Goal: Task Accomplishment & Management: Manage account settings

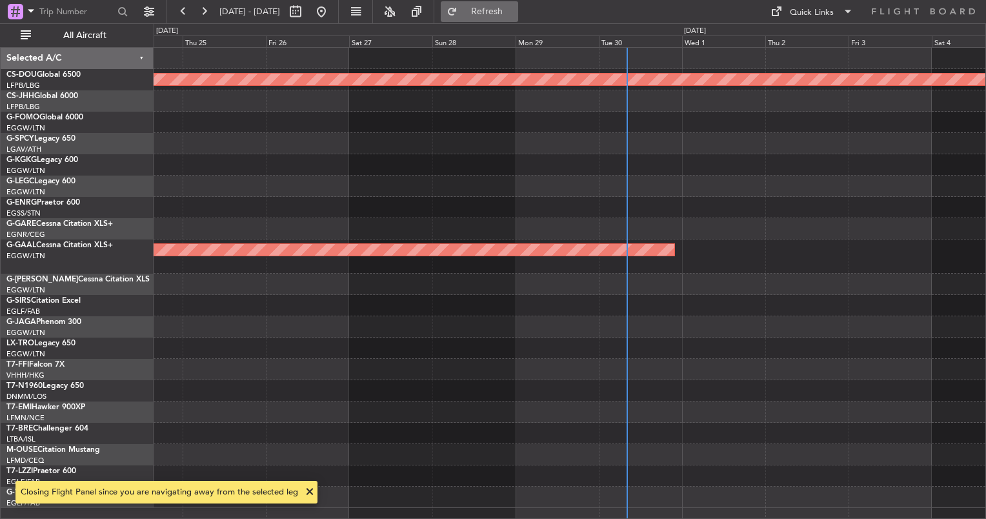
click at [514, 14] on span "Refresh" at bounding box center [487, 11] width 54 height 9
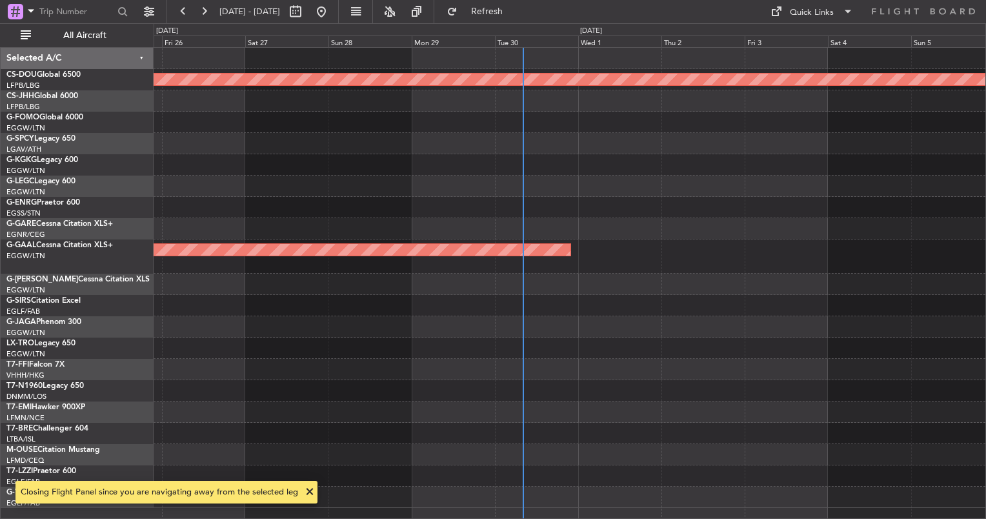
click at [522, 323] on div "Planned Maint London ([GEOGRAPHIC_DATA]) Planned [GEOGRAPHIC_DATA]" at bounding box center [570, 278] width 832 height 460
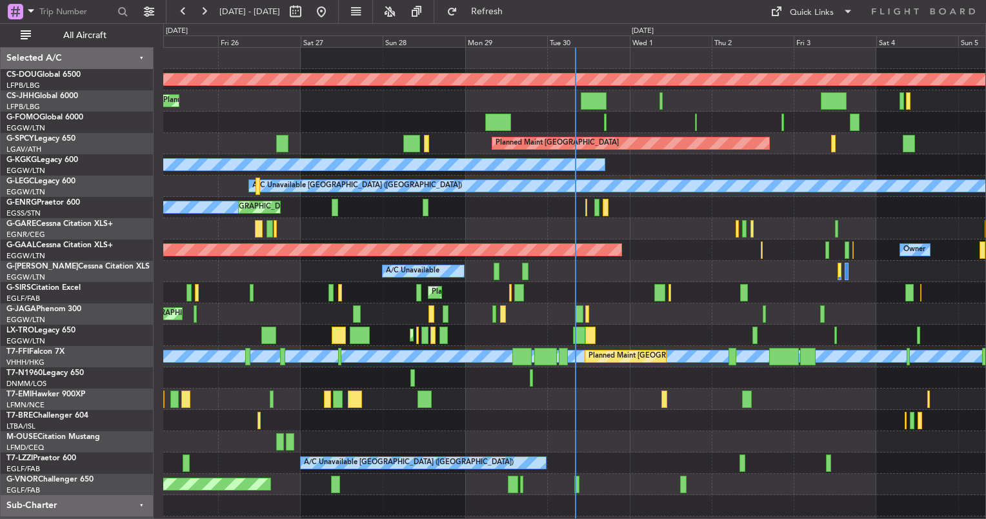
click at [420, 325] on div "Planned Maint [GEOGRAPHIC_DATA] ([GEOGRAPHIC_DATA])" at bounding box center [574, 335] width 822 height 21
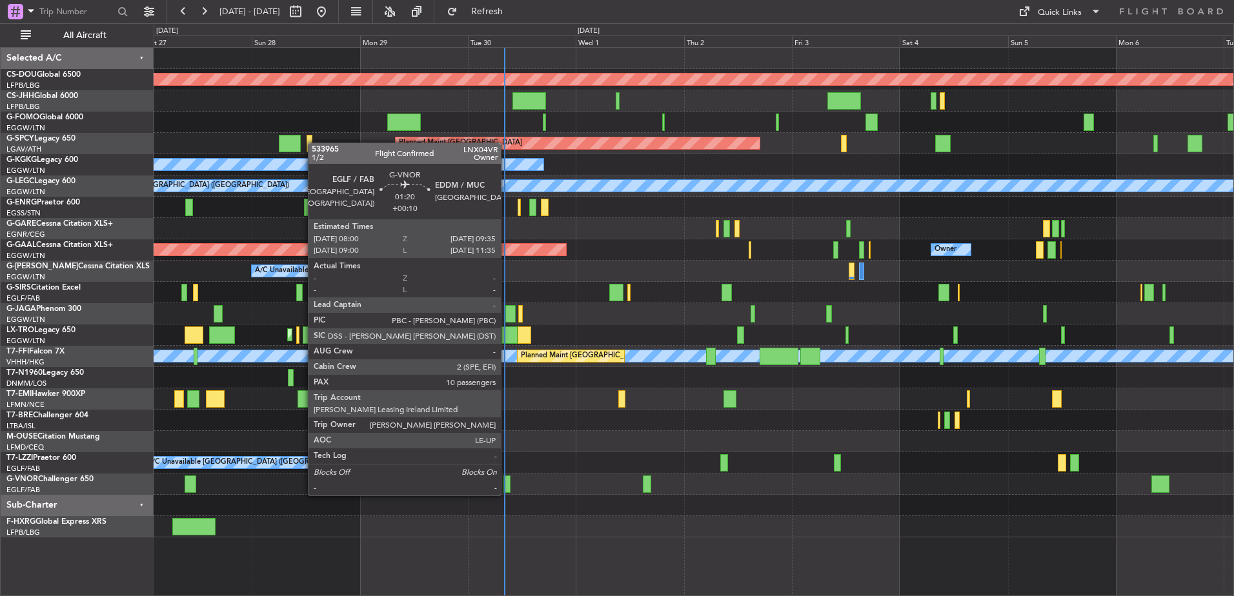
click at [507, 483] on div at bounding box center [507, 484] width 8 height 17
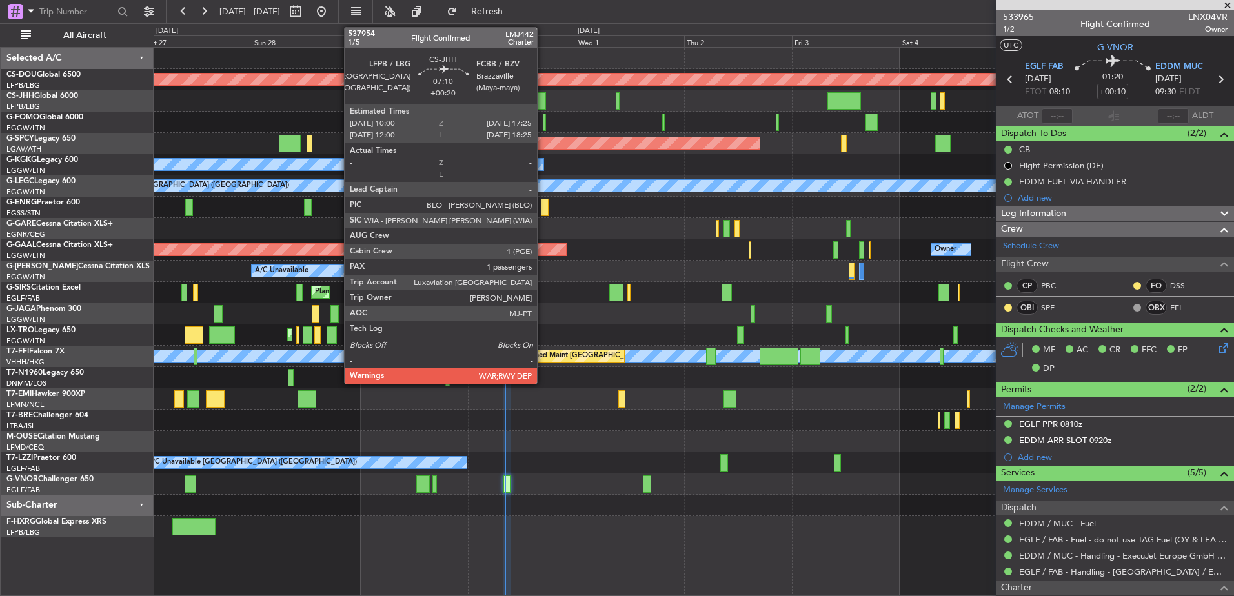
click at [543, 103] on div at bounding box center [530, 100] width 34 height 17
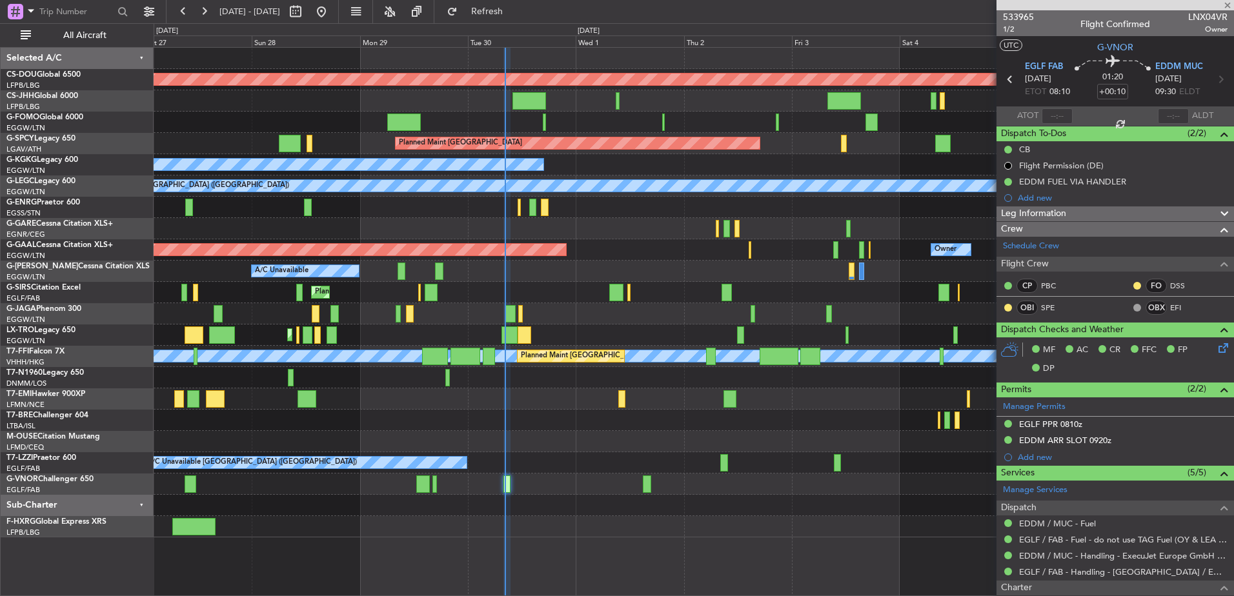
type input "+00:20"
type input "1"
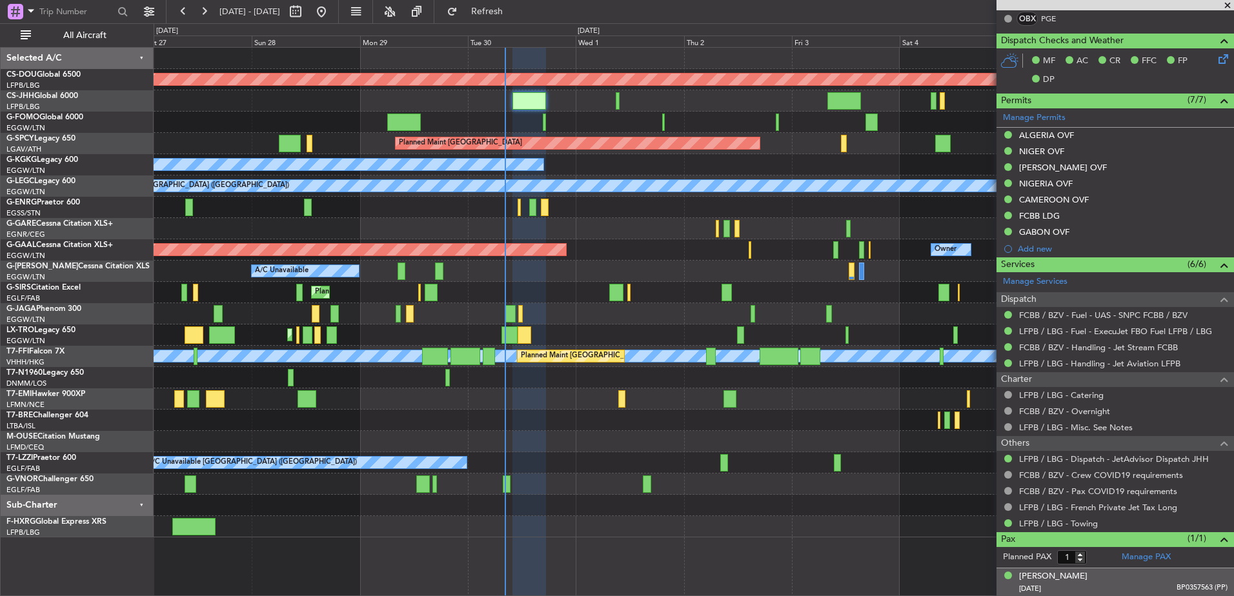
scroll to position [306, 0]
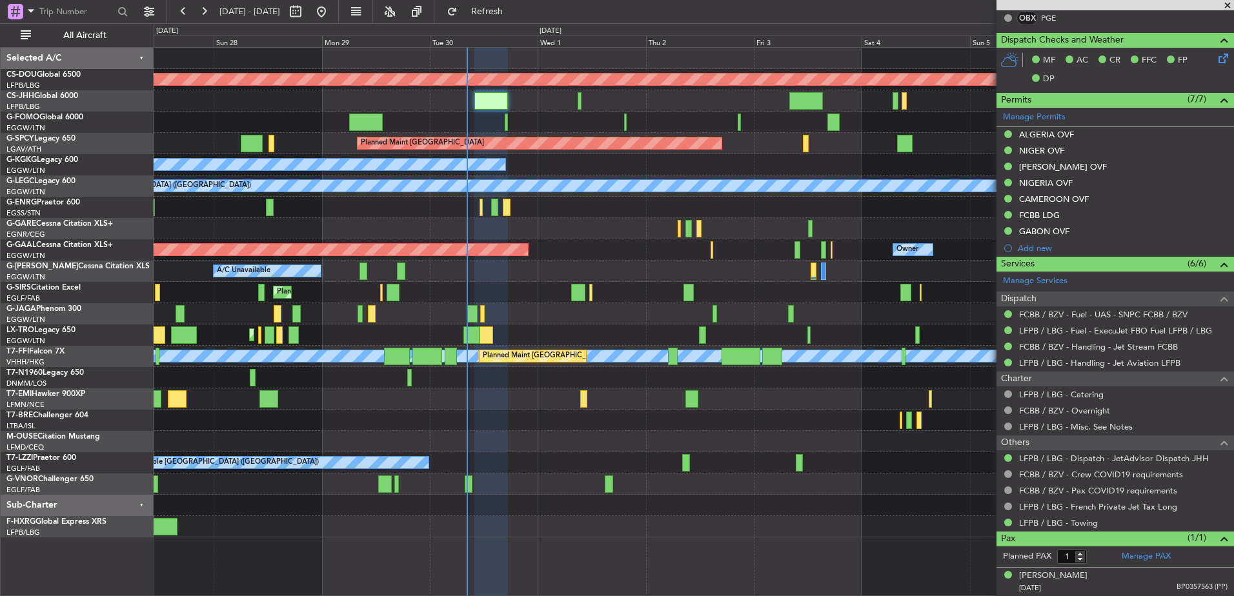
click at [542, 174] on div "Planned Maint London ([GEOGRAPHIC_DATA]) Planned Maint [GEOGRAPHIC_DATA] ([GEOG…" at bounding box center [694, 293] width 1080 height 490
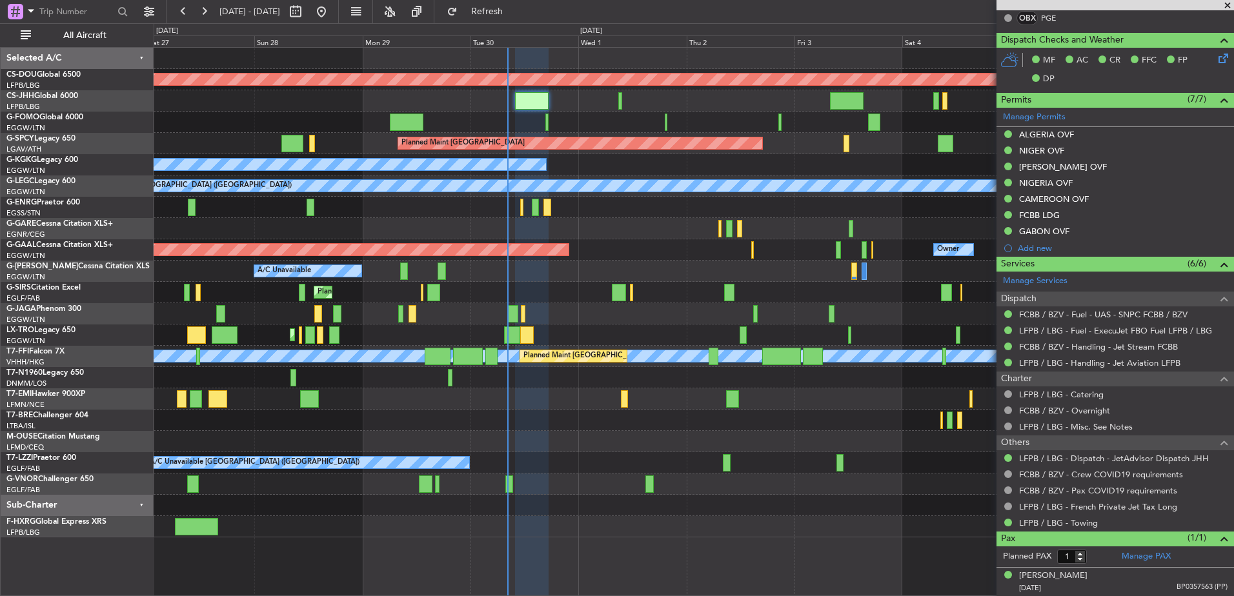
click at [614, 372] on div at bounding box center [694, 377] width 1080 height 21
click at [582, 369] on div at bounding box center [694, 377] width 1080 height 21
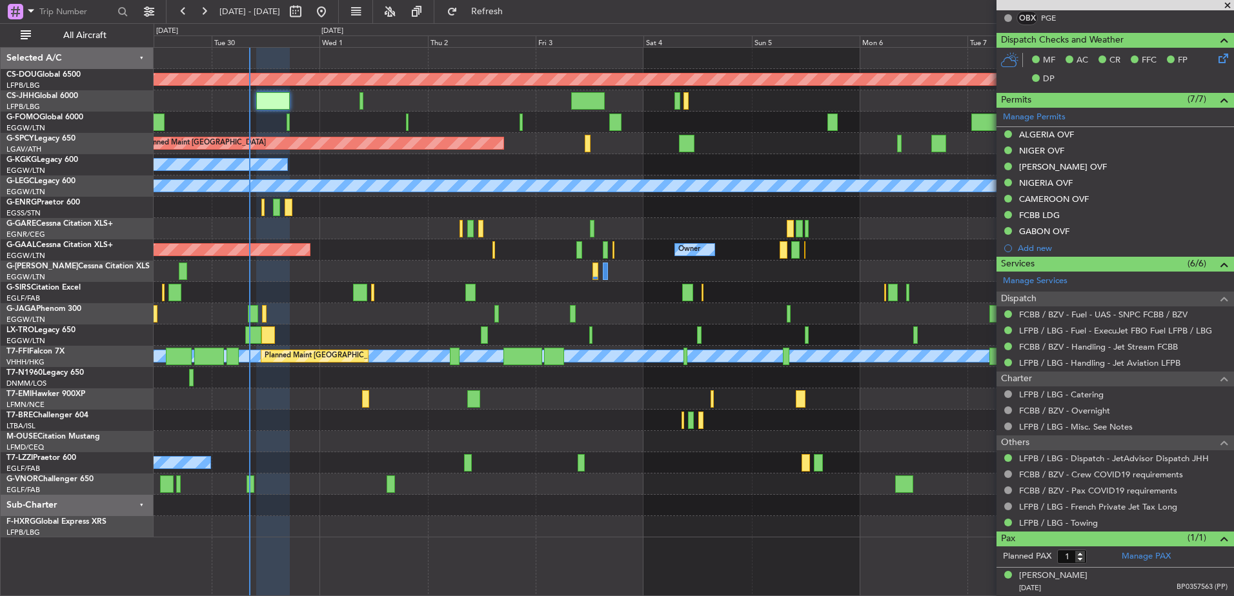
click at [490, 411] on div at bounding box center [694, 420] width 1080 height 21
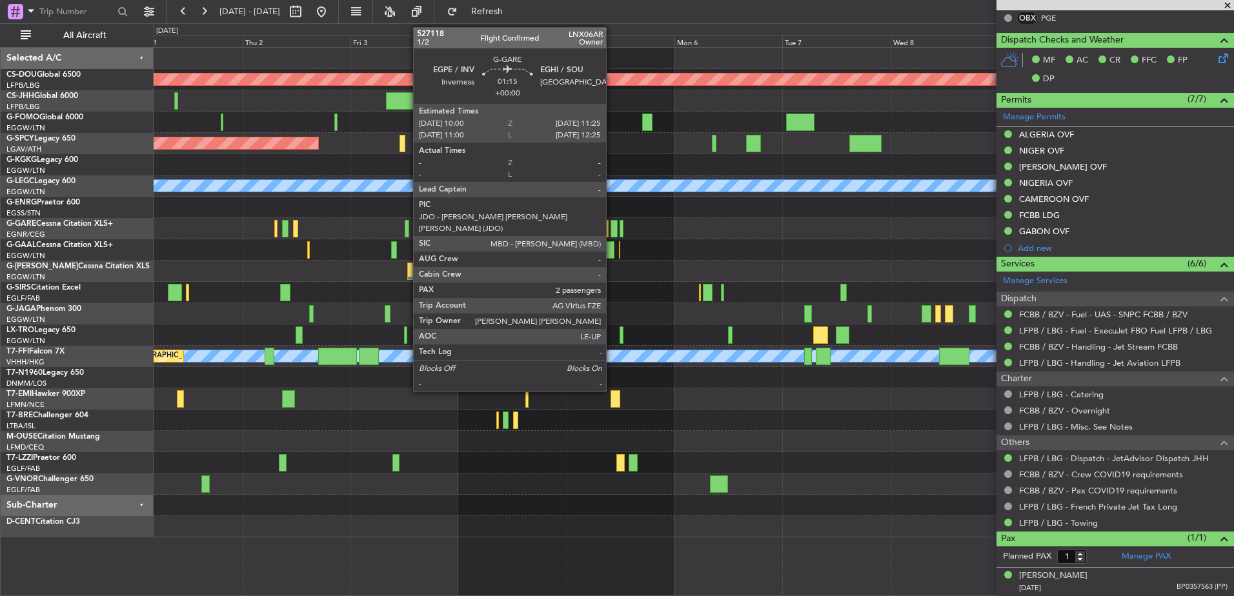
click at [612, 227] on div at bounding box center [614, 228] width 6 height 17
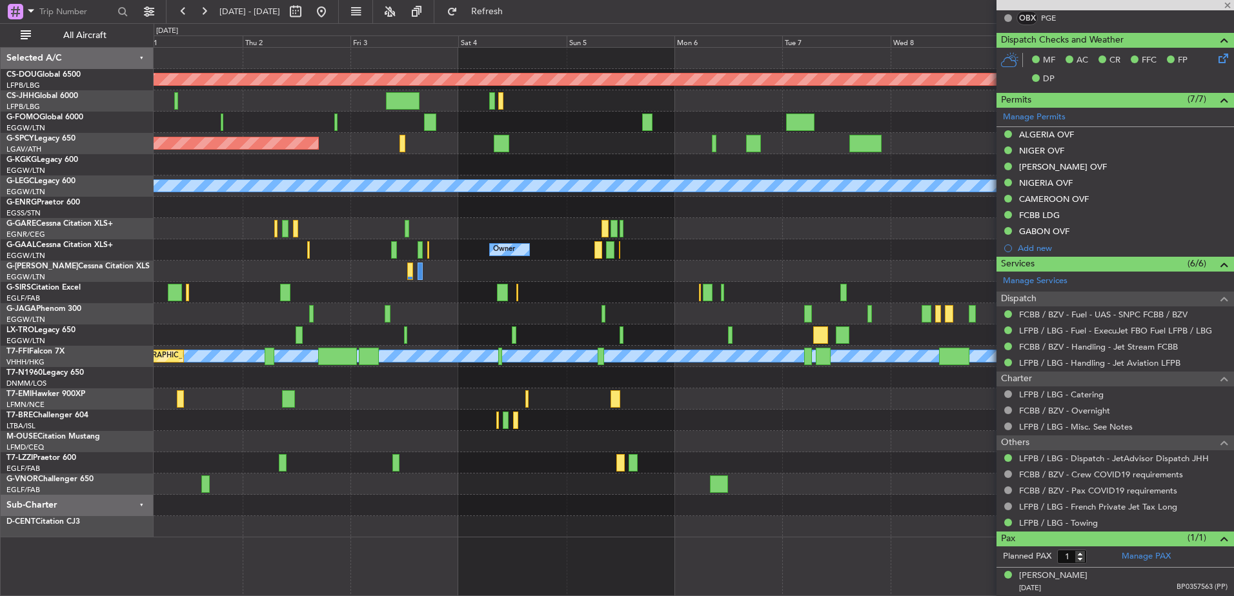
type input "2"
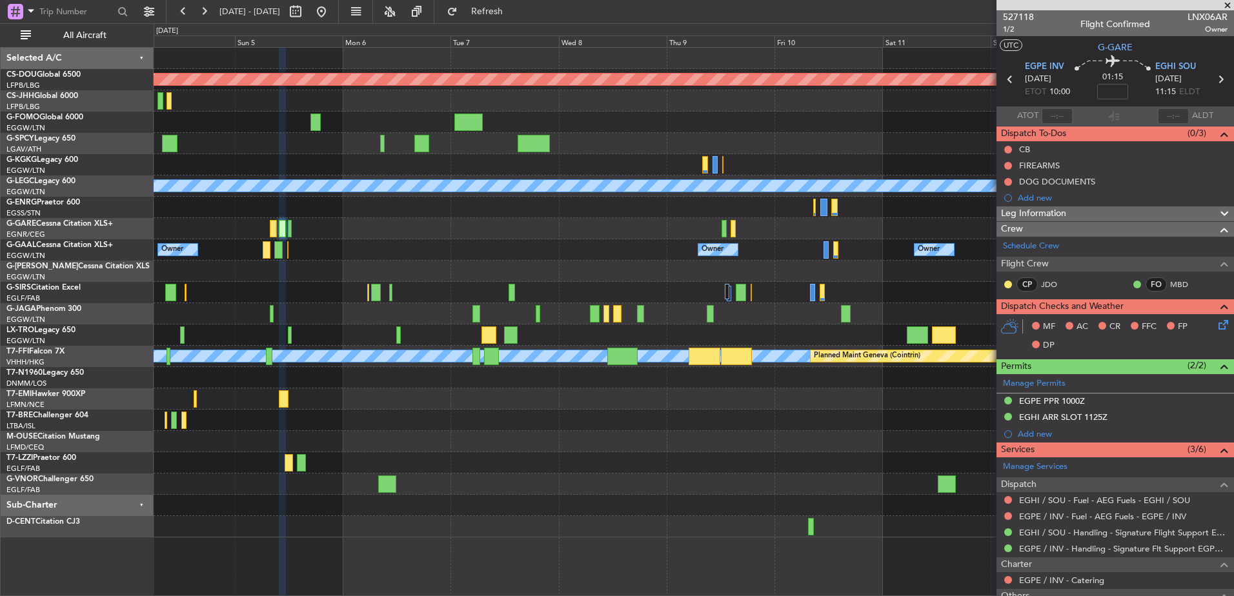
click at [504, 442] on div "Planned Maint London (Biggin Hill) Planned Maint Bremen A/C Unavailable London …" at bounding box center [694, 293] width 1080 height 490
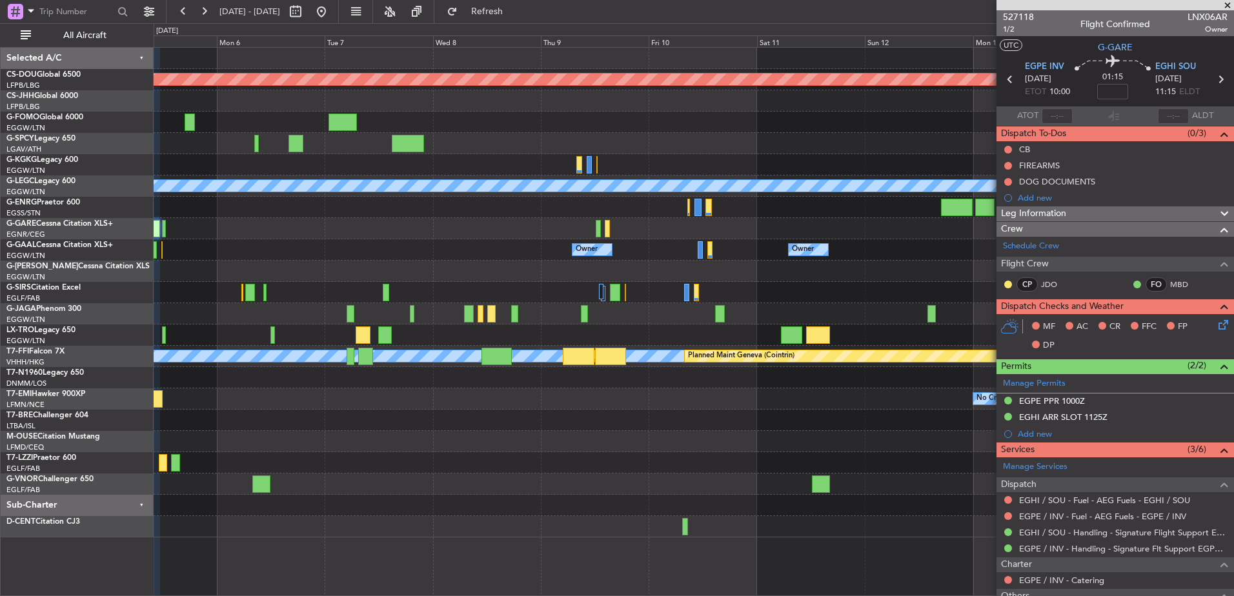
click at [378, 445] on div at bounding box center [694, 441] width 1080 height 21
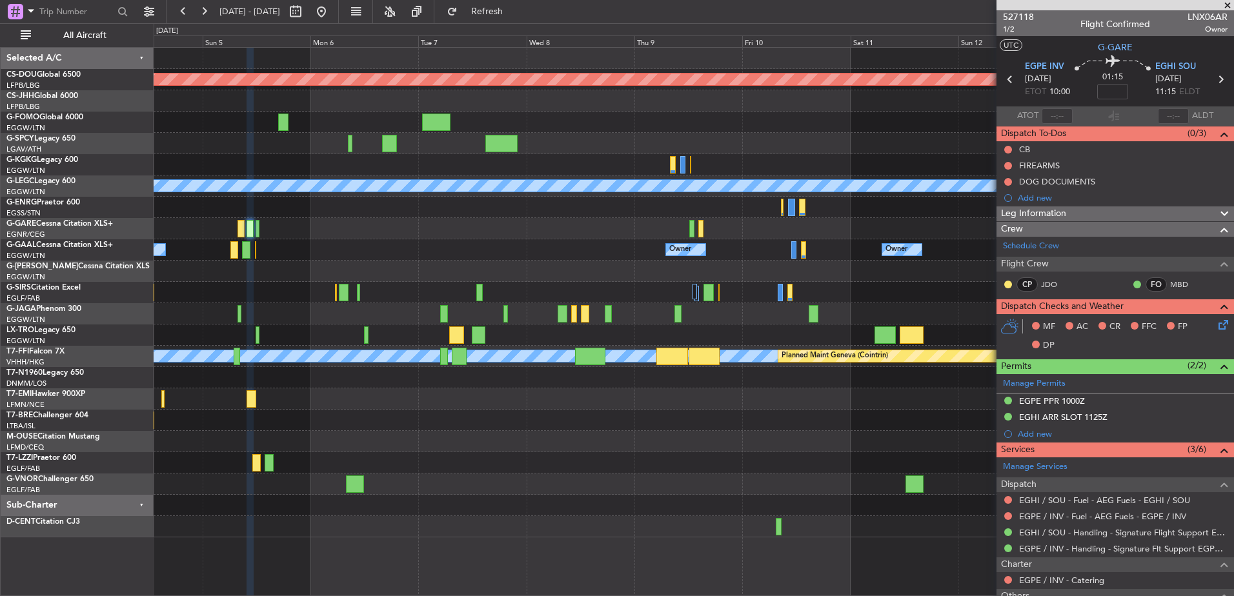
click at [574, 249] on div "Owner Owner Owner Owner Owner No Crew" at bounding box center [694, 249] width 1080 height 21
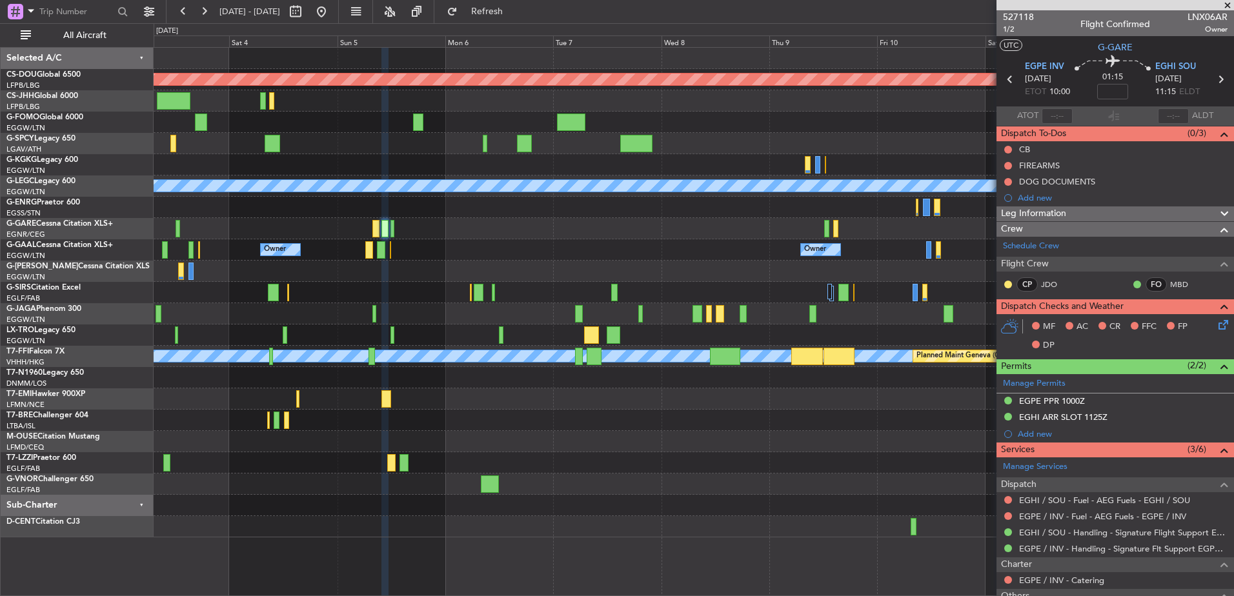
click at [763, 157] on div "Planned Maint London (Biggin Hill) Planned Maint Bremen A/C Unavailable London …" at bounding box center [694, 293] width 1080 height 490
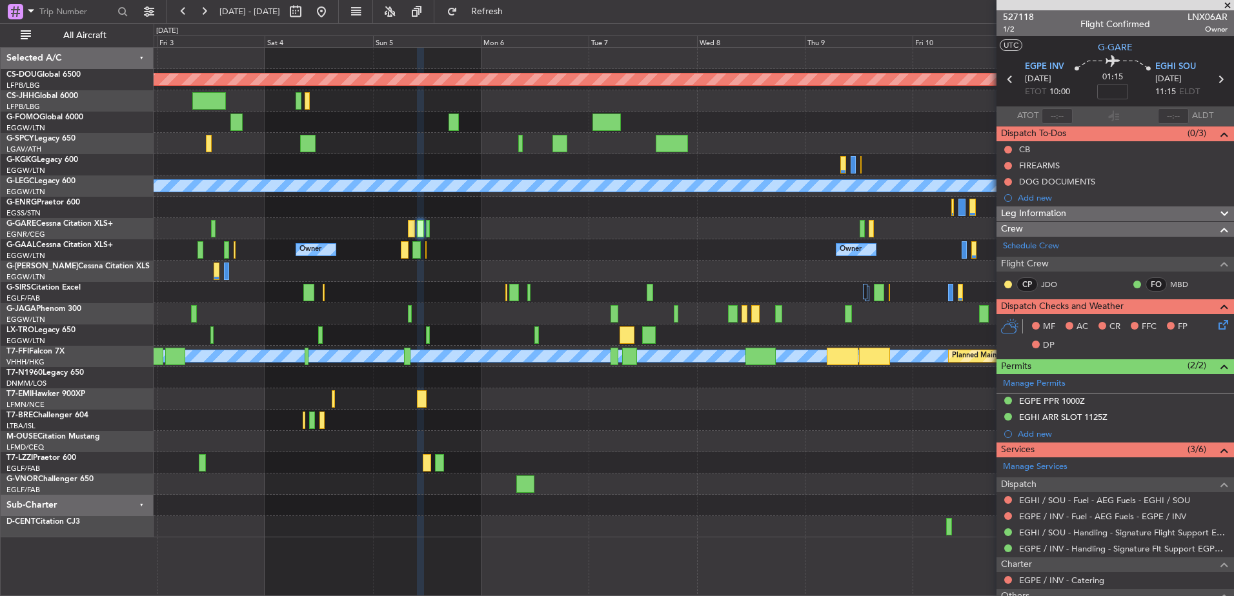
scroll to position [150, 0]
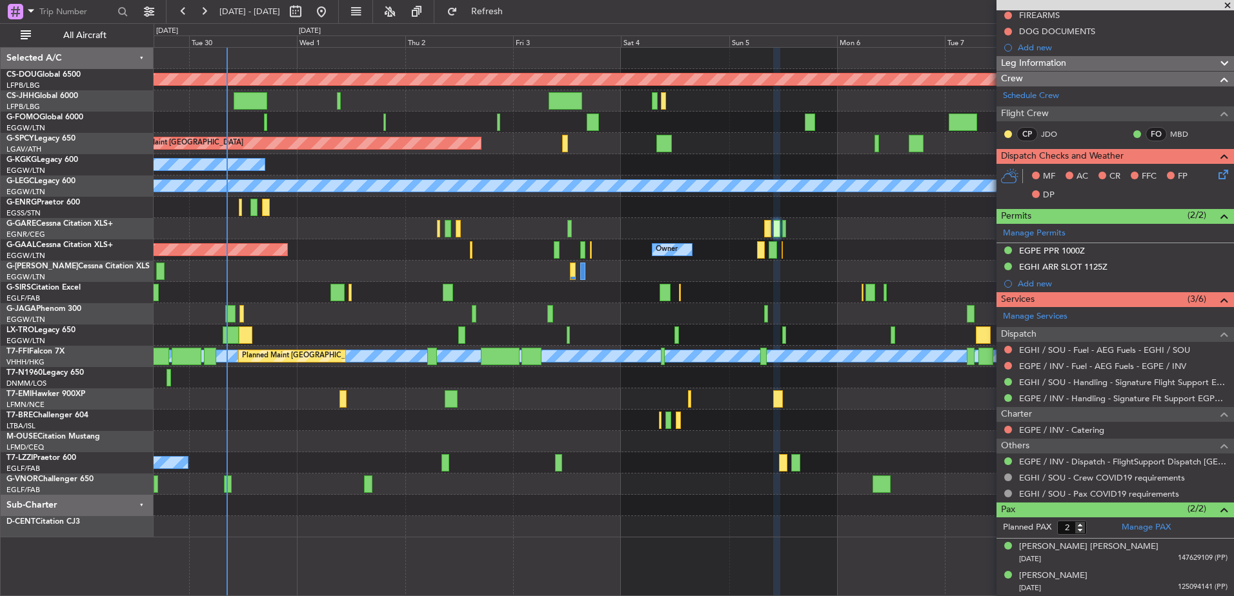
click at [715, 278] on div "Planned Maint London (Biggin Hill) Planned Maint Bremen A/C Unavailable Istanbu…" at bounding box center [694, 293] width 1080 height 490
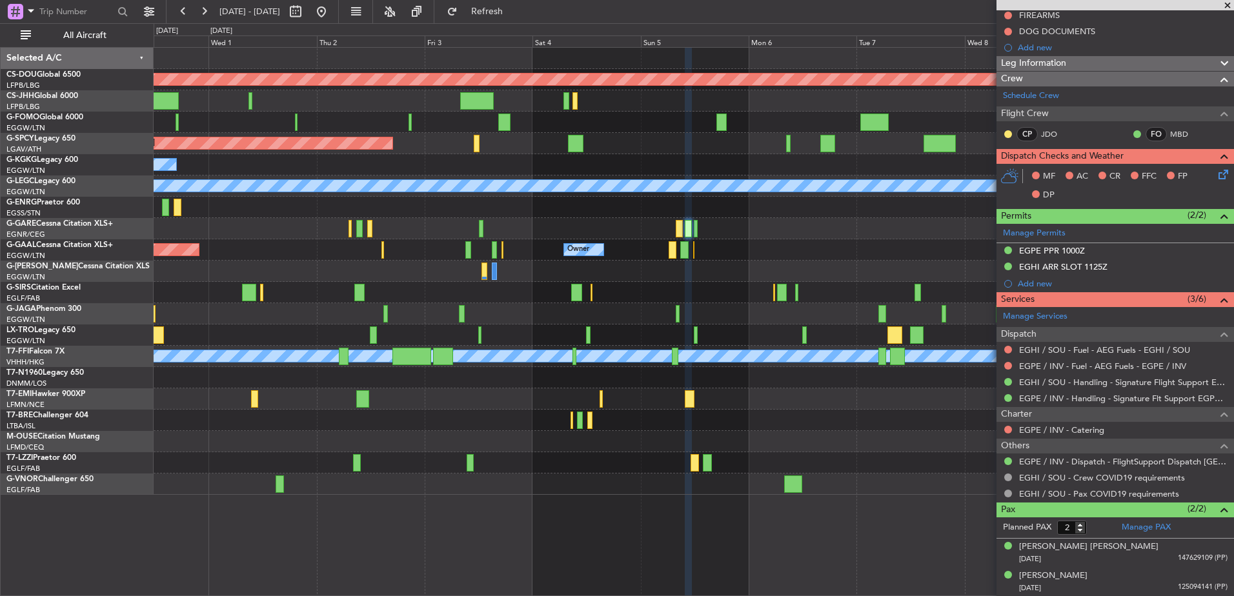
click at [843, 267] on div "A/C Unavailable" at bounding box center [694, 271] width 1080 height 21
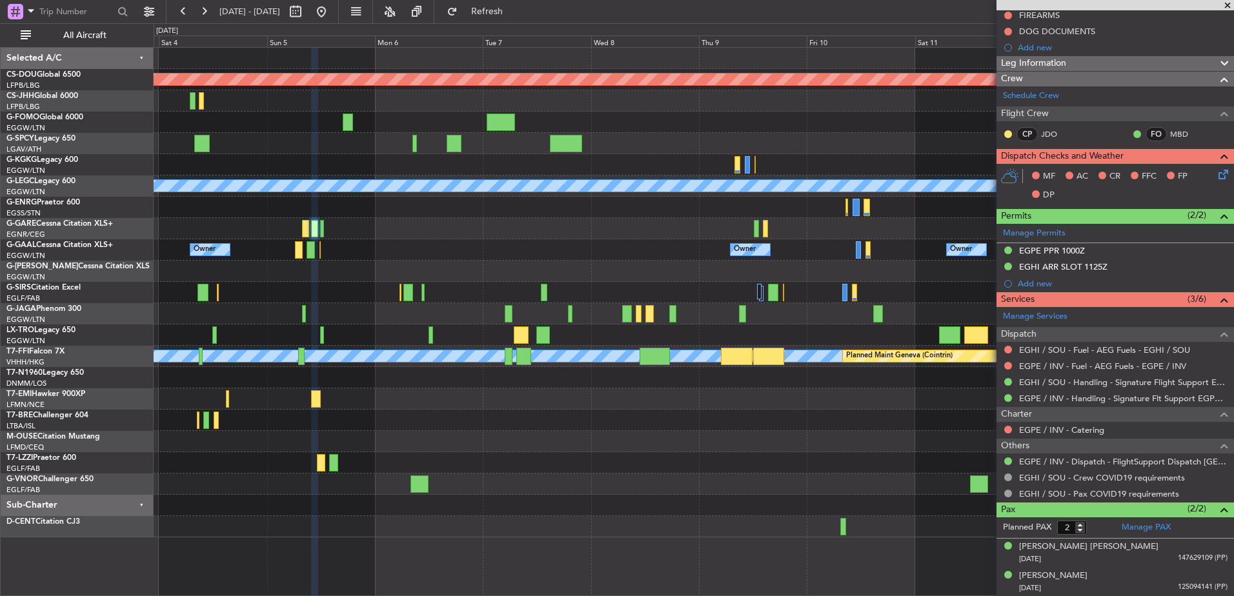
click at [544, 192] on div "Planned Maint London (Biggin Hill) Planned Maint Bremen A/C Unavailable London …" at bounding box center [694, 293] width 1080 height 490
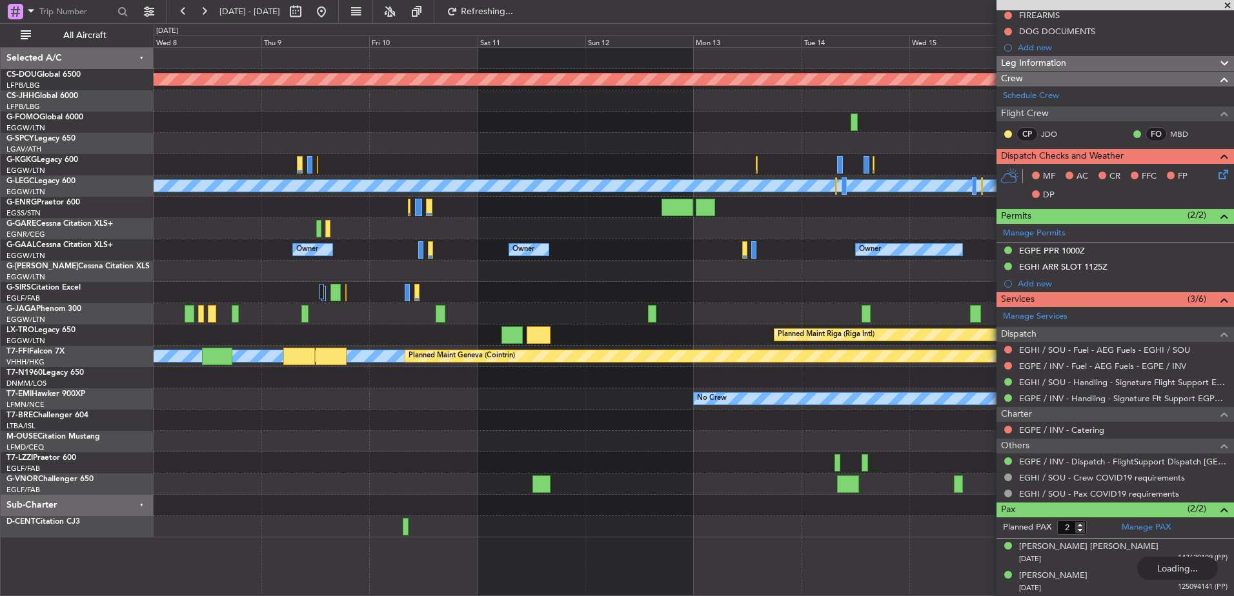
click at [406, 161] on div "Planned Maint London (Biggin Hill) A/C Unavailable London (Luton) Owner Owner O…" at bounding box center [694, 293] width 1080 height 490
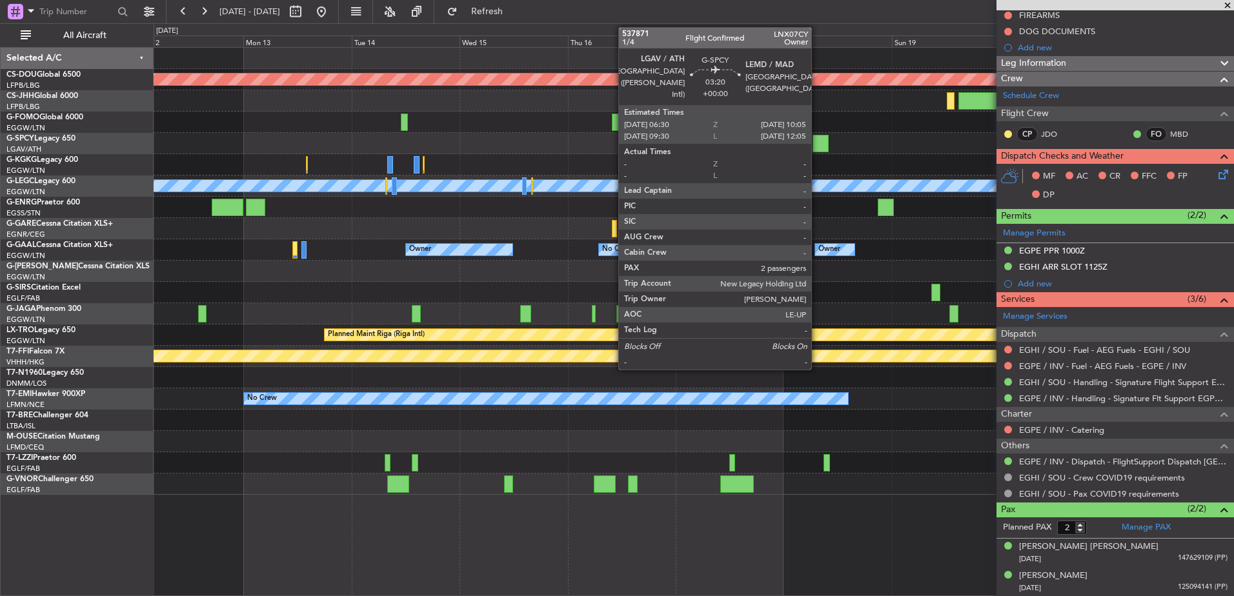
click at [817, 143] on div at bounding box center [821, 143] width 16 height 17
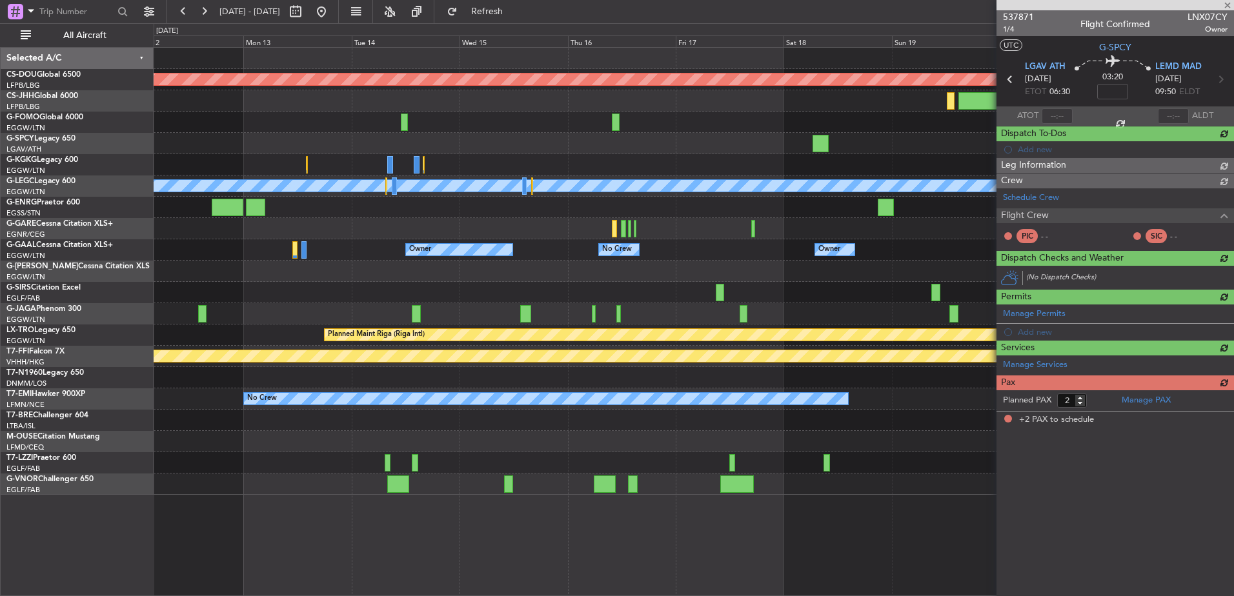
scroll to position [0, 0]
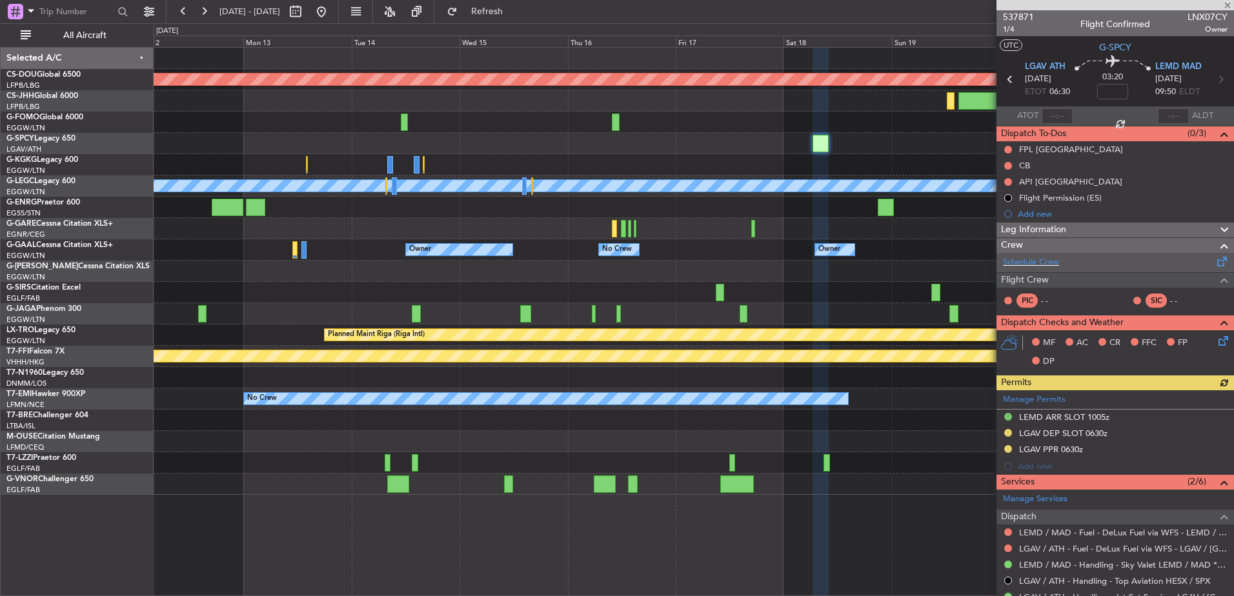
click at [986, 259] on div "Schedule Crew" at bounding box center [1116, 262] width 238 height 19
click at [639, 291] on div "Planned Maint Oxford (Kidlington)" at bounding box center [694, 292] width 1080 height 21
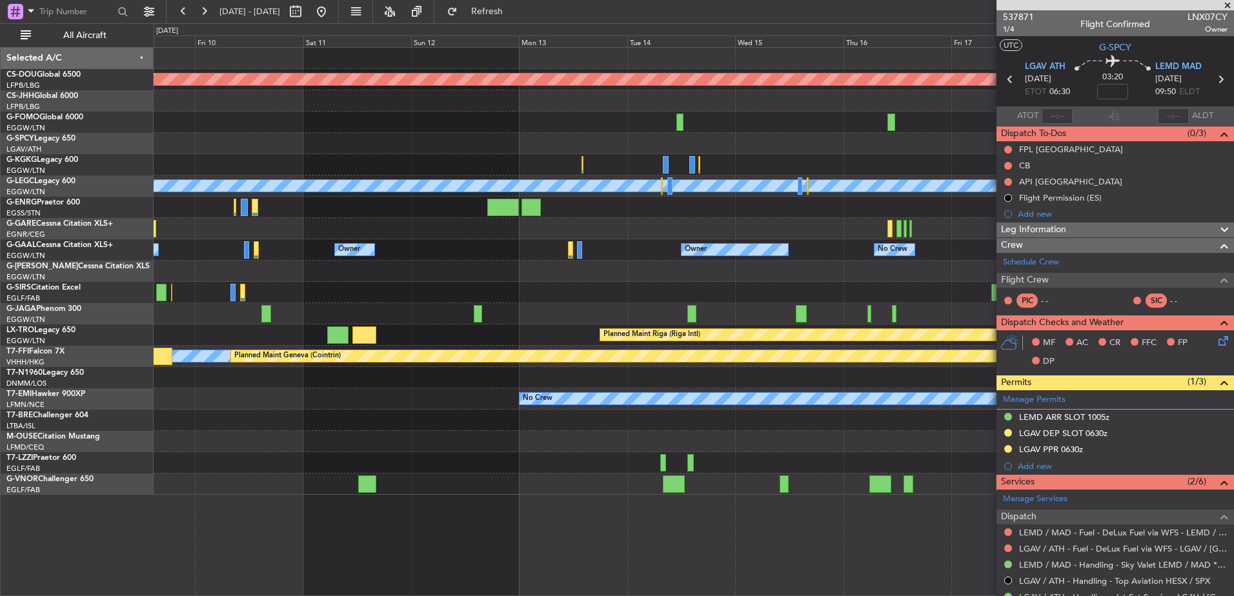
click at [941, 285] on div "Planned Maint Oxford (Kidlington)" at bounding box center [694, 292] width 1080 height 21
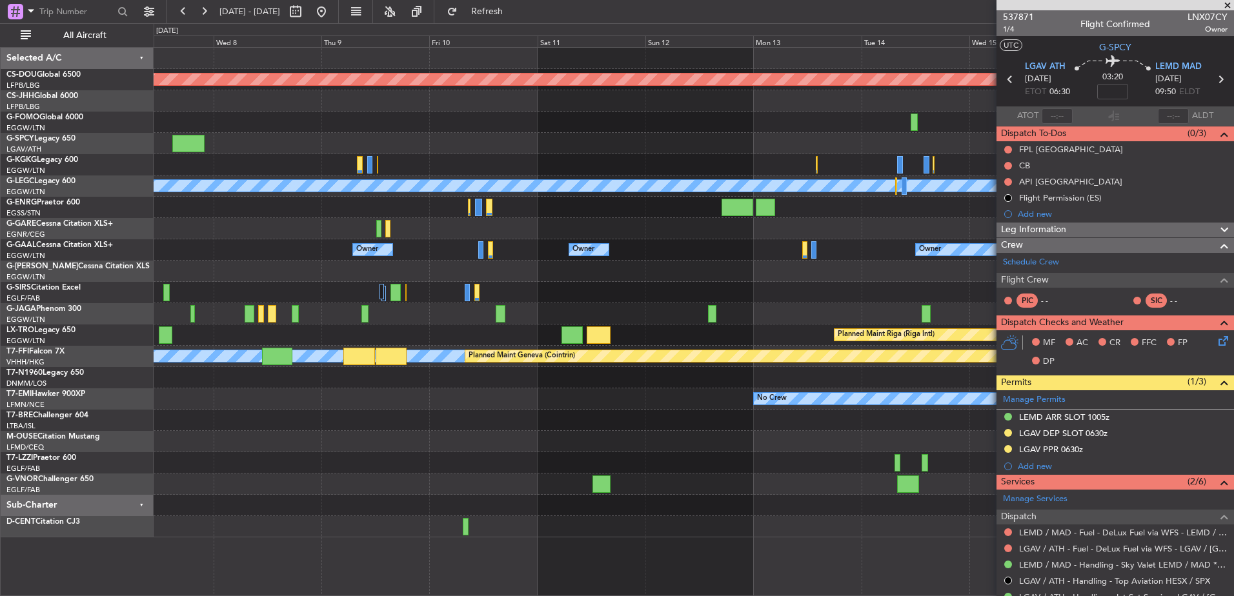
click at [113, 148] on div "Planned Maint London (Biggin Hill) A/C Unavailable London (Luton) Owner Owner O…" at bounding box center [617, 309] width 1234 height 573
click at [332, 6] on button at bounding box center [321, 11] width 21 height 21
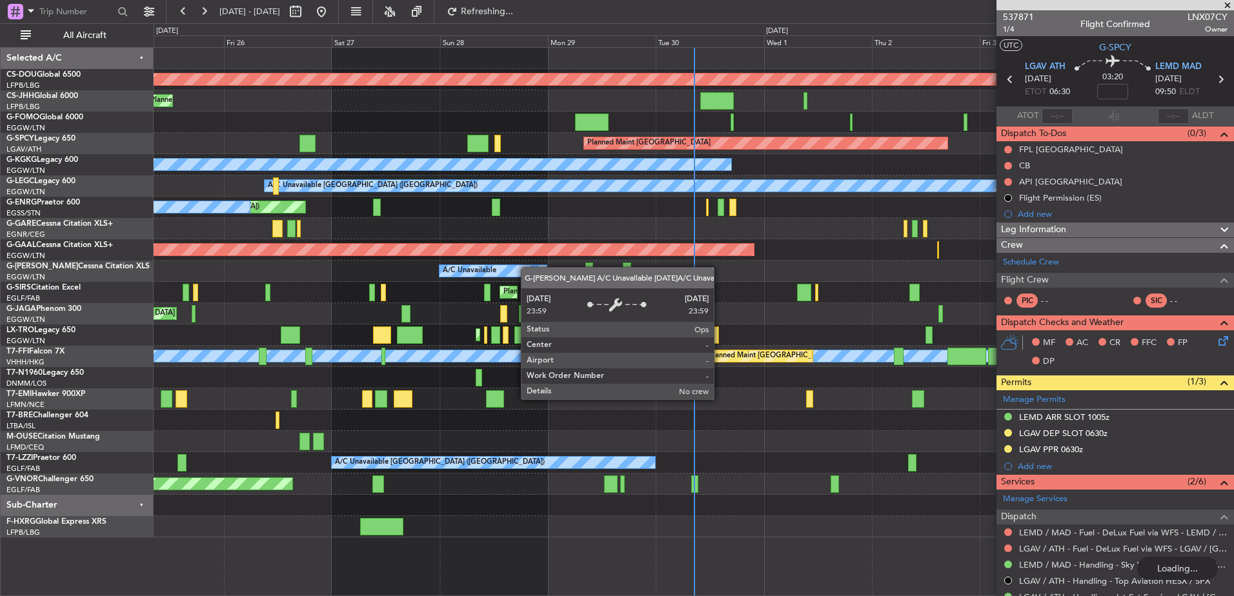
click at [527, 267] on div "A/C Unavailable" at bounding box center [493, 271] width 107 height 12
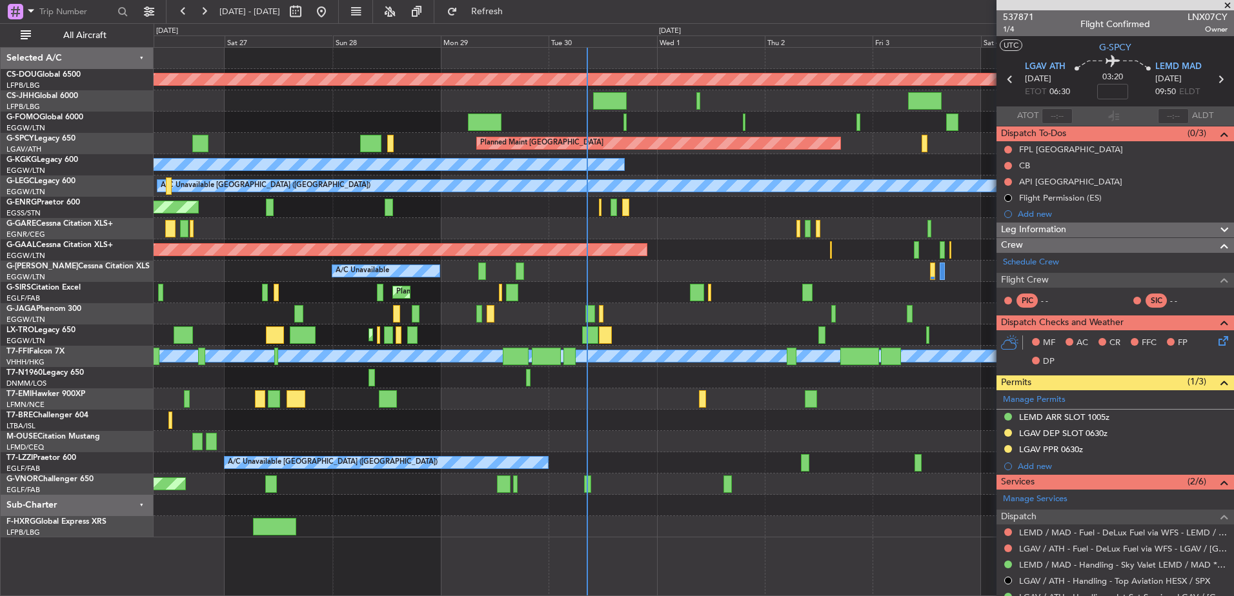
click at [660, 289] on div "Planned Maint London (Luton)" at bounding box center [694, 292] width 1080 height 21
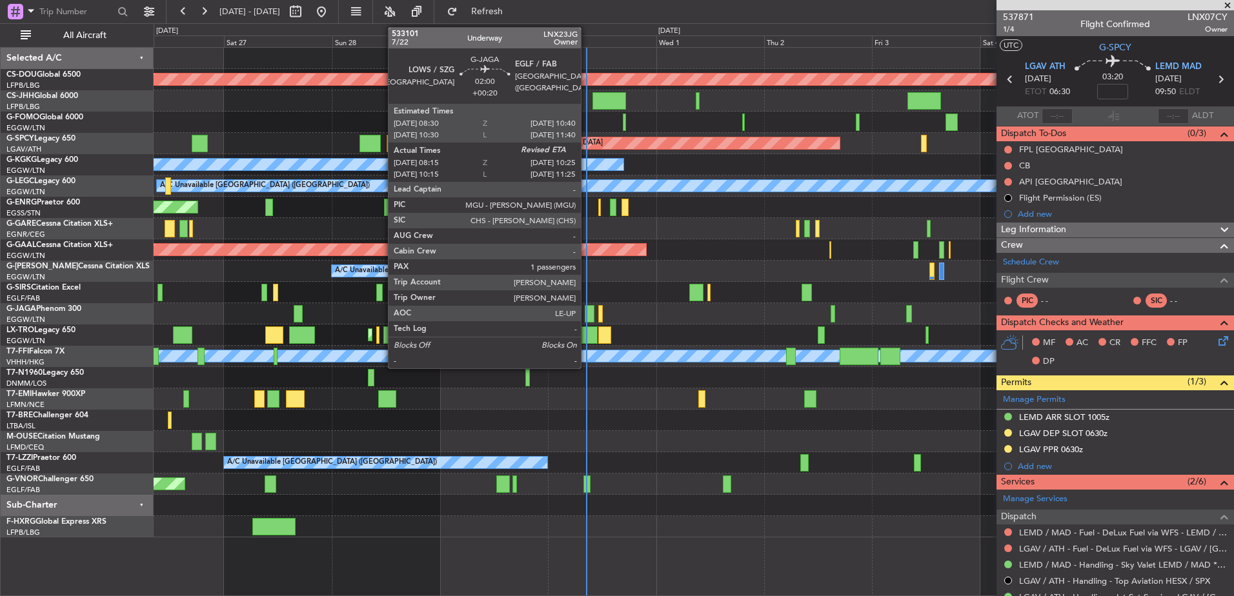
click at [587, 312] on div at bounding box center [590, 313] width 10 height 17
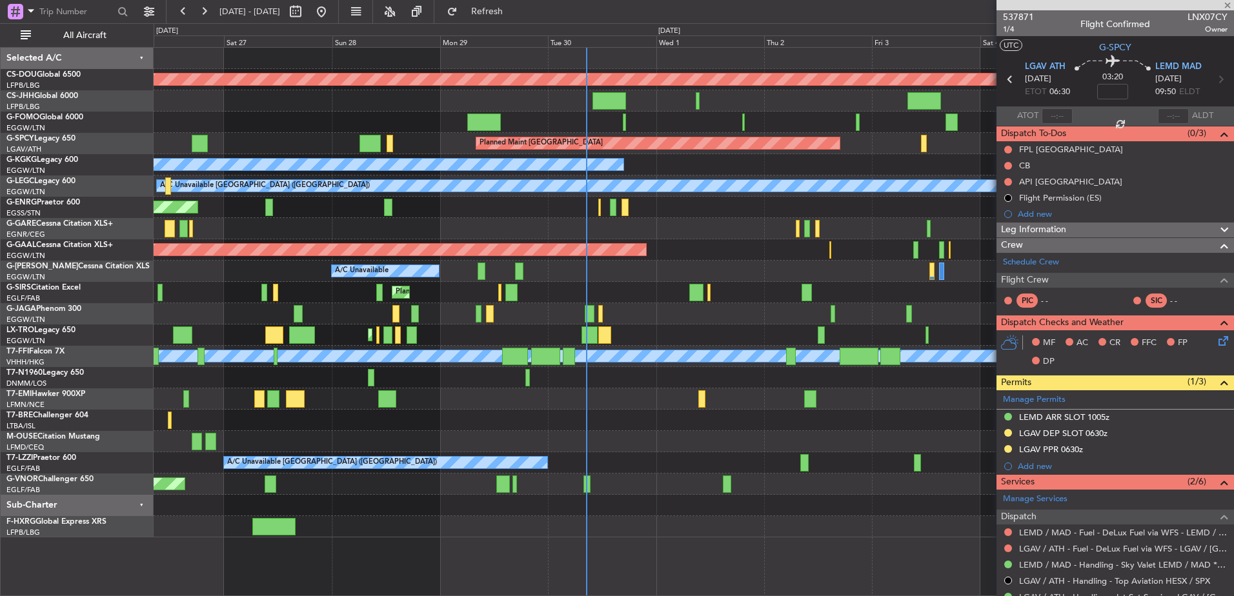
type input "+00:20"
type input "08:15"
type input "1"
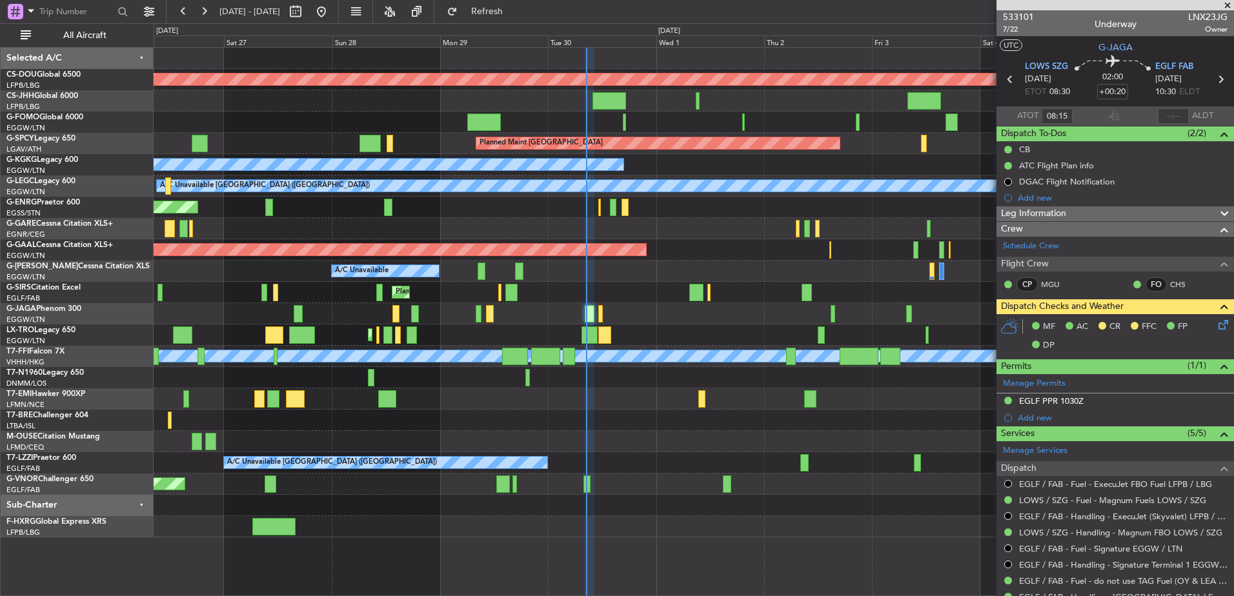
scroll to position [170, 0]
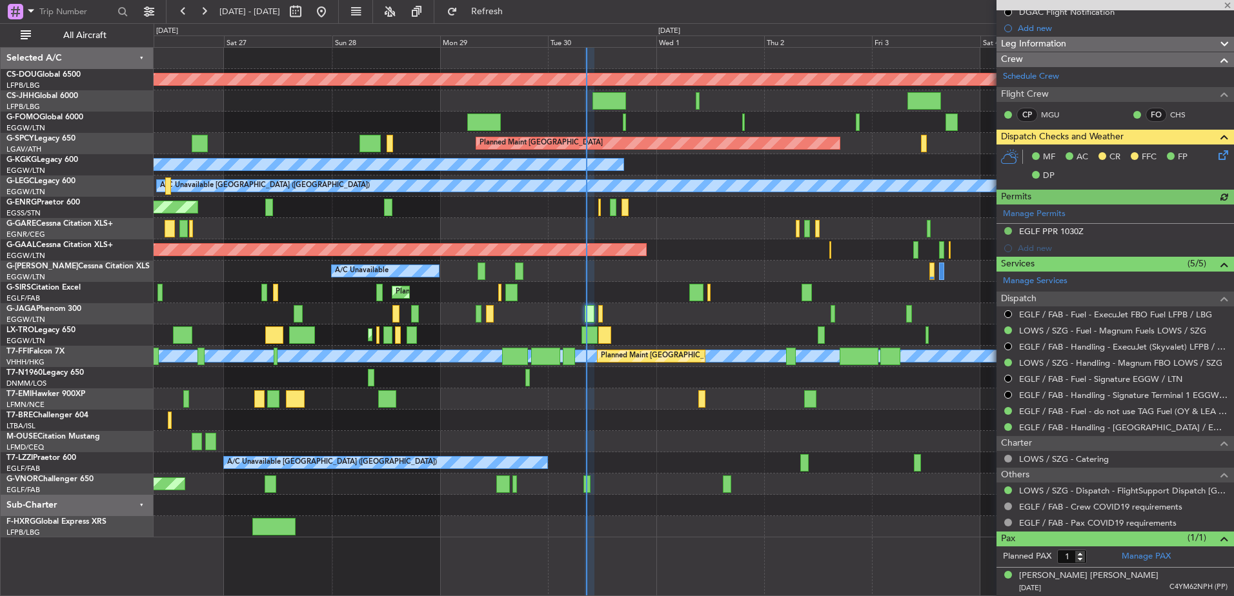
click at [833, 268] on div "Planned Maint London (Biggin Hill) Planned Maint Paris (Le Bourget) Planned Mai…" at bounding box center [694, 293] width 1080 height 490
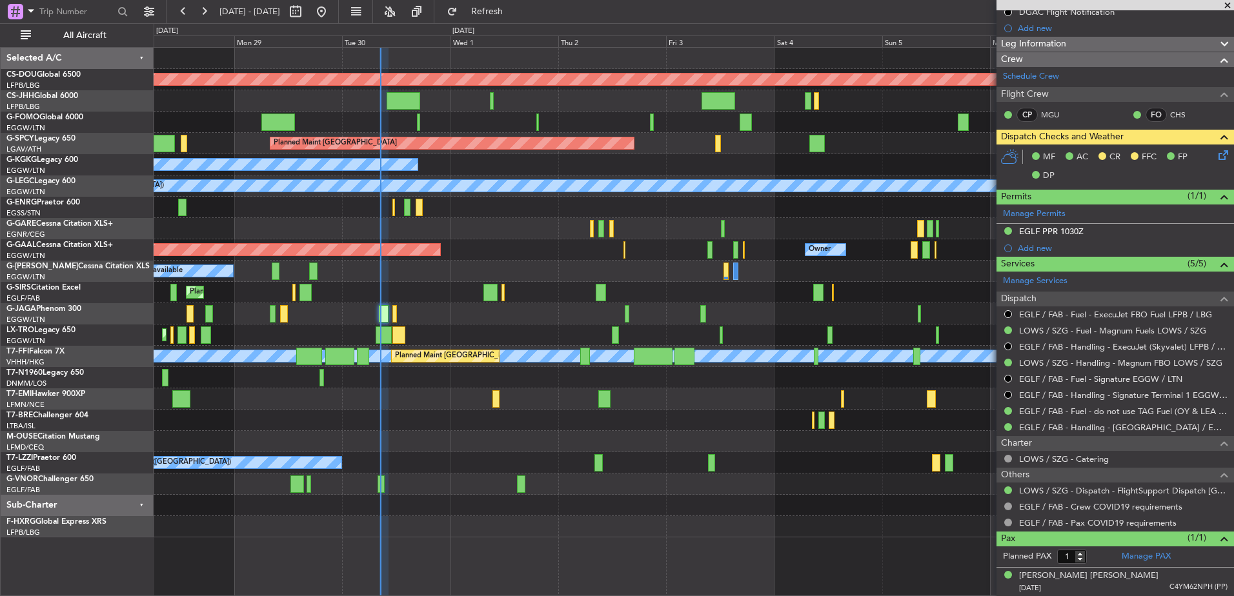
click at [473, 322] on div at bounding box center [694, 313] width 1080 height 21
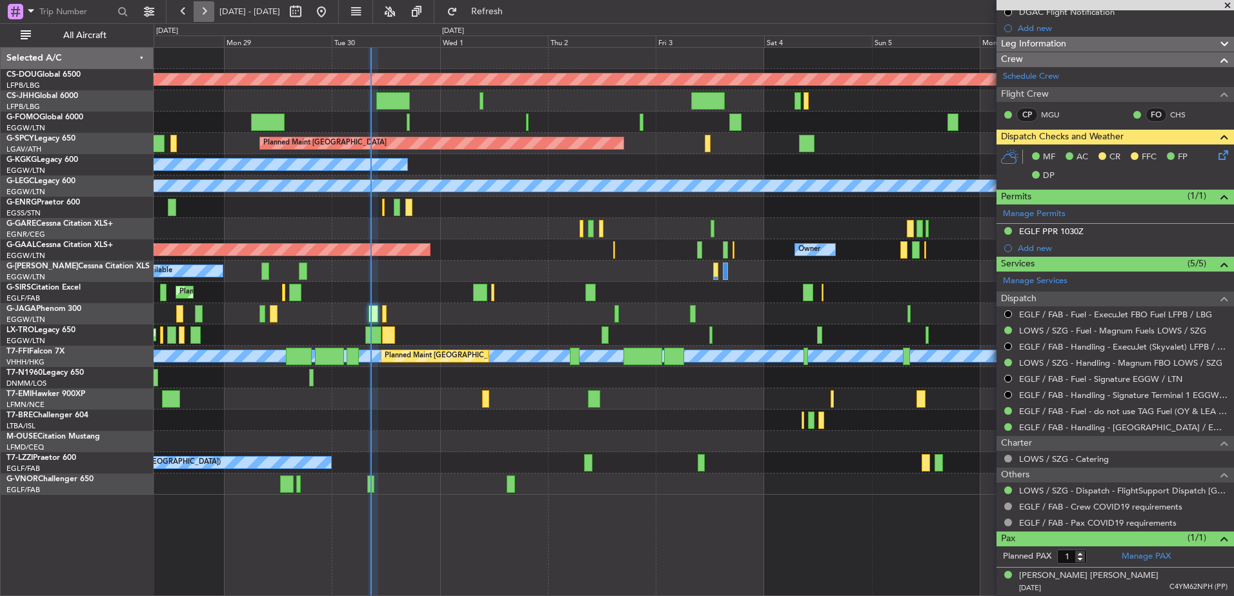
click at [200, 15] on button at bounding box center [204, 11] width 21 height 21
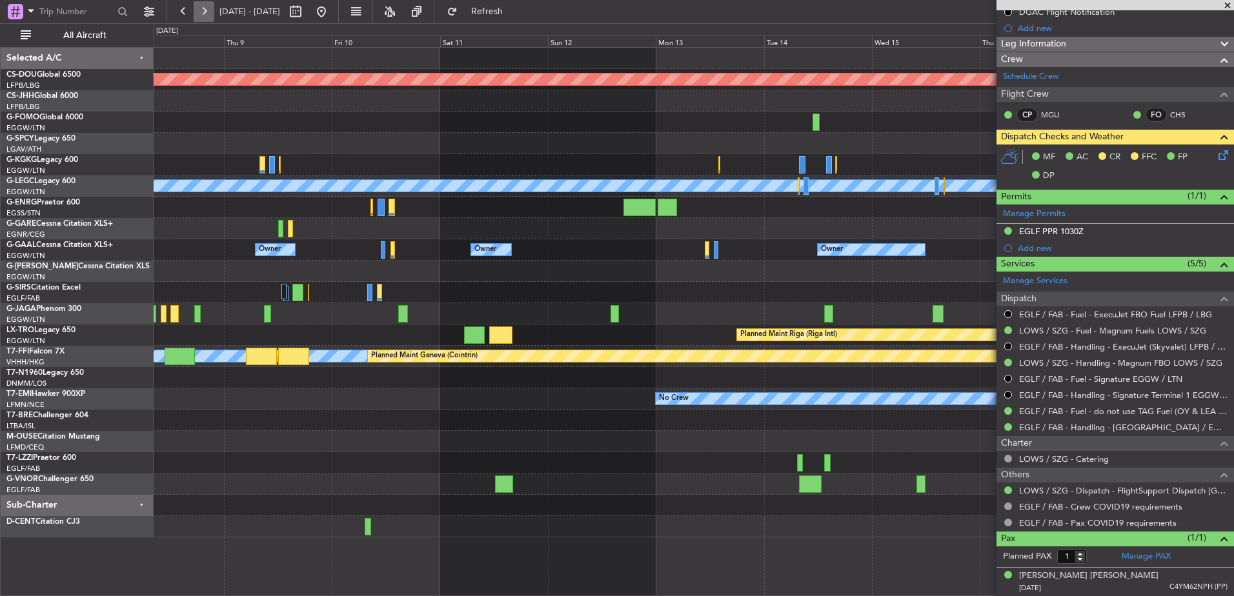
click at [200, 15] on button at bounding box center [204, 11] width 21 height 21
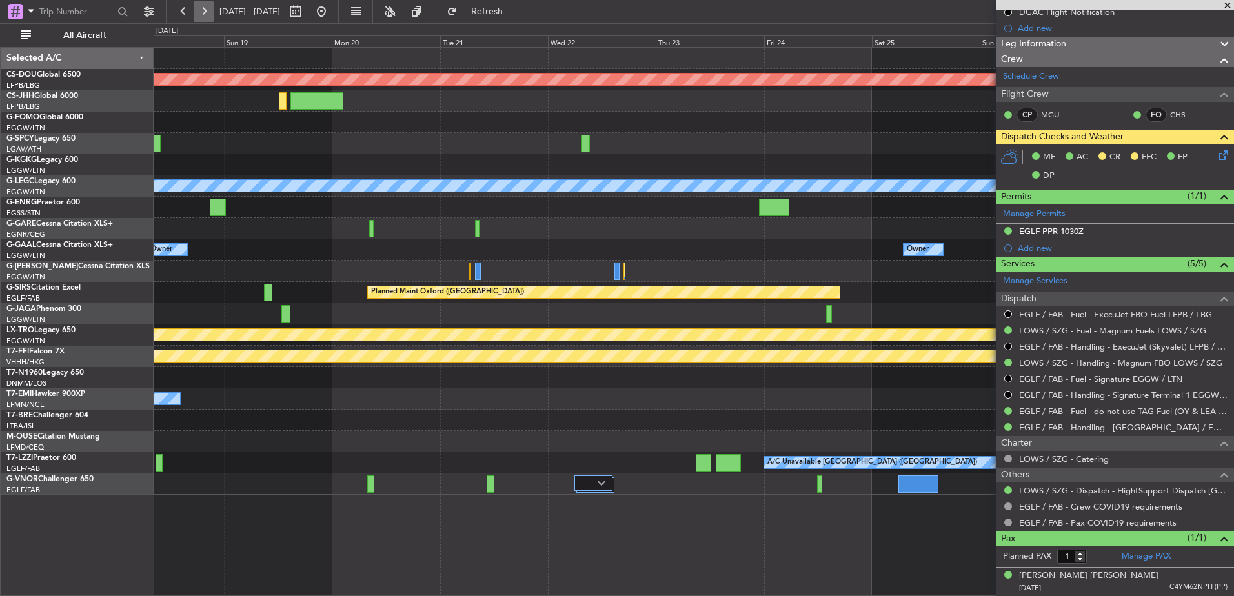
click at [200, 15] on button at bounding box center [204, 11] width 21 height 21
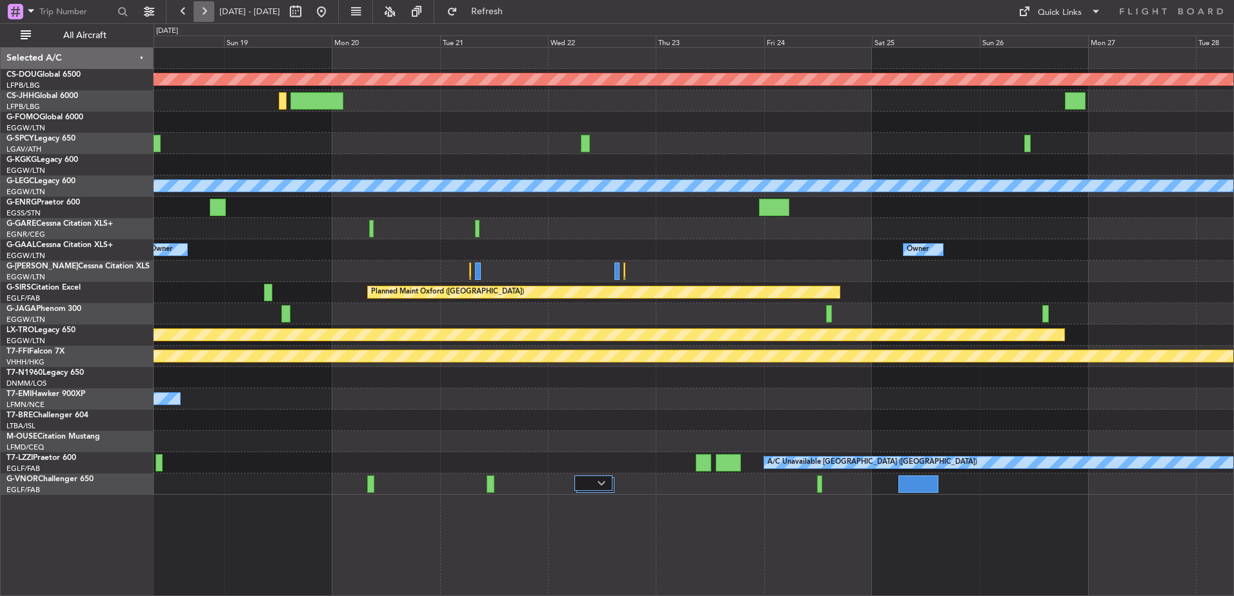
scroll to position [0, 0]
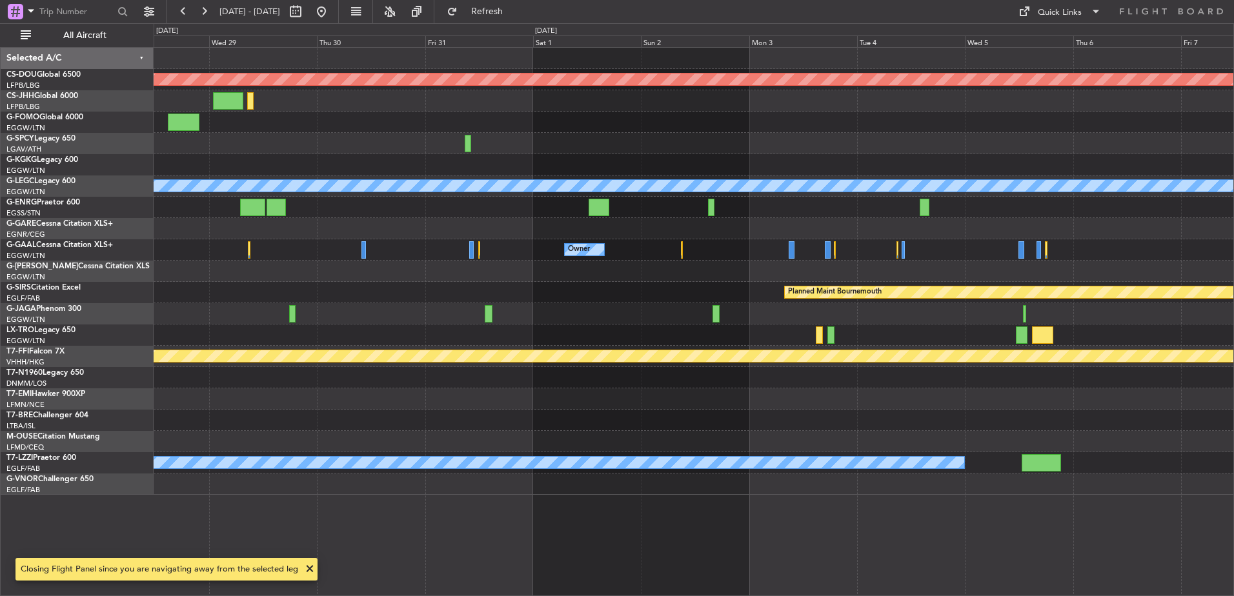
click at [585, 214] on div "Planned Maint London (Biggin Hill) A/C Unavailable London (Luton) Owner Planned…" at bounding box center [694, 271] width 1080 height 447
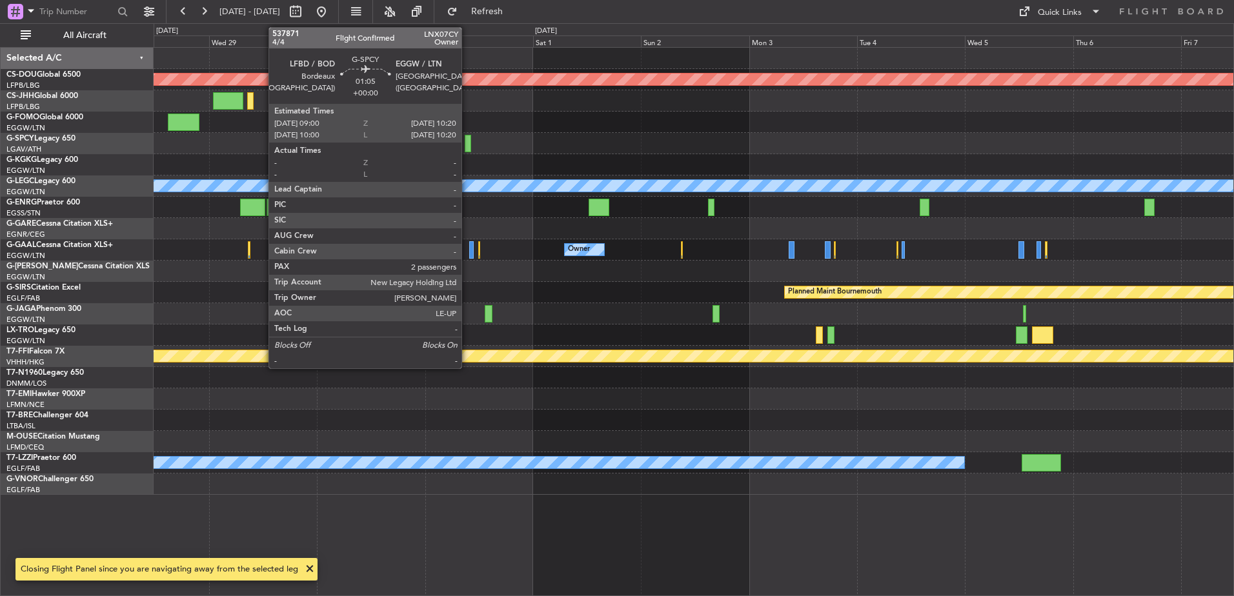
click at [467, 146] on div at bounding box center [468, 143] width 6 height 17
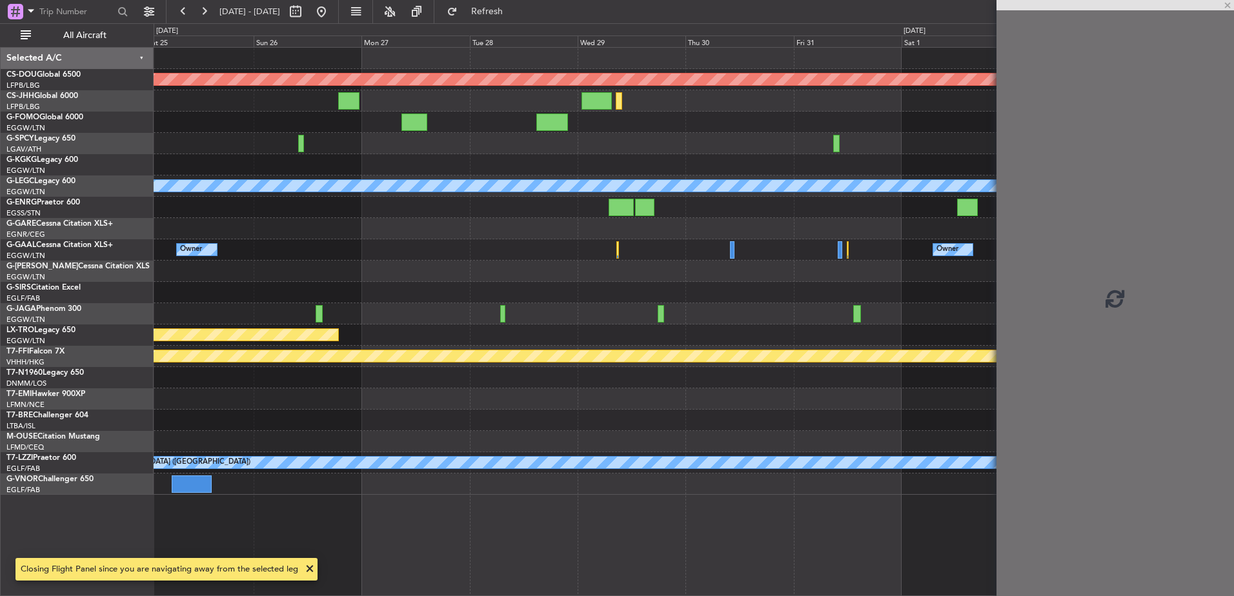
click at [752, 198] on div "Planned Maint London (Biggin Hill) A/C Unavailable London (Luton) Owner Owner P…" at bounding box center [694, 271] width 1080 height 447
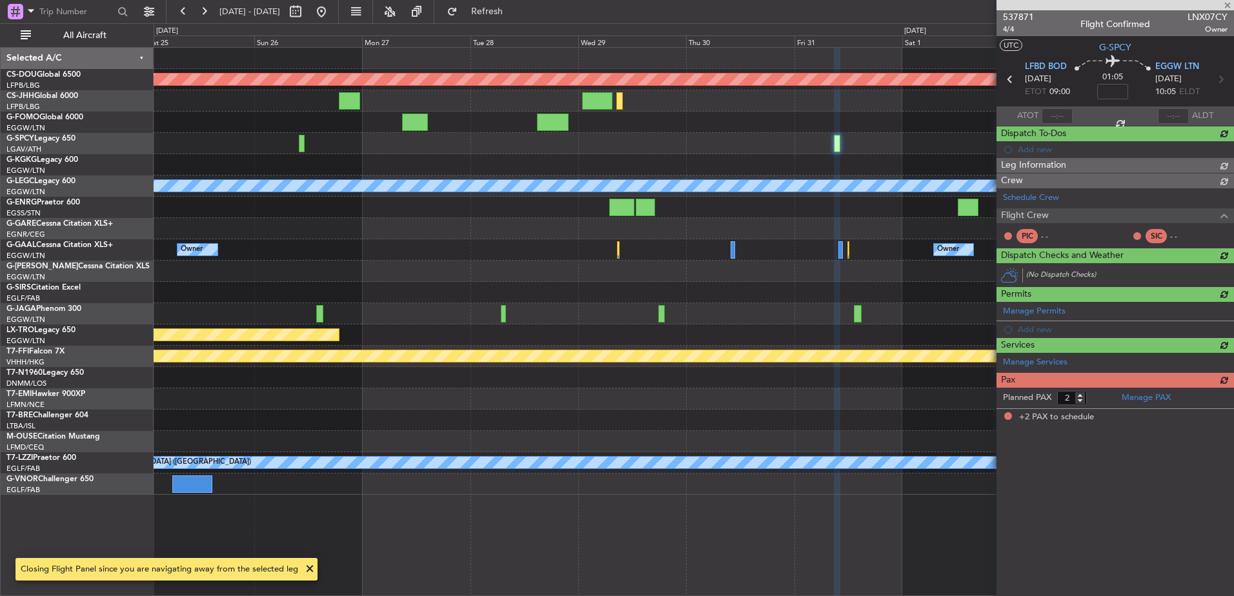
click at [428, 155] on div at bounding box center [694, 164] width 1080 height 21
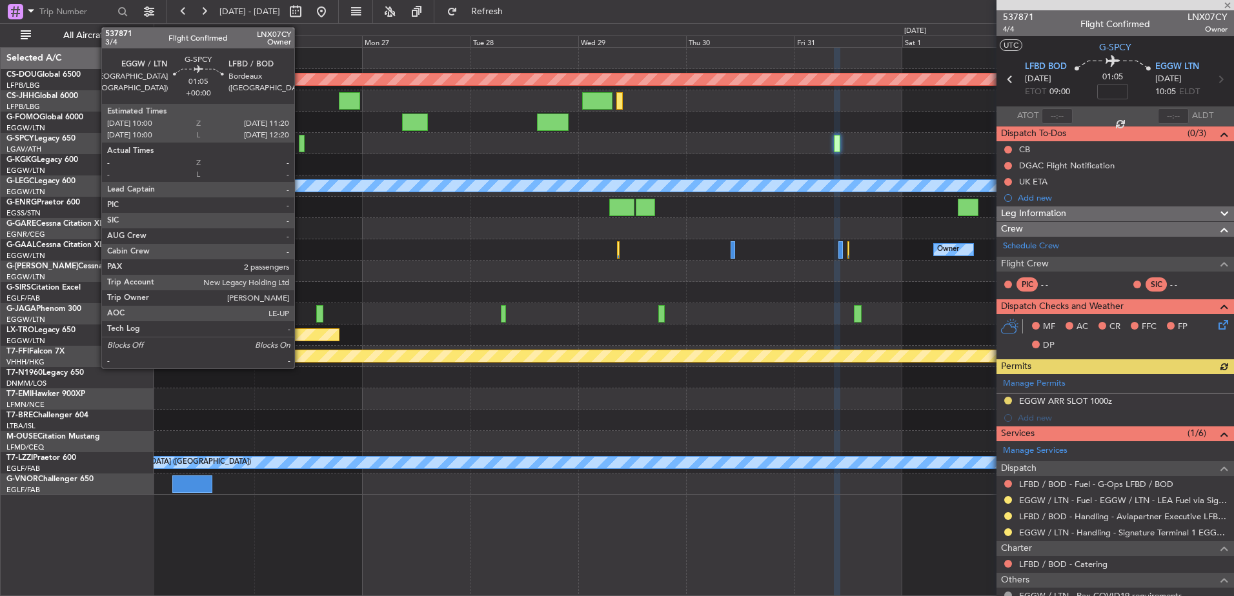
click at [300, 145] on div at bounding box center [302, 143] width 6 height 17
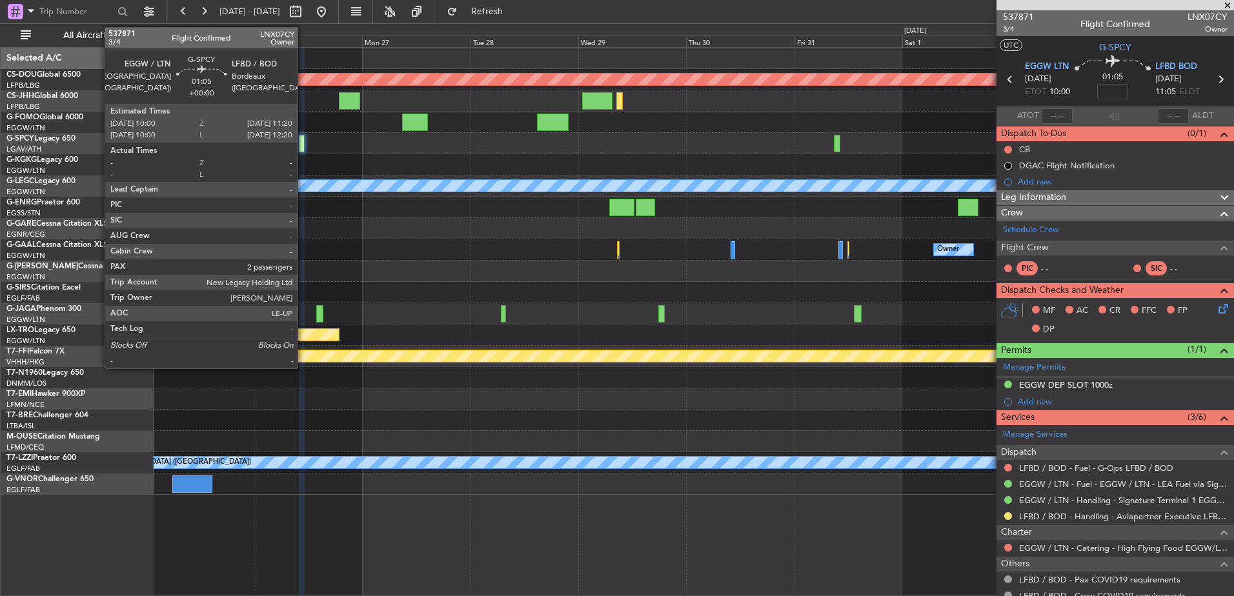
click at [303, 142] on div at bounding box center [302, 143] width 6 height 17
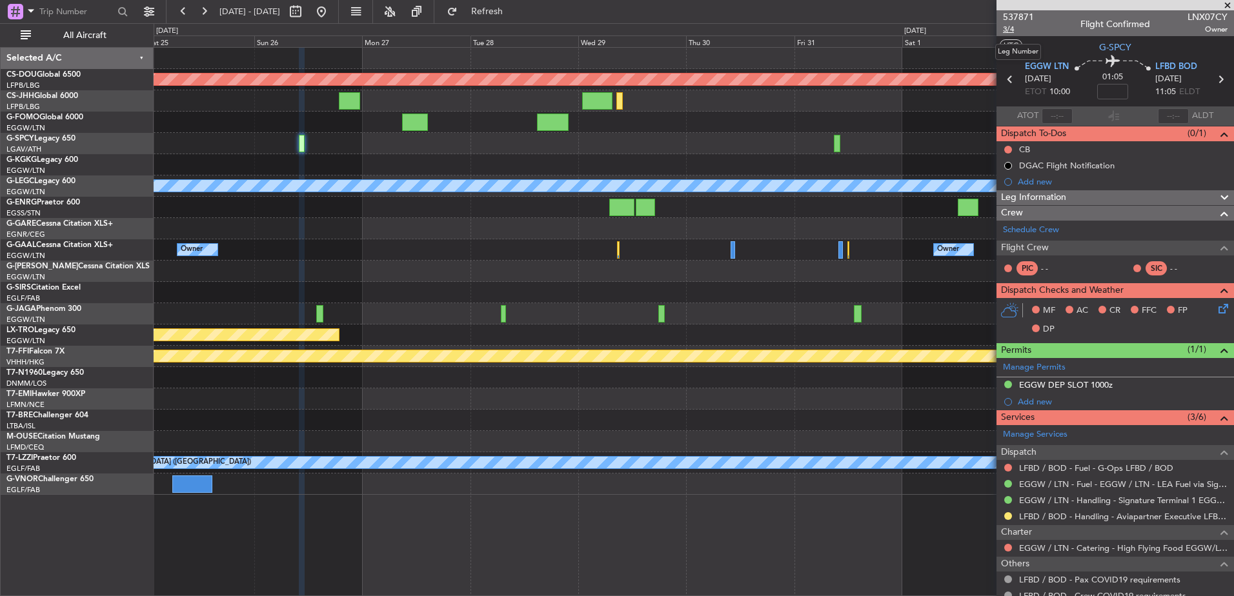
click at [986, 32] on span "3/4" at bounding box center [1018, 29] width 31 height 11
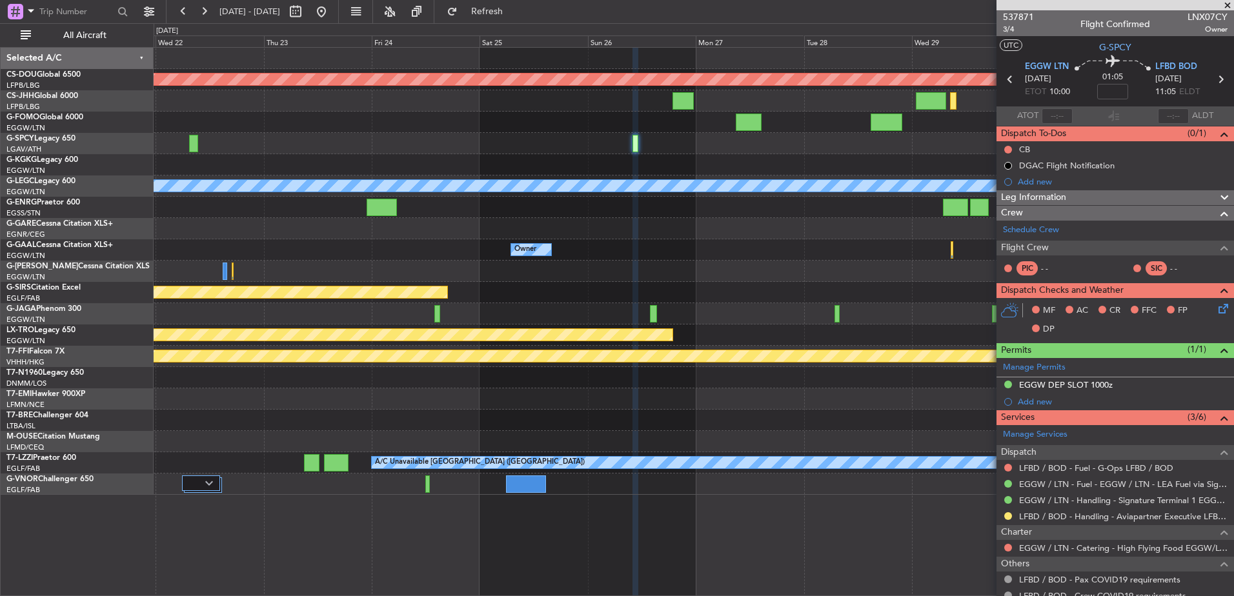
click at [967, 308] on div "Planned Maint London (Biggin Hill) A/C Unavailable London (Luton) Owner Owner P…" at bounding box center [694, 271] width 1080 height 447
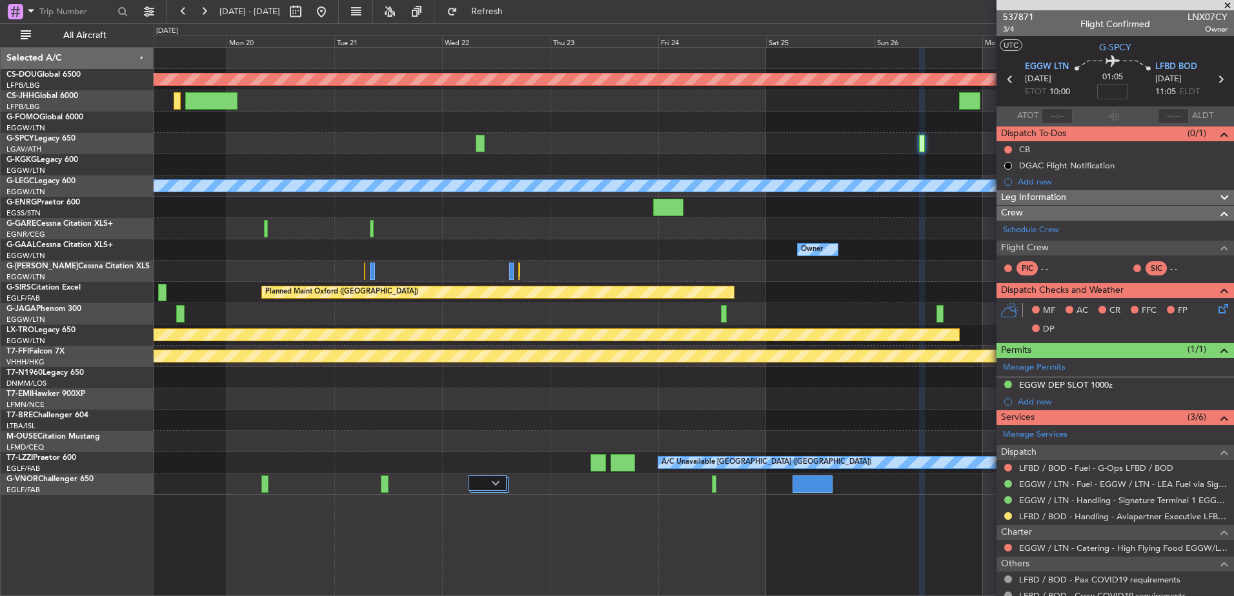
click at [893, 321] on div "Planned Maint London (Biggin Hill) A/C Unavailable London (Luton) Owner Owner P…" at bounding box center [694, 271] width 1080 height 447
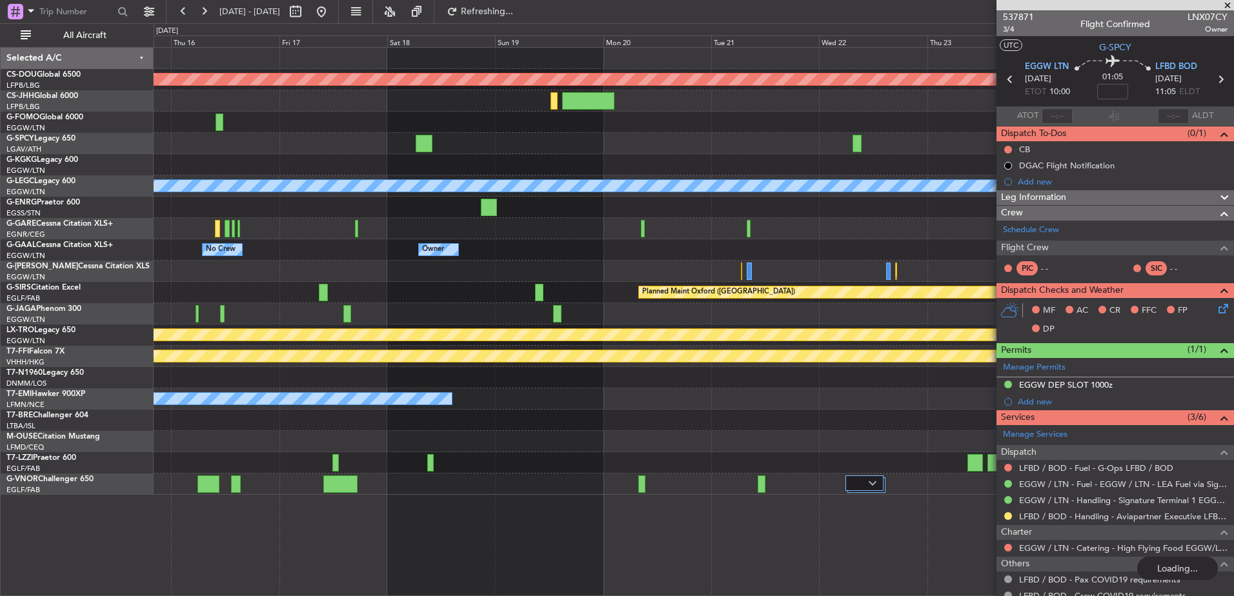
click at [614, 252] on div "Planned Maint London (Biggin Hill) A/C Unavailable London (Luton) Owner Owner O…" at bounding box center [694, 271] width 1080 height 447
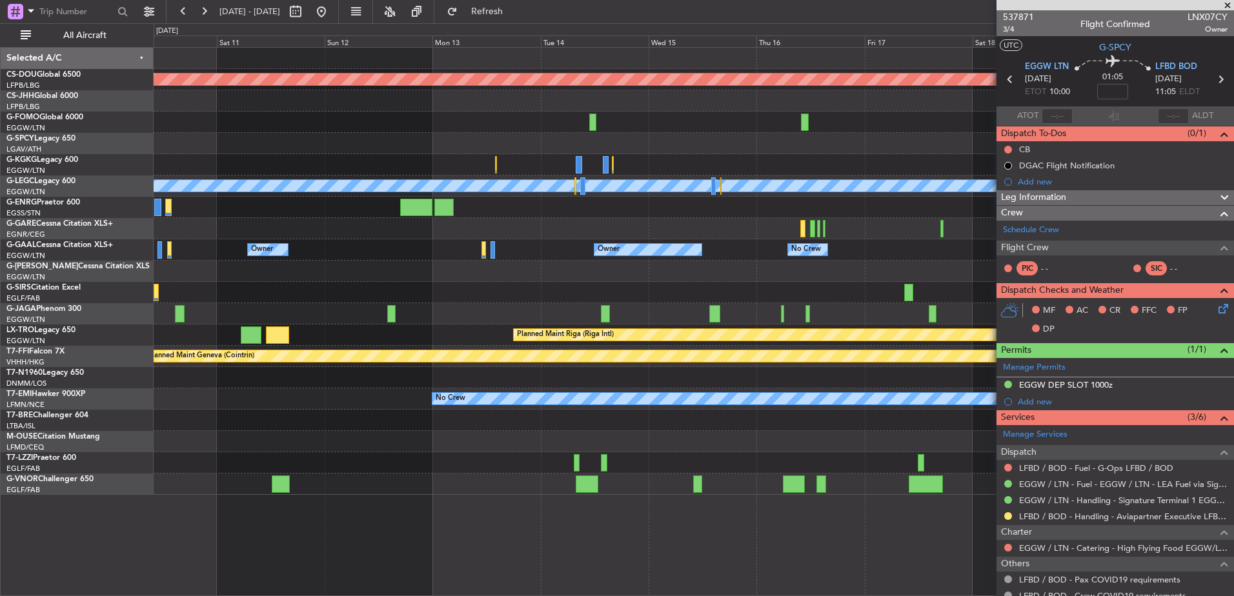
click at [308, 127] on div at bounding box center [694, 122] width 1080 height 21
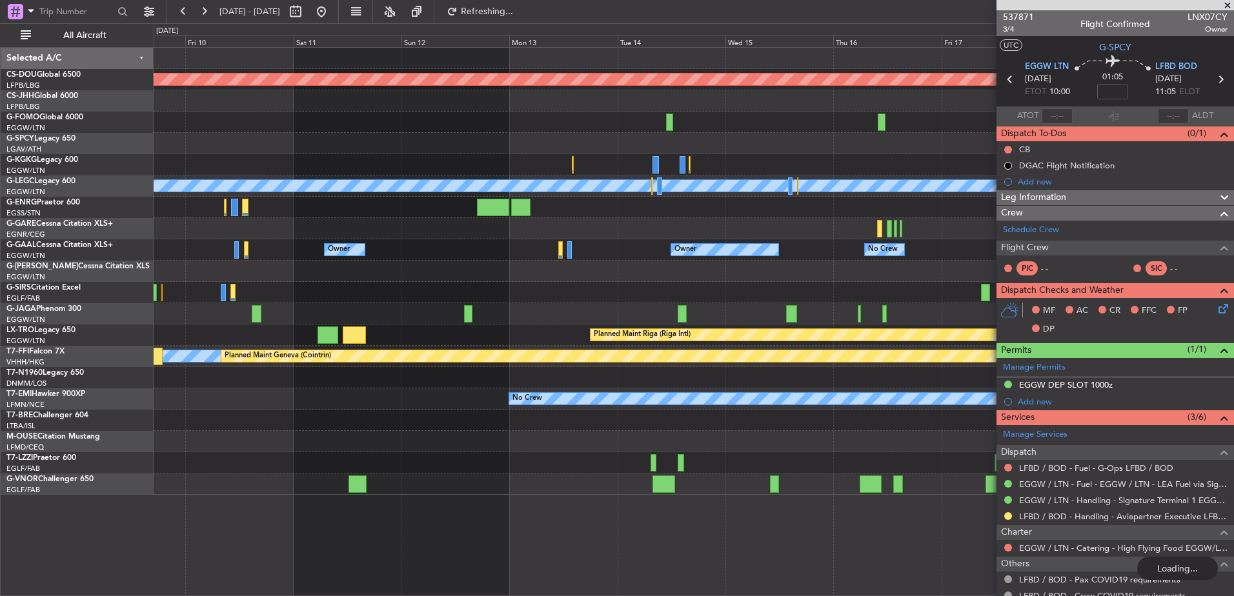
click at [442, 145] on div "Planned Maint London (Biggin Hill) A/C Unavailable Istanbul (Ataturk) A/C Unava…" at bounding box center [694, 271] width 1080 height 447
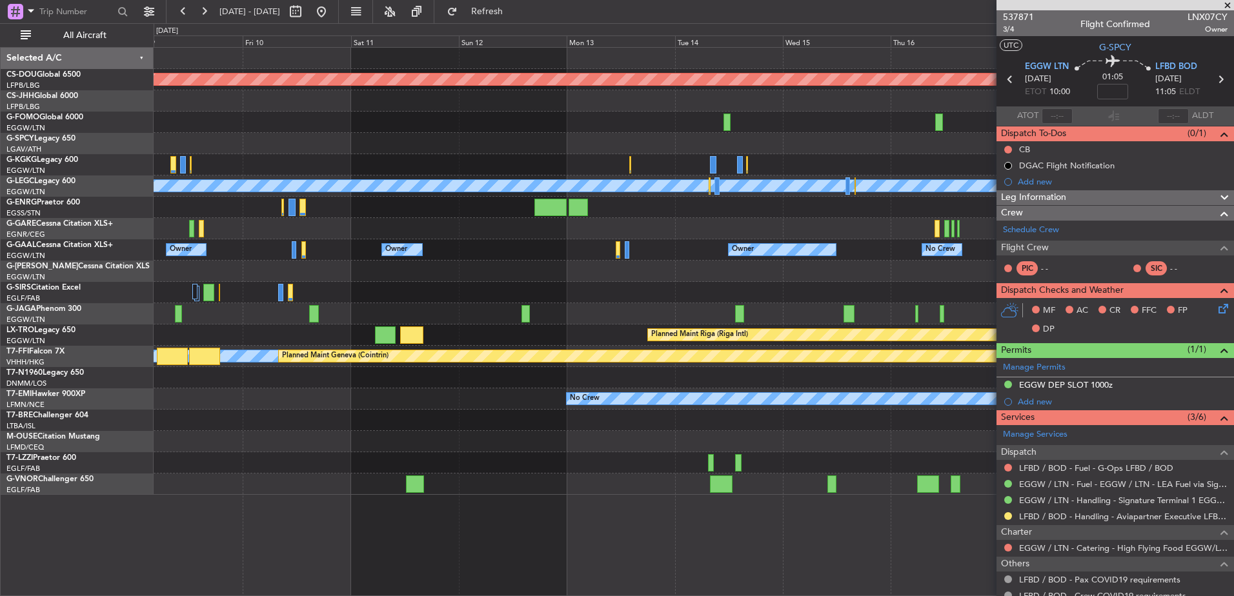
click at [685, 151] on div at bounding box center [694, 143] width 1080 height 21
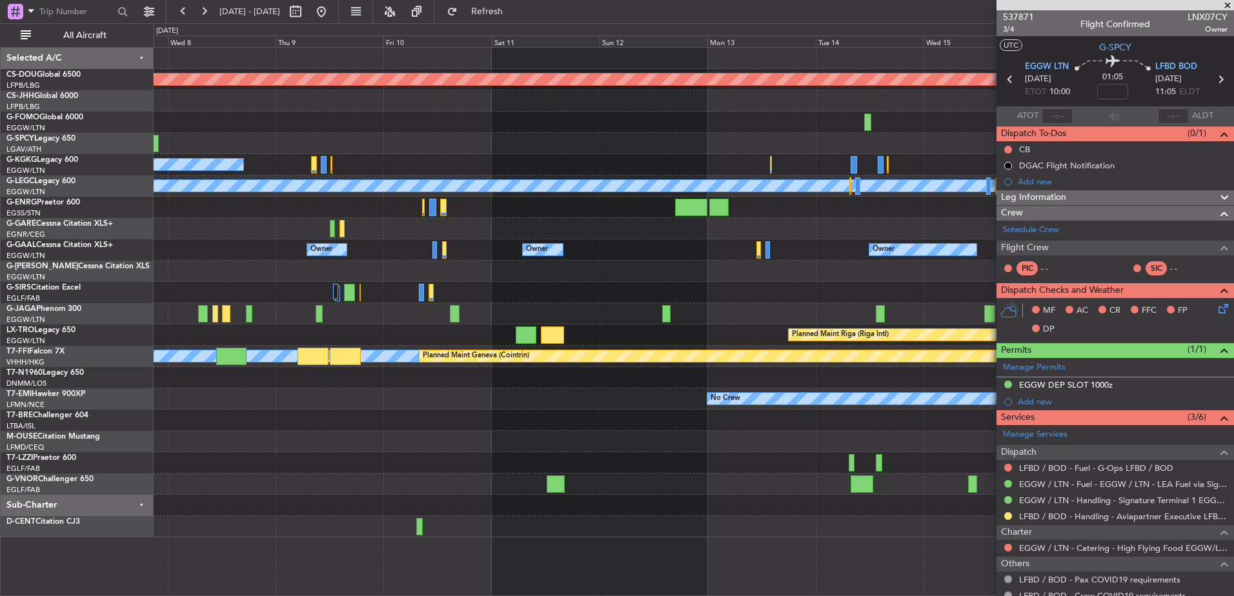
click at [835, 212] on div "Planned Maint London (Biggin Hill) A/C Unavailable Istanbul (Ataturk) A/C Unava…" at bounding box center [694, 293] width 1080 height 490
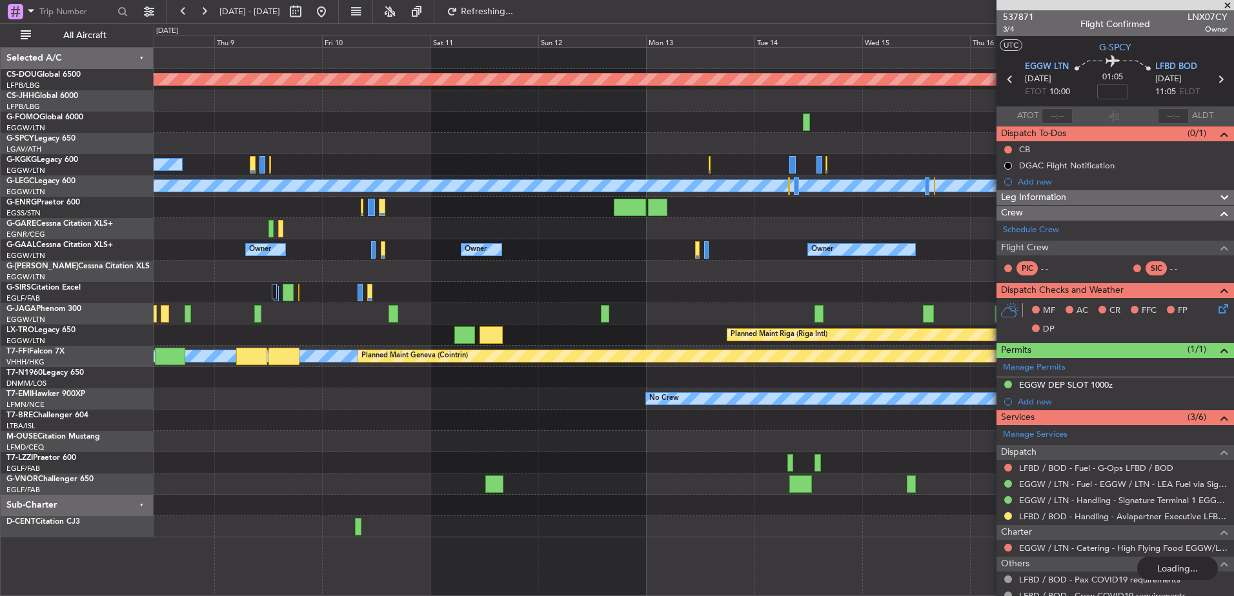
click at [225, 196] on div "Planned Maint London (Biggin Hill) A/C Unavailable Istanbul (Ataturk) A/C Unava…" at bounding box center [694, 293] width 1080 height 490
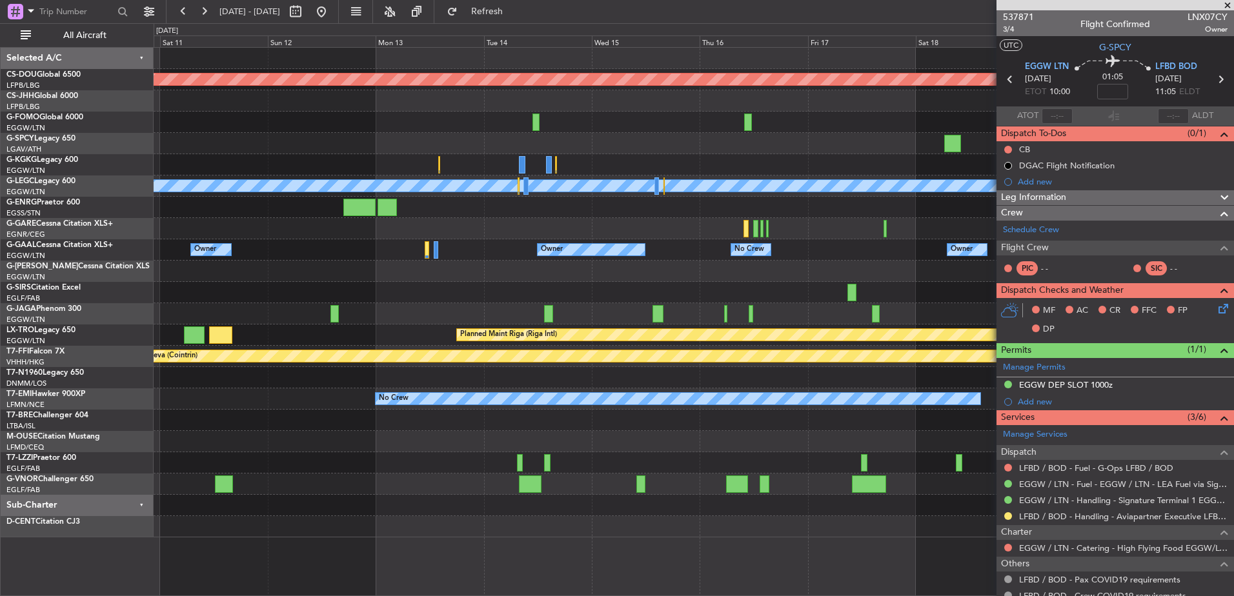
click at [239, 231] on div "Planned Maint London (Biggin Hill) A/C Unavailable Istanbul (Ataturk) A/C Unava…" at bounding box center [694, 293] width 1080 height 490
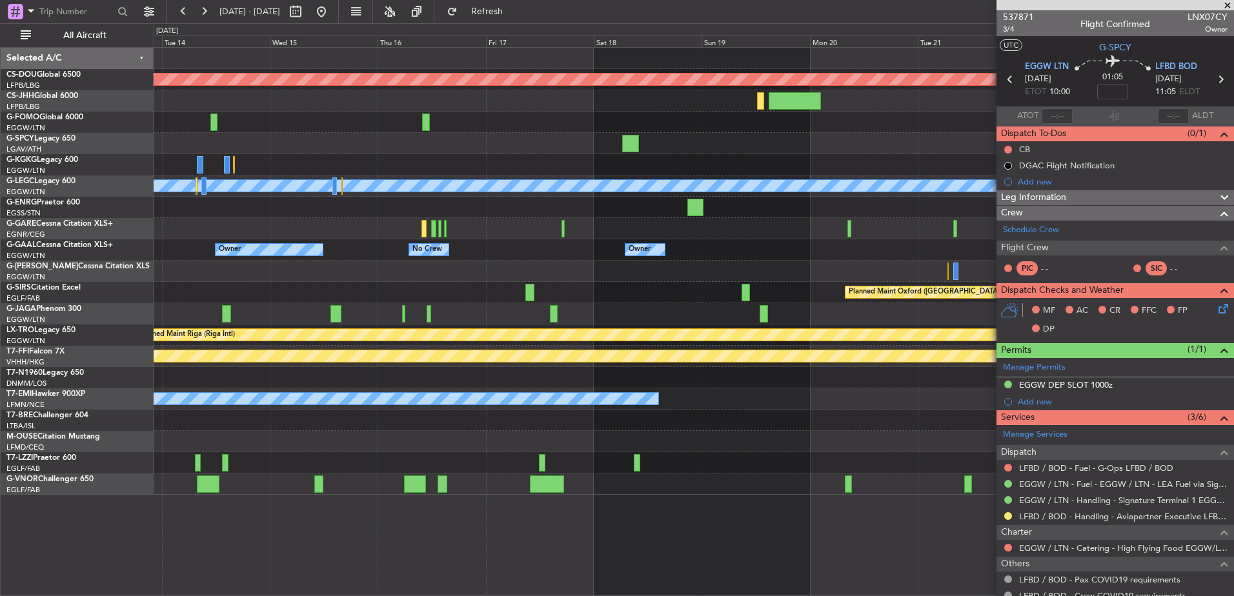
click at [917, 459] on div "Planned Maint London (Biggin Hill) A/C Unavailable London (Luton) Owner Owner N…" at bounding box center [694, 271] width 1080 height 447
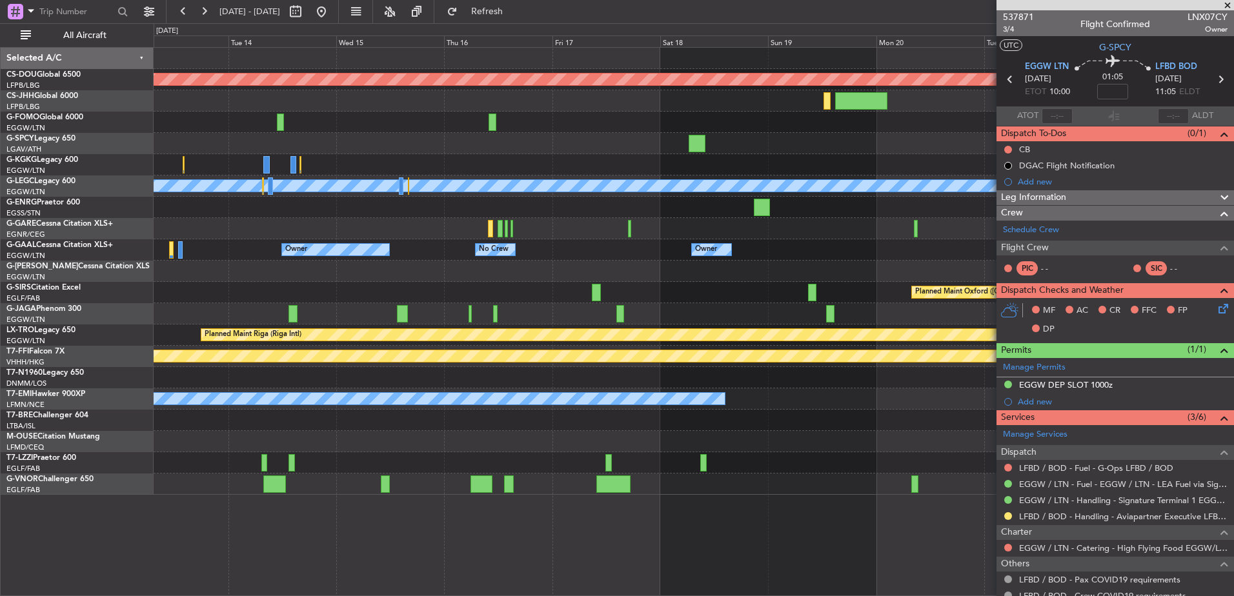
click at [689, 272] on div "Planned Maint London (Biggin Hill) A/C Unavailable London (Luton) Owner Owner N…" at bounding box center [694, 271] width 1080 height 447
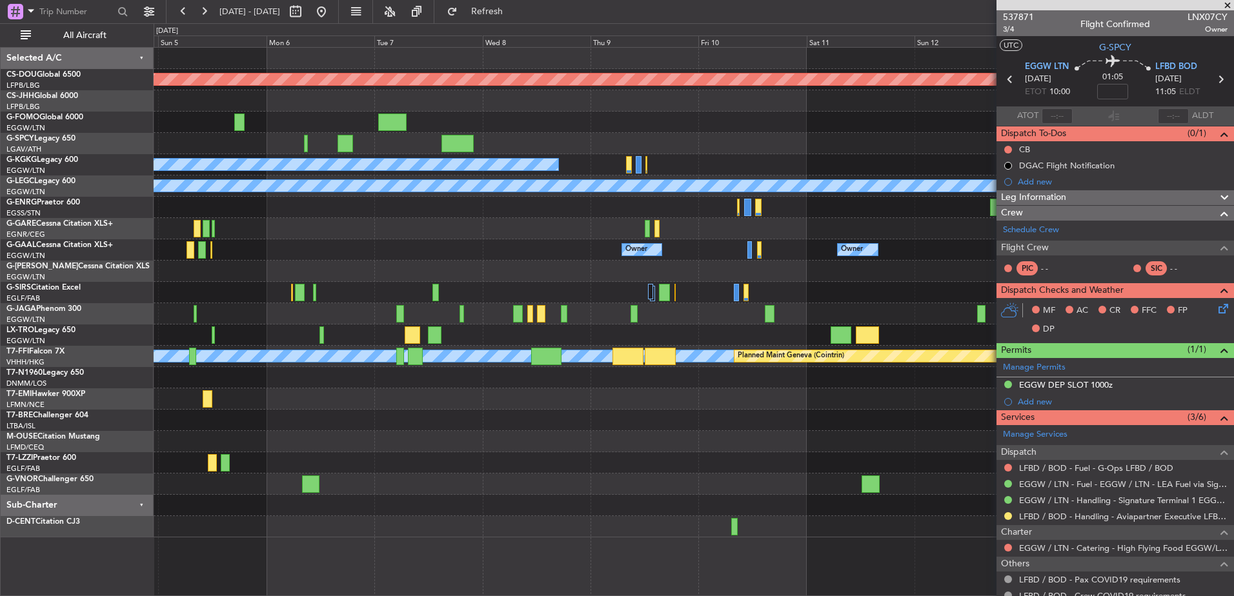
click at [407, 141] on div "Planned Maint Bremen" at bounding box center [694, 143] width 1080 height 21
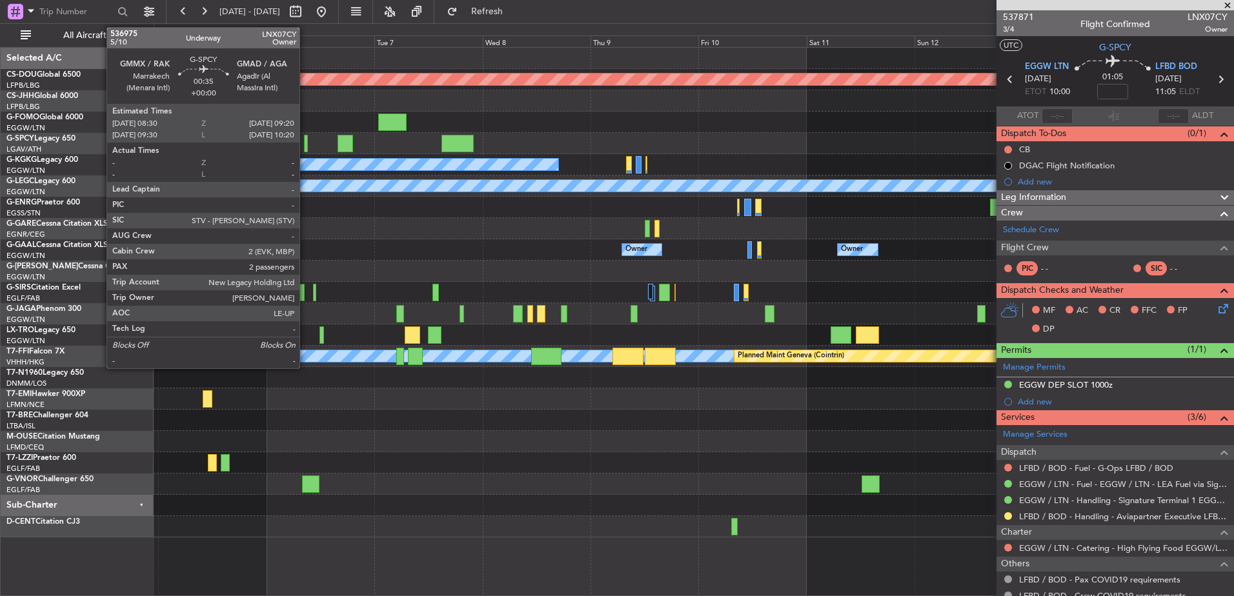
click at [305, 143] on div at bounding box center [306, 143] width 4 height 17
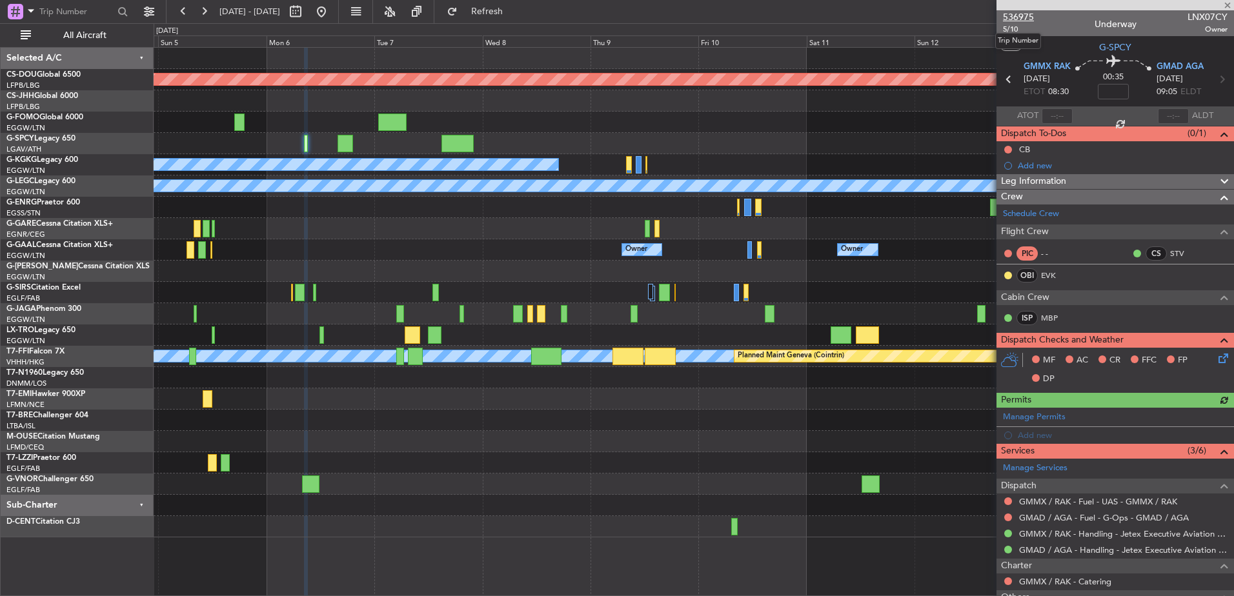
click at [986, 17] on span "536975" at bounding box center [1018, 17] width 31 height 14
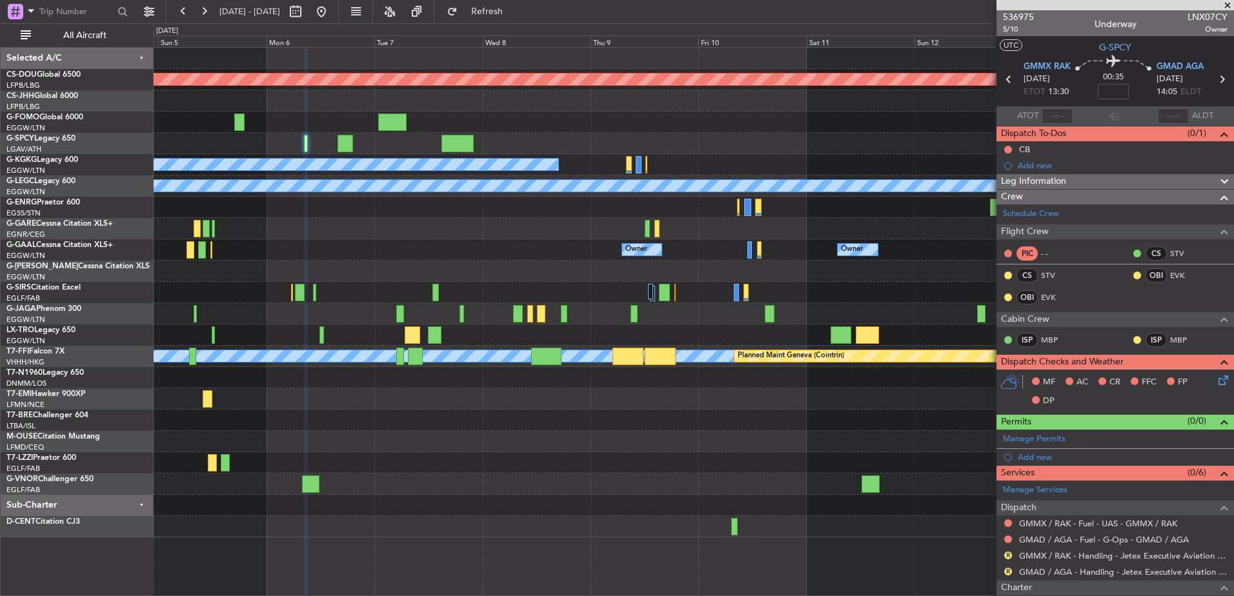
click at [569, 238] on div at bounding box center [694, 228] width 1080 height 21
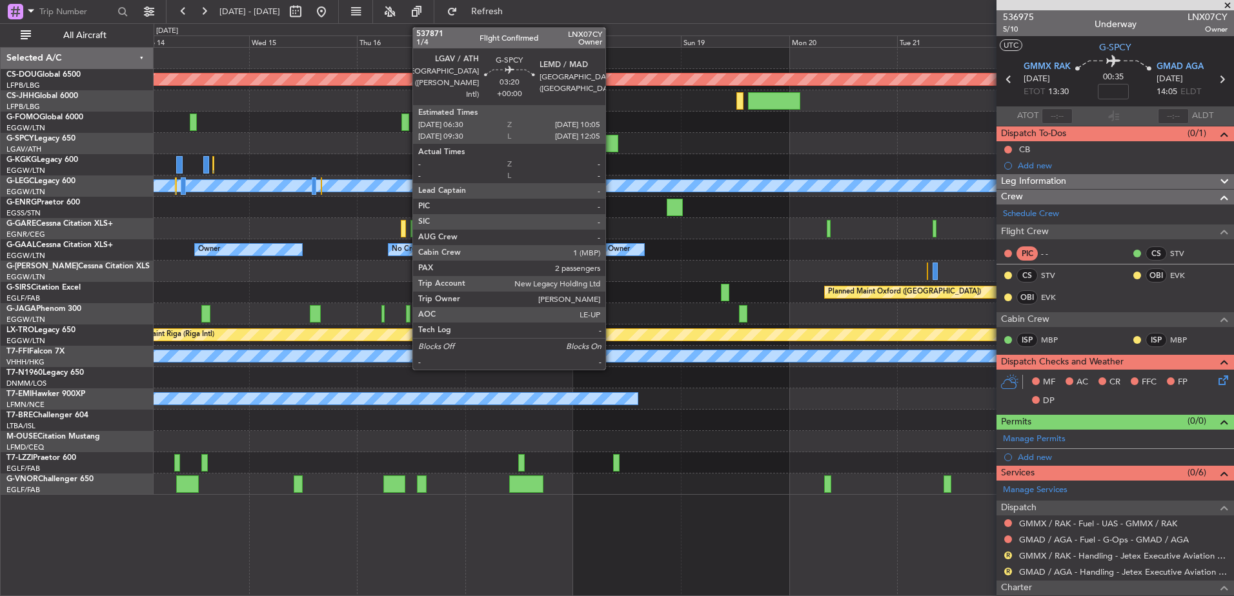
click at [611, 145] on div at bounding box center [610, 143] width 16 height 17
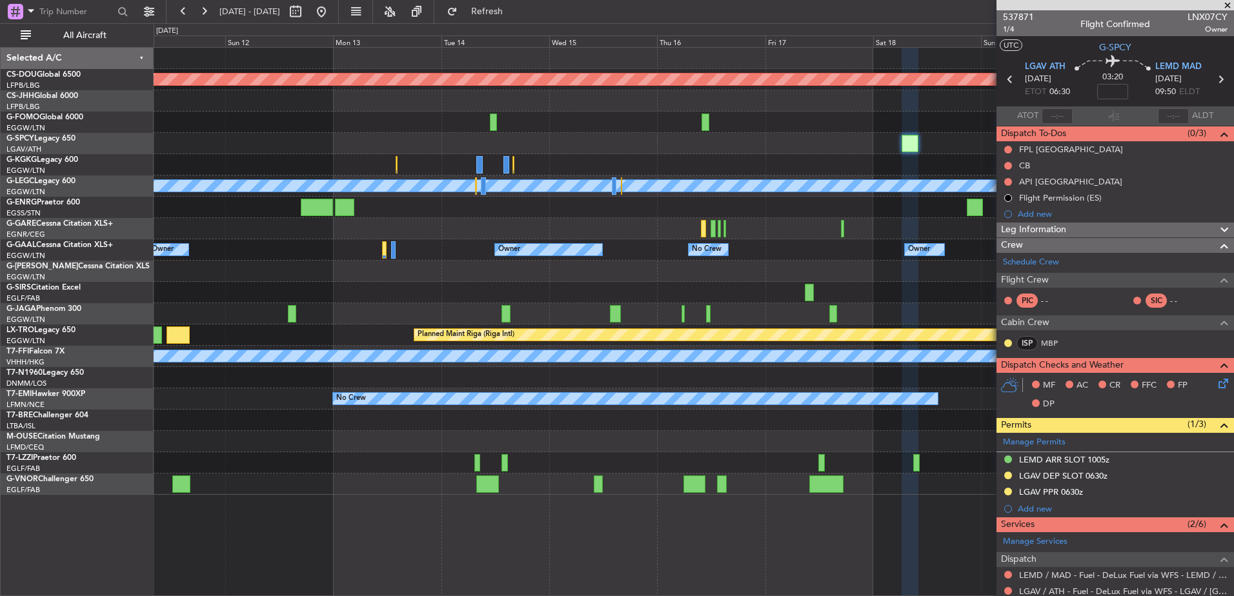
click at [829, 307] on div at bounding box center [833, 313] width 8 height 17
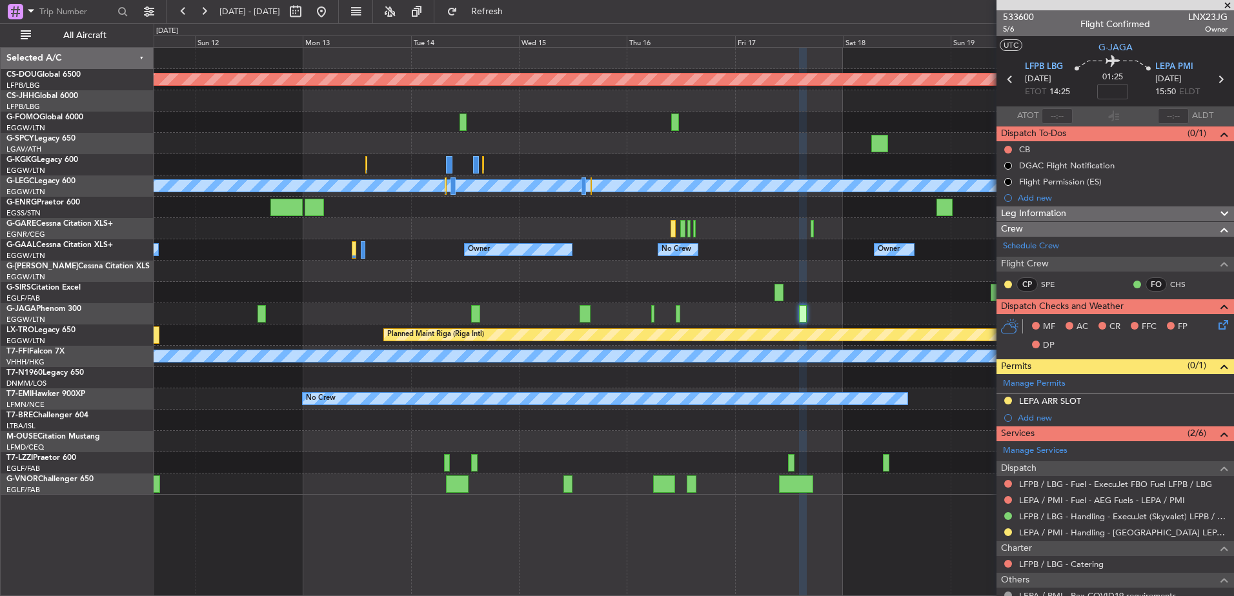
click at [769, 310] on div "Planned Maint London (Biggin Hill) A/C Unavailable London (Luton) Owner Owner O…" at bounding box center [694, 271] width 1080 height 447
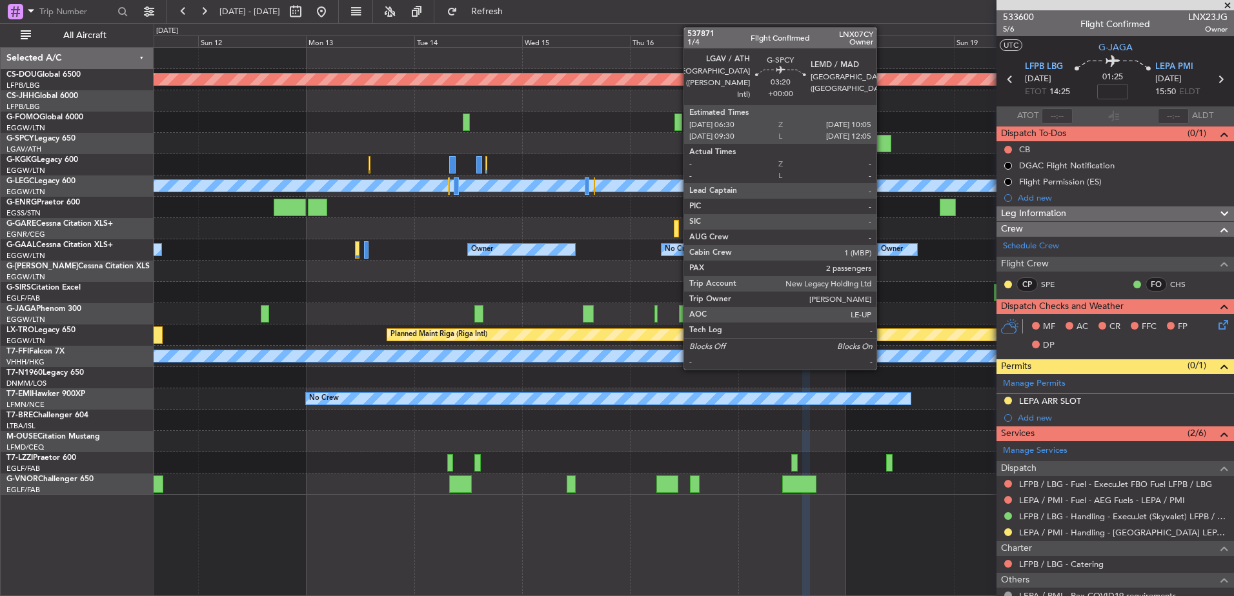
click at [882, 145] on div at bounding box center [883, 143] width 16 height 17
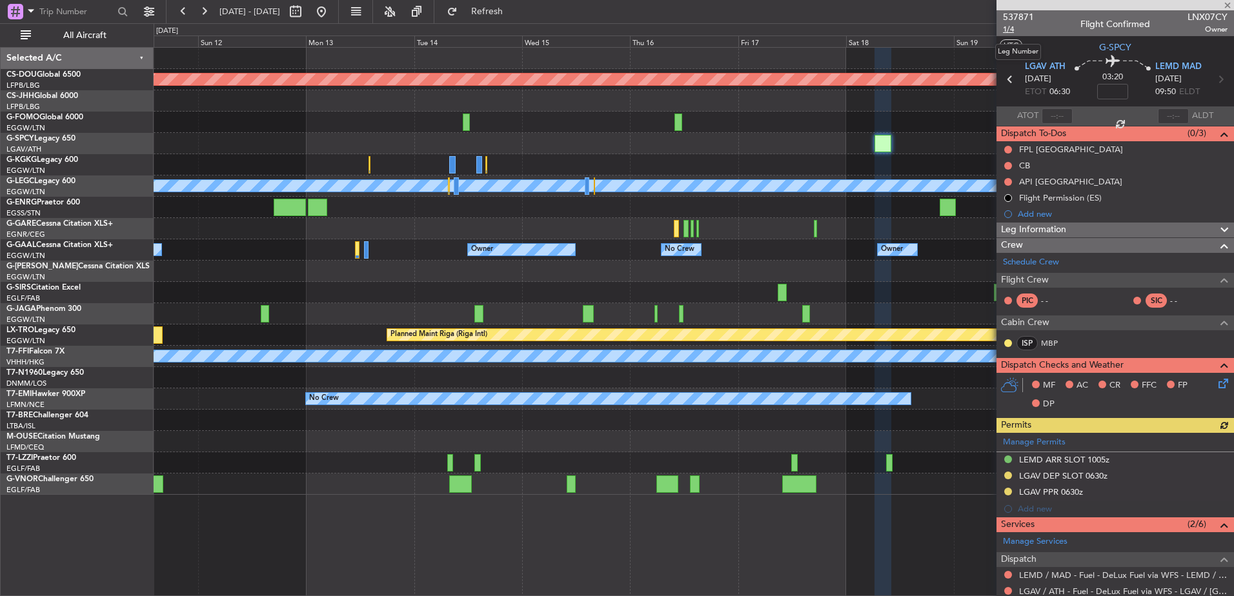
click at [986, 30] on span "1/4" at bounding box center [1018, 29] width 31 height 11
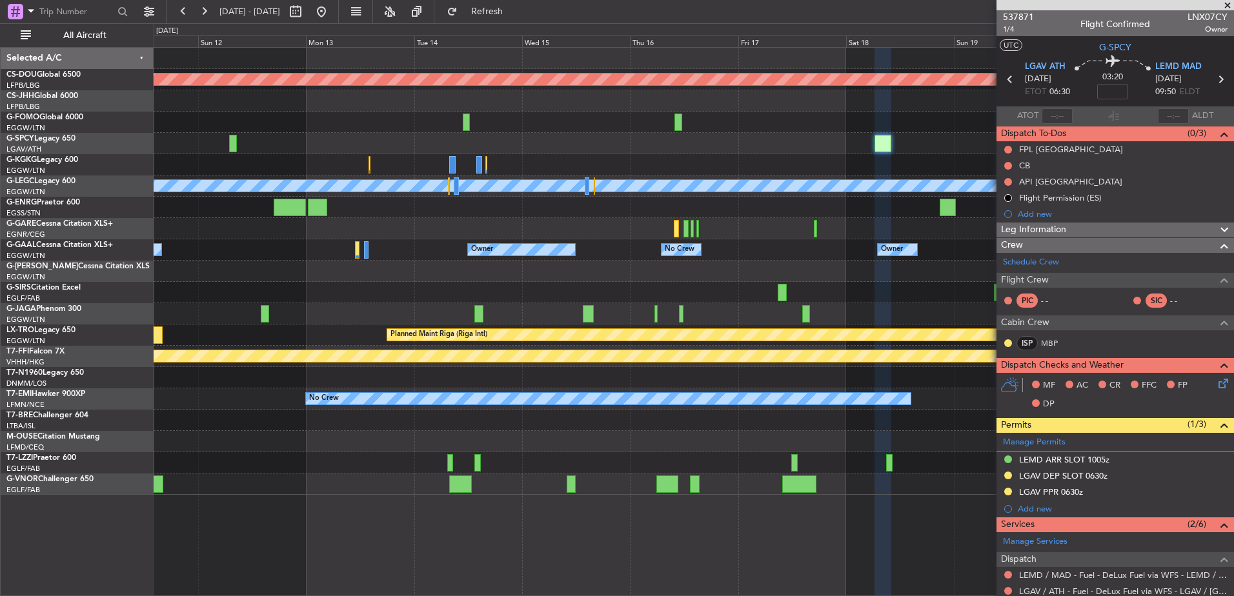
click at [635, 218] on div at bounding box center [694, 207] width 1080 height 21
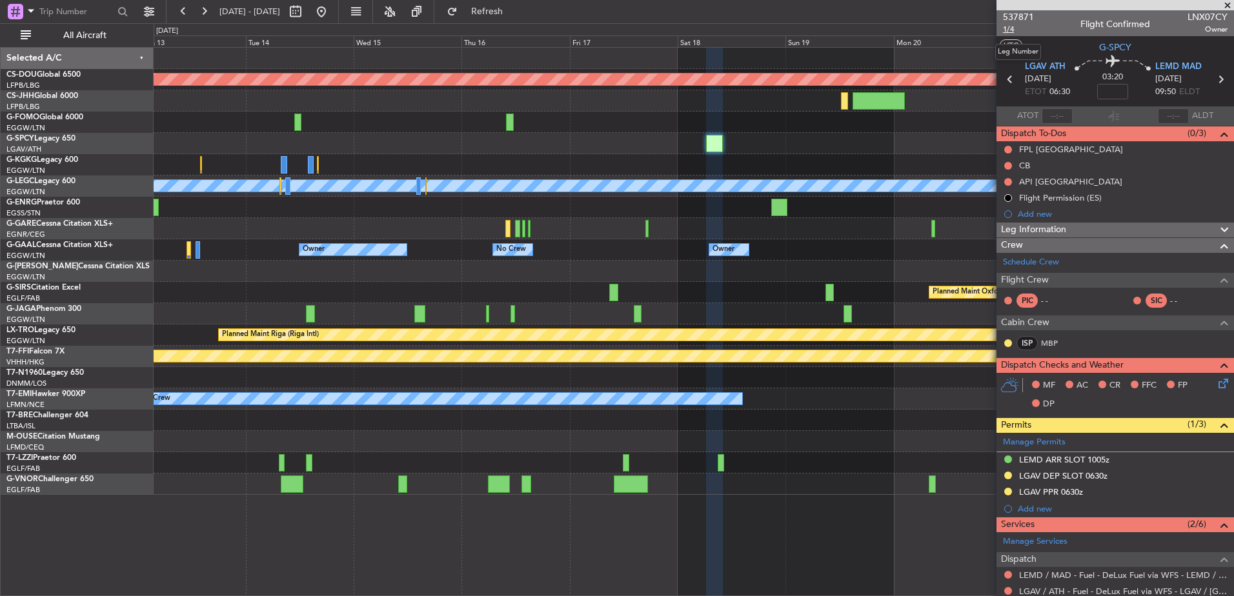
click at [986, 27] on span "1/4" at bounding box center [1018, 29] width 31 height 11
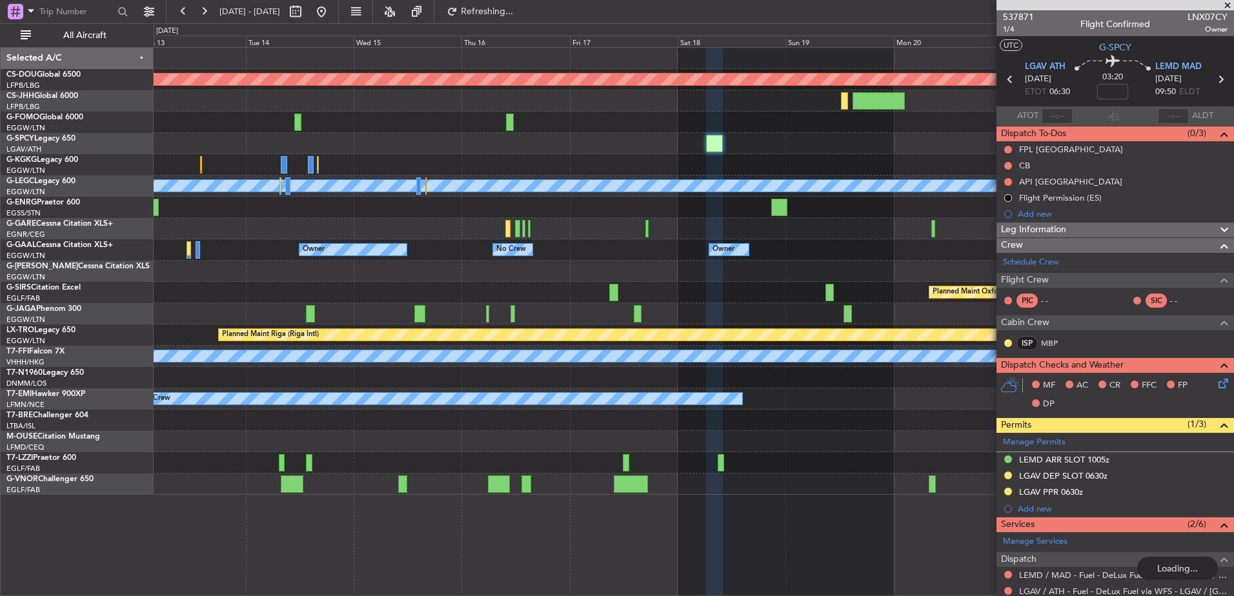
click at [702, 239] on div "Planned Maint London (Biggin Hill) A/C Unavailable London (Luton) Owner Owner N…" at bounding box center [694, 271] width 1080 height 447
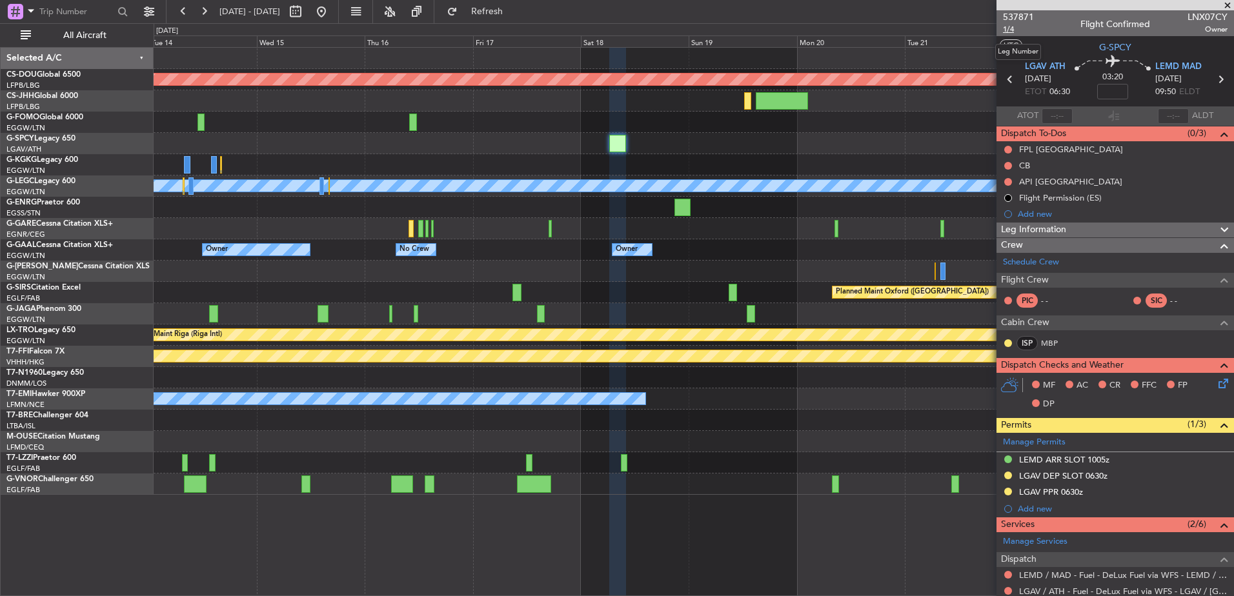
click at [986, 28] on span "1/4" at bounding box center [1018, 29] width 31 height 11
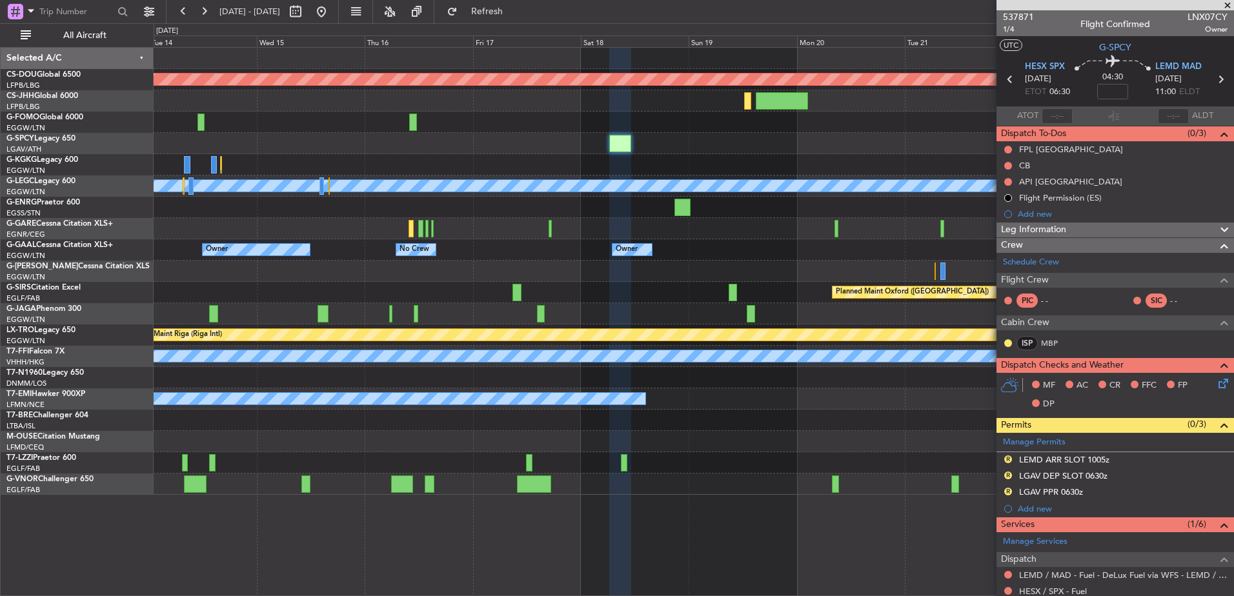
scroll to position [274, 0]
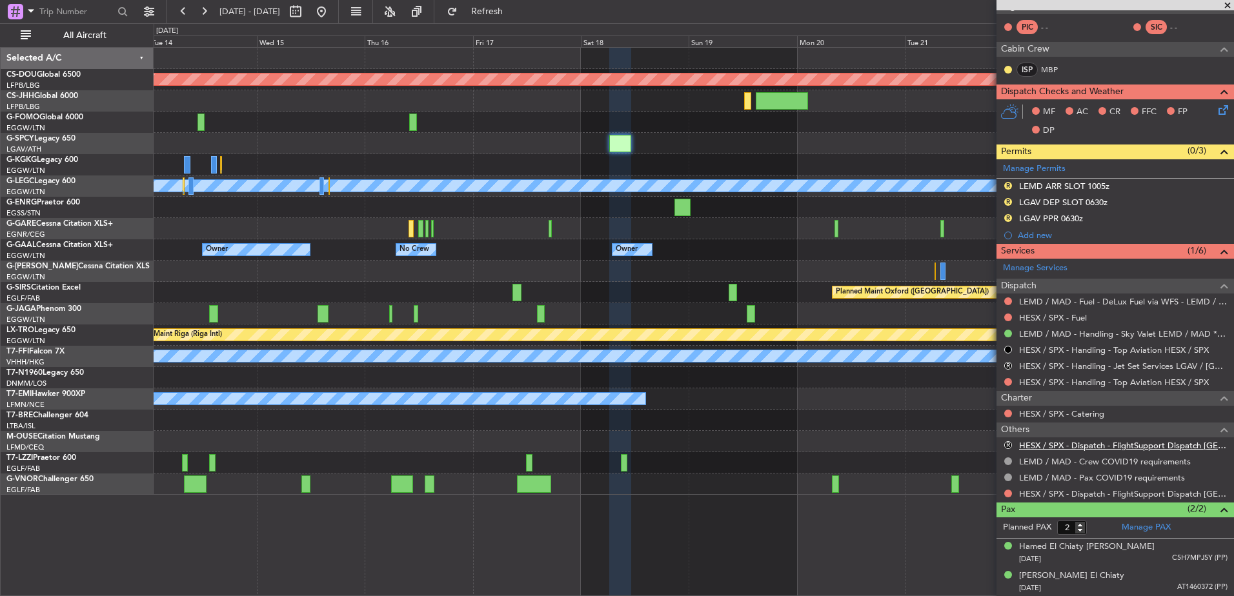
click at [986, 446] on link "HESX / SPX - Dispatch - FlightSupport Dispatch UK" at bounding box center [1123, 445] width 208 height 11
click at [824, 287] on div "Planned Maint London (Biggin Hill) A/C Unavailable London (Luton) Owner Owner O…" at bounding box center [694, 271] width 1080 height 447
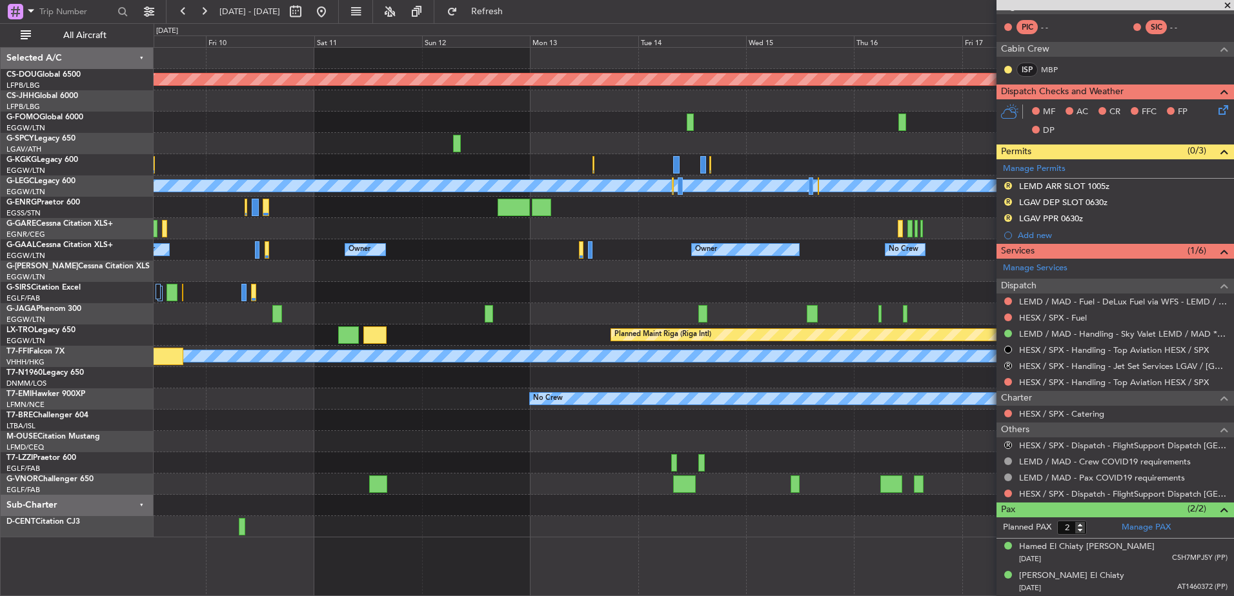
scroll to position [270, 0]
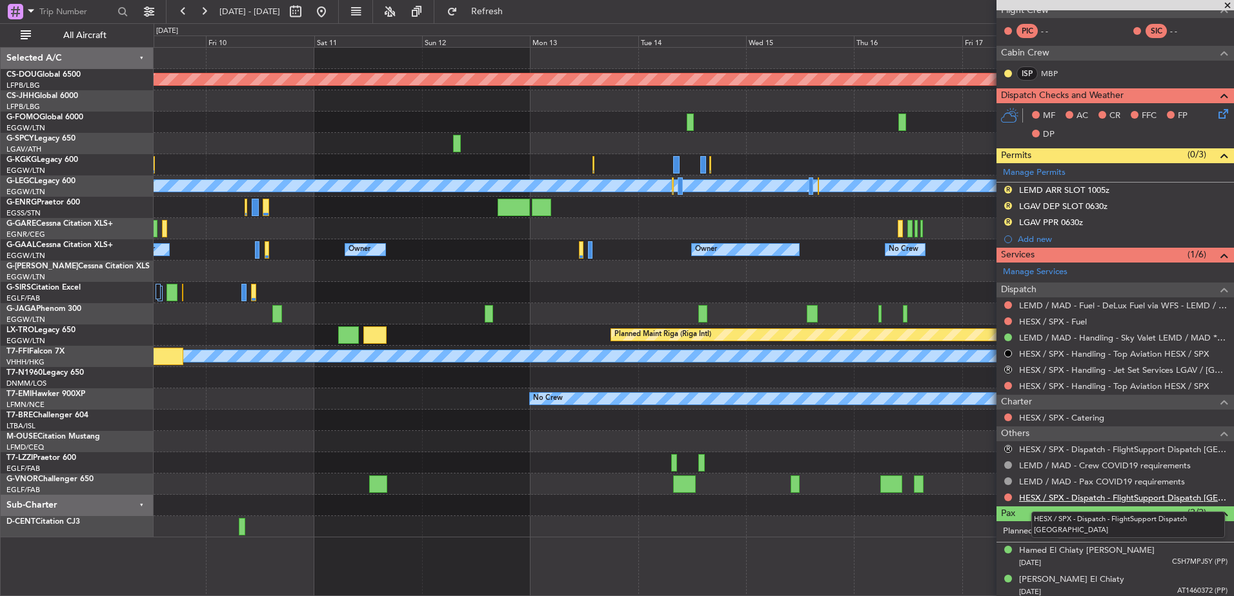
click at [986, 498] on link "HESX / SPX - Dispatch - FlightSupport Dispatch UK" at bounding box center [1123, 498] width 208 height 11
click at [986, 318] on link "HESX / SPX - Fuel" at bounding box center [1053, 321] width 68 height 11
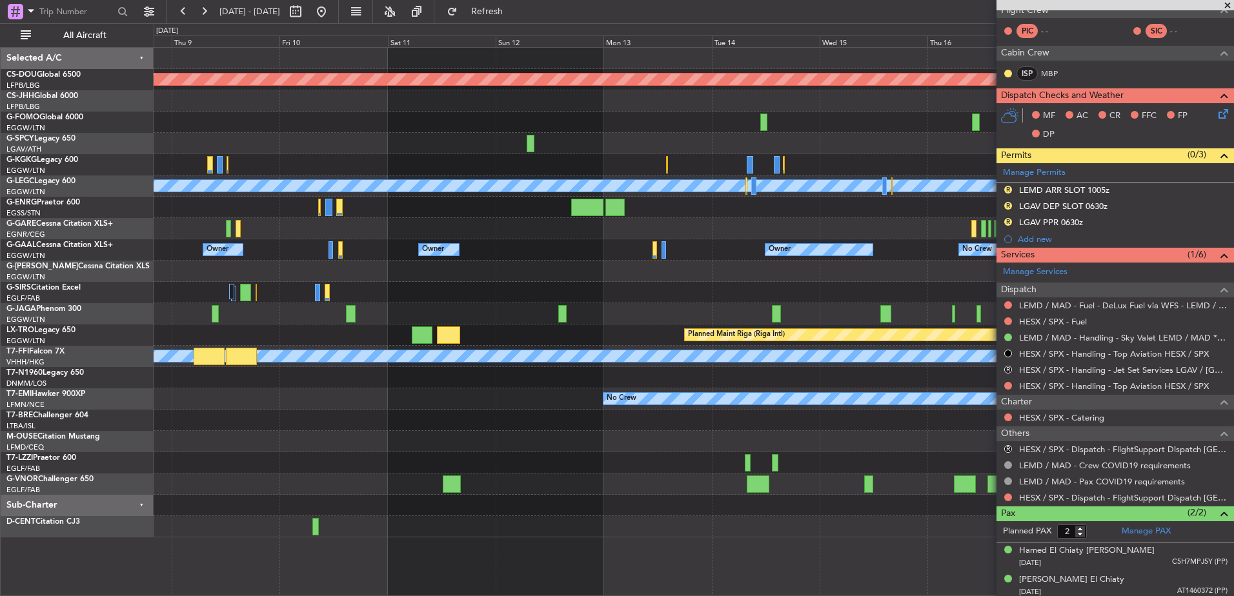
click at [480, 258] on div "Owner Owner Owner No Crew Owner Owner" at bounding box center [694, 249] width 1080 height 21
click at [311, 175] on div "Planned Maint London (Biggin Hill) A/C Unavailable Istanbul (Ataturk) A/C Unava…" at bounding box center [694, 293] width 1080 height 490
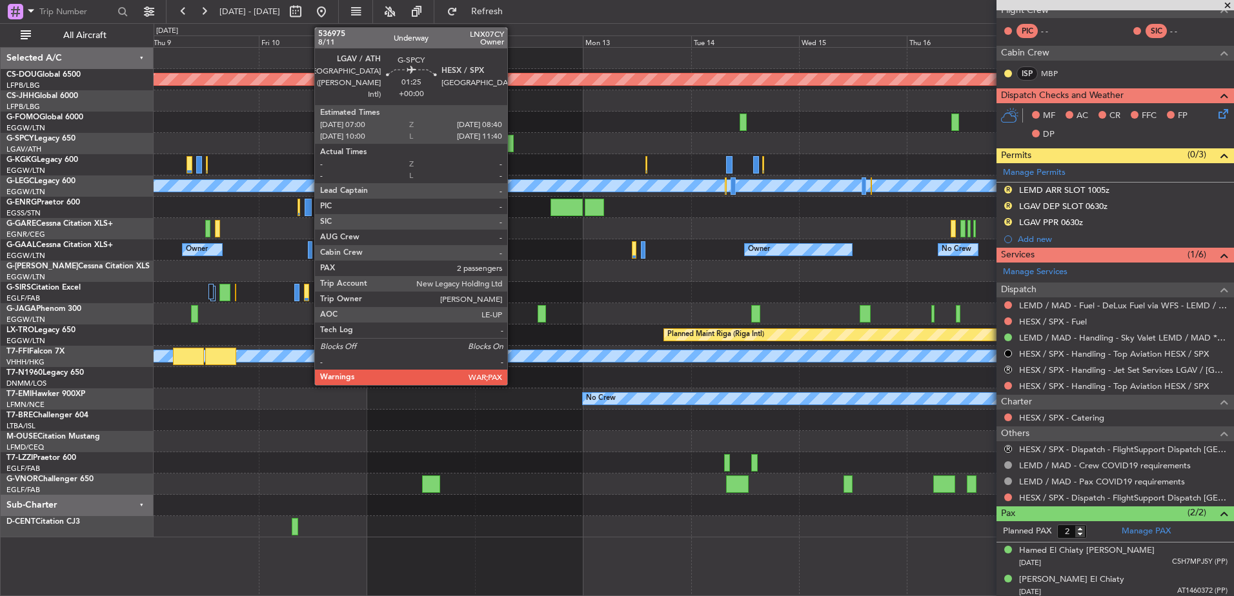
click at [513, 139] on div at bounding box center [510, 143] width 8 height 17
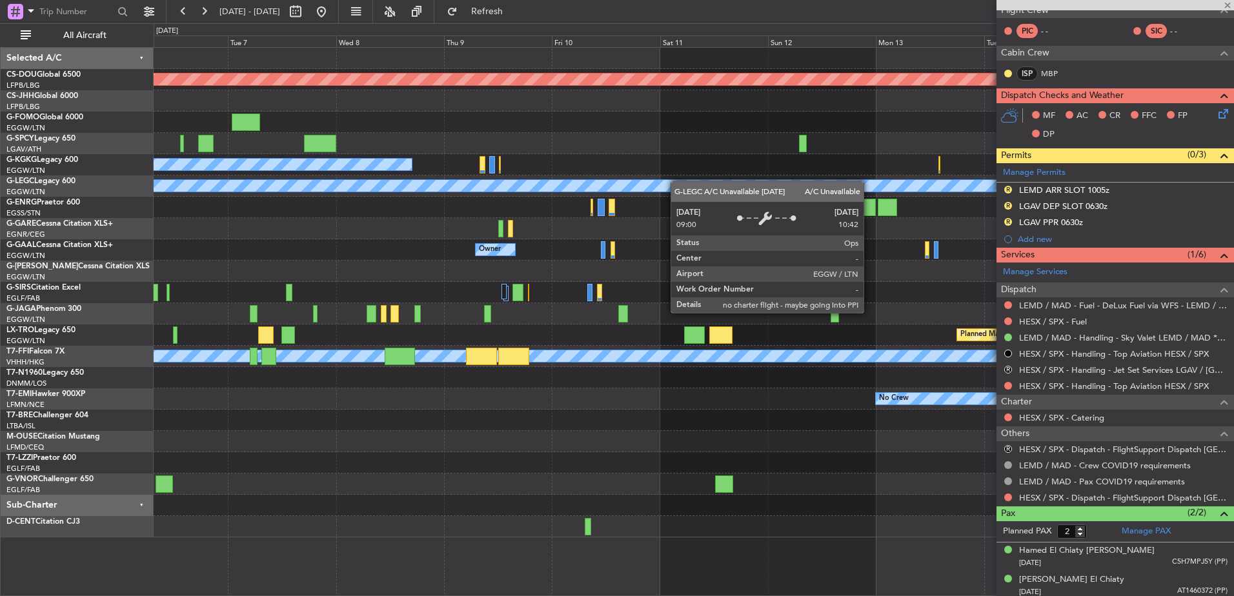
click at [700, 181] on div "Planned Maint London (Biggin Hill) A/C Unavailable Istanbul (Ataturk) A/C Unava…" at bounding box center [694, 293] width 1080 height 490
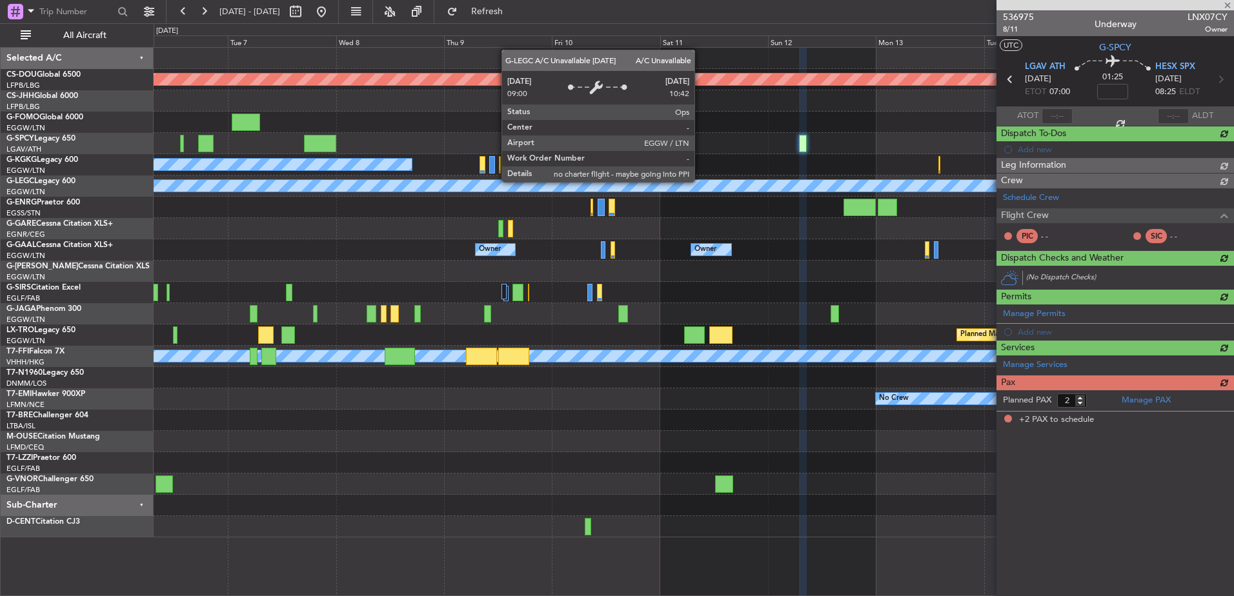
scroll to position [0, 0]
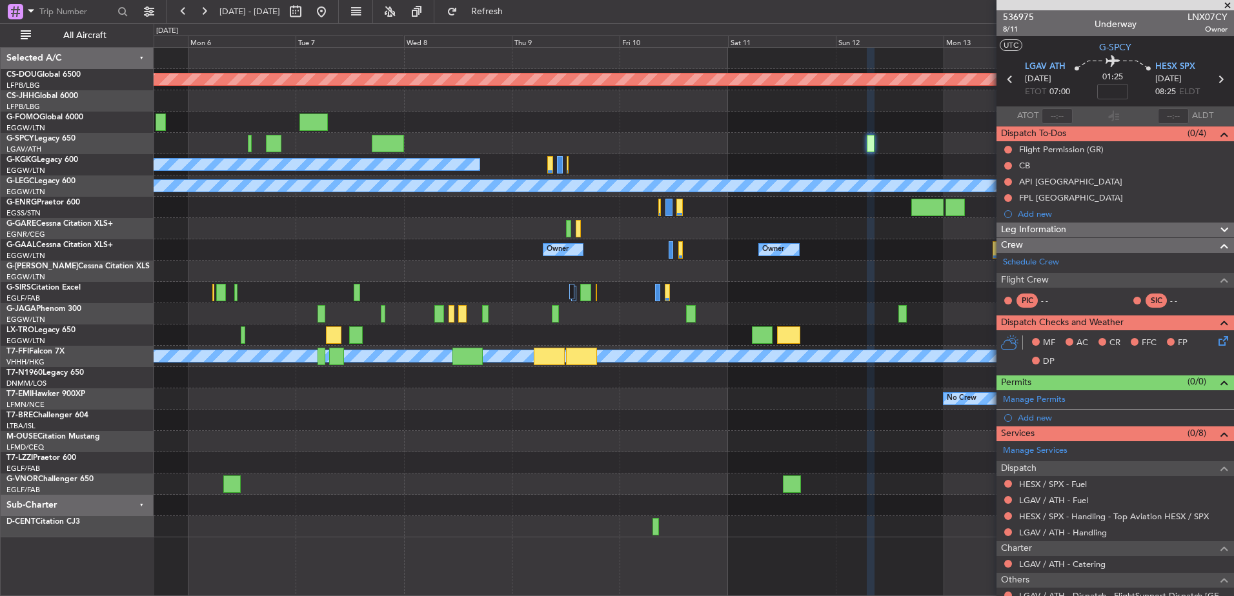
click at [642, 254] on div "Owner Owner Owner Owner Owner No Crew" at bounding box center [694, 249] width 1080 height 21
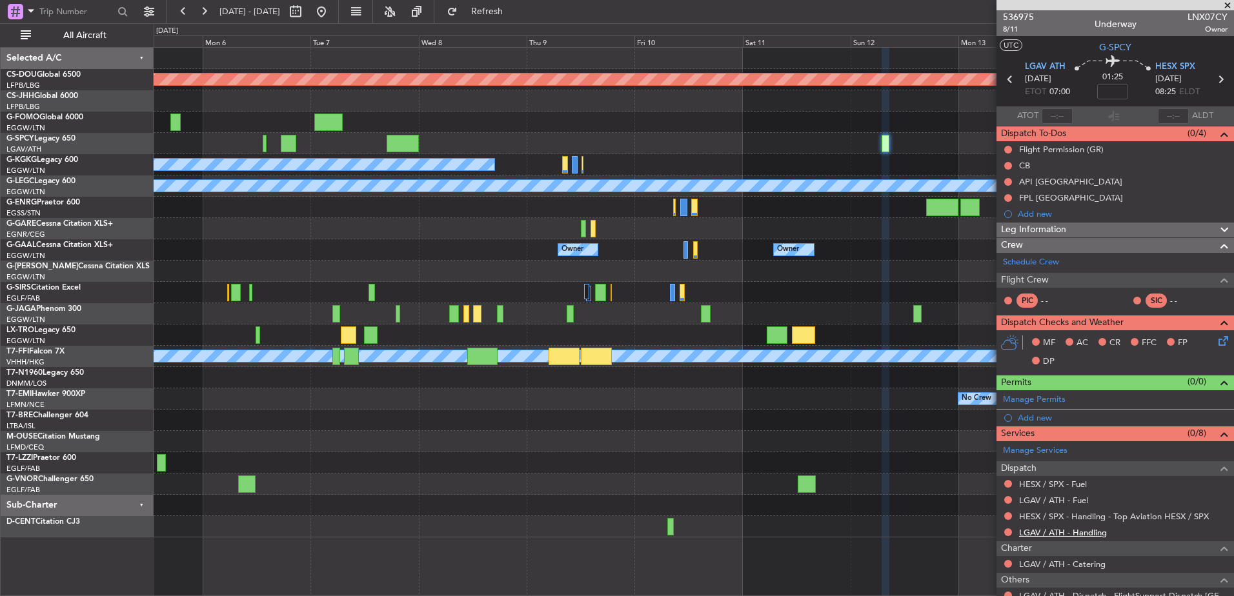
click at [986, 518] on link "LGAV / ATH - Handling" at bounding box center [1063, 532] width 88 height 11
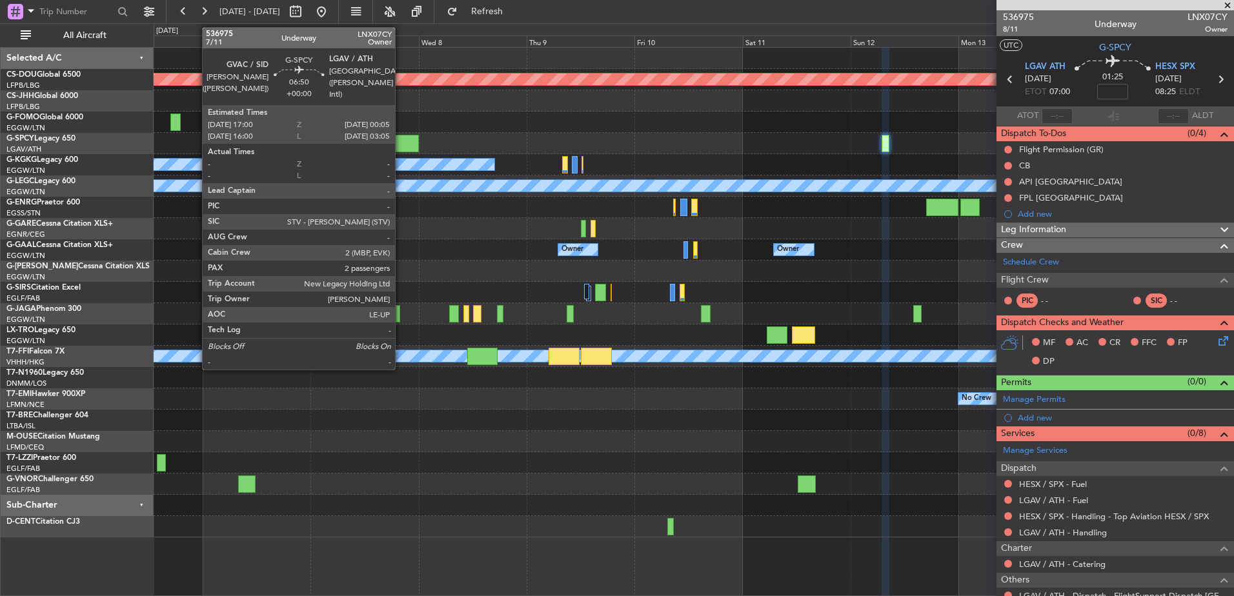
click at [401, 145] on div at bounding box center [403, 143] width 32 height 17
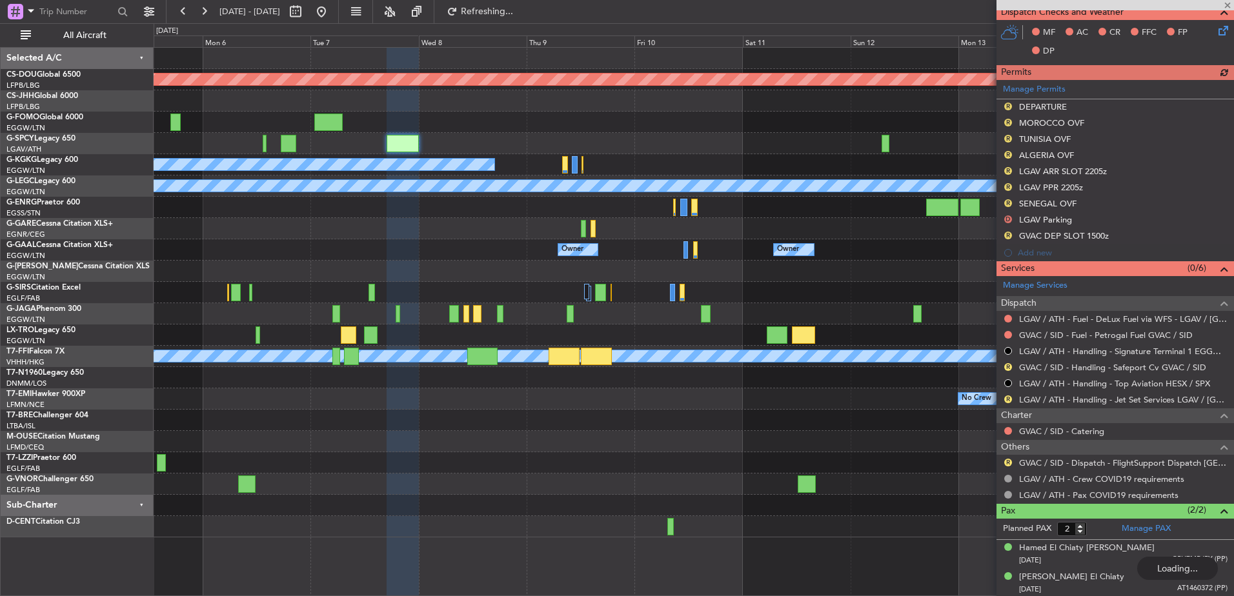
scroll to position [360, 0]
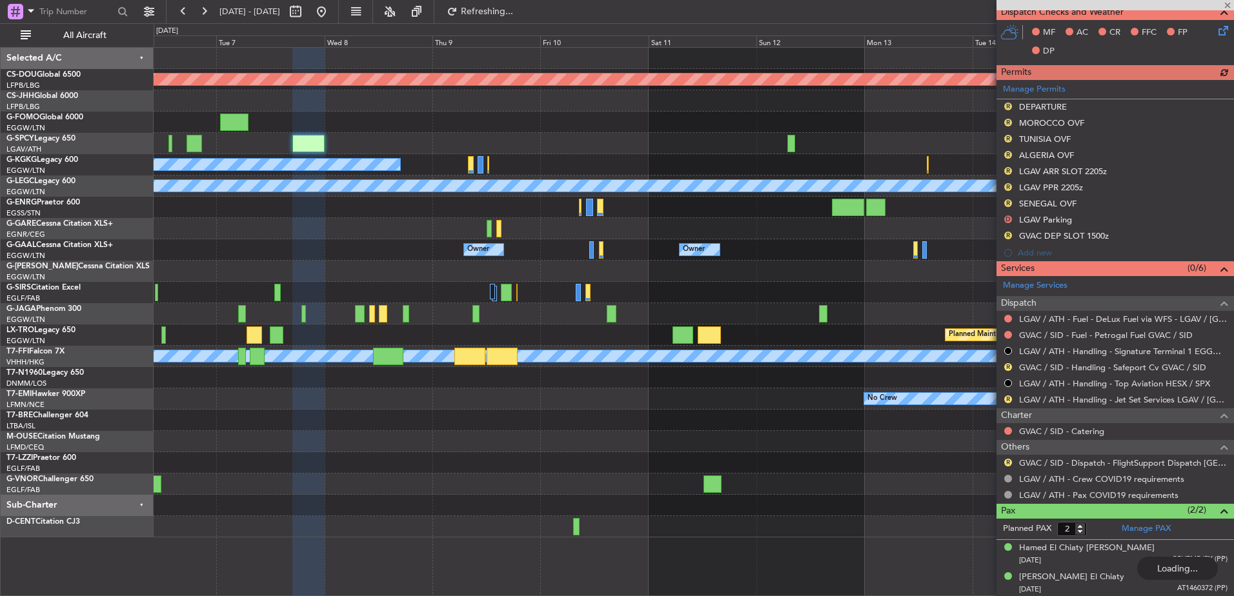
click at [737, 251] on div "Owner Owner Owner Owner No Crew Owner Owner" at bounding box center [694, 249] width 1080 height 21
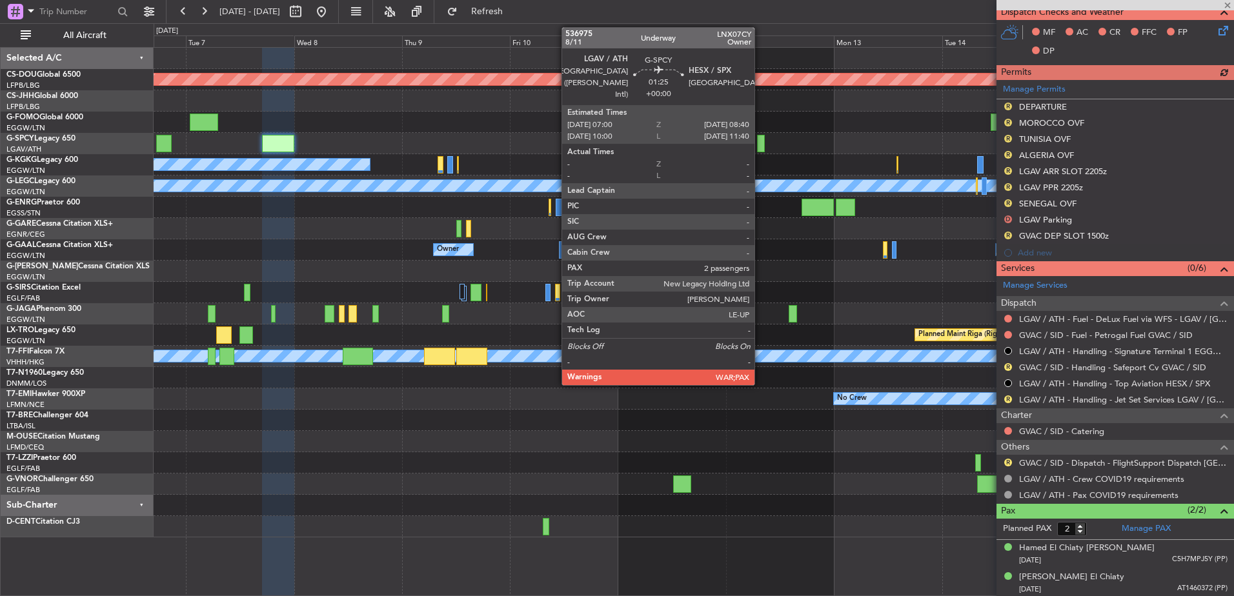
click at [760, 145] on div at bounding box center [761, 143] width 8 height 17
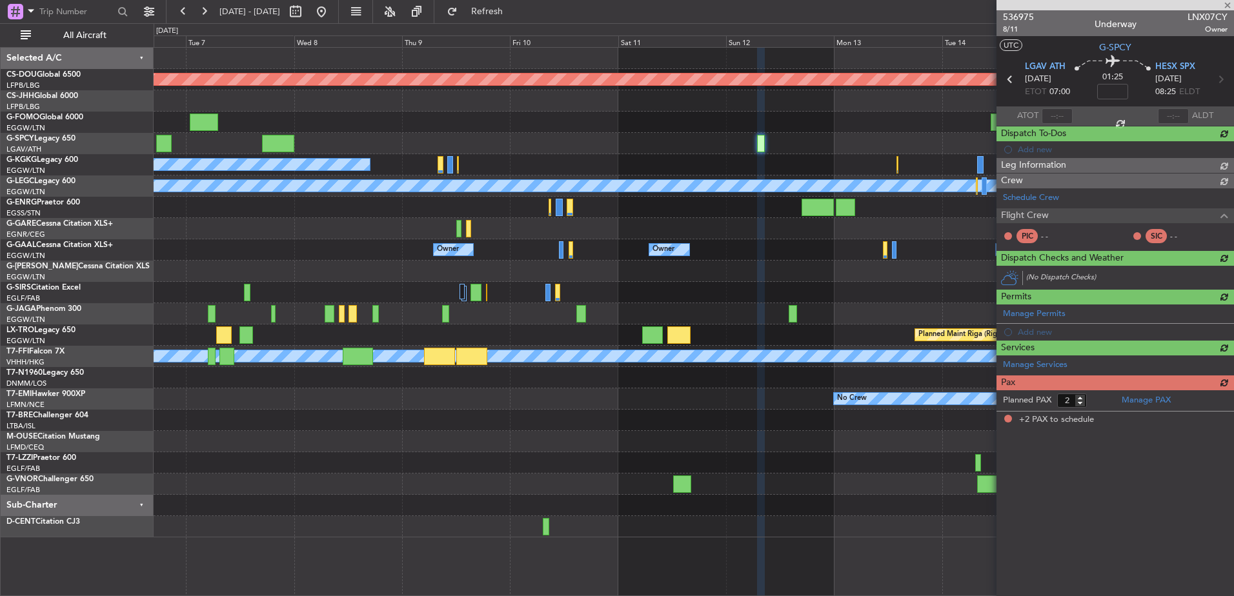
scroll to position [0, 0]
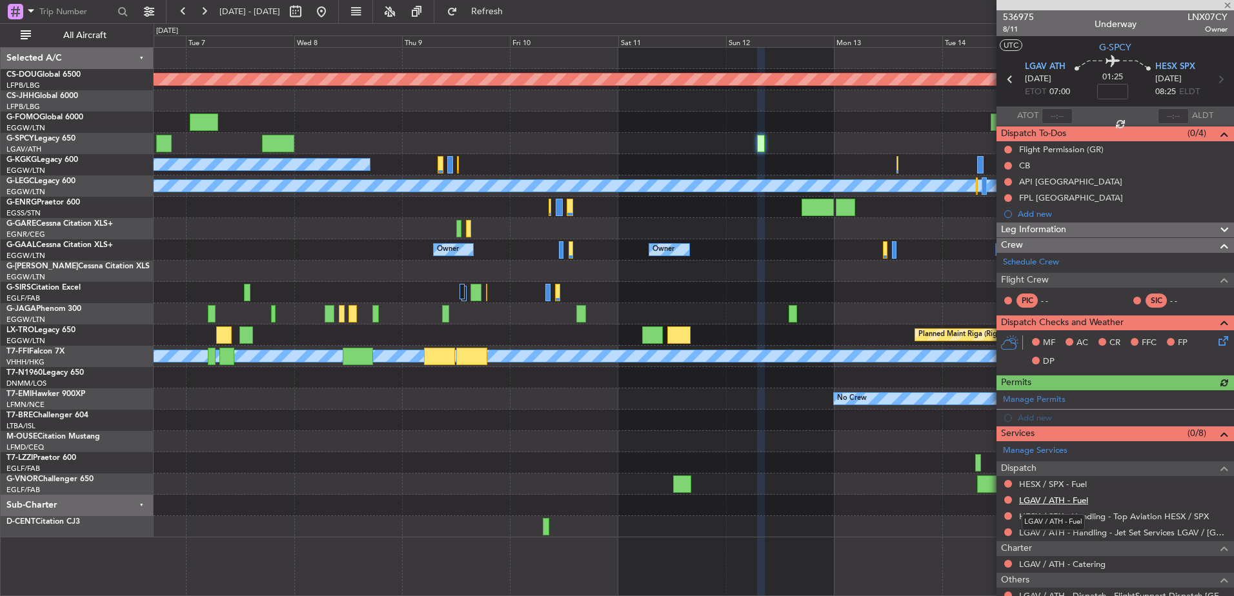
click at [986, 502] on link "LGAV / ATH - Fuel" at bounding box center [1053, 500] width 69 height 11
click at [986, 504] on link "LGAV / ATH - Fuel" at bounding box center [1053, 500] width 69 height 11
click at [986, 484] on link "HESX / SPX - Fuel" at bounding box center [1053, 484] width 68 height 11
click at [476, 13] on fb-refresh-button "Refresh" at bounding box center [479, 11] width 90 height 23
click at [502, 14] on span "Refresh" at bounding box center [487, 11] width 54 height 9
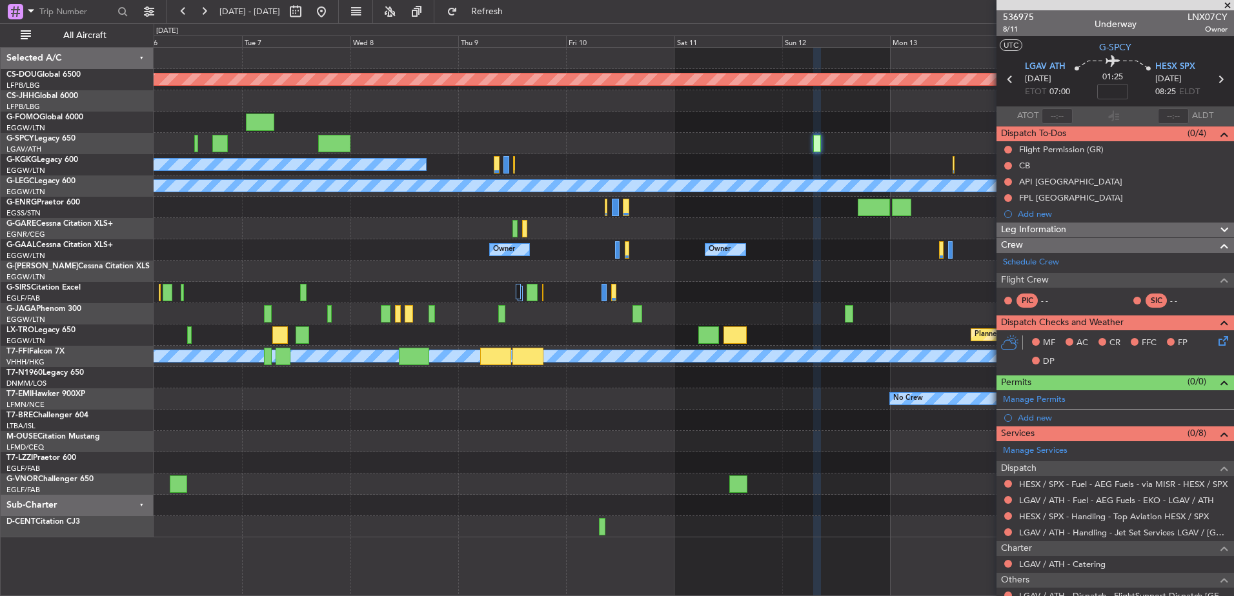
click at [711, 163] on div "A/C Unavailable Istanbul (Ataturk)" at bounding box center [694, 164] width 1080 height 21
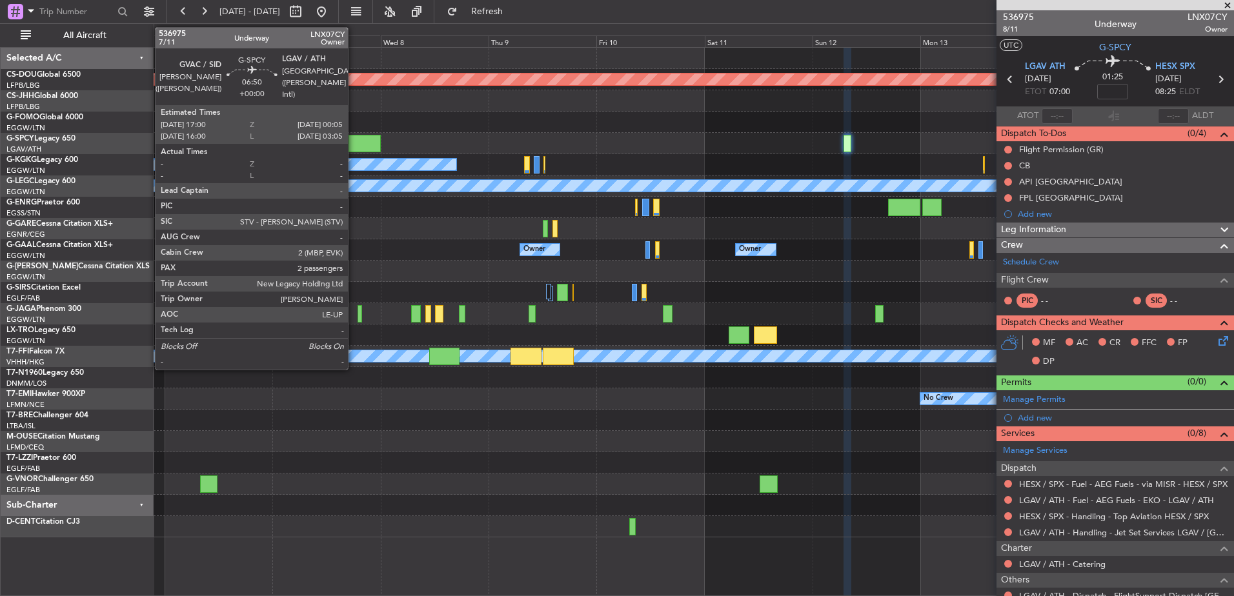
click at [353, 144] on div at bounding box center [365, 143] width 32 height 17
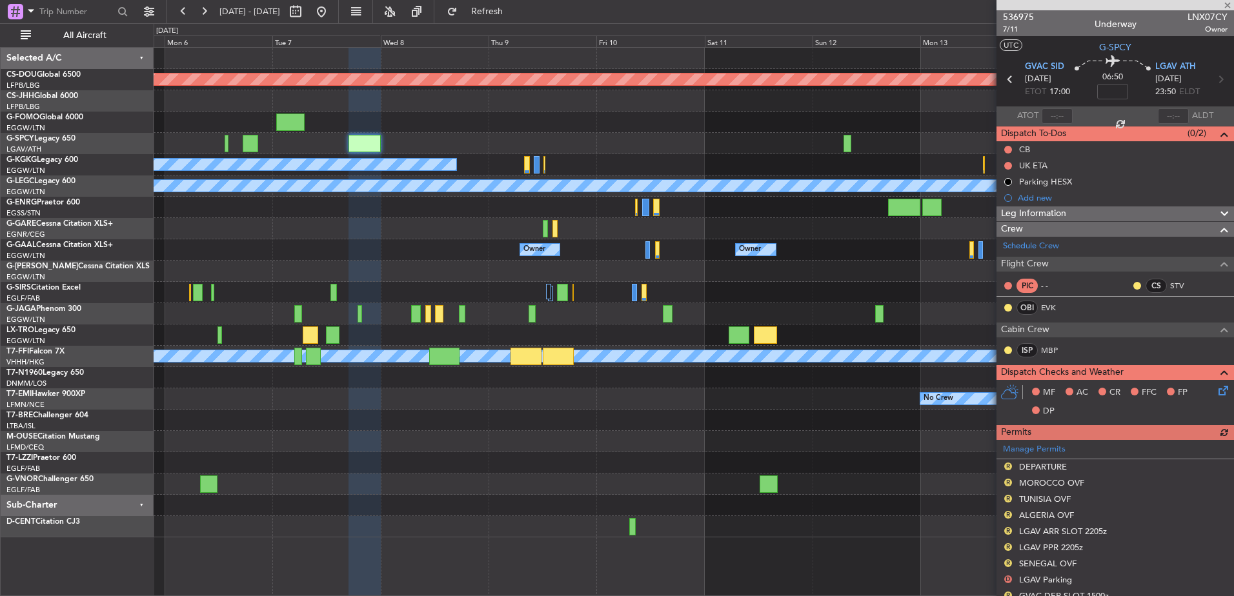
scroll to position [361, 0]
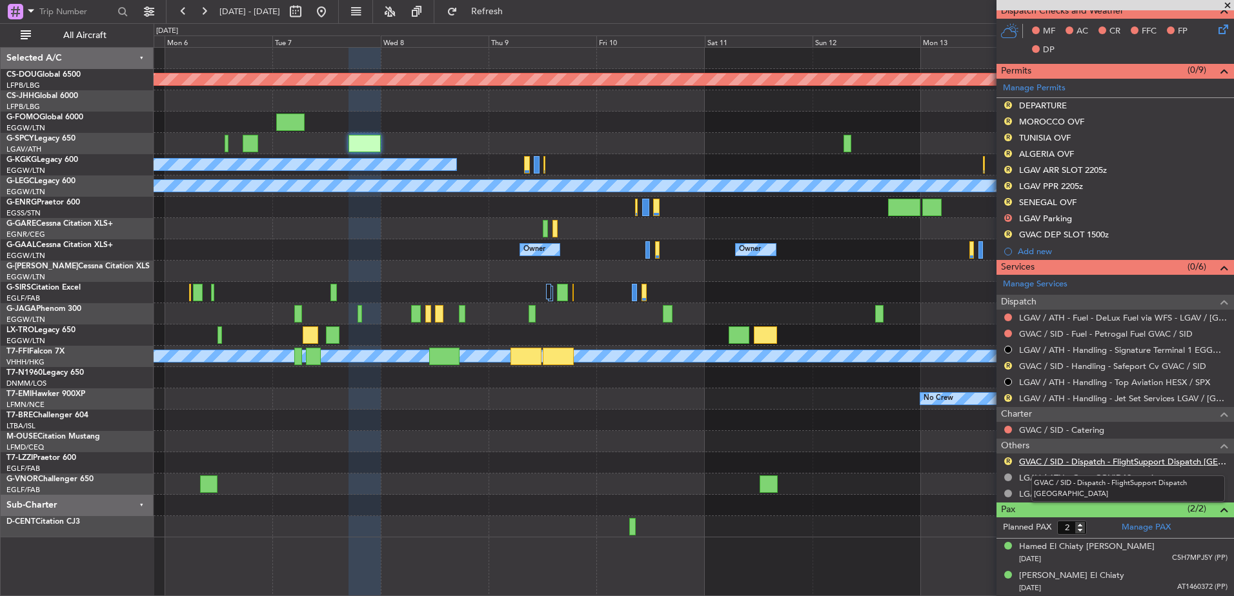
click at [986, 464] on link "GVAC / SID - Dispatch - FlightSupport Dispatch UK" at bounding box center [1123, 461] width 208 height 11
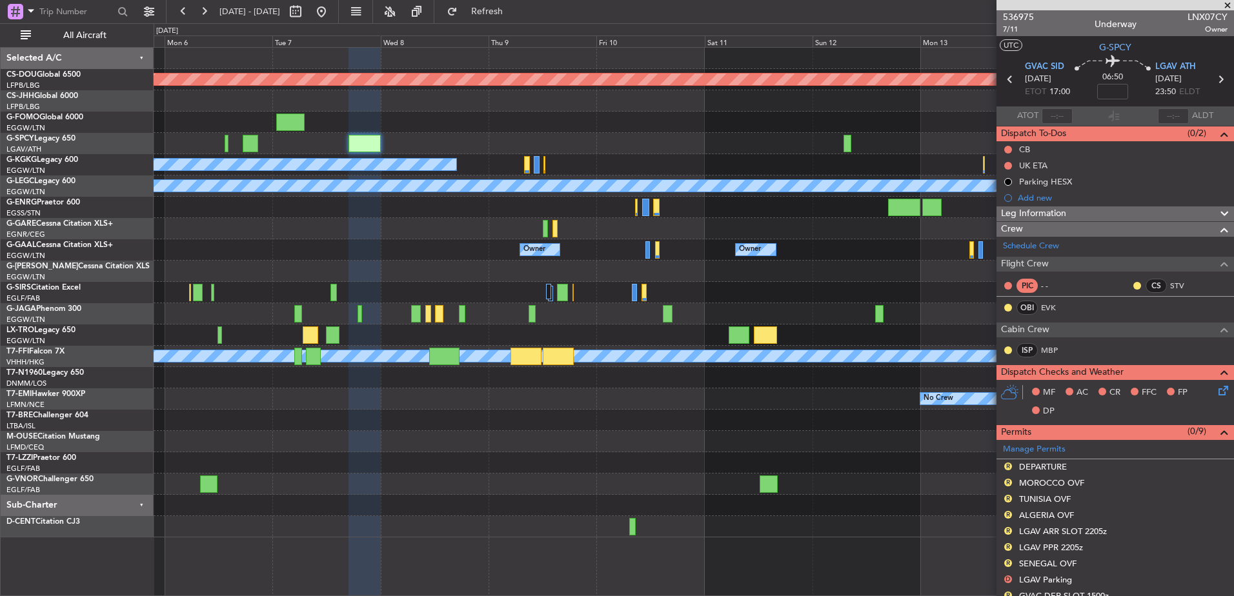
scroll to position [361, 0]
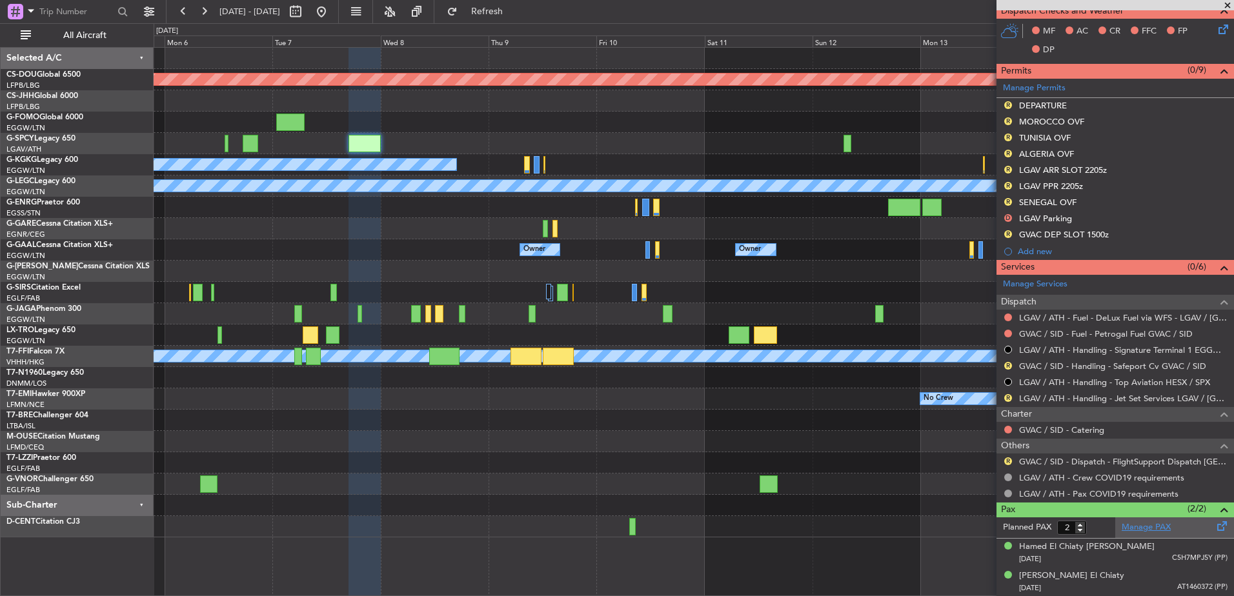
click at [1139, 531] on link "Manage PAX" at bounding box center [1146, 528] width 49 height 13
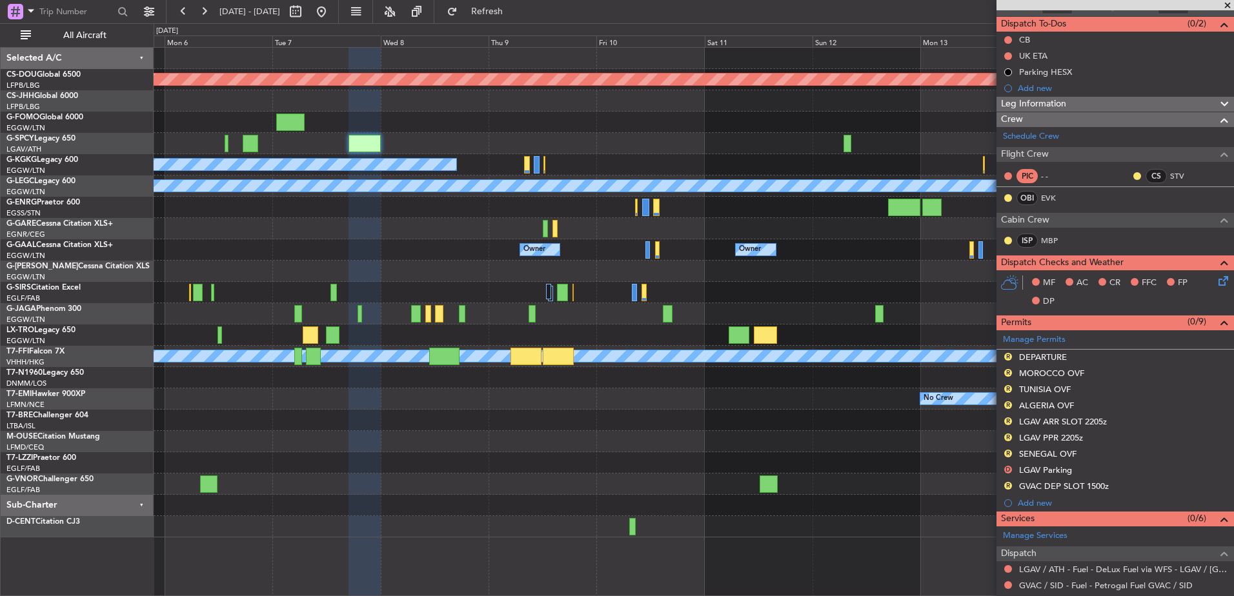
scroll to position [0, 0]
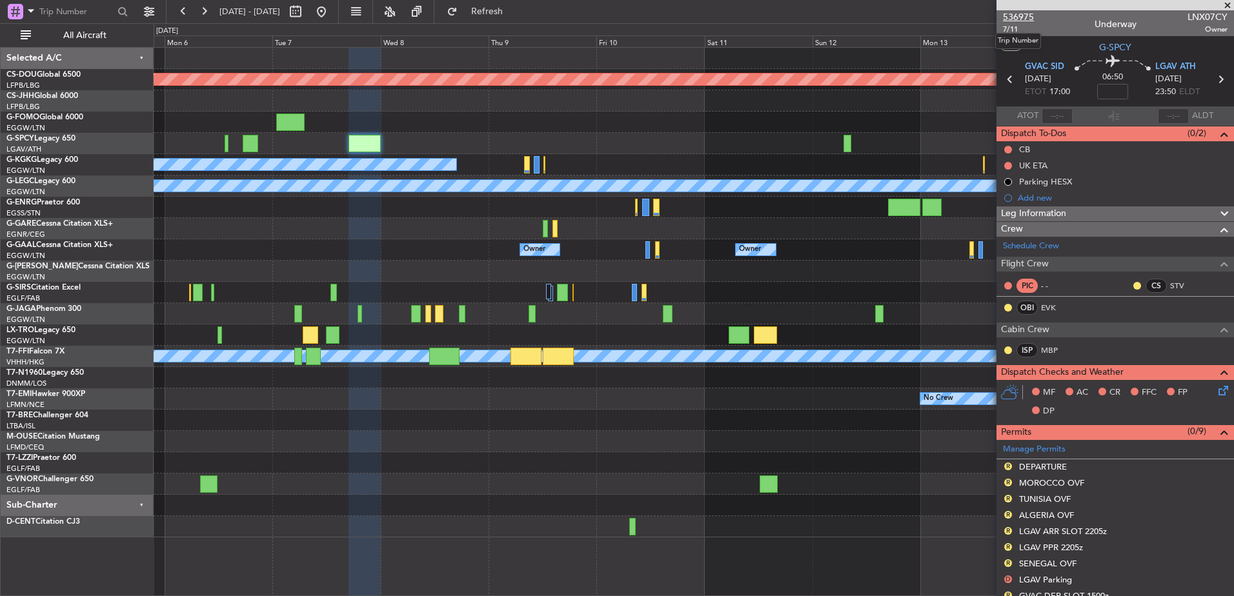
click at [1016, 17] on span "536975" at bounding box center [1018, 17] width 31 height 14
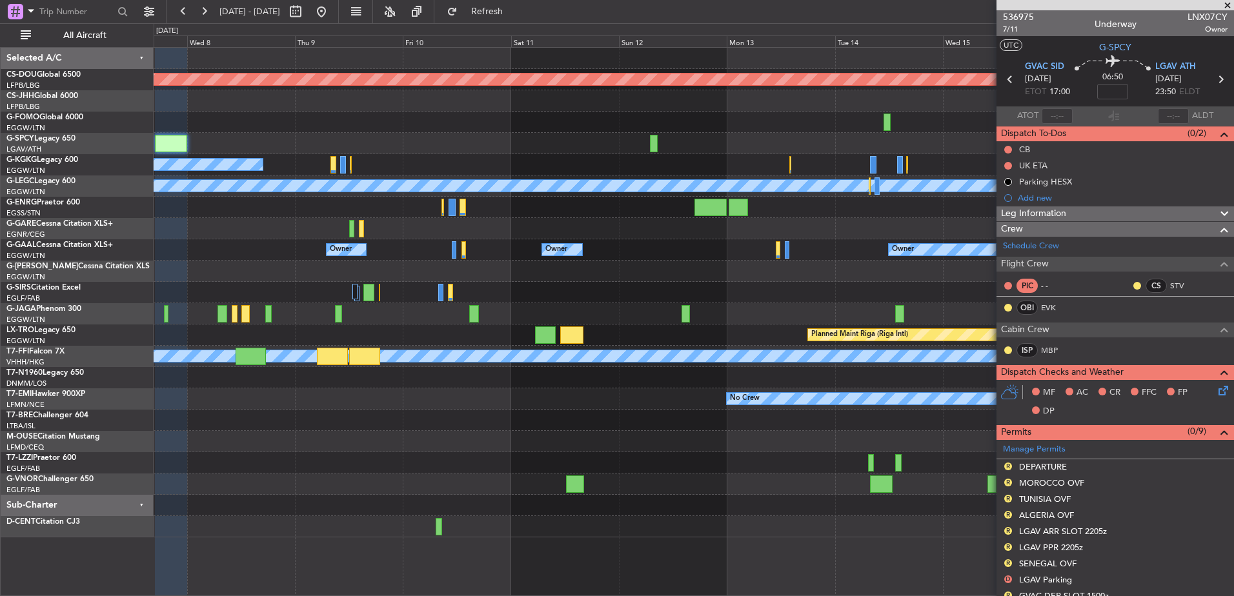
click at [485, 405] on div "No Crew" at bounding box center [694, 399] width 1080 height 21
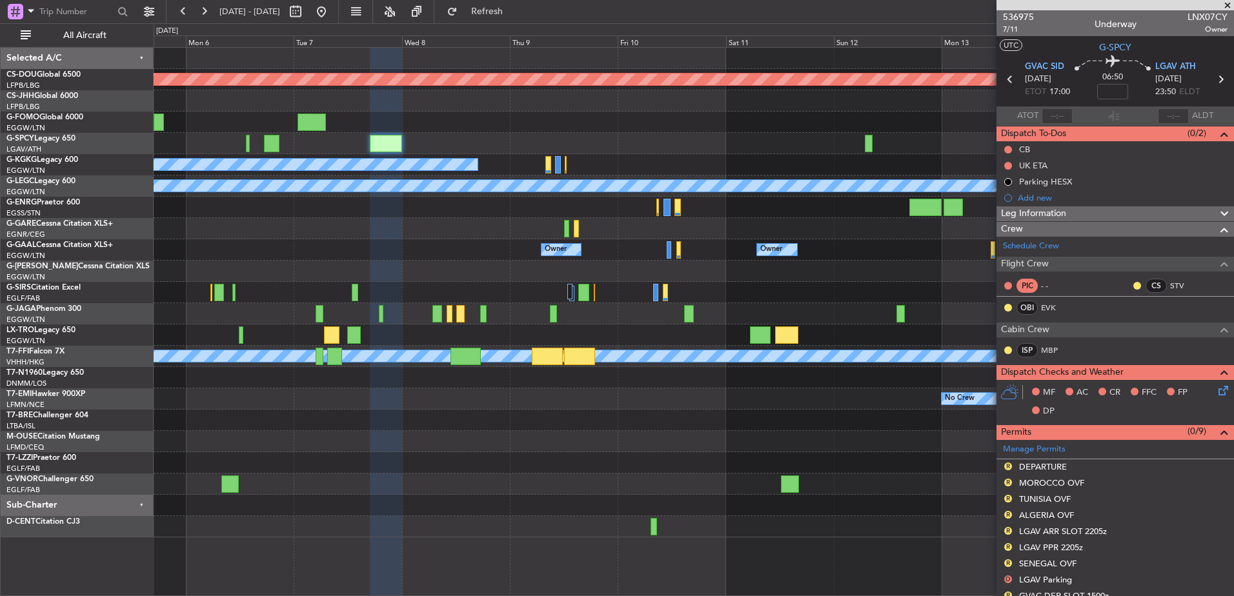
click at [854, 473] on div "Planned Maint London (Biggin Hill) A/C Unavailable Istanbul (Ataturk) A/C Unava…" at bounding box center [694, 293] width 1080 height 490
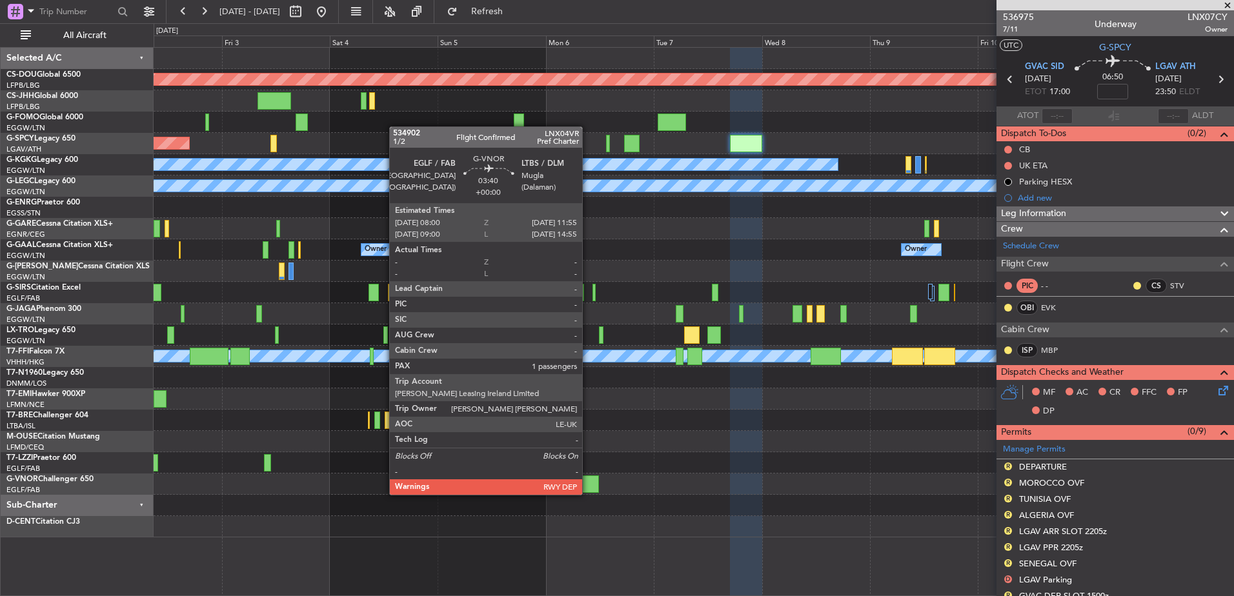
click at [588, 482] on div at bounding box center [591, 484] width 18 height 17
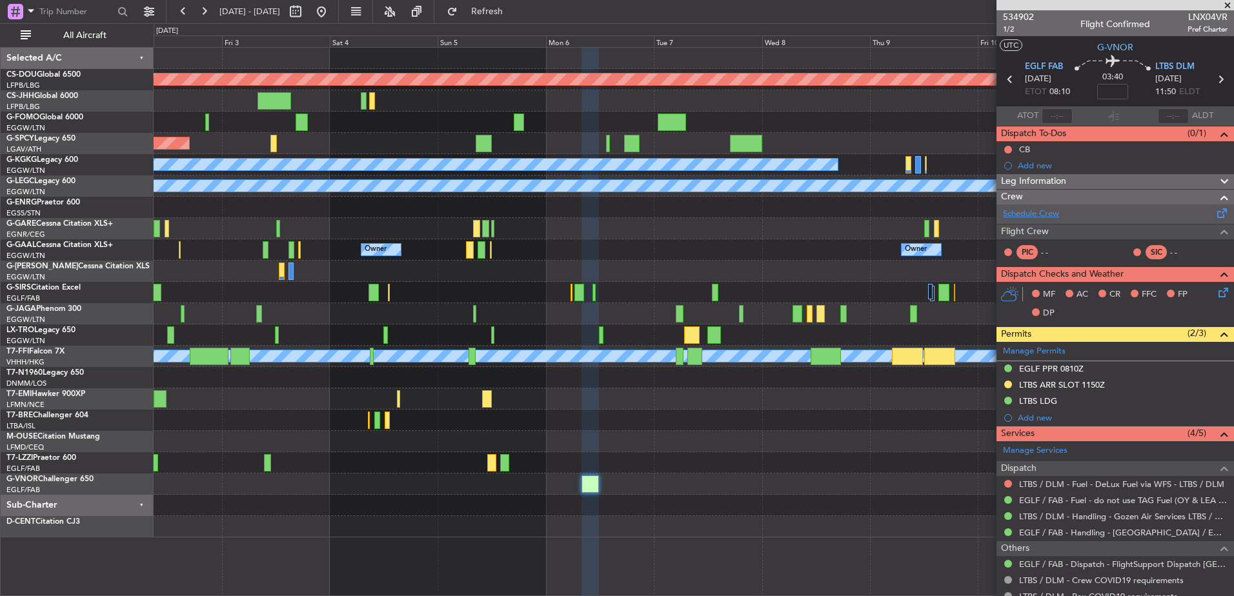
click at [1038, 216] on link "Schedule Crew" at bounding box center [1031, 214] width 56 height 13
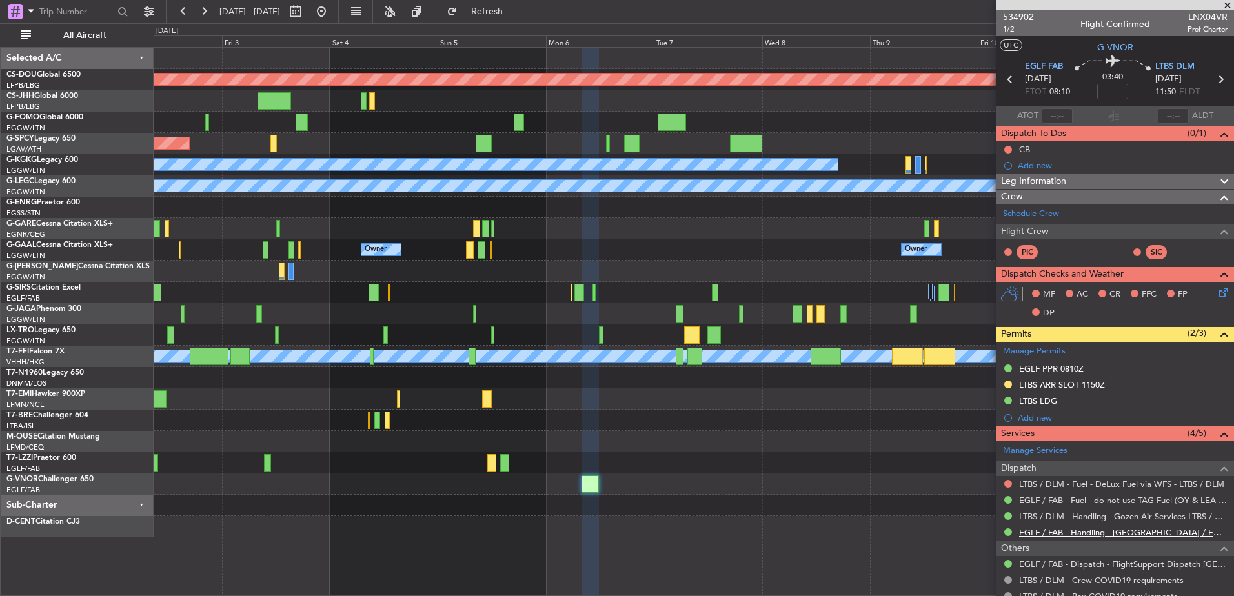
scroll to position [74, 0]
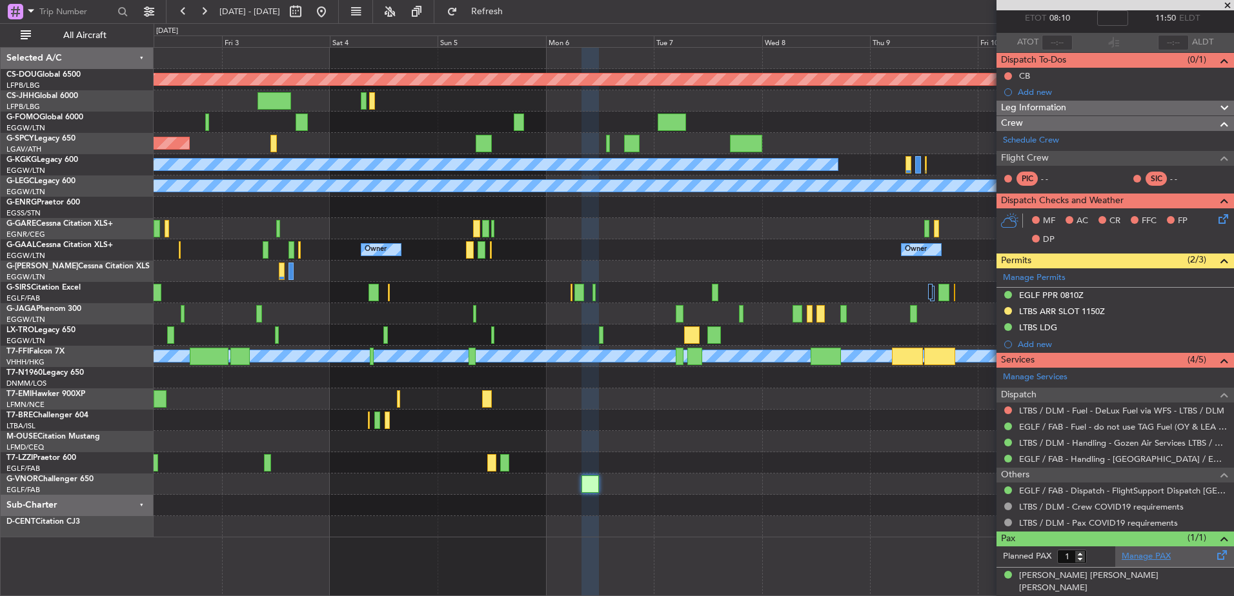
click at [1138, 554] on link "Manage PAX" at bounding box center [1146, 557] width 49 height 13
click at [569, 410] on div "Planned Maint London (Biggin Hill) Planned Maint Bremen A/C Unavailable Istanbu…" at bounding box center [694, 293] width 1080 height 490
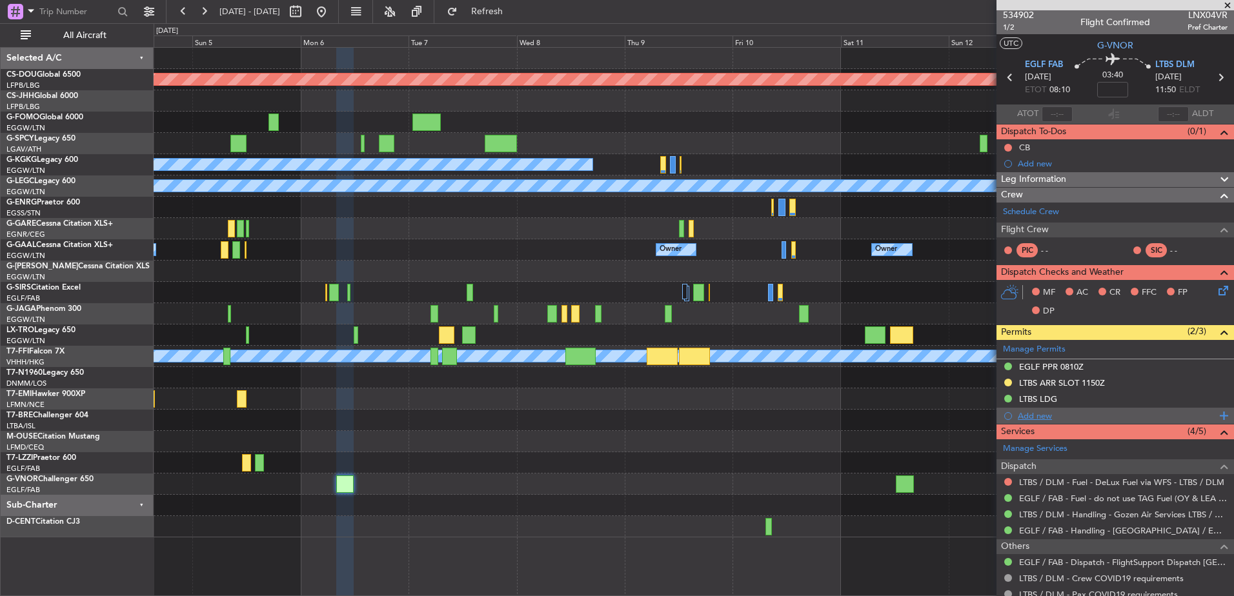
scroll to position [1, 0]
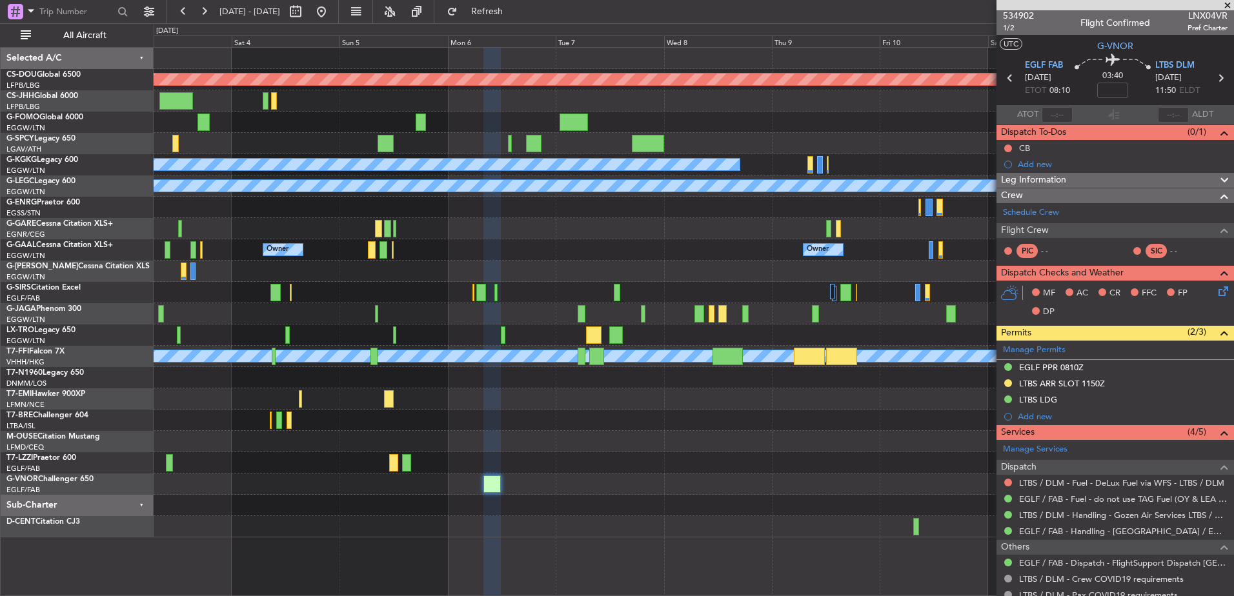
click at [924, 246] on div "Planned Maint London (Biggin Hill) Planned Maint Bremen A/C Unavailable Istanbu…" at bounding box center [694, 293] width 1080 height 490
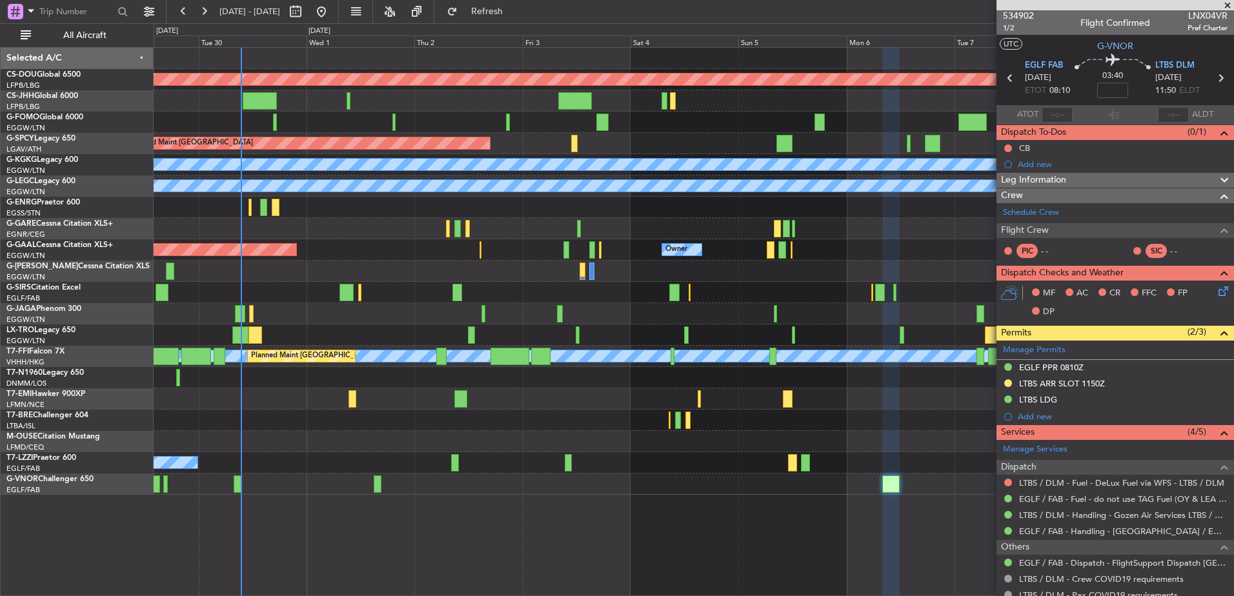
click at [403, 111] on div "Planned Maint London (Biggin Hill) Planned Maint Bremen A/C Unavailable Istanbu…" at bounding box center [694, 271] width 1080 height 447
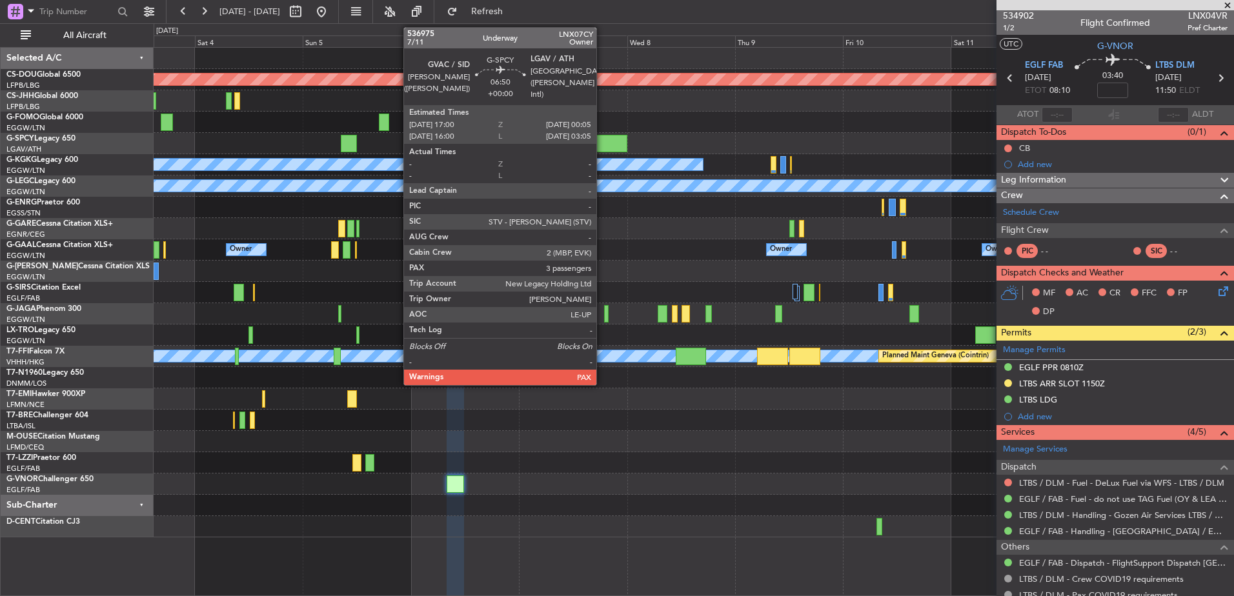
click at [604, 144] on div at bounding box center [611, 143] width 32 height 17
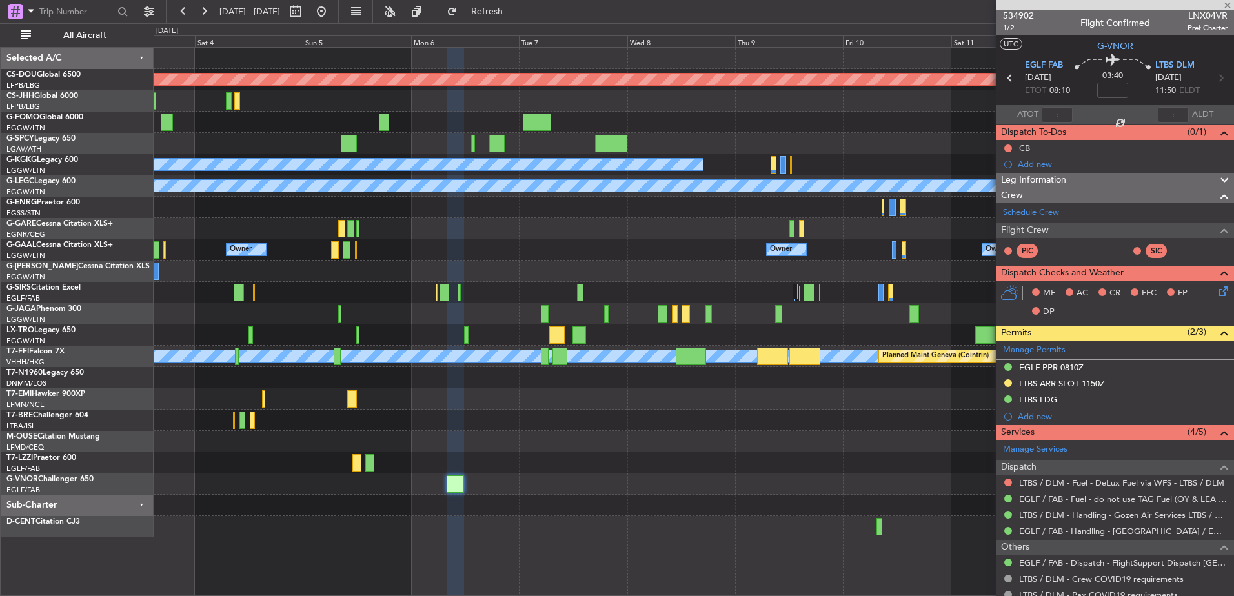
type input "3"
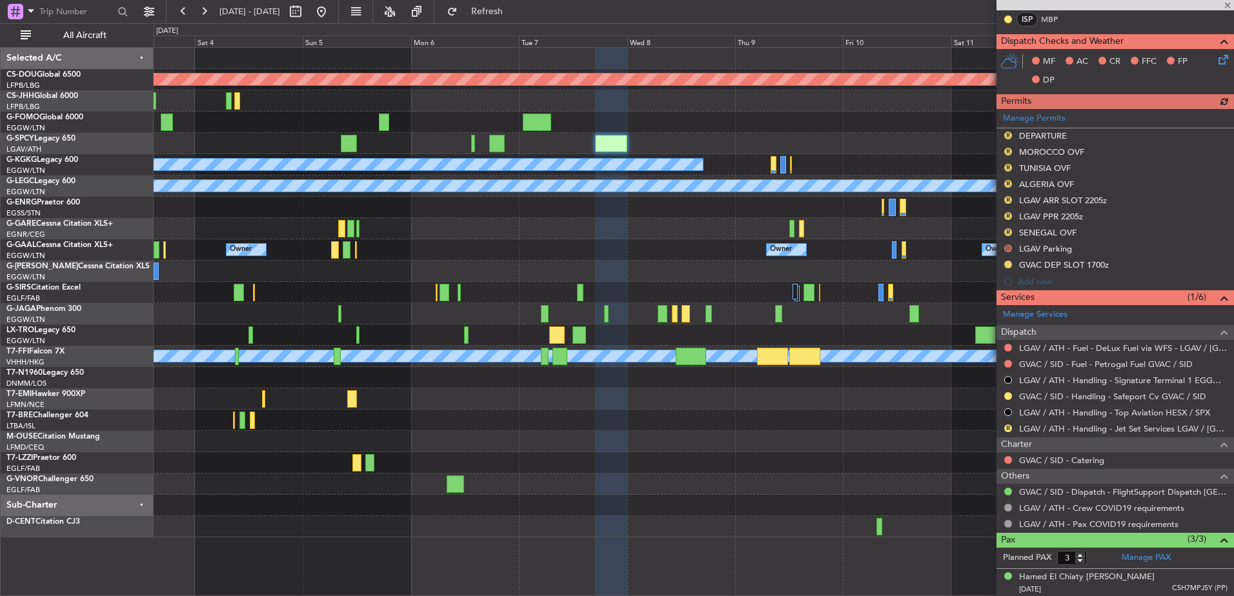
scroll to position [391, 0]
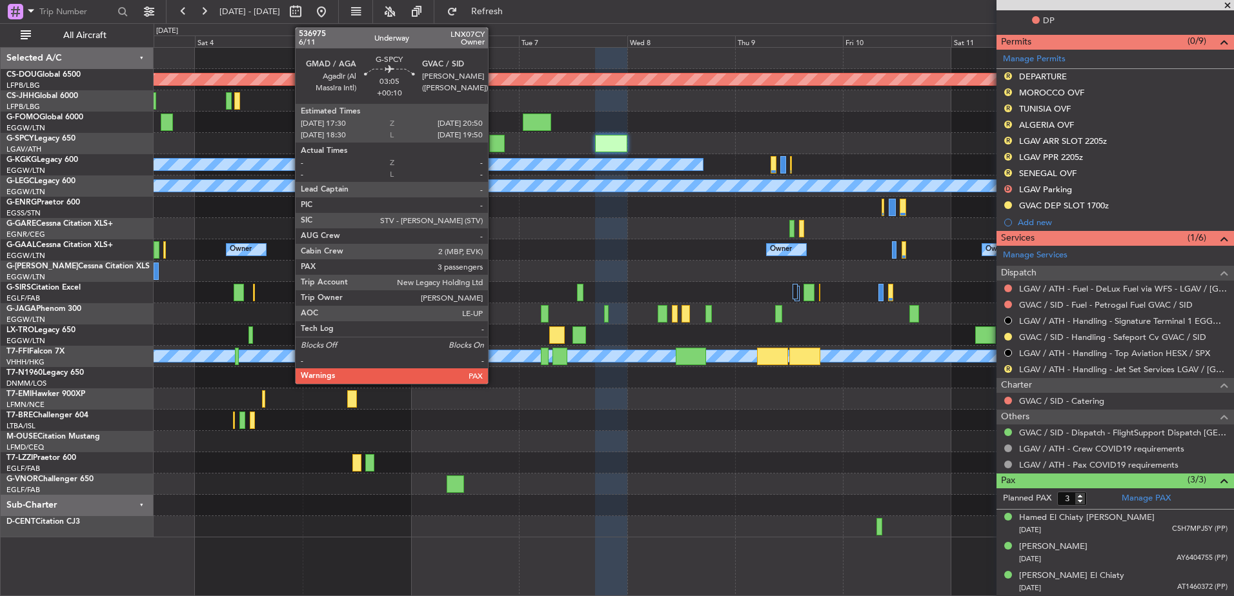
click at [494, 143] on div at bounding box center [496, 143] width 15 height 17
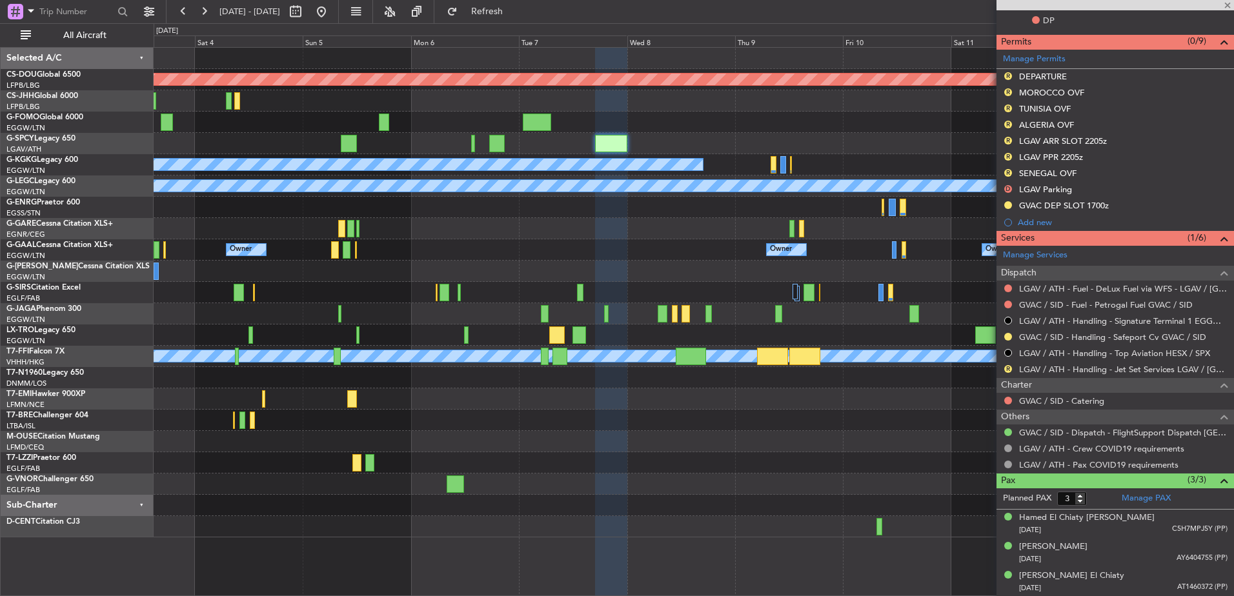
scroll to position [0, 0]
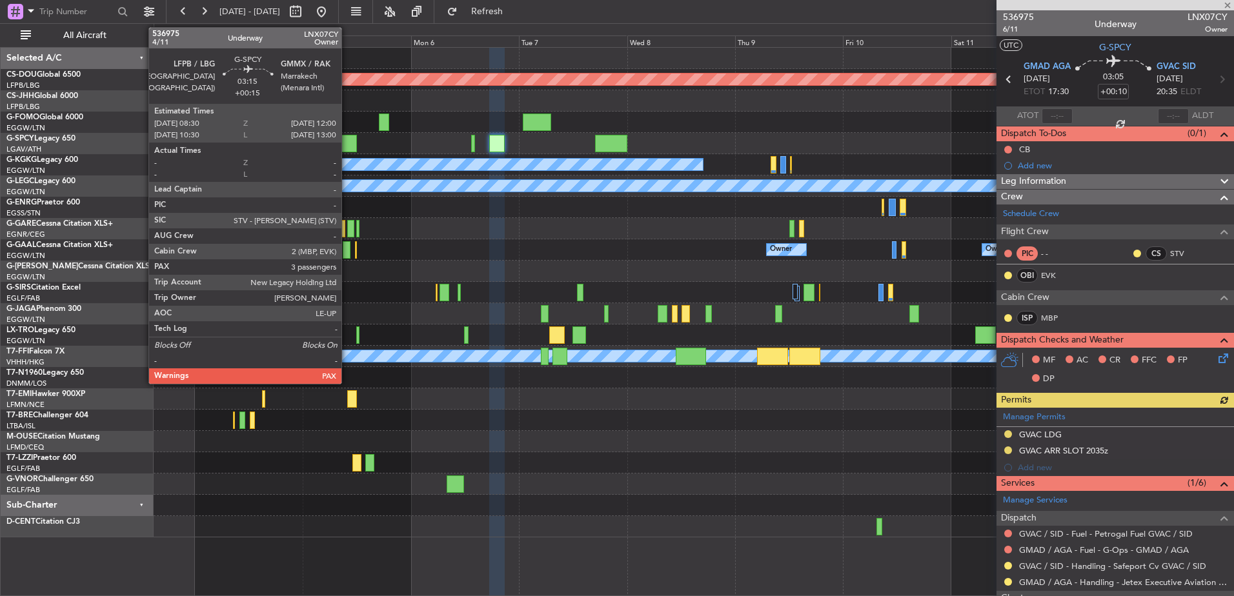
click at [347, 142] on div at bounding box center [349, 143] width 16 height 17
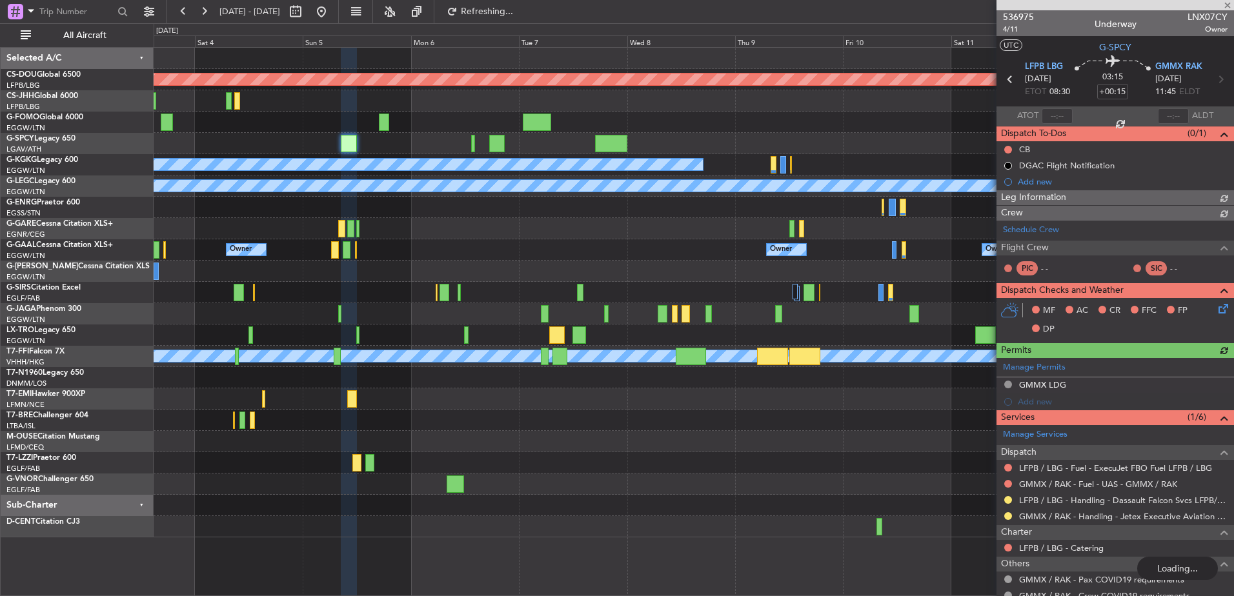
type input "+00:10"
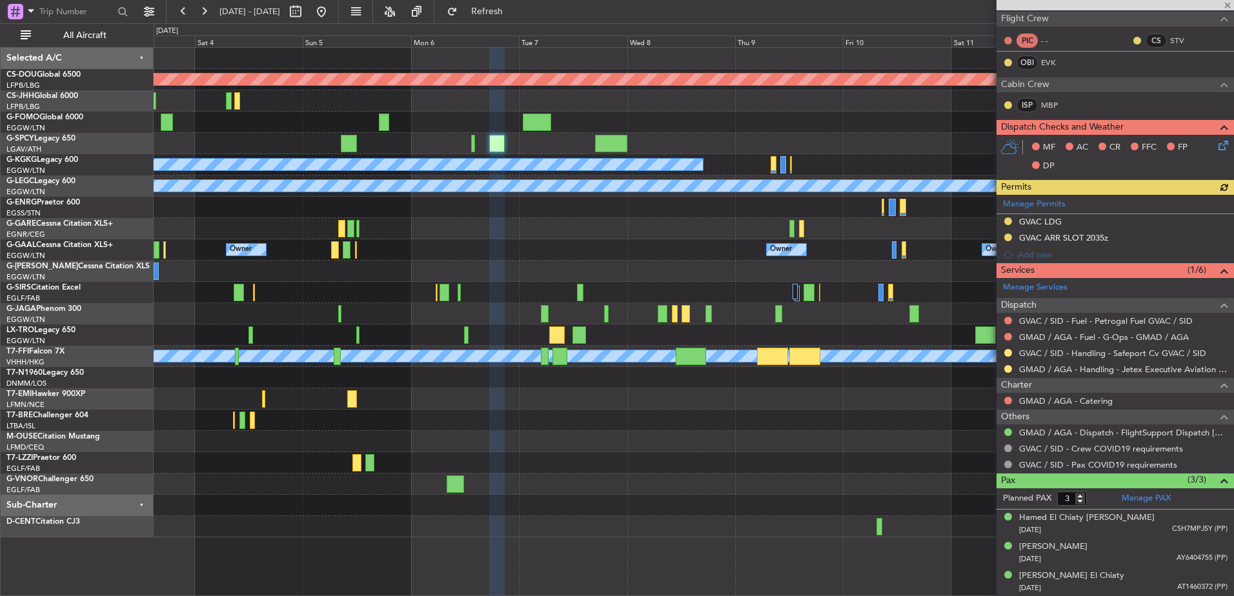
scroll to position [235, 0]
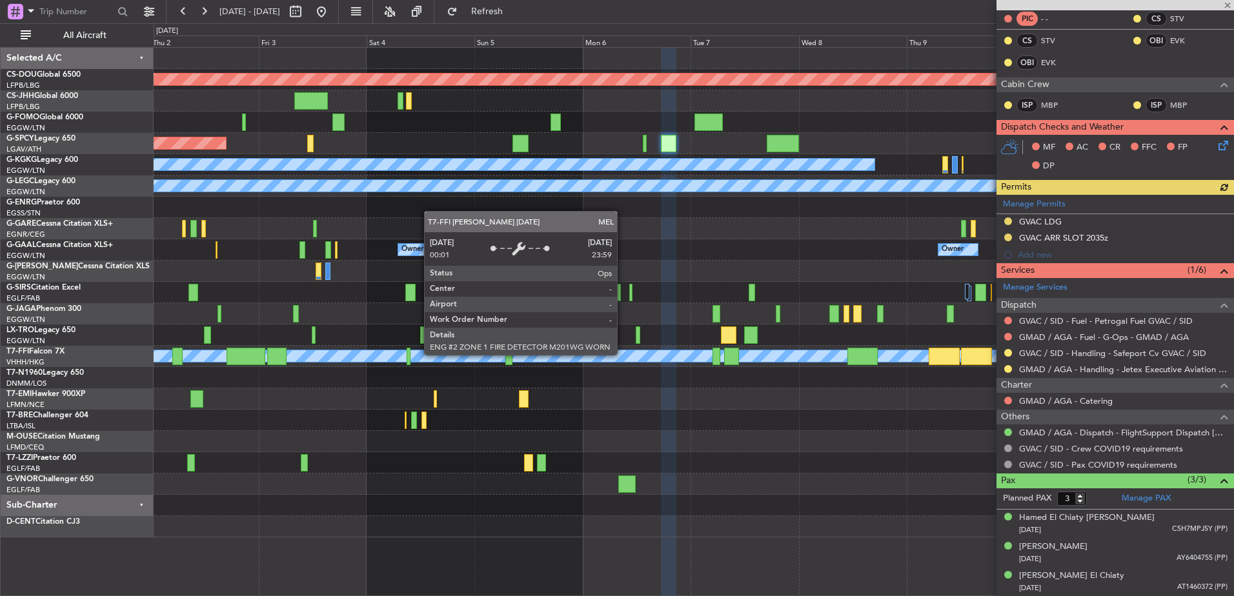
click at [856, 363] on div "Planned Maint Geneva (Cointrin) MEL MEL Planned Maint Beijing (Beijing Capital)" at bounding box center [694, 356] width 1080 height 21
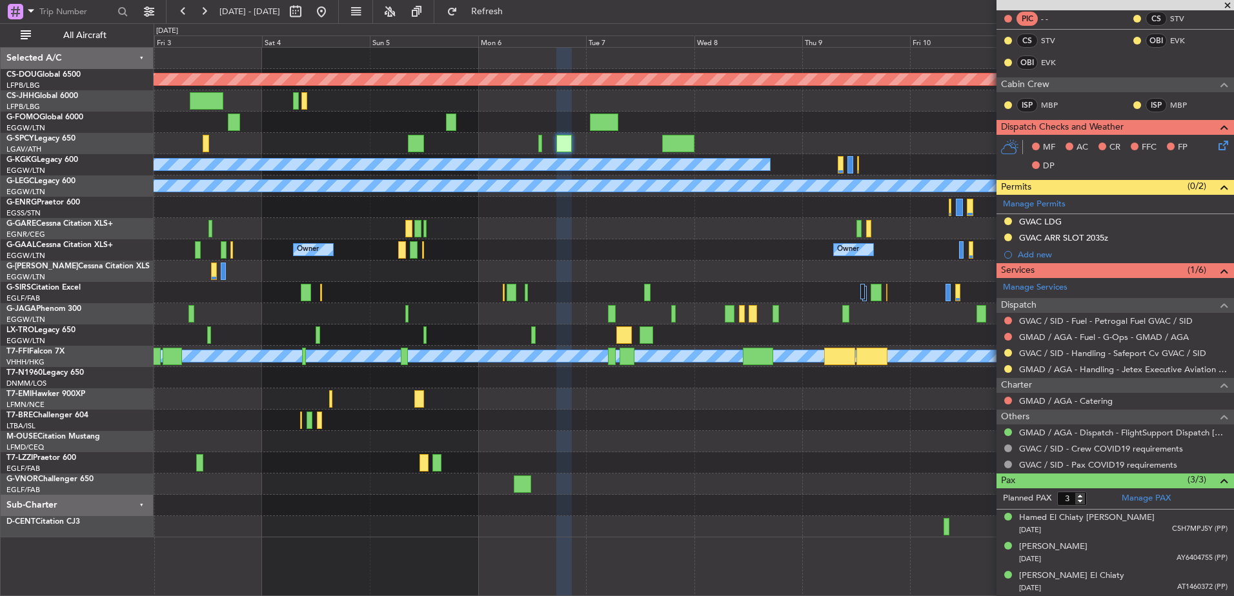
click at [454, 334] on div "Planned Maint London (Biggin Hill) Planned Maint Bremen A/C Unavailable Istanbu…" at bounding box center [694, 293] width 1080 height 490
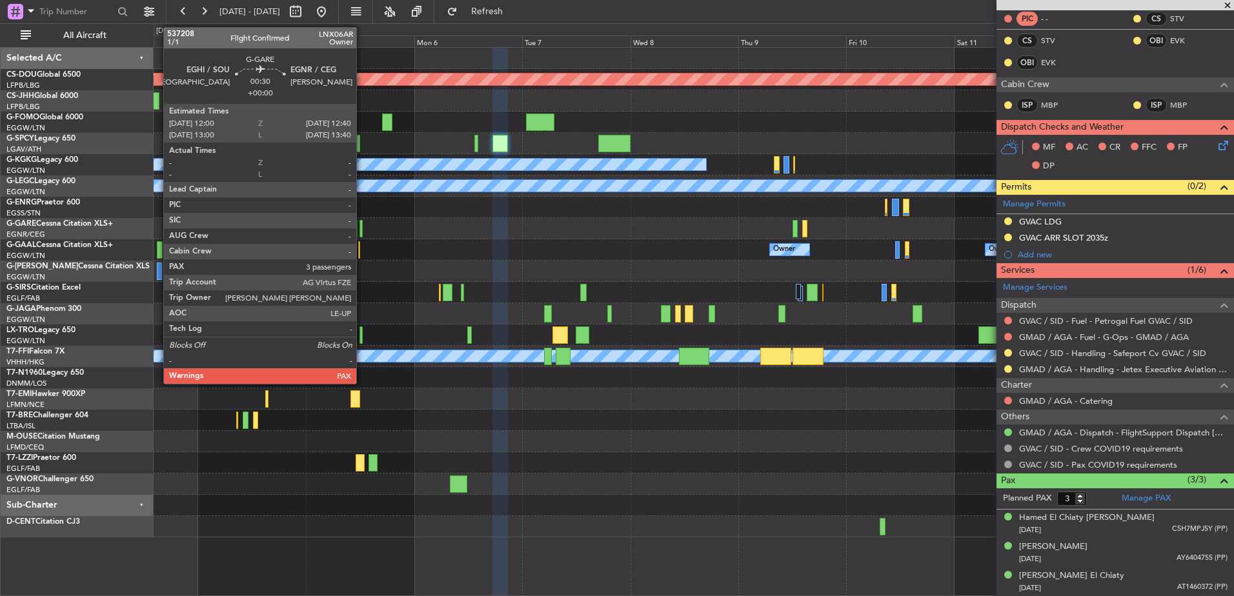
click at [362, 226] on div at bounding box center [361, 228] width 3 height 17
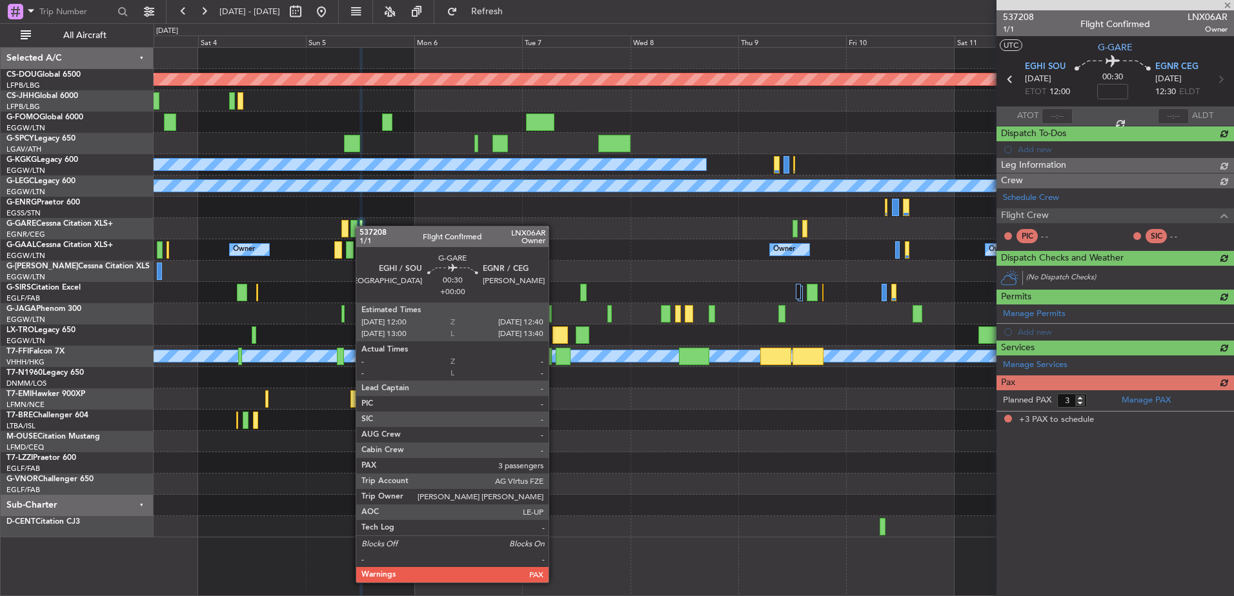
scroll to position [0, 0]
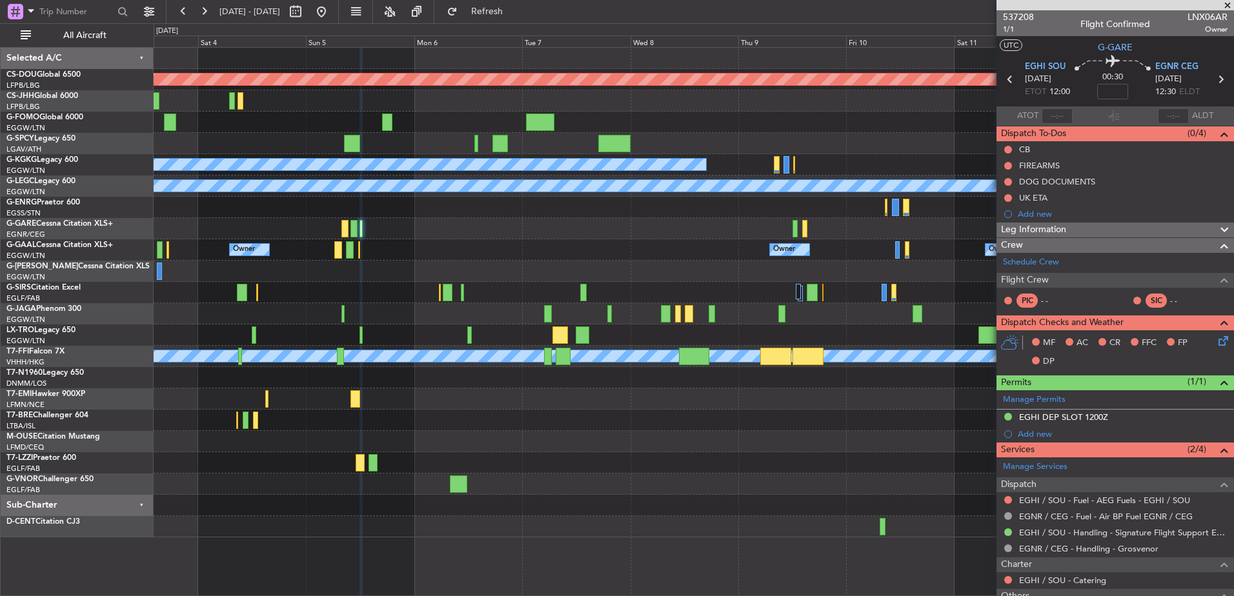
click at [808, 276] on div "Planned Maint London (Biggin Hill) Planned Maint Bremen A/C Unavailable Istanbu…" at bounding box center [694, 293] width 1080 height 490
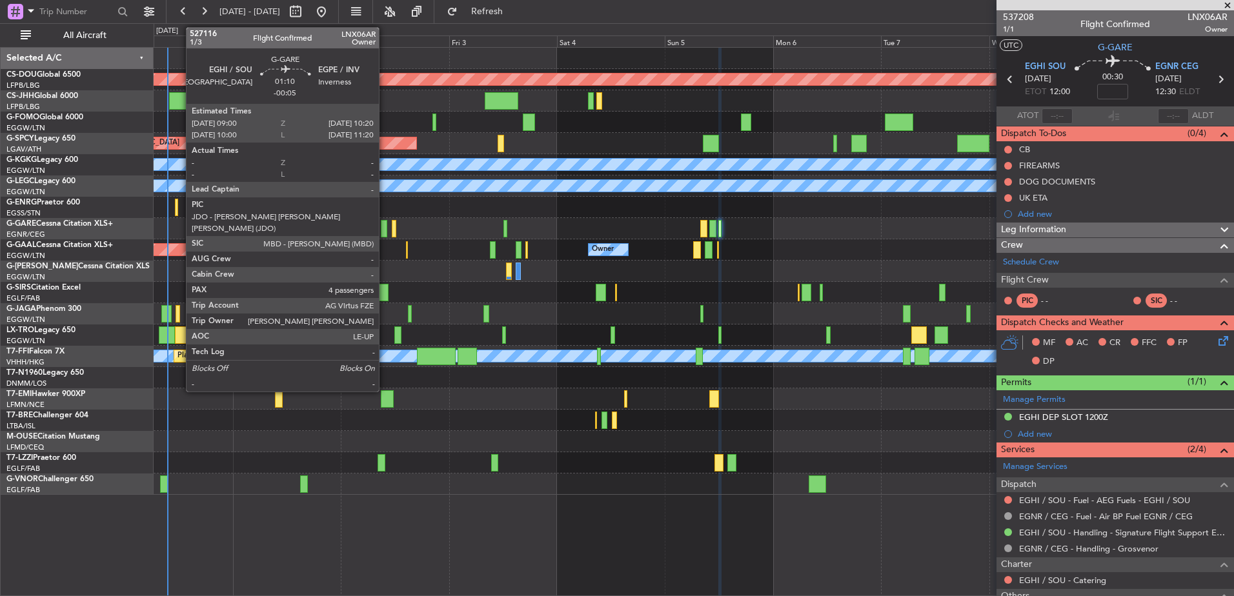
click at [385, 228] on div at bounding box center [384, 228] width 6 height 17
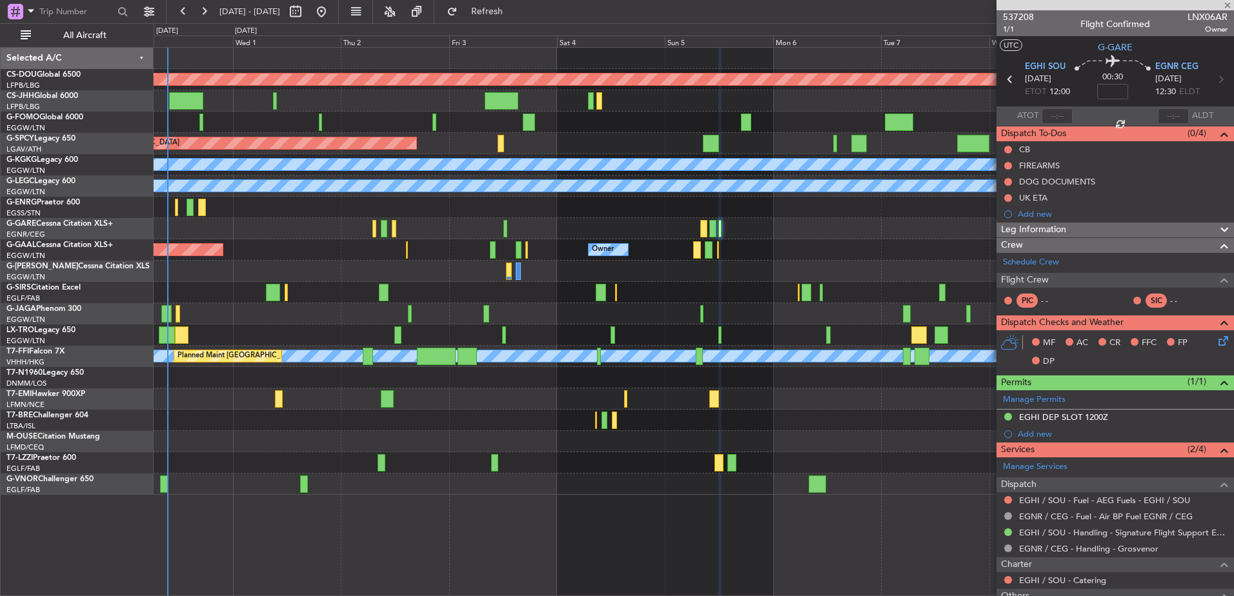
type input "-00:05"
type input "4"
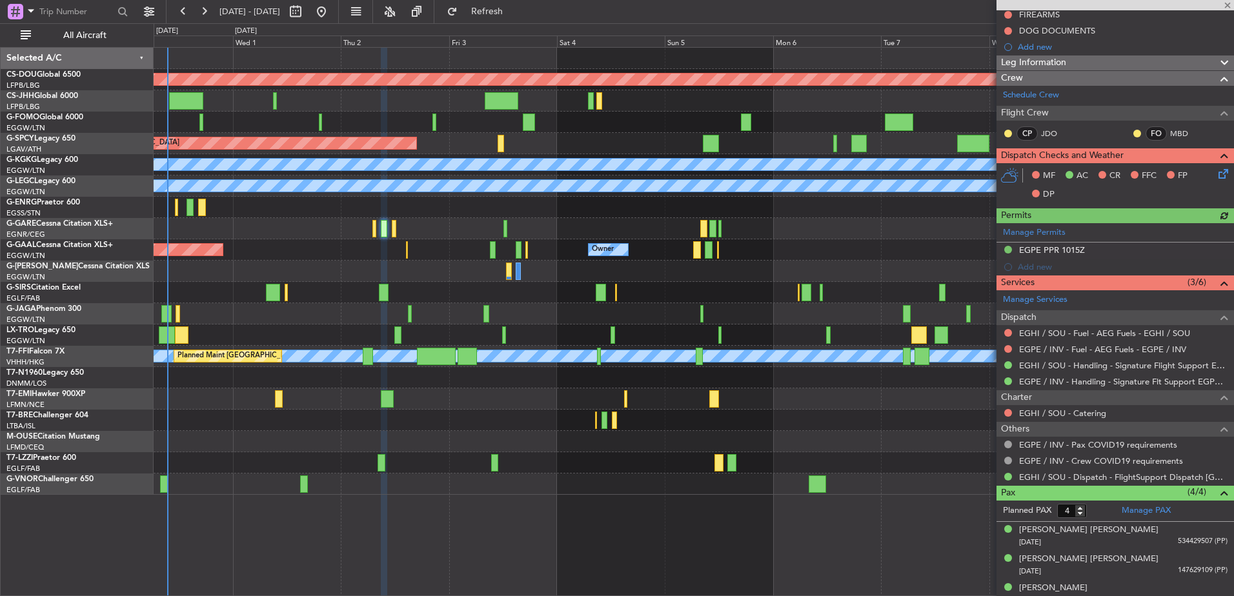
scroll to position [174, 0]
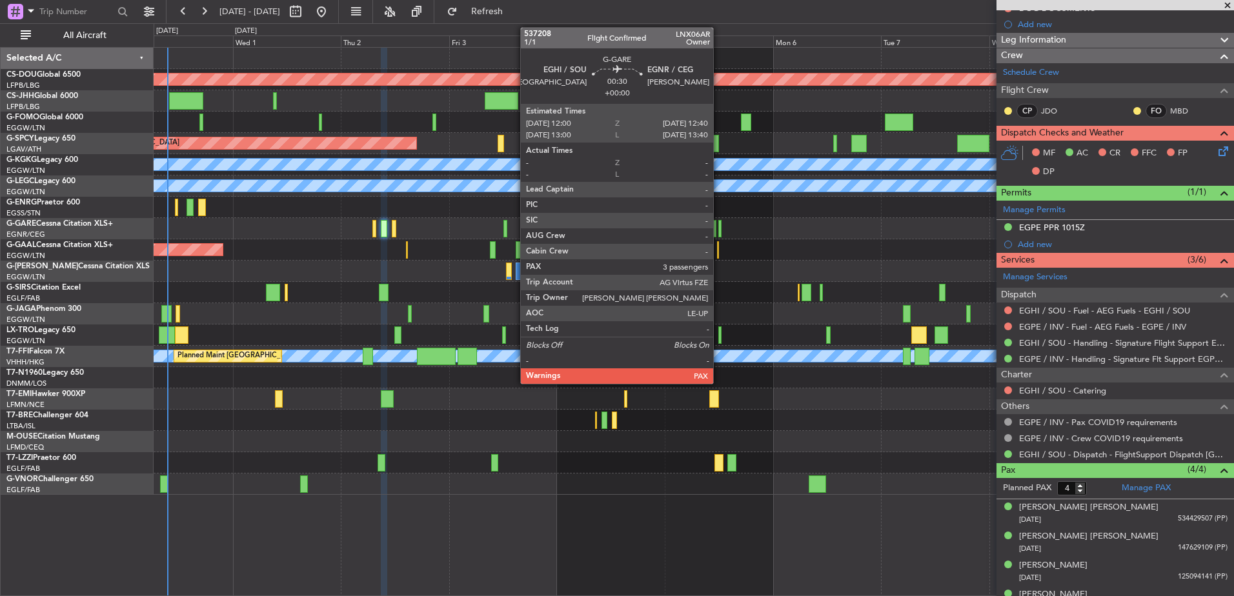
click at [719, 229] on div at bounding box center [719, 228] width 3 height 17
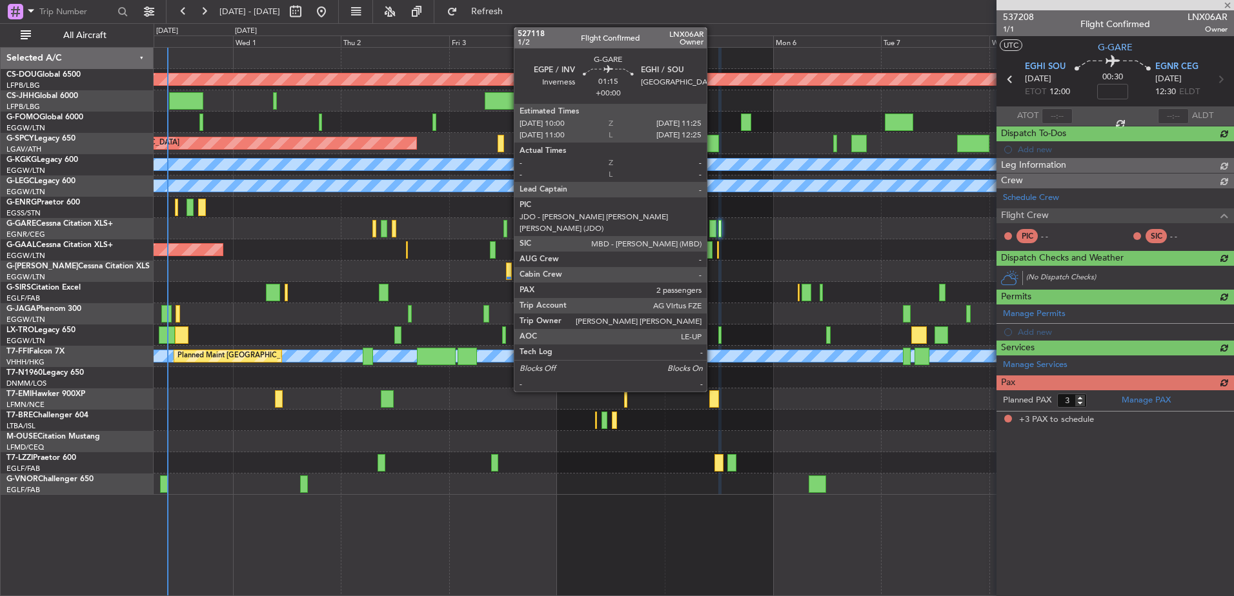
scroll to position [0, 0]
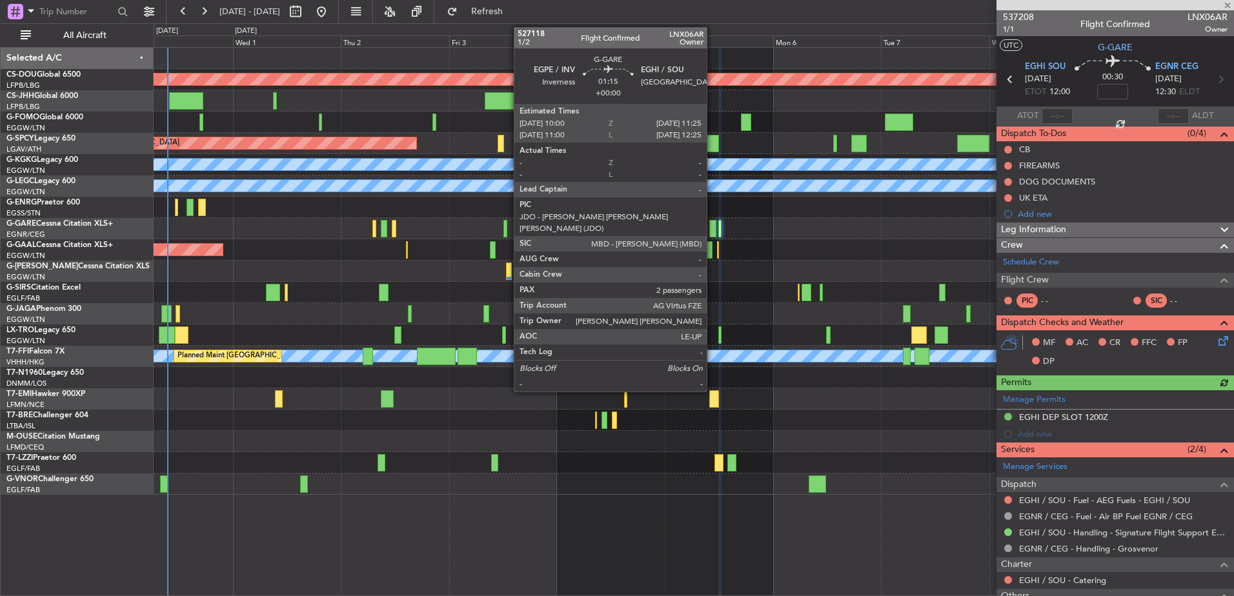
click at [713, 229] on div at bounding box center [712, 228] width 6 height 17
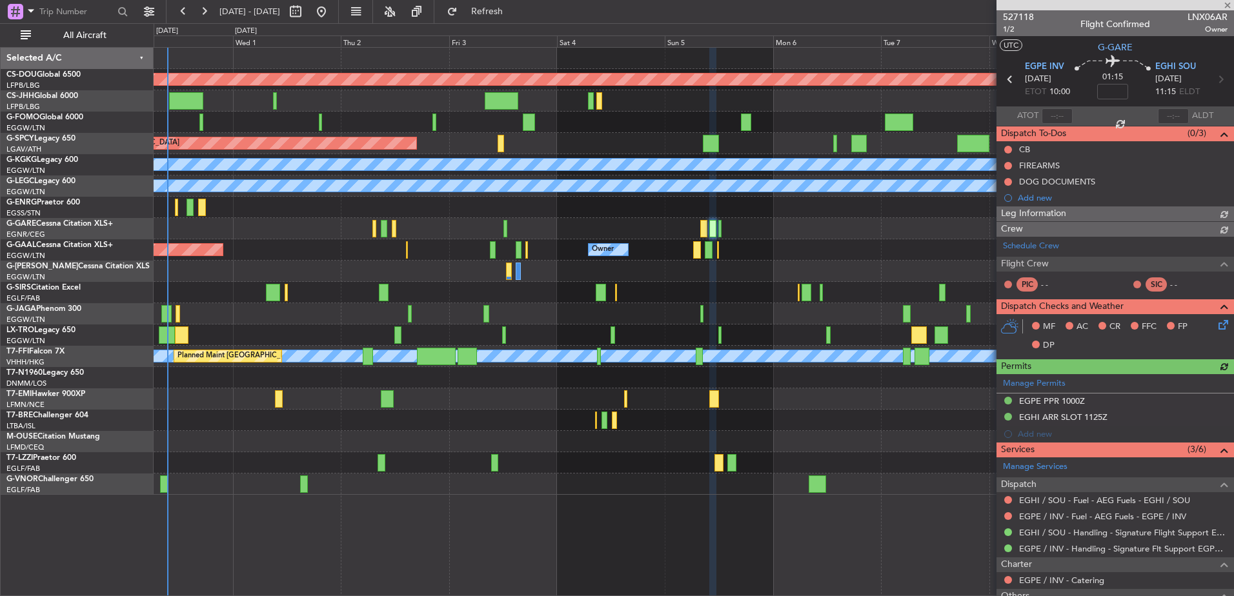
scroll to position [150, 0]
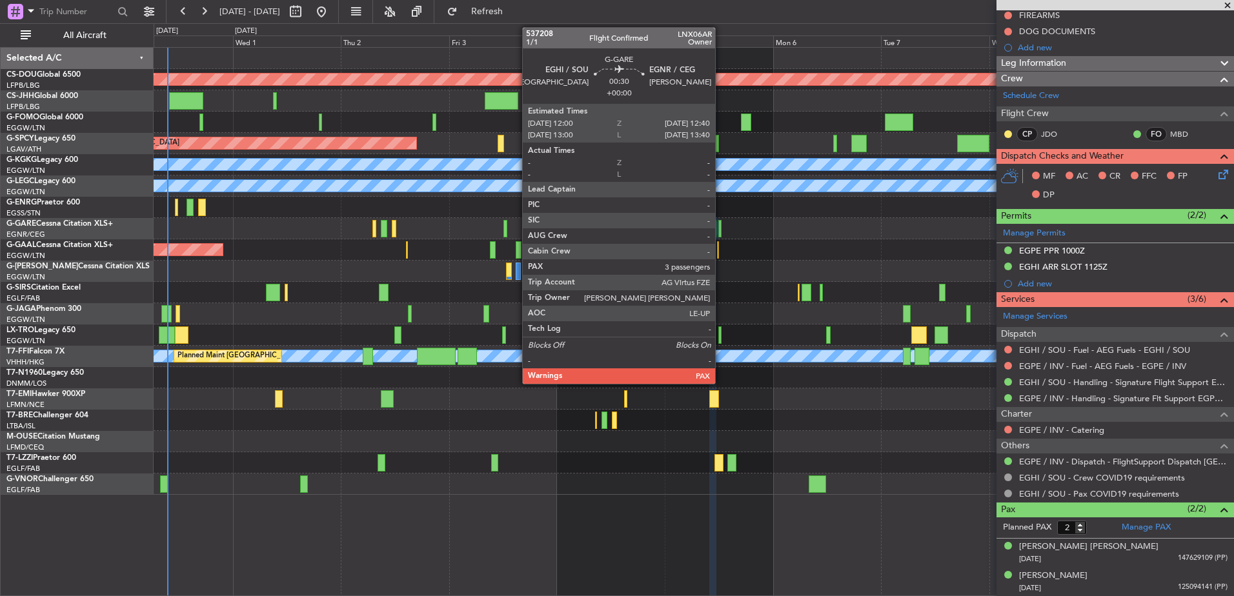
click at [720, 227] on div at bounding box center [719, 228] width 3 height 17
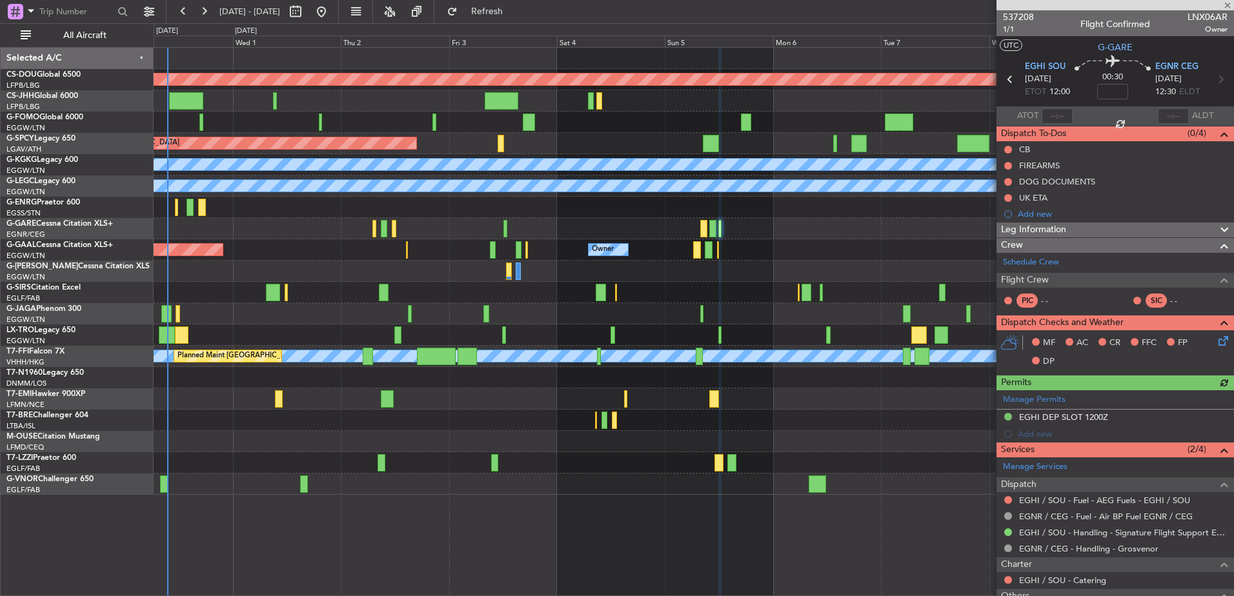
scroll to position [179, 0]
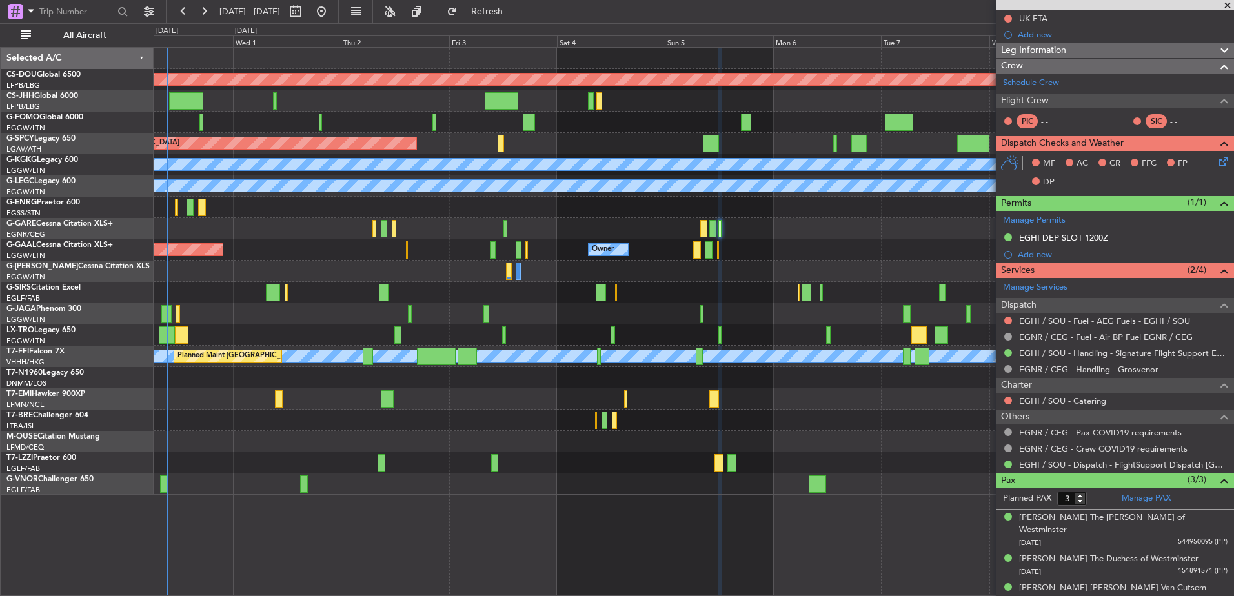
click at [711, 230] on div at bounding box center [712, 228] width 6 height 17
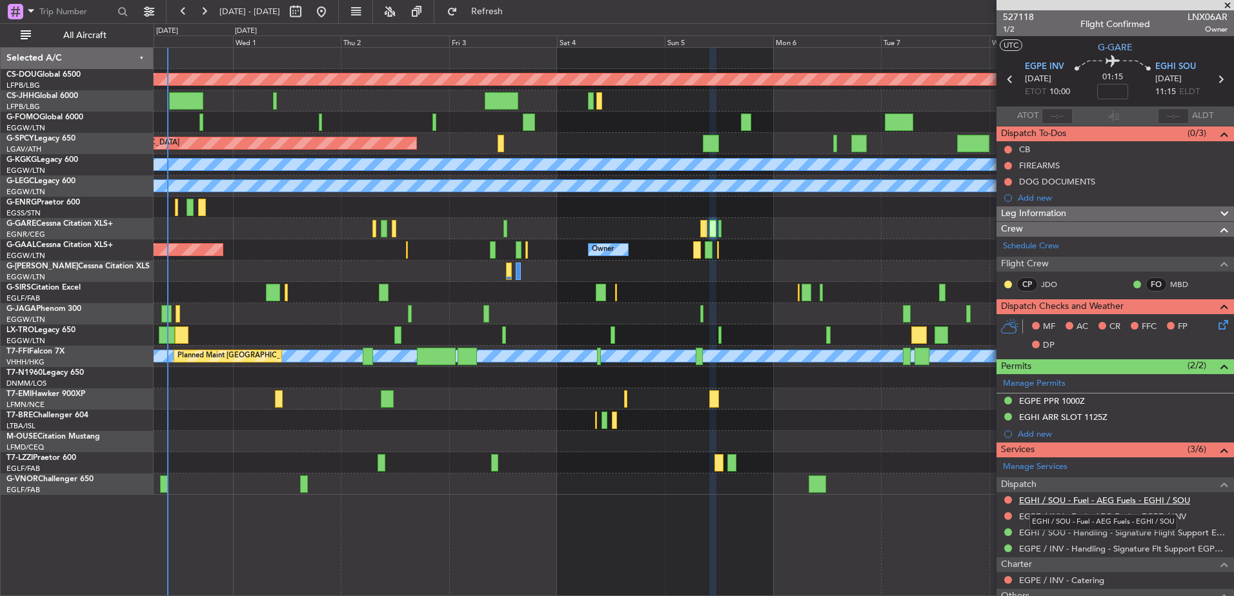
scroll to position [150, 0]
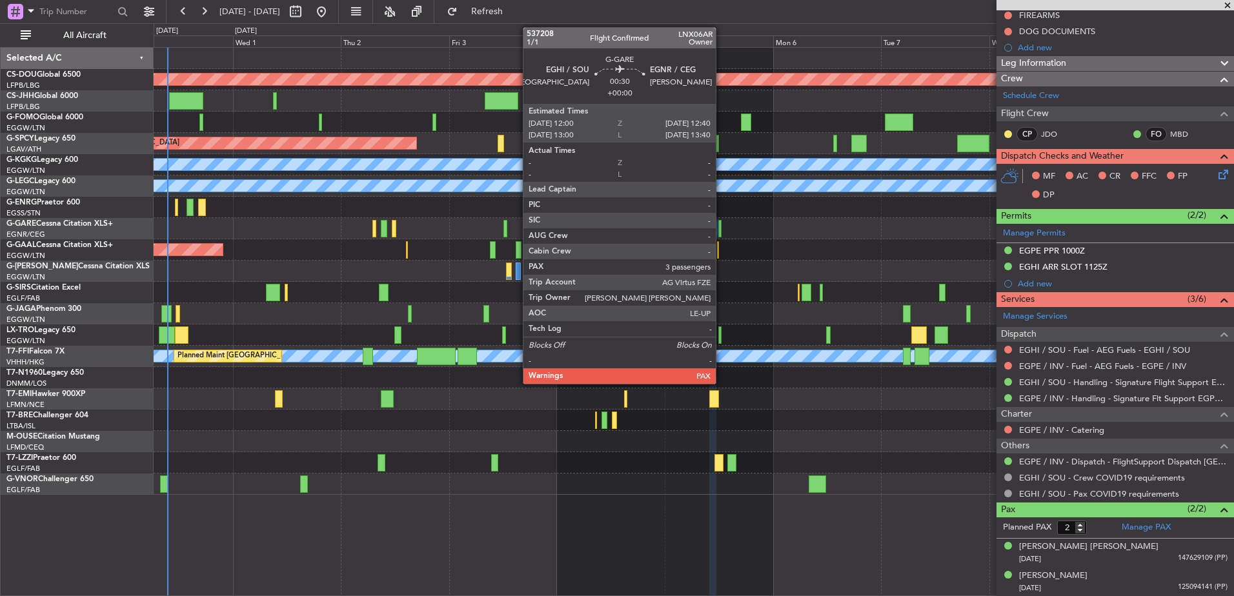
click at [722, 223] on div at bounding box center [719, 228] width 3 height 17
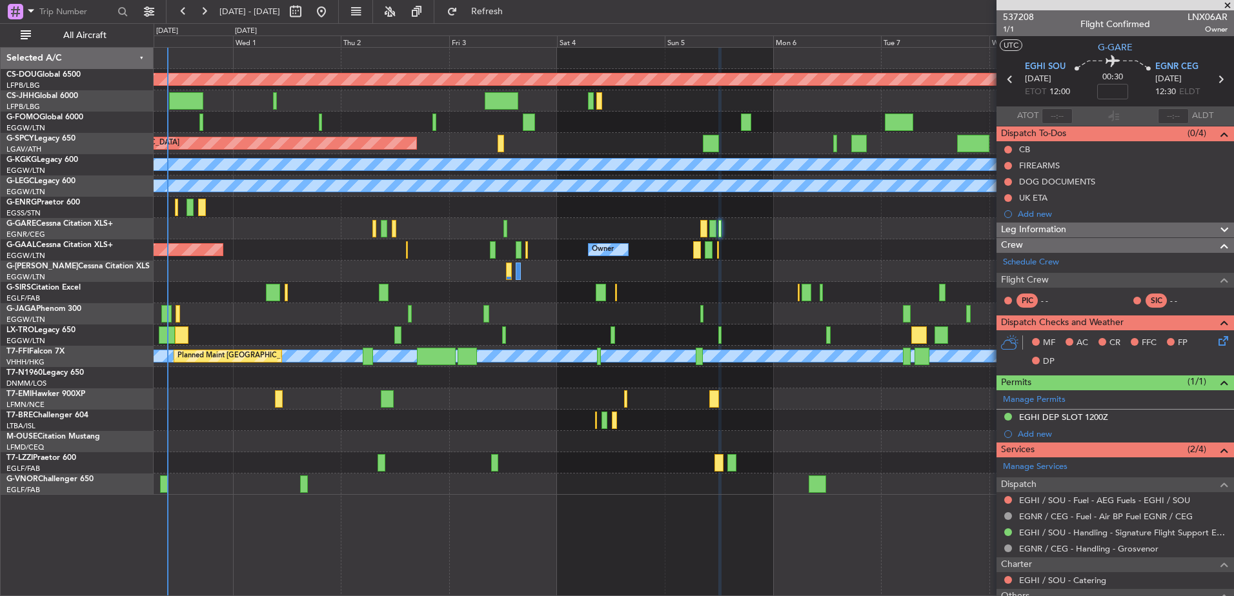
scroll to position [179, 0]
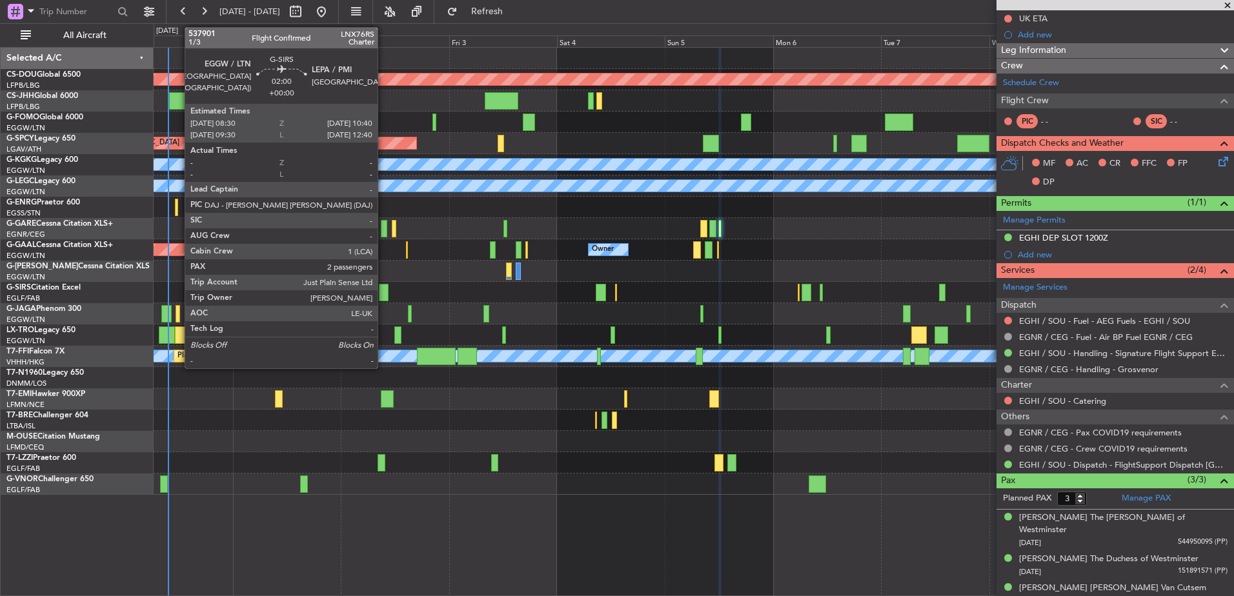
click at [383, 292] on div at bounding box center [384, 292] width 10 height 17
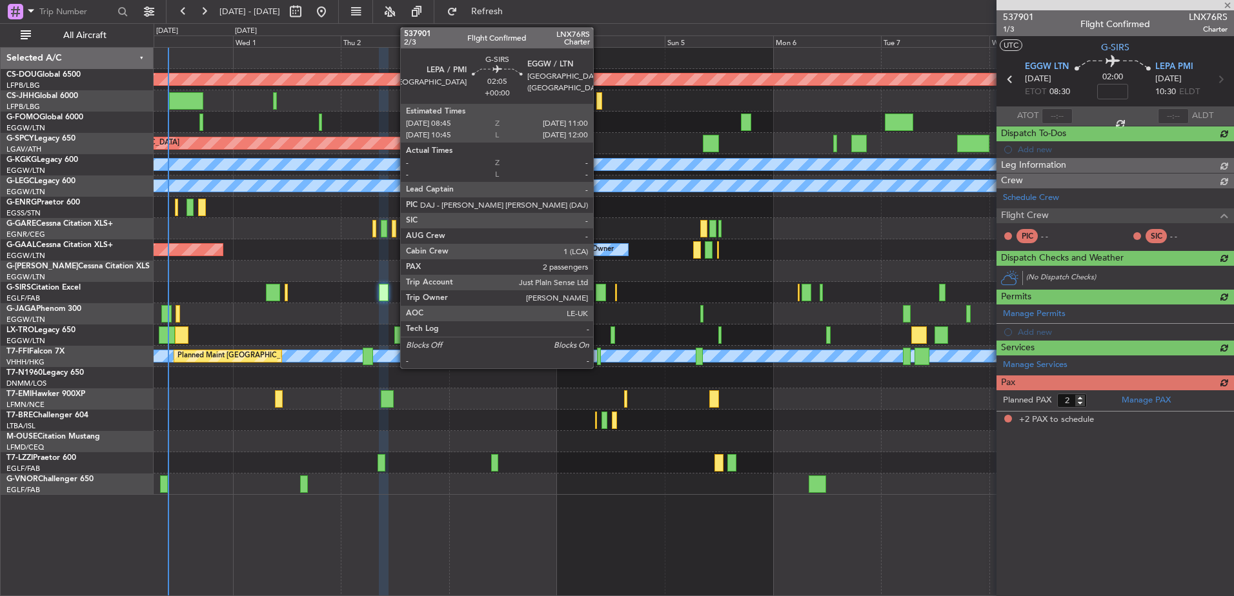
scroll to position [0, 0]
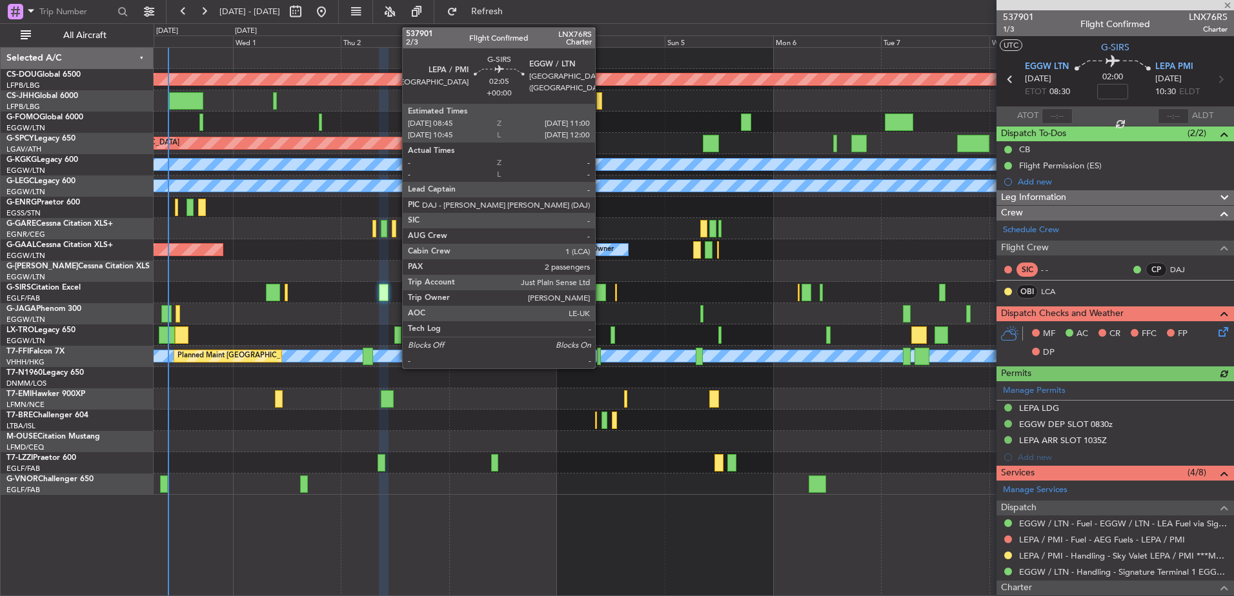
click at [601, 290] on div at bounding box center [601, 292] width 10 height 17
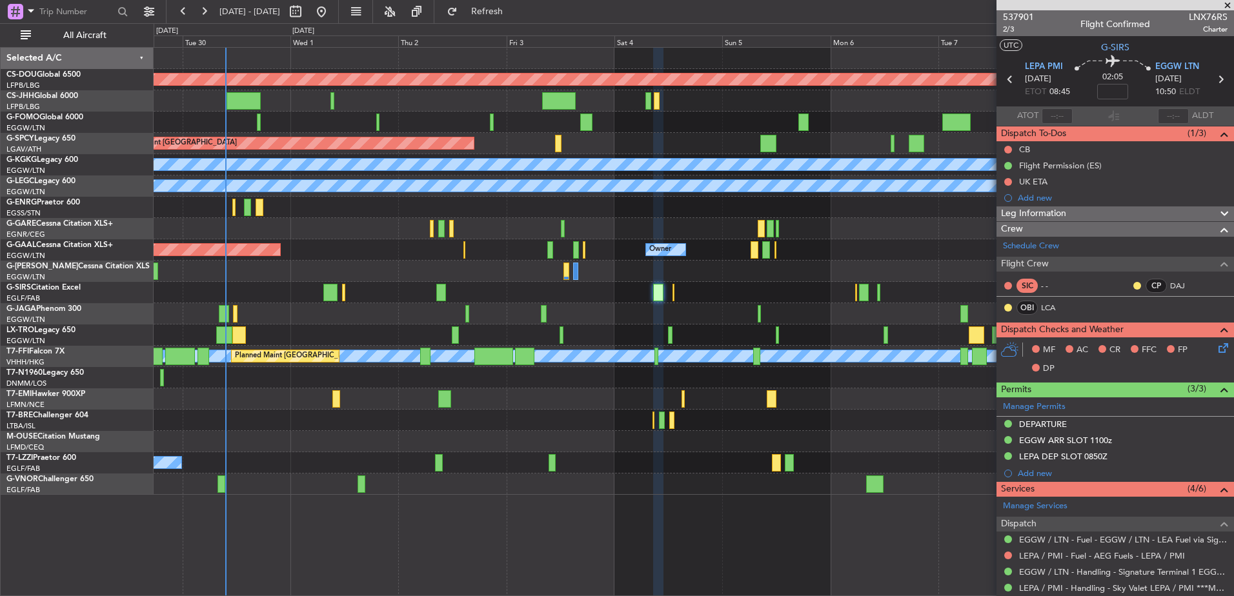
click at [637, 446] on div "Planned Maint London (Biggin Hill) Planned Maint Bremen A/C Unavailable Istanbu…" at bounding box center [694, 271] width 1080 height 447
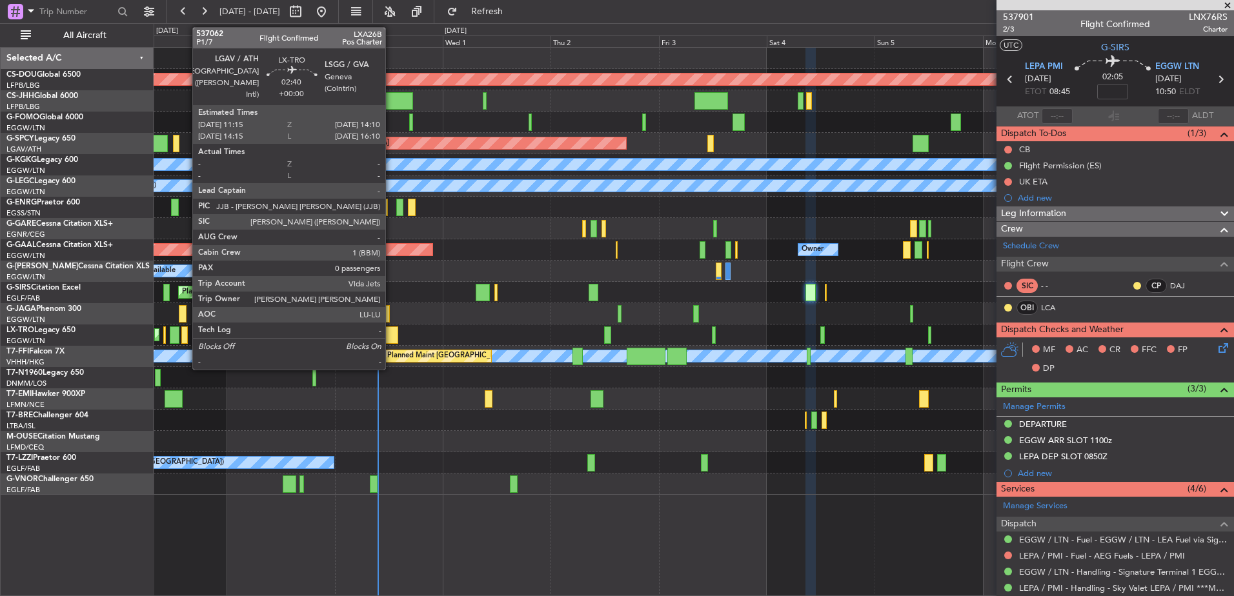
click at [391, 334] on div at bounding box center [392, 335] width 14 height 17
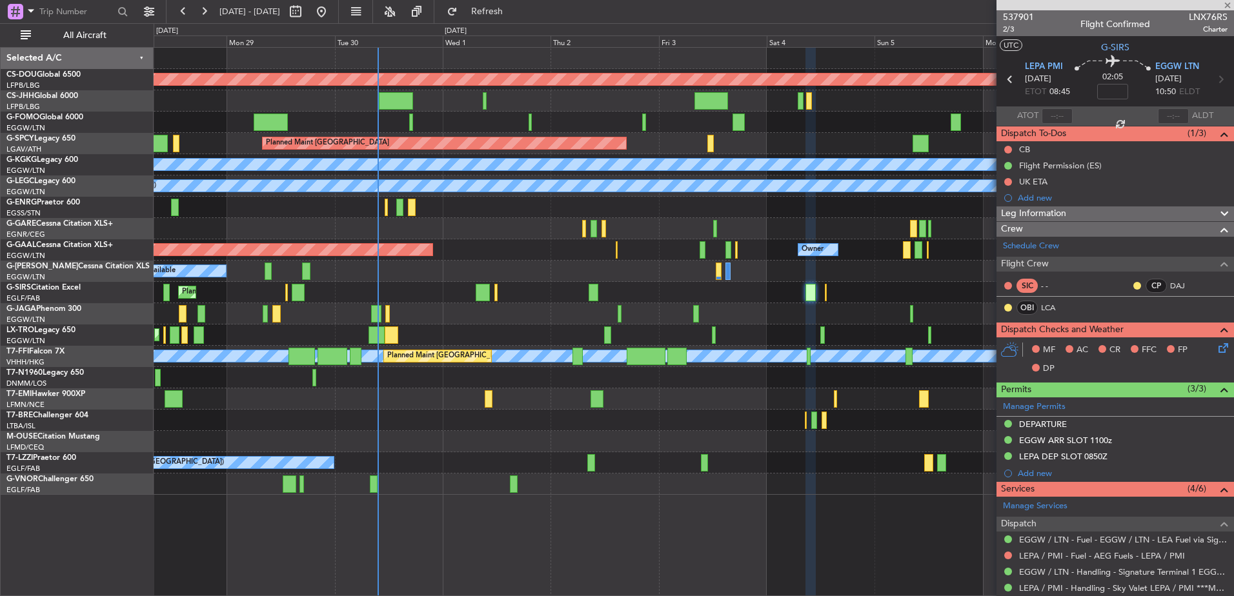
type input "0"
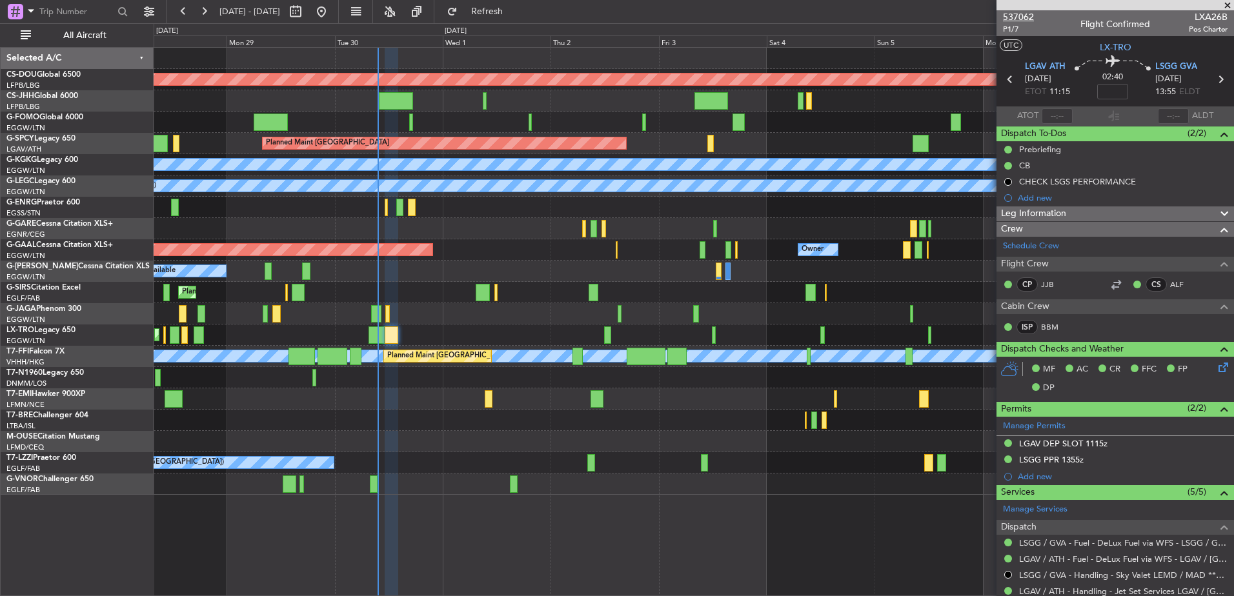
click at [1021, 18] on span "537062" at bounding box center [1018, 17] width 31 height 14
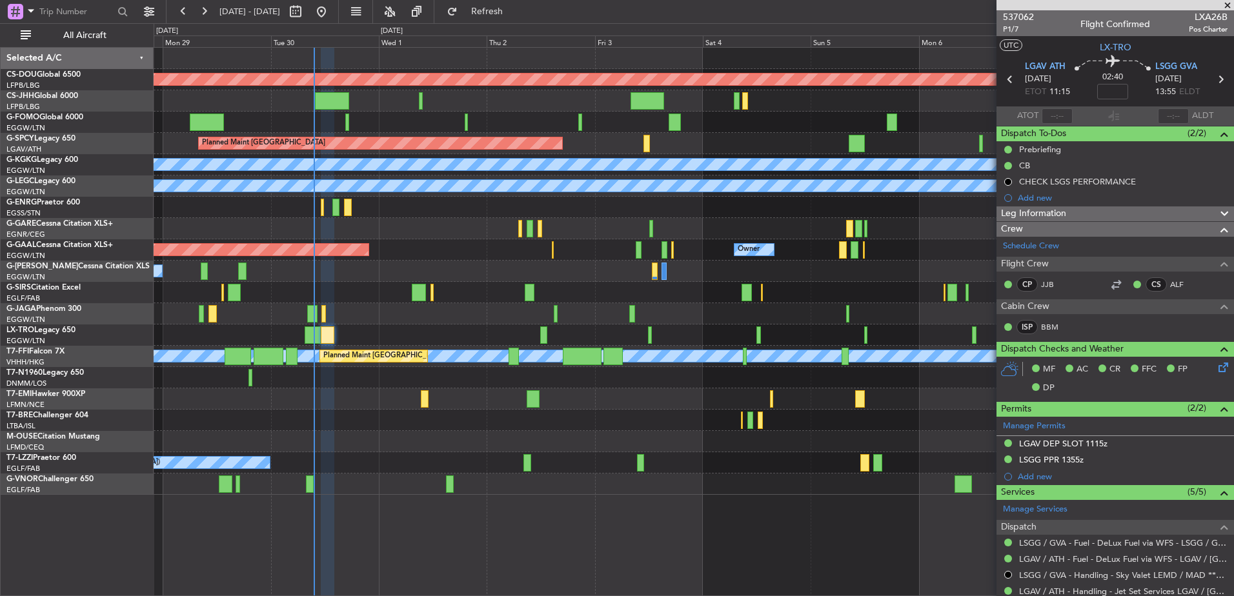
click at [750, 518] on div "Planned Maint London (Biggin Hill) Planned Maint Bremen A/C Unavailable Istanbu…" at bounding box center [694, 321] width 1081 height 549
click at [360, 412] on div "Planned Maint London (Biggin Hill) Planned Maint Bremen A/C Unavailable Istanbu…" at bounding box center [694, 321] width 1081 height 549
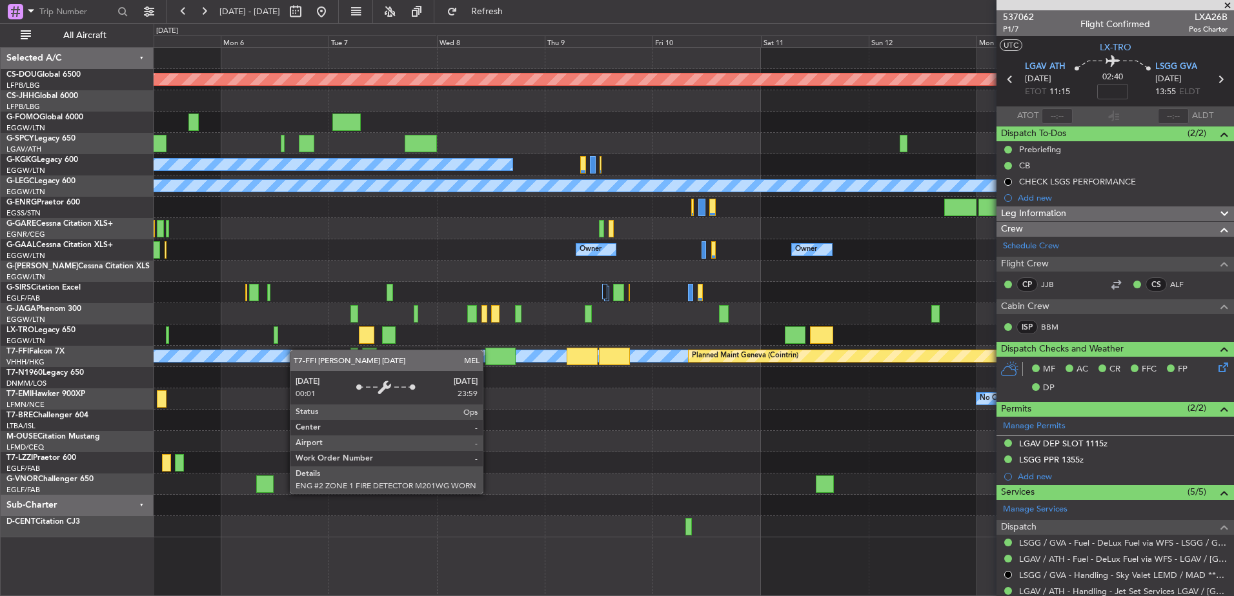
click at [296, 350] on div "Planned Maint London (Biggin Hill) A/C Unavailable Istanbul (Ataturk) A/C Unava…" at bounding box center [694, 293] width 1080 height 490
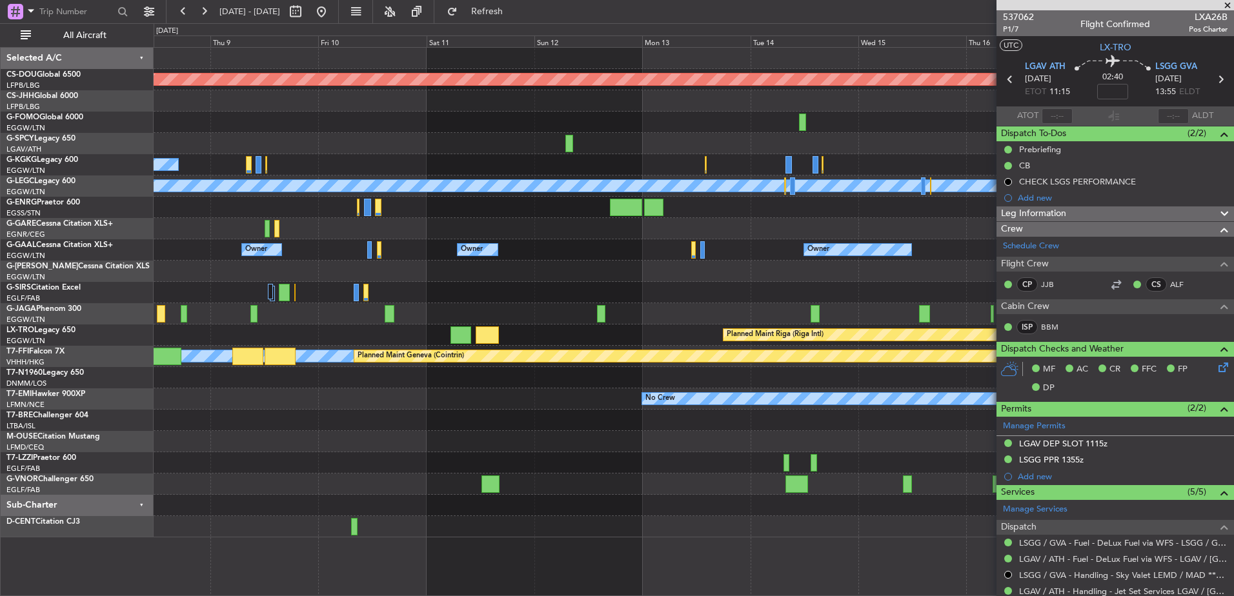
click at [240, 309] on div "Planned Maint London (Biggin Hill) A/C Unavailable Istanbul (Ataturk) A/C Unava…" at bounding box center [694, 293] width 1080 height 490
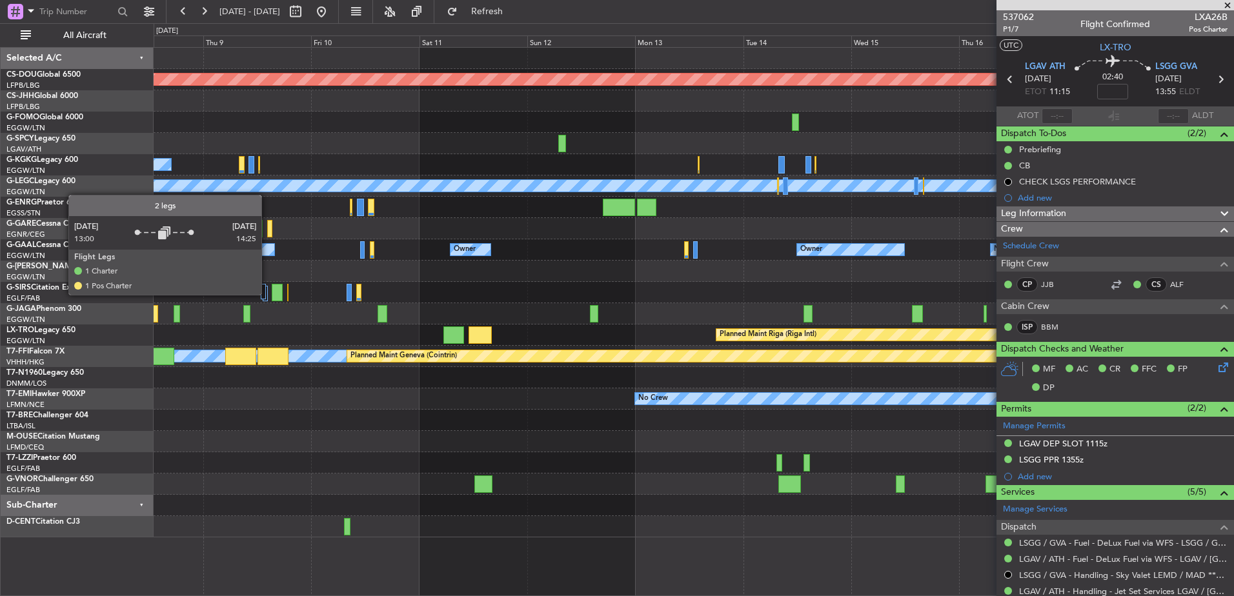
click at [265, 292] on div at bounding box center [263, 291] width 5 height 15
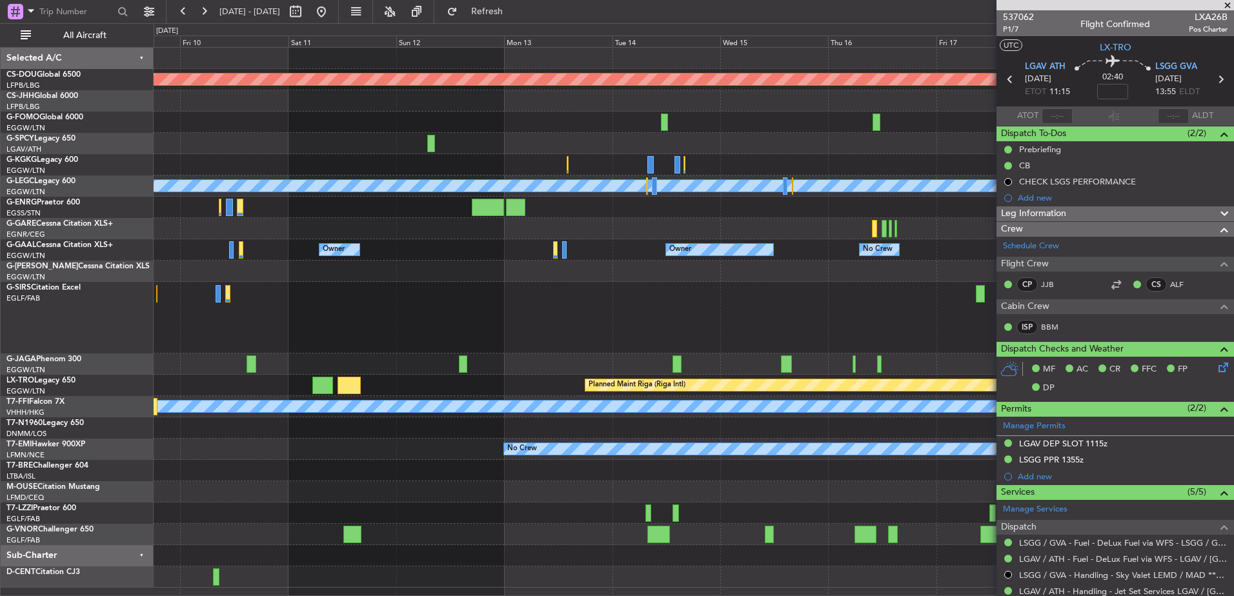
click at [88, 306] on div "Planned Maint London (Biggin Hill) A/C Unavailable Istanbul (Ataturk) A/C Unava…" at bounding box center [617, 309] width 1234 height 573
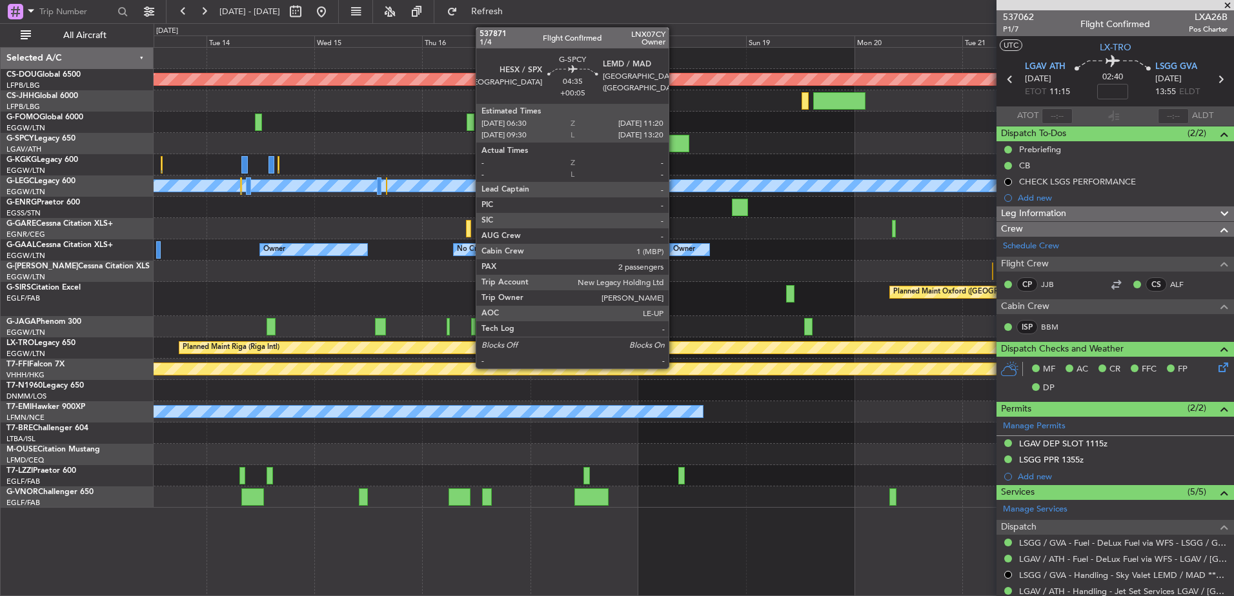
click at [675, 146] on div at bounding box center [678, 143] width 22 height 17
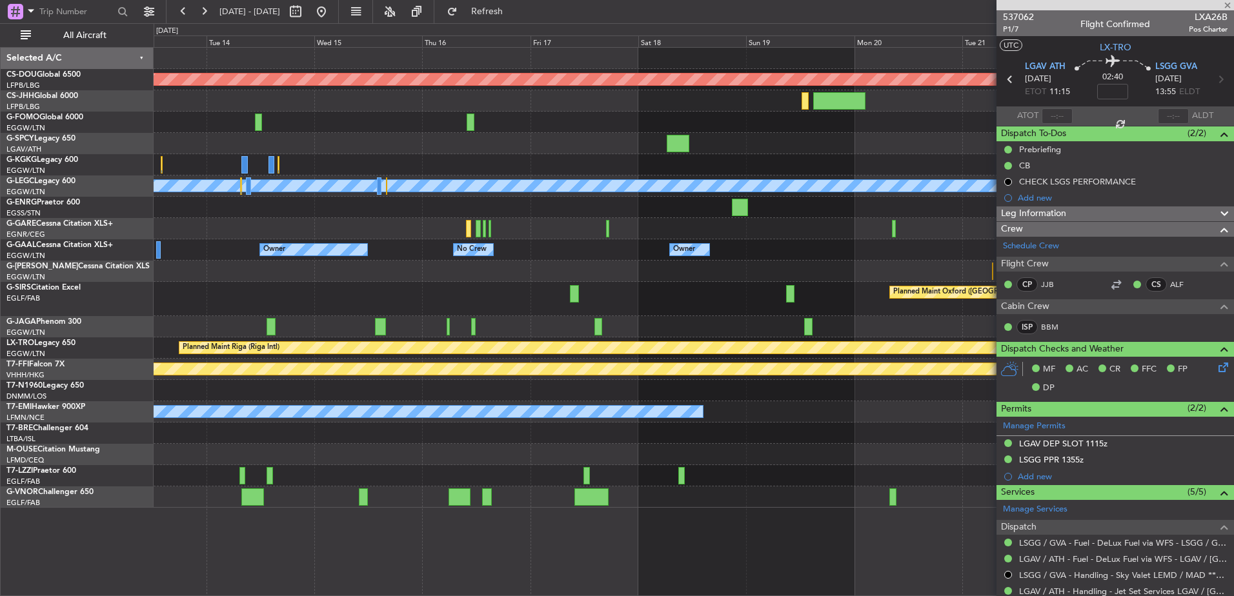
type input "+00:05"
type input "2"
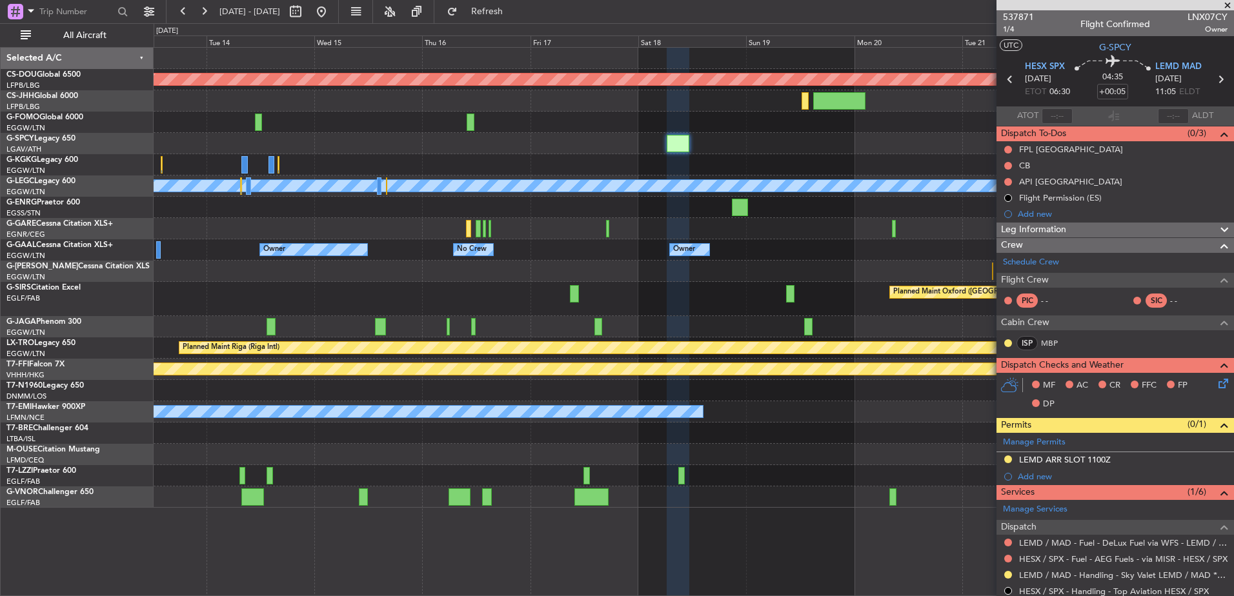
click at [948, 270] on div "Planned Maint London (Biggin Hill) A/C Unavailable London (Luton) Owner Owner O…" at bounding box center [694, 278] width 1080 height 460
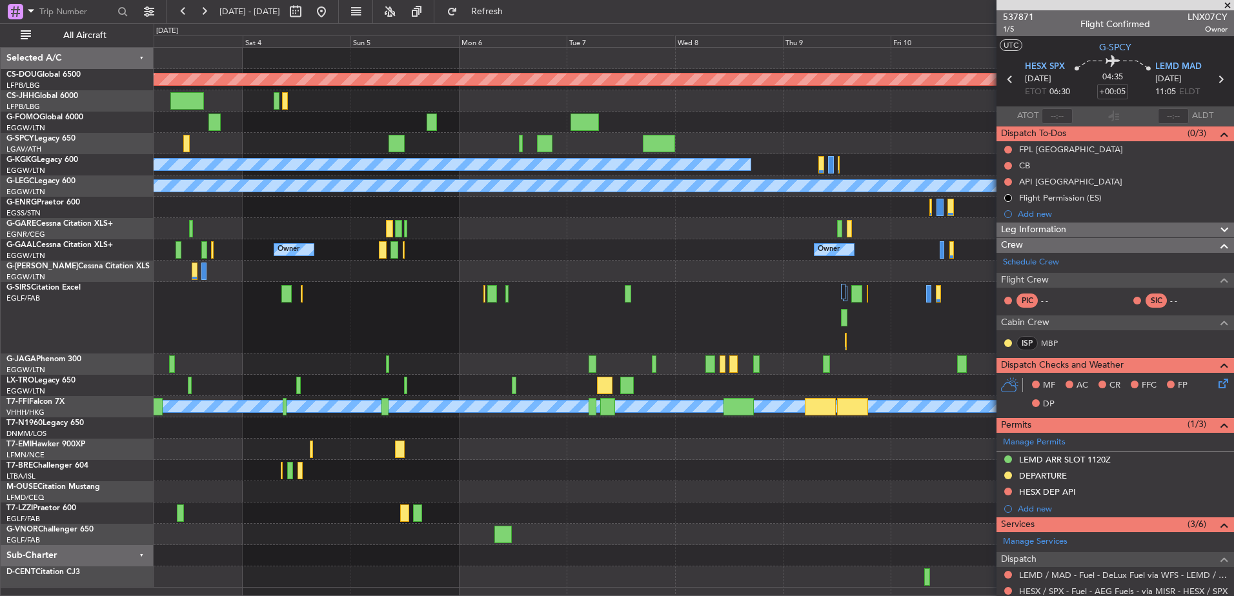
click at [803, 313] on div "Planned Maint London (Biggin Hill) Planned Maint Bremen A/C Unavailable Istanbu…" at bounding box center [694, 318] width 1080 height 540
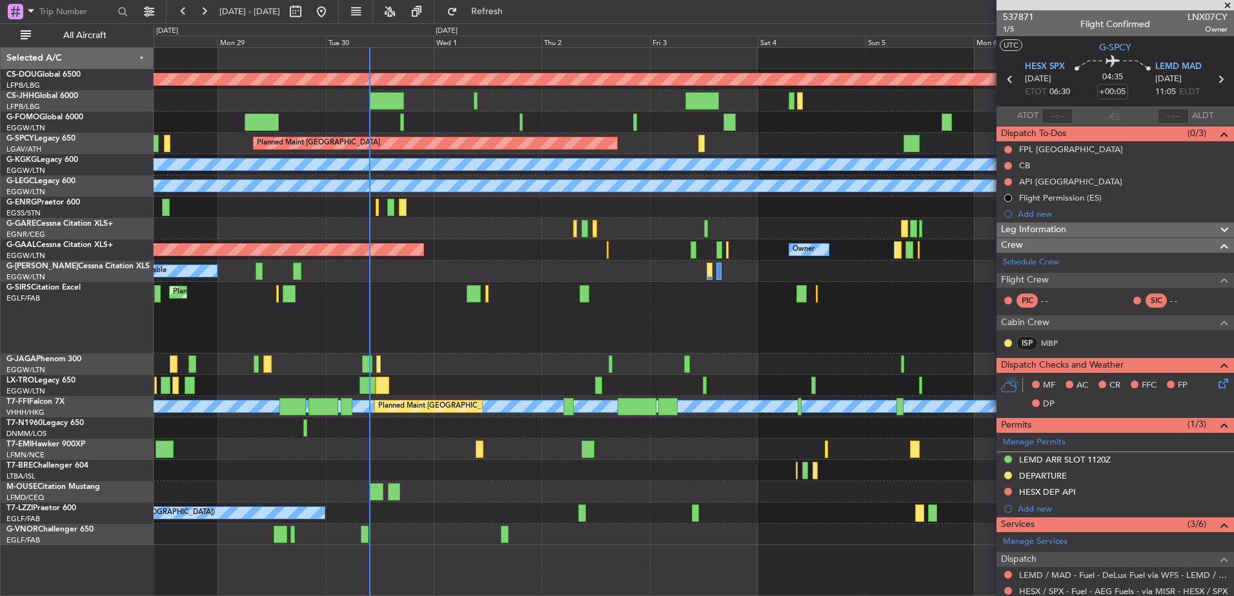
click at [313, 227] on div "Planned Maint London (Biggin Hill) Planned Maint Bremen A/C Unavailable Istanbu…" at bounding box center [694, 297] width 1080 height 498
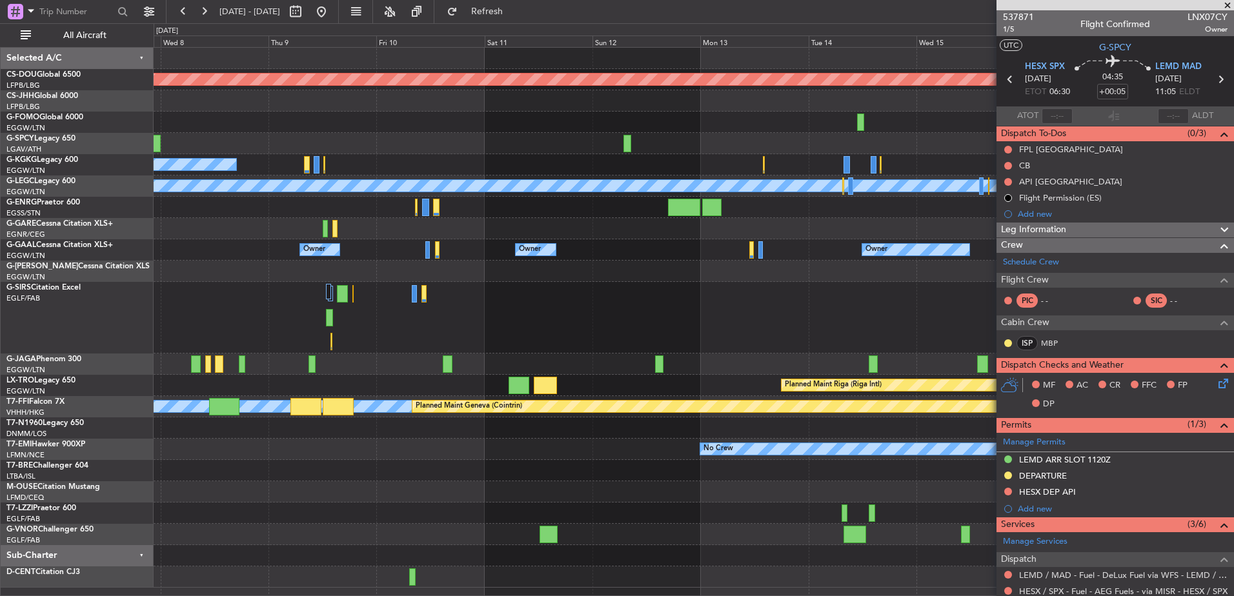
click at [780, 339] on div "Planned Maint Oxford (Kidlington)" at bounding box center [694, 318] width 1080 height 72
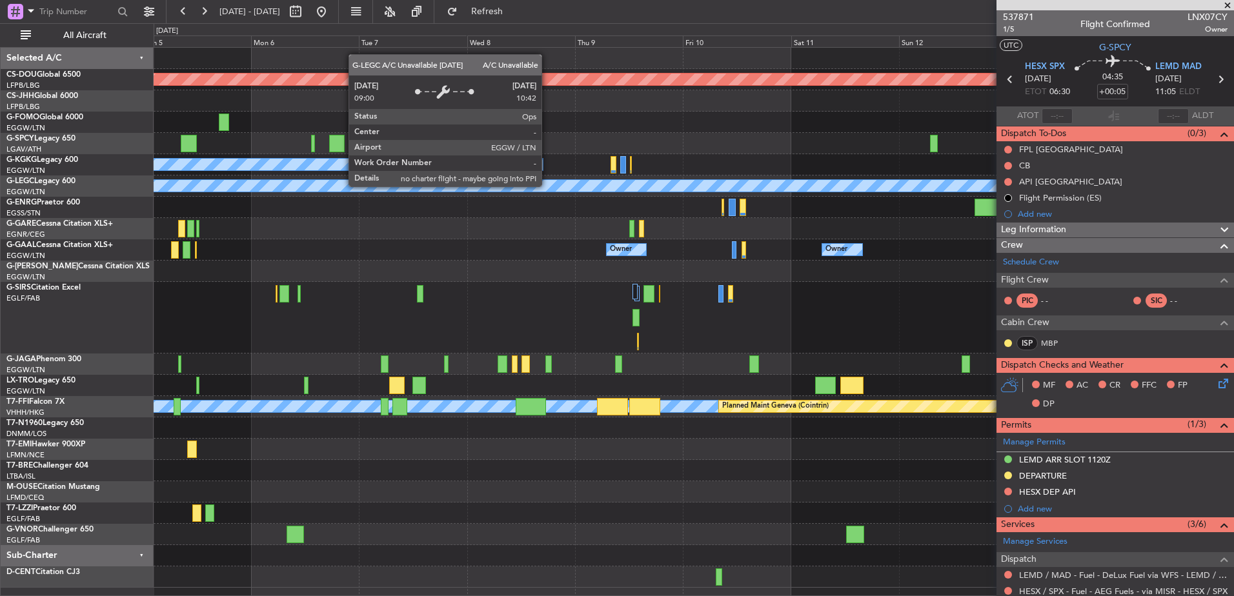
click at [752, 204] on div "Planned Maint London (Biggin Hill) Planned Maint Bremen A/C Unavailable Istanbu…" at bounding box center [694, 318] width 1080 height 540
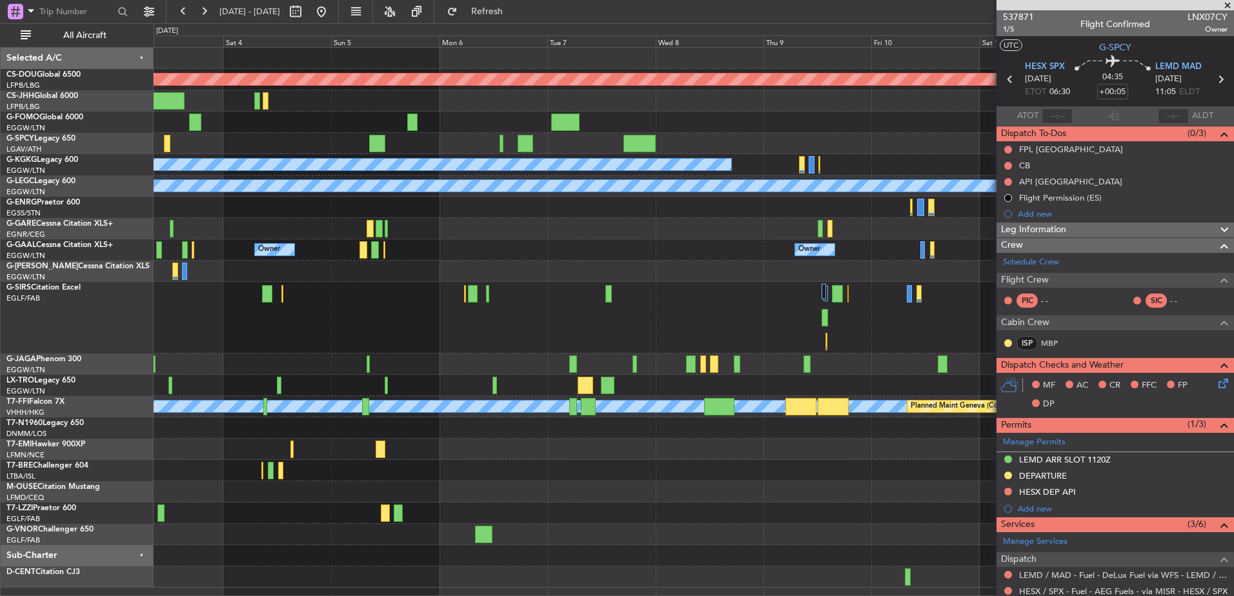
click at [462, 137] on div "Planned Maint Bremen" at bounding box center [694, 143] width 1080 height 21
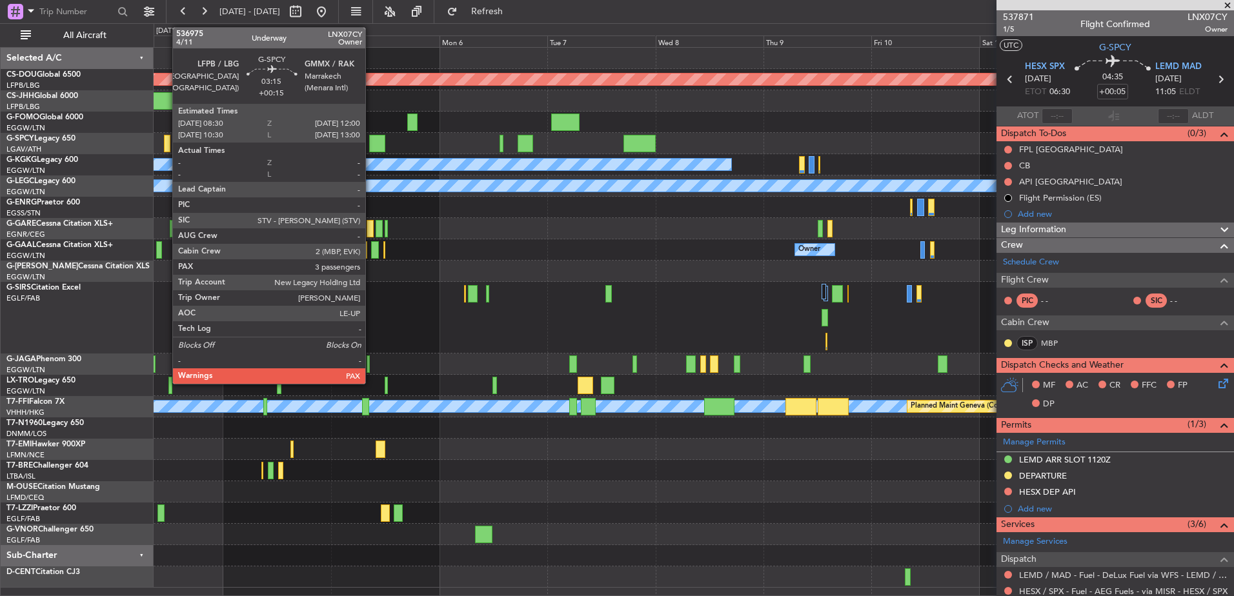
click at [373, 141] on div at bounding box center [377, 143] width 16 height 17
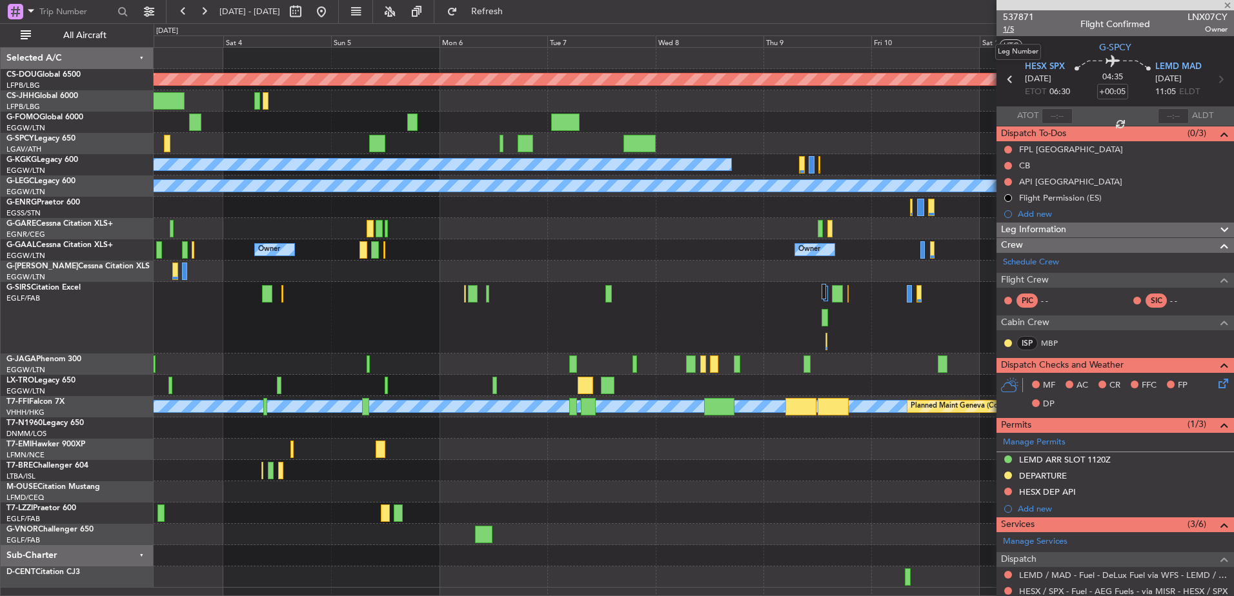
type input "+00:15"
type input "3"
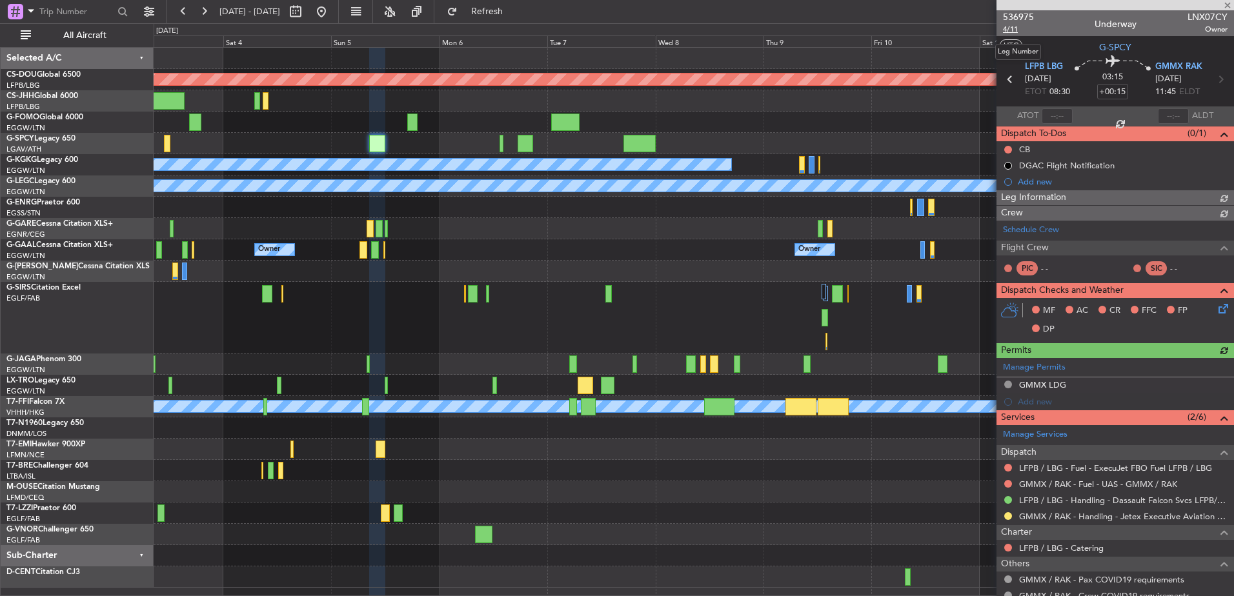
click at [1013, 34] on span "4/11" at bounding box center [1018, 29] width 31 height 11
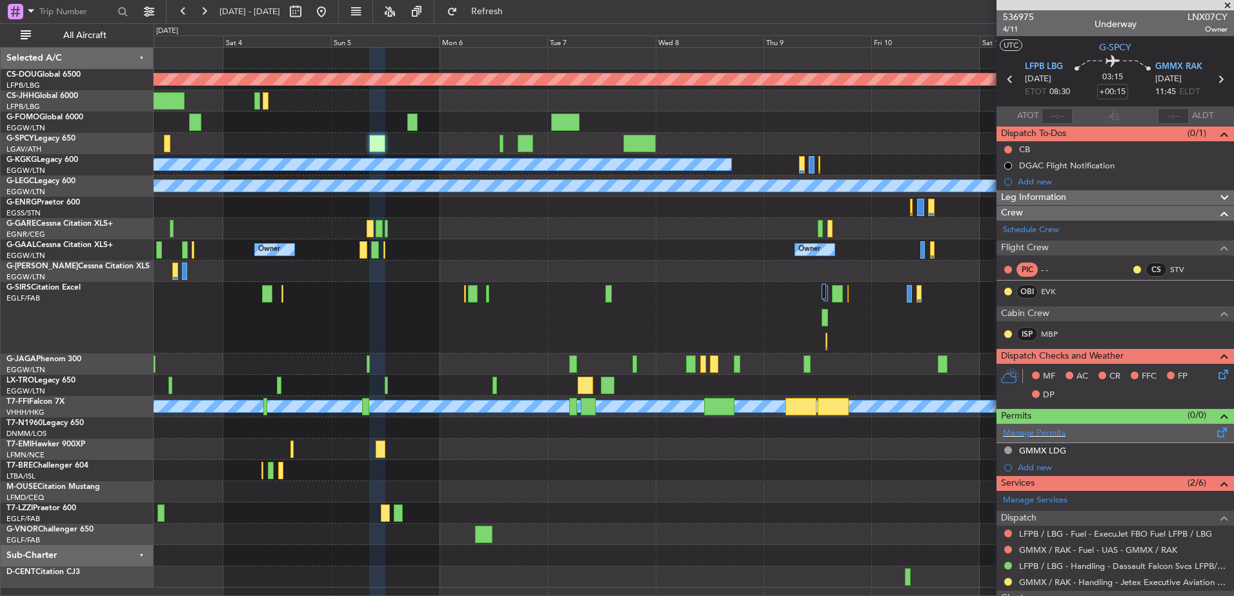
scroll to position [213, 0]
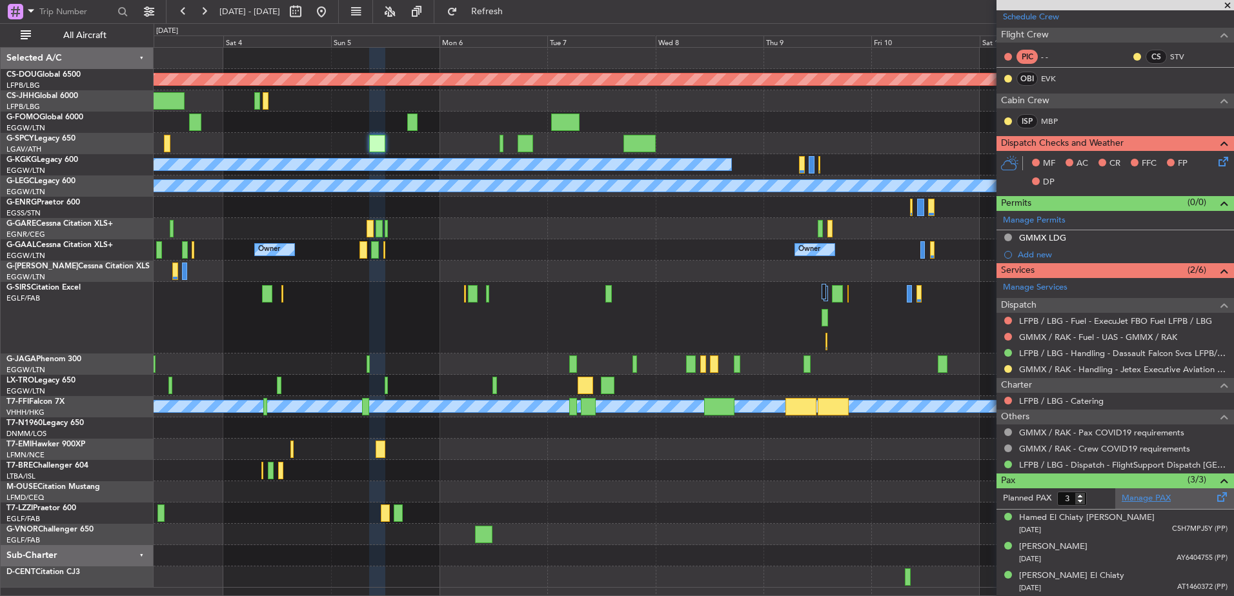
click at [1161, 496] on link "Manage PAX" at bounding box center [1146, 499] width 49 height 13
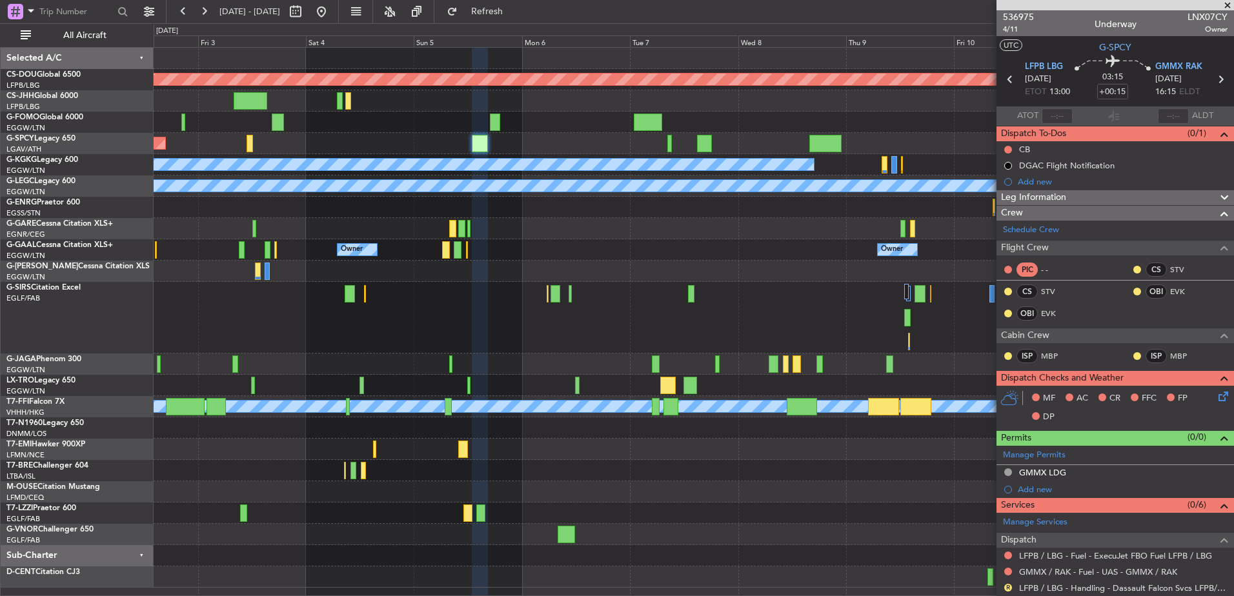
click at [638, 330] on div at bounding box center [694, 318] width 1080 height 72
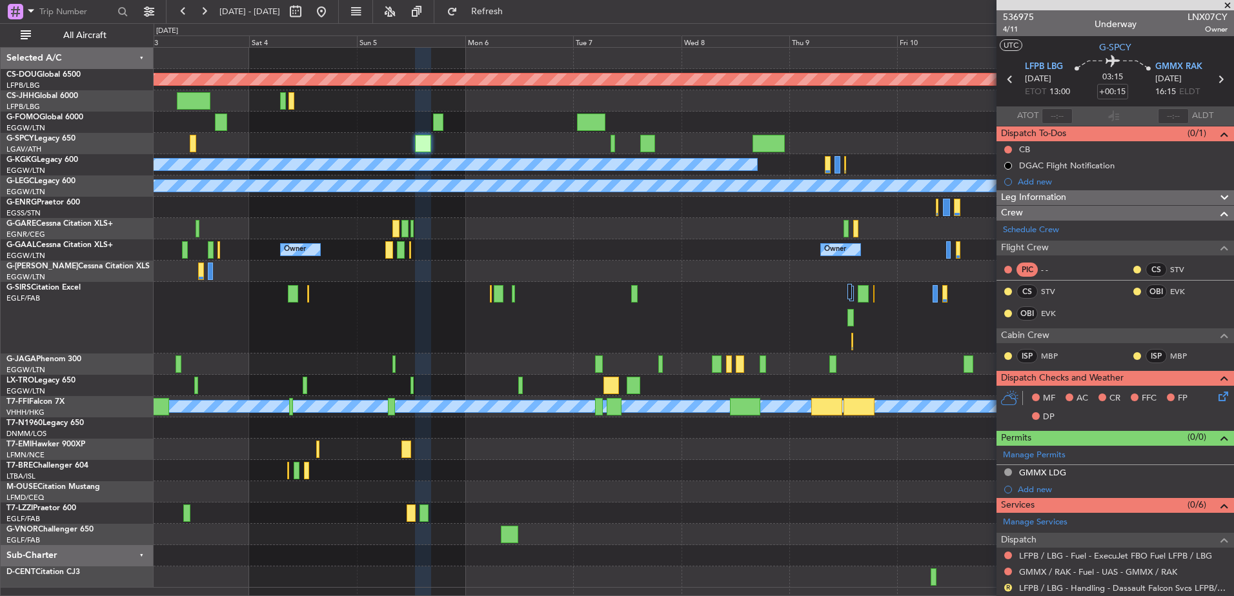
click at [453, 310] on div at bounding box center [694, 318] width 1080 height 72
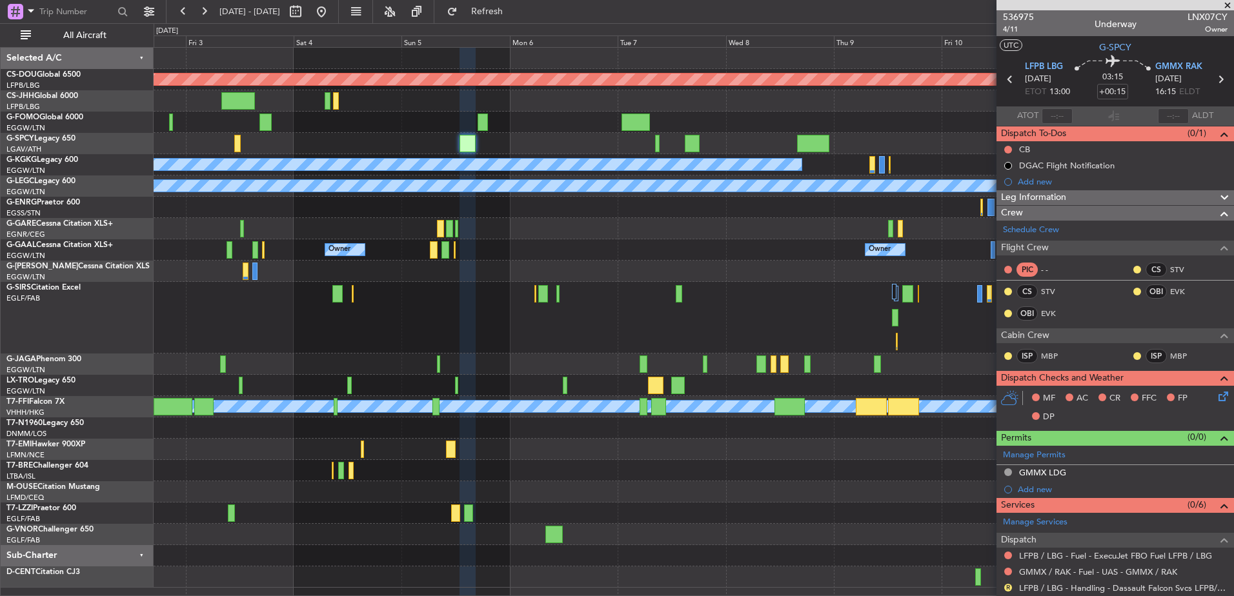
click at [768, 306] on div at bounding box center [694, 318] width 1080 height 72
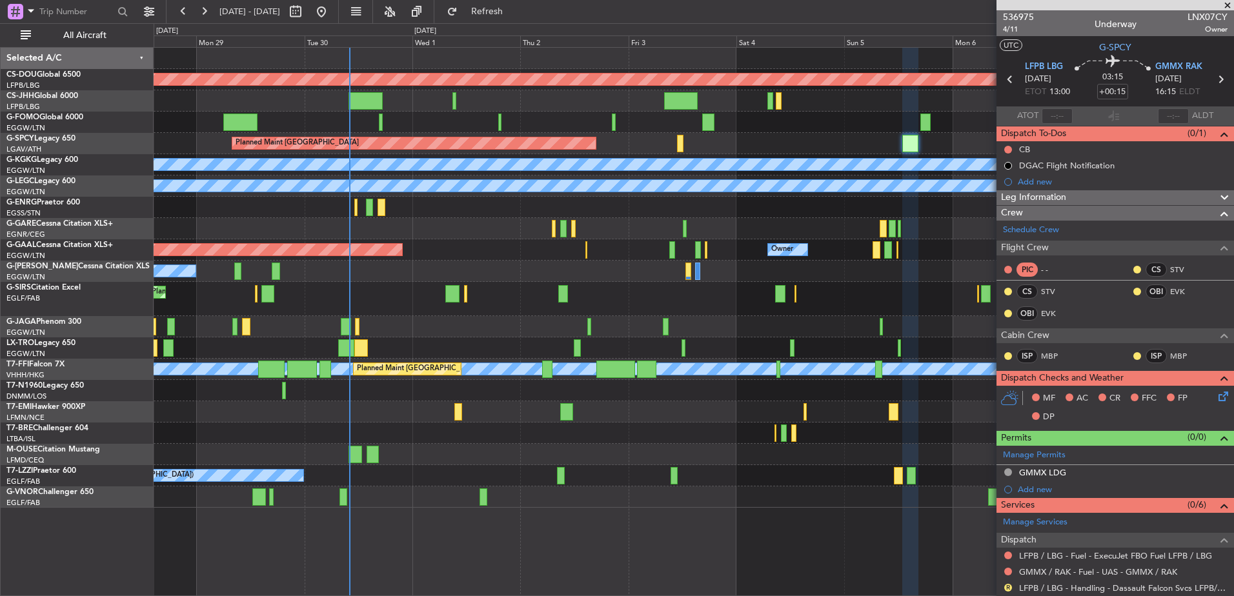
click at [433, 239] on div "Planned Maint London (Biggin Hill) Planned Maint Bremen A/C Unavailable Istanbu…" at bounding box center [694, 278] width 1080 height 460
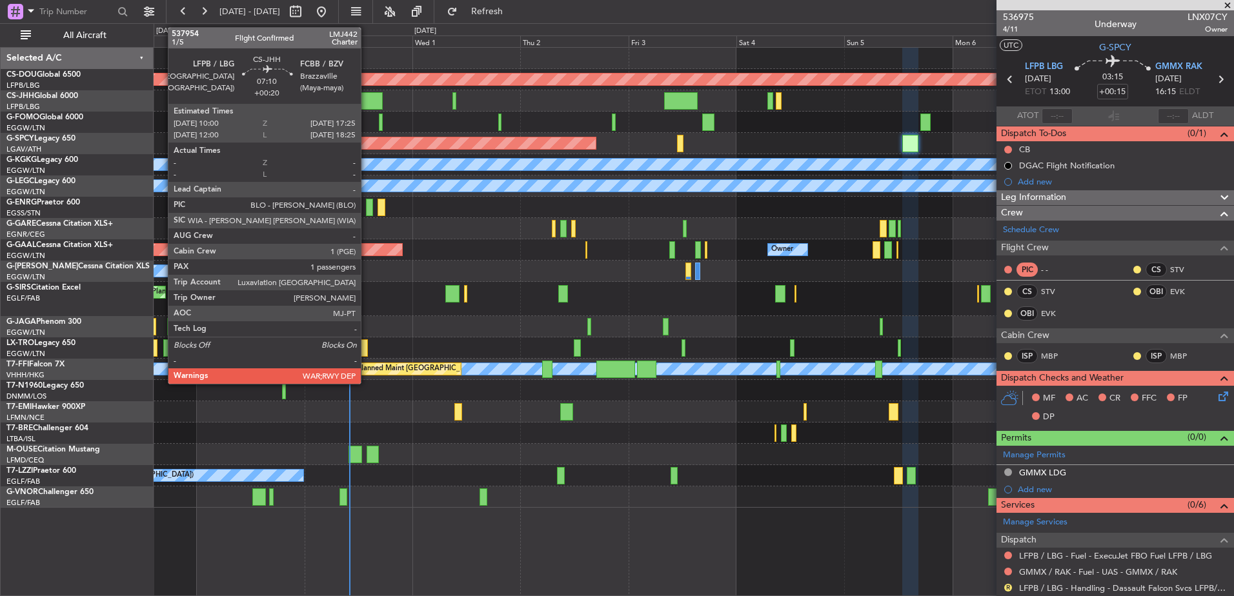
click at [367, 108] on div at bounding box center [366, 100] width 34 height 17
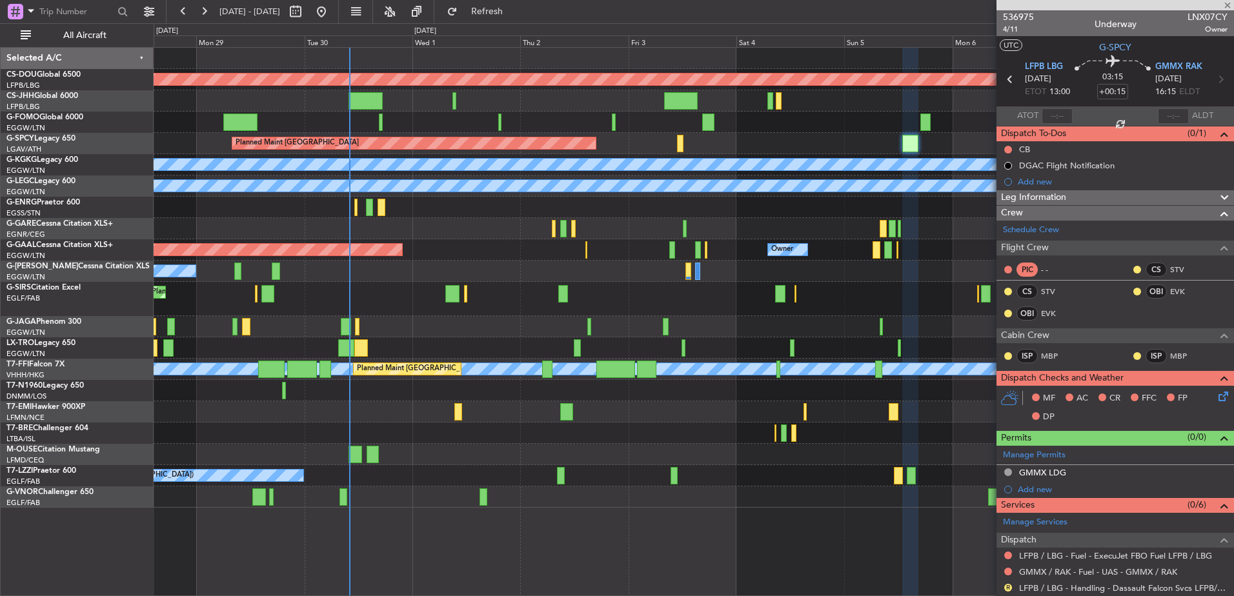
type input "+00:20"
type input "1"
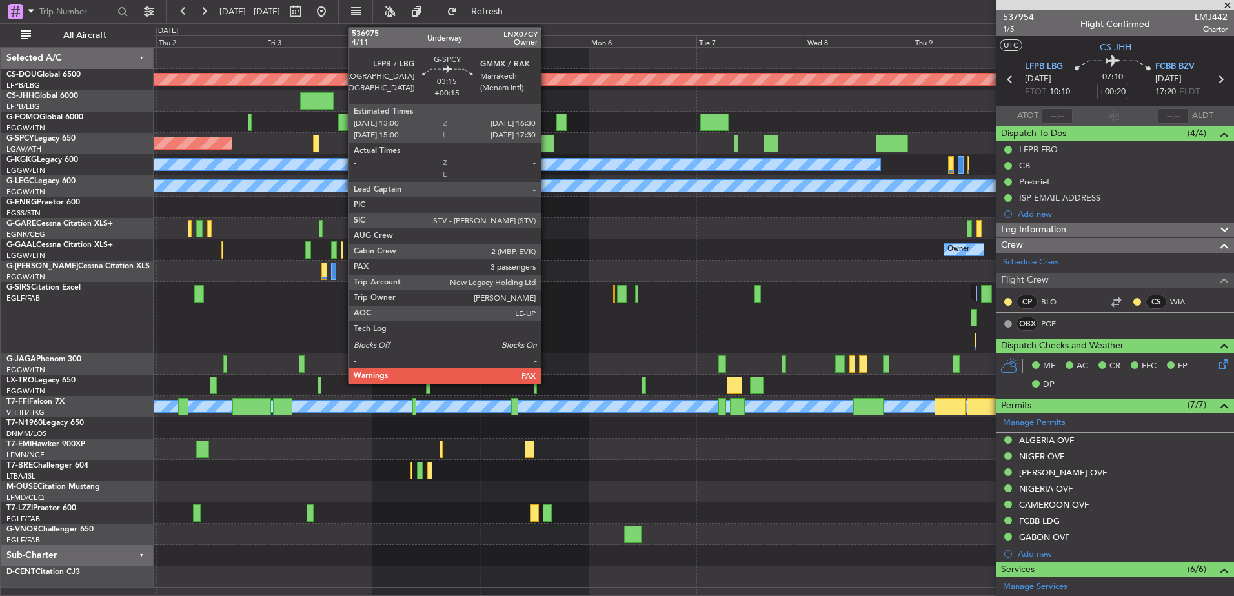
click at [547, 139] on div at bounding box center [546, 143] width 16 height 17
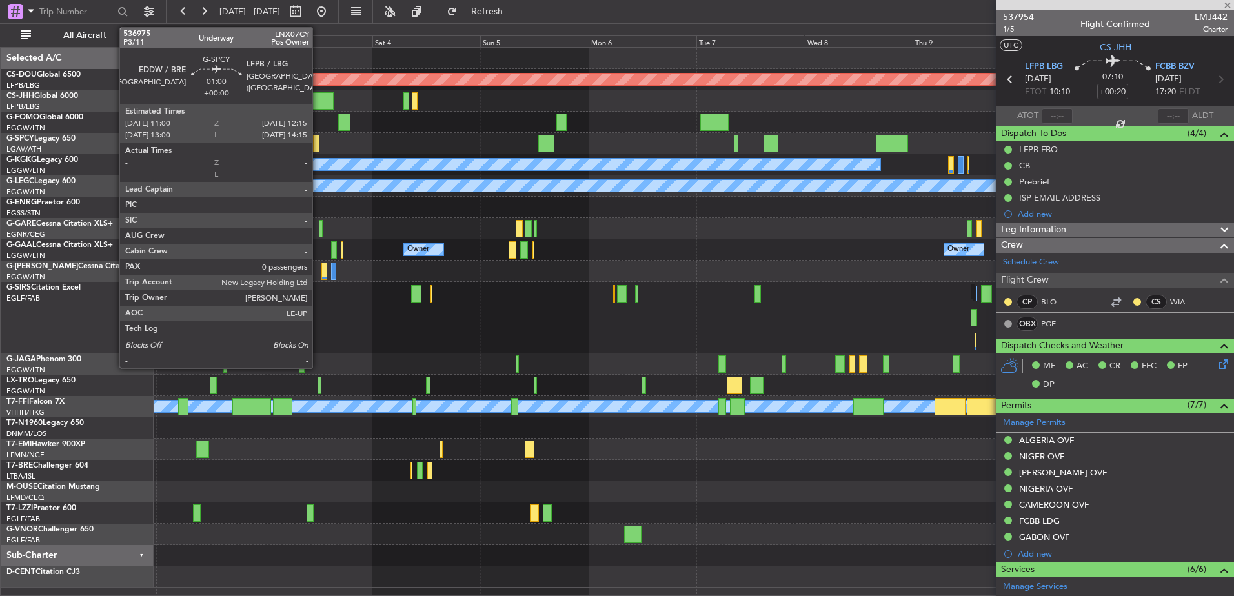
type input "+00:15"
type input "3"
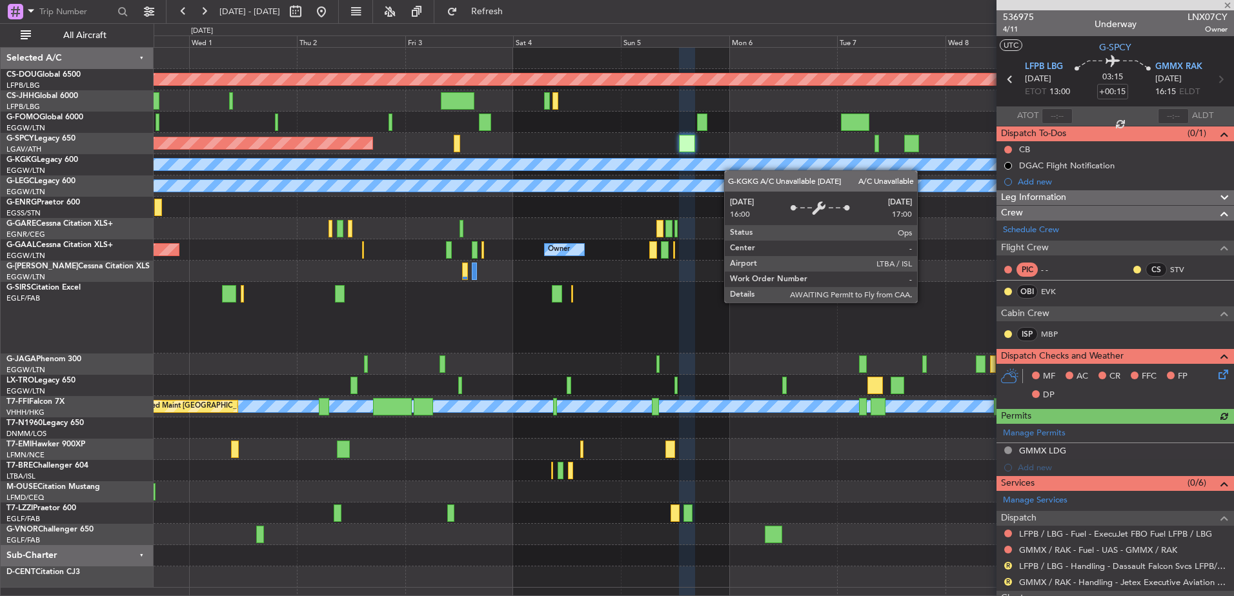
click at [619, 167] on div "Planned Maint London (Biggin Hill) Planned Maint Bremen A/C Unavailable Istanbu…" at bounding box center [694, 318] width 1080 height 540
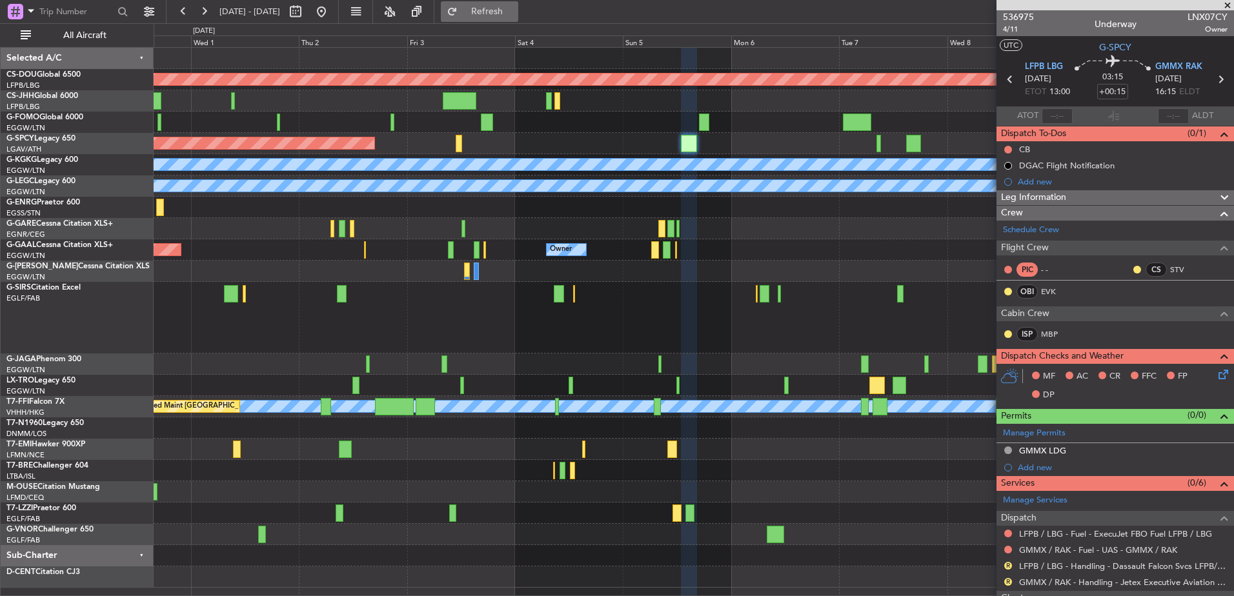
click at [514, 10] on span "Refresh" at bounding box center [487, 11] width 54 height 9
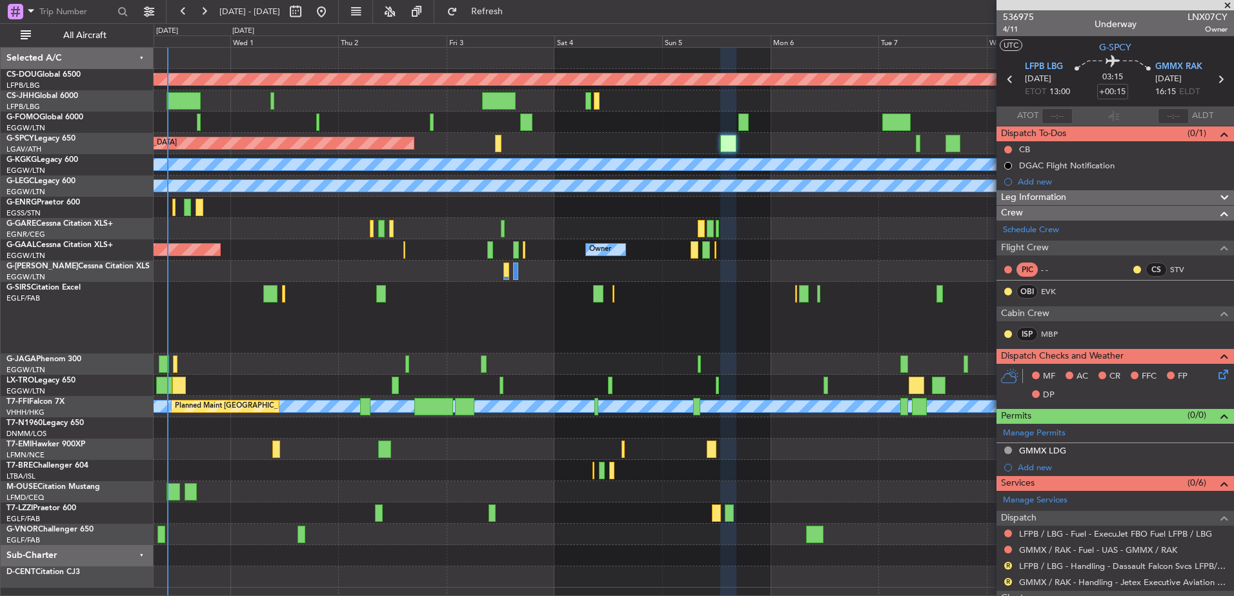
click at [582, 141] on div "Planned Maint Bremen" at bounding box center [694, 143] width 1080 height 21
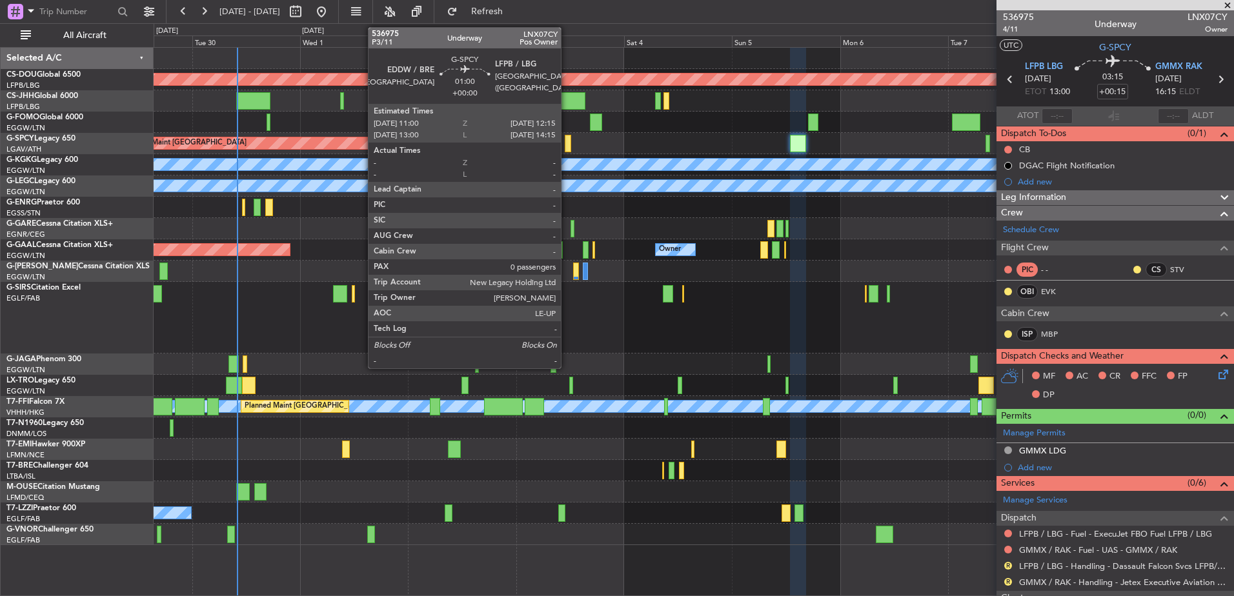
click at [567, 145] on div at bounding box center [568, 143] width 6 height 17
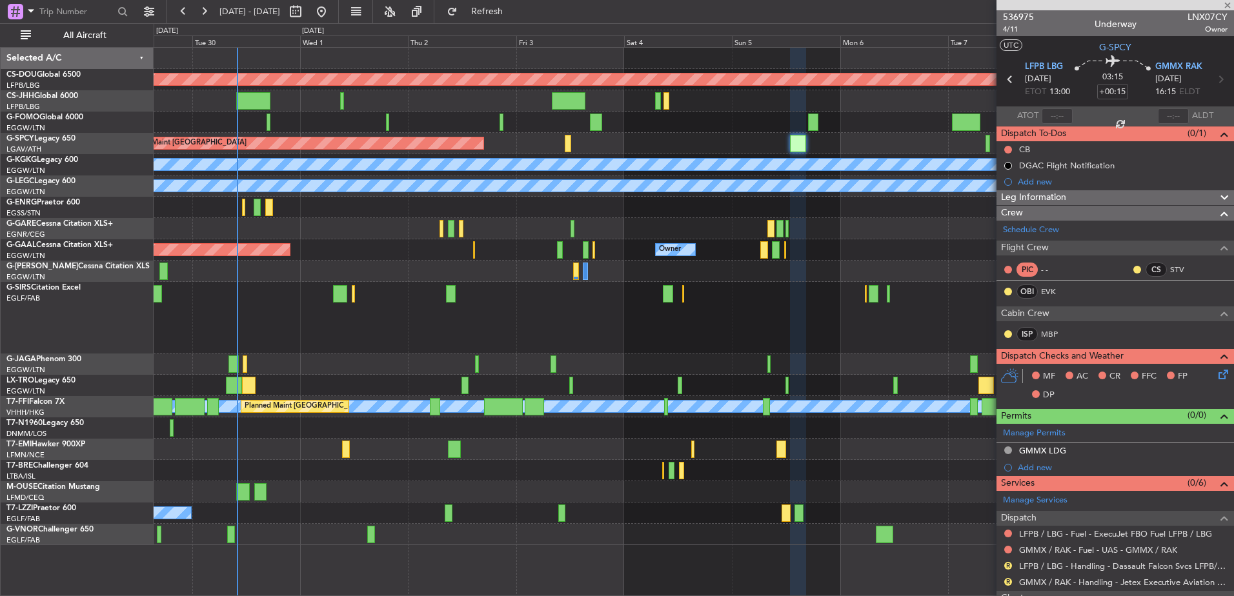
type input "0"
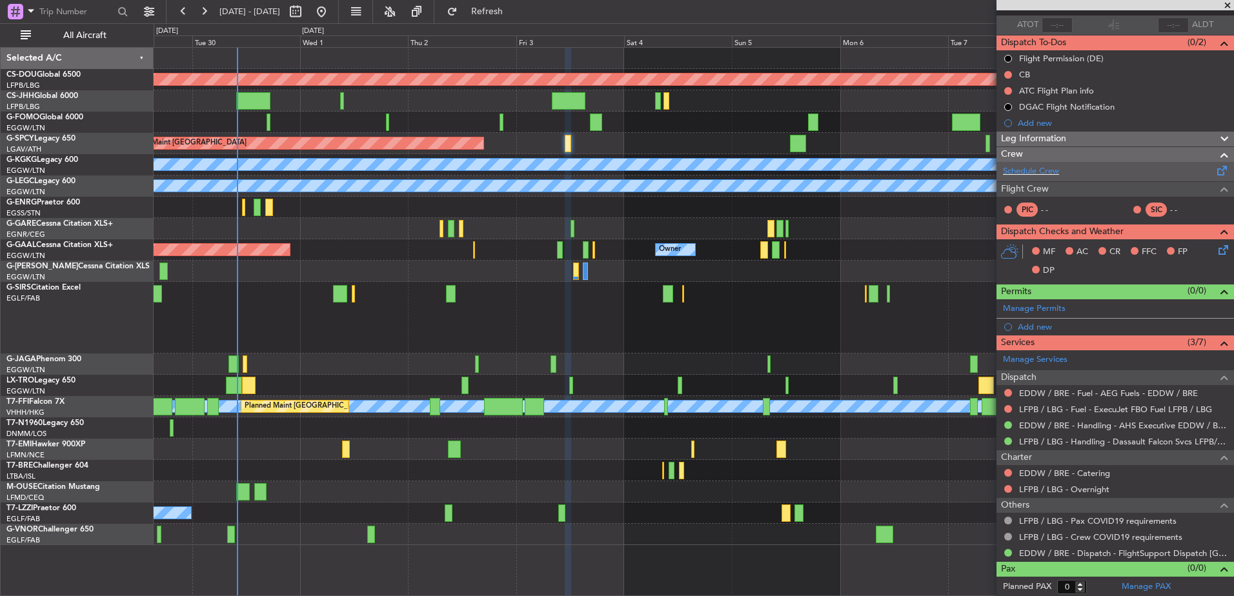
scroll to position [92, 0]
click at [1137, 578] on div "Manage PAX" at bounding box center [1174, 586] width 119 height 21
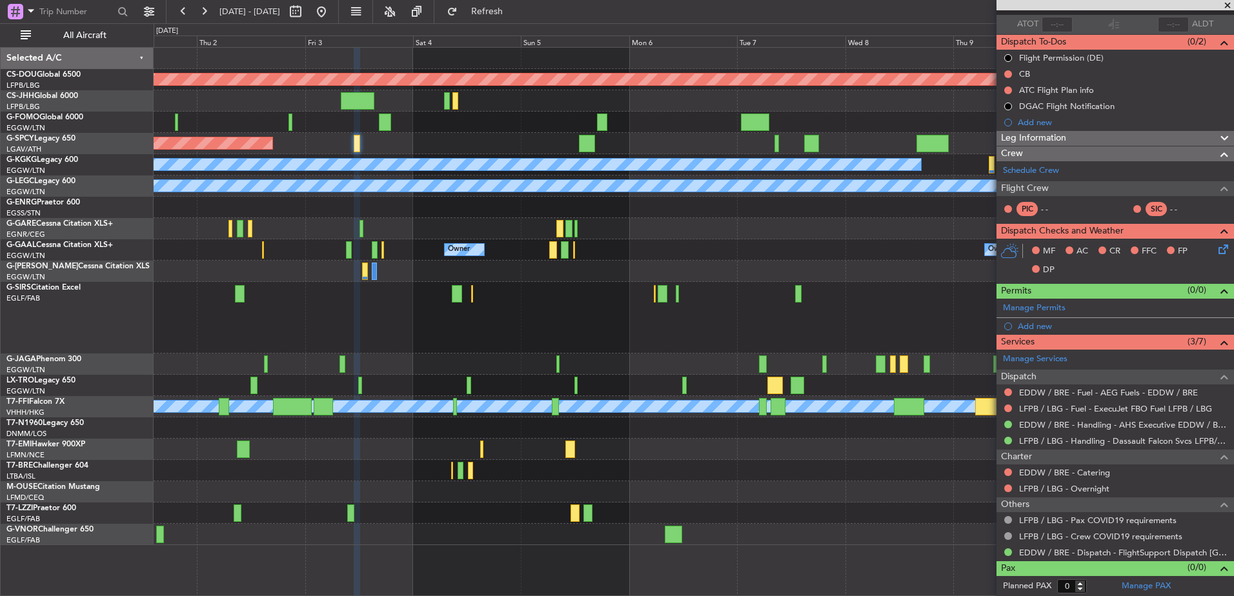
click at [432, 371] on div at bounding box center [694, 364] width 1080 height 21
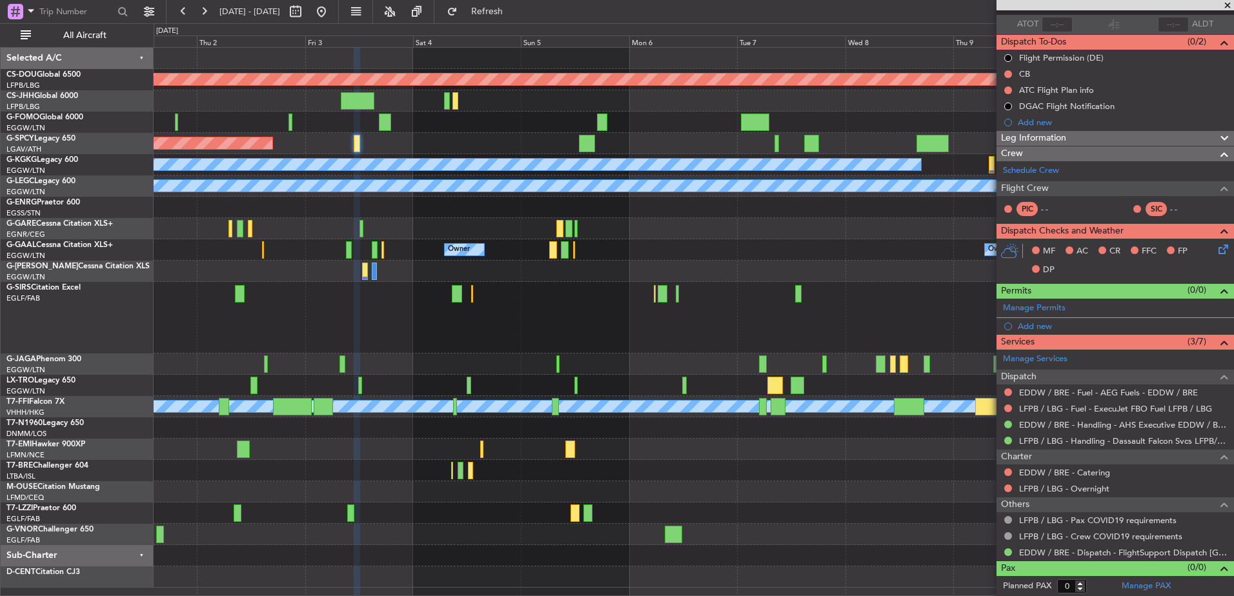
scroll to position [92, 0]
click at [1069, 167] on div "Schedule Crew" at bounding box center [1116, 170] width 238 height 19
click at [702, 293] on div "Planned Maint London (Biggin Hill) Planned Maint Bremen A/C Unavailable Istanbu…" at bounding box center [694, 318] width 1080 height 540
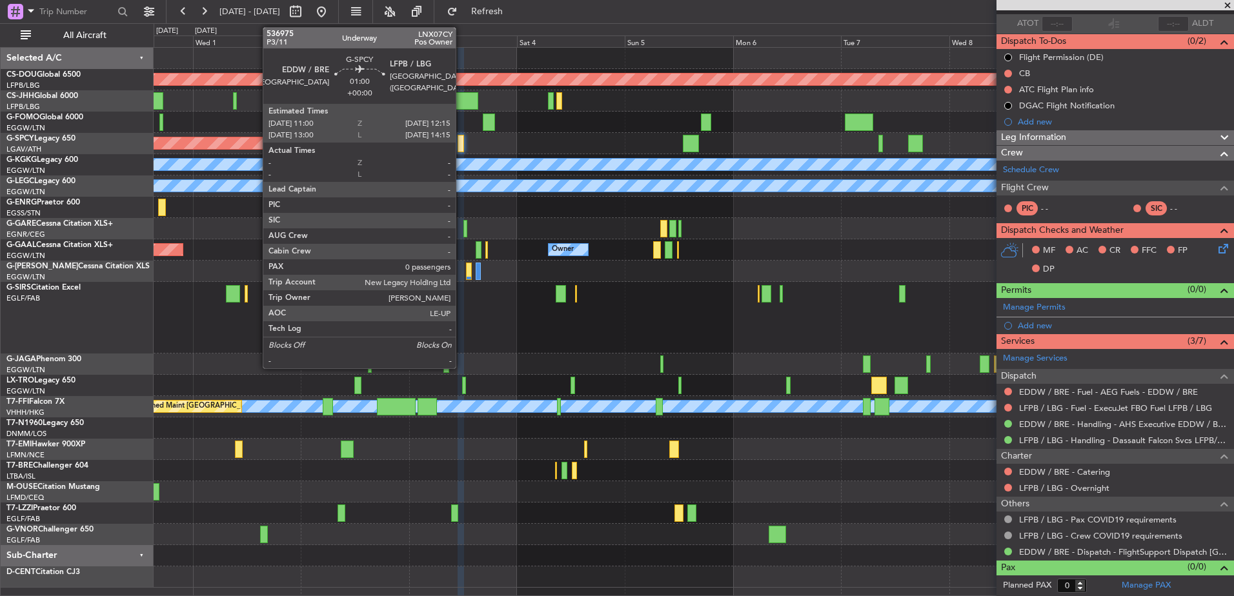
click at [462, 141] on div at bounding box center [461, 143] width 6 height 17
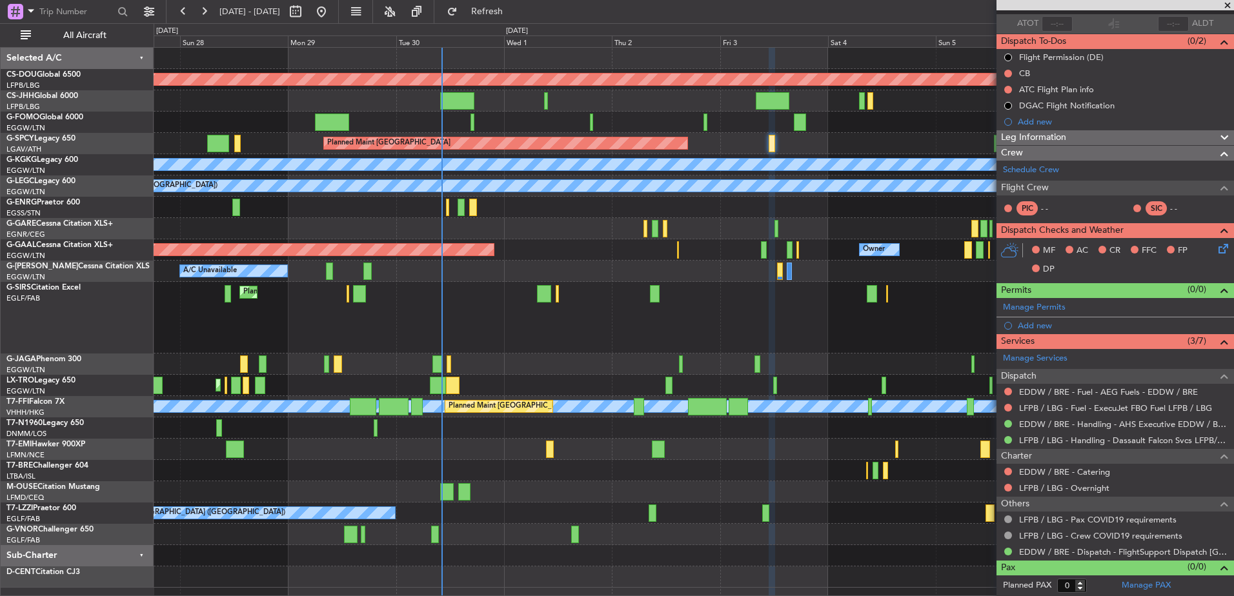
click at [813, 306] on div "Planned Maint London (Luton)" at bounding box center [694, 318] width 1080 height 72
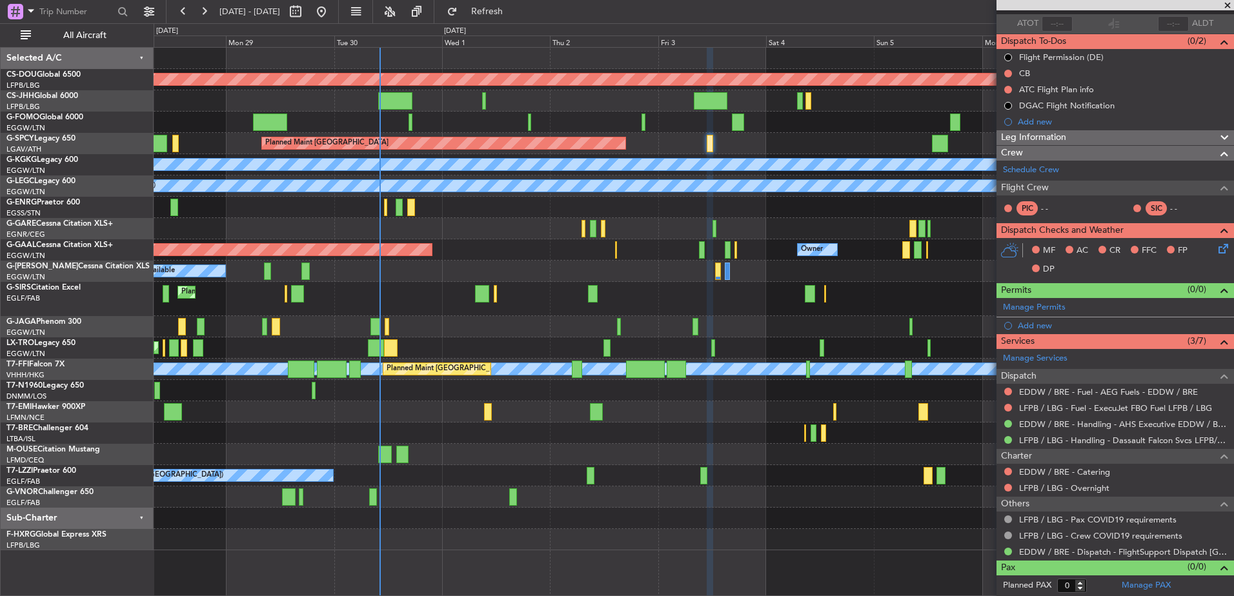
click at [374, 278] on div "Planned Maint London (Biggin Hill) Planned Maint Bremen A/C Unavailable Istanbu…" at bounding box center [694, 299] width 1080 height 503
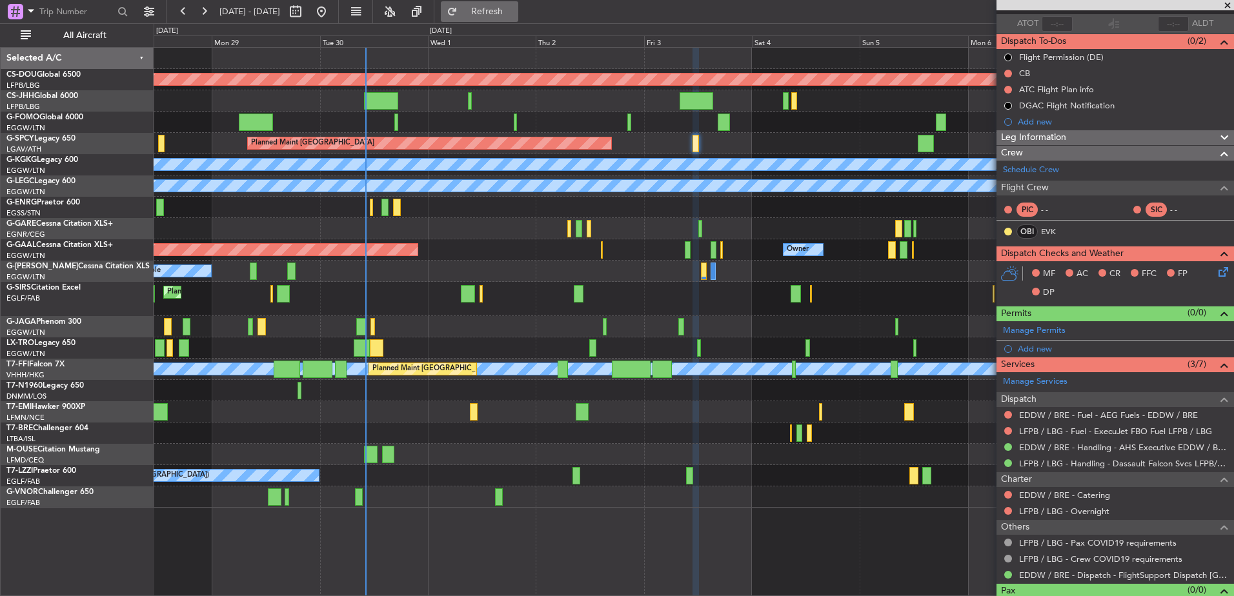
click at [514, 14] on span "Refresh" at bounding box center [487, 11] width 54 height 9
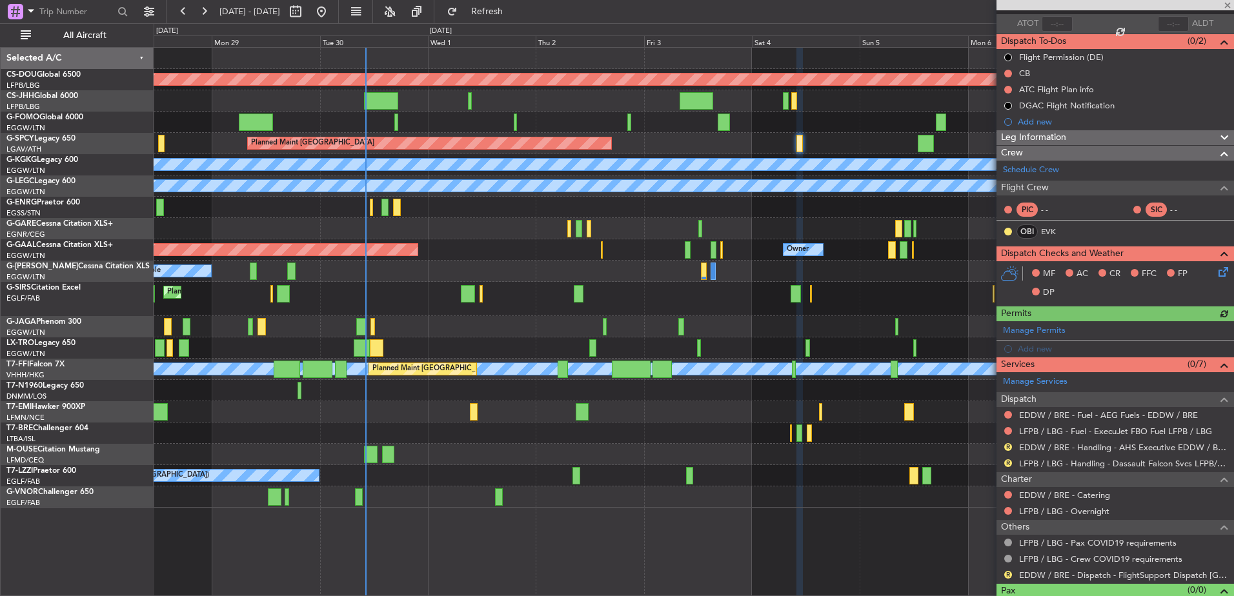
scroll to position [116, 0]
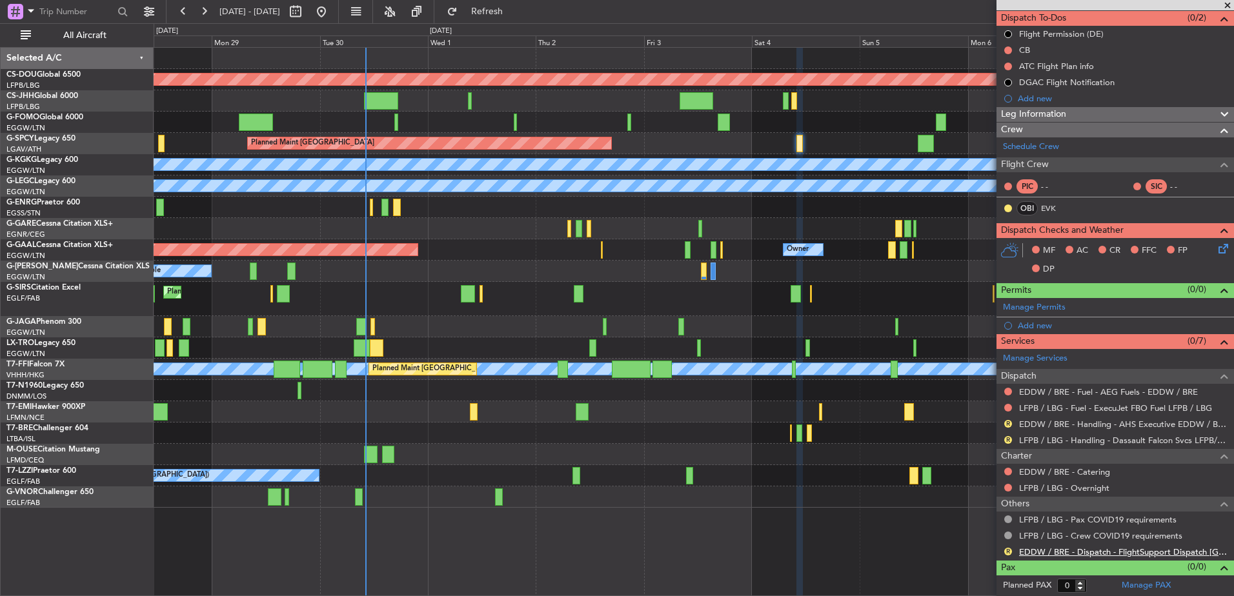
click at [1074, 553] on link "EDDW / BRE - Dispatch - FlightSupport Dispatch UK" at bounding box center [1123, 552] width 208 height 11
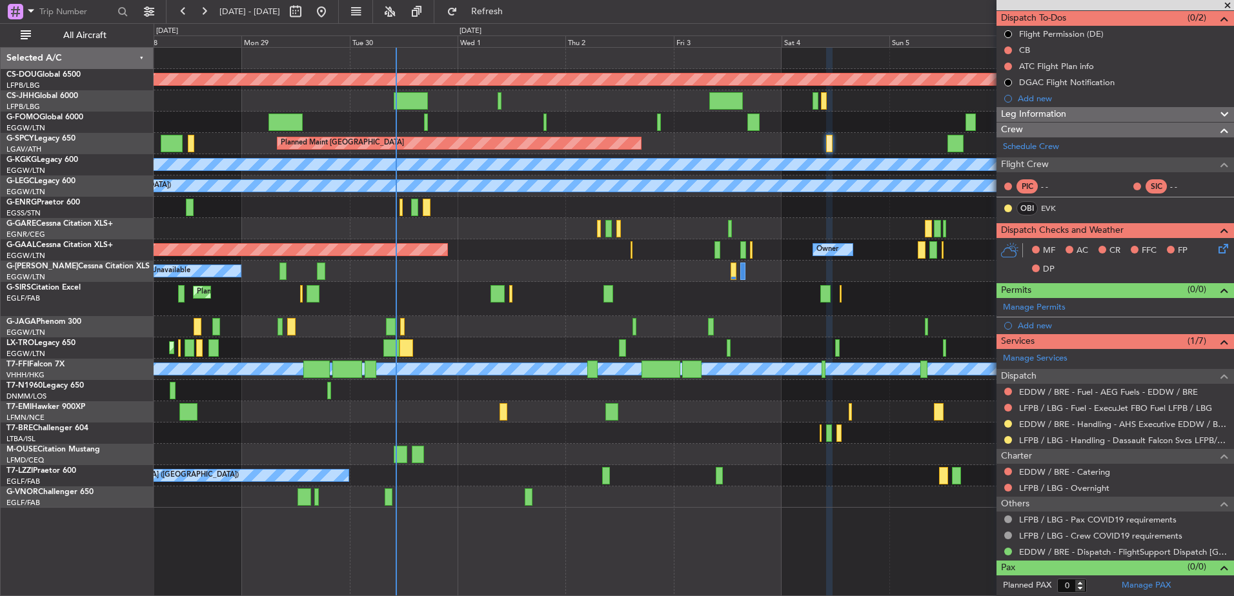
click at [526, 121] on div at bounding box center [694, 122] width 1080 height 21
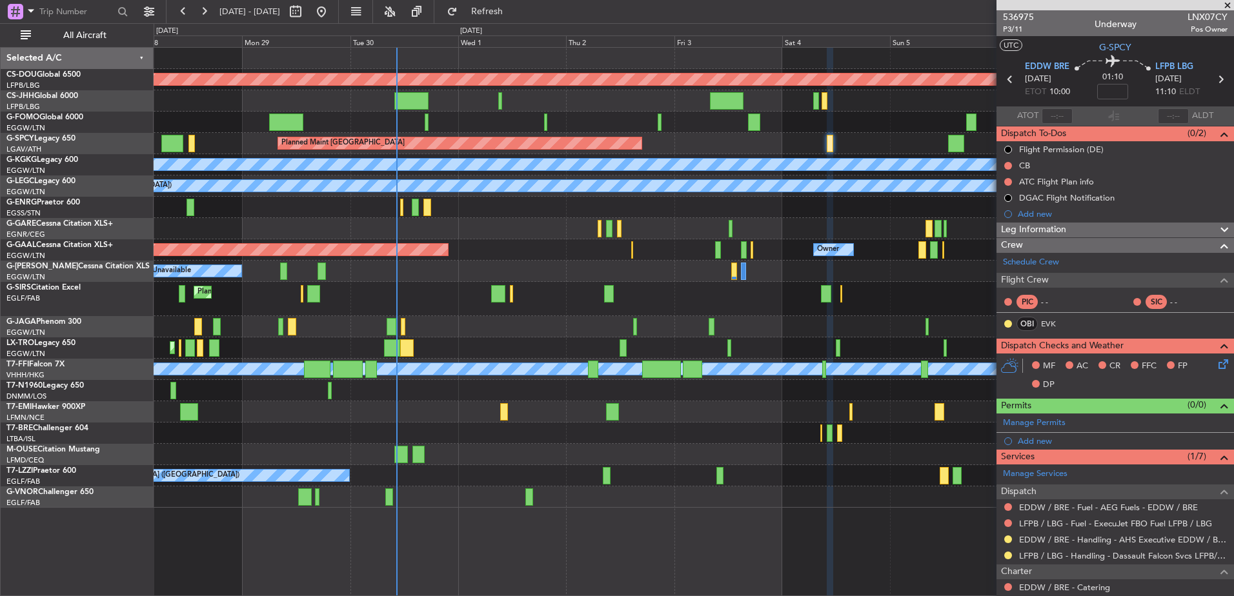
scroll to position [116, 0]
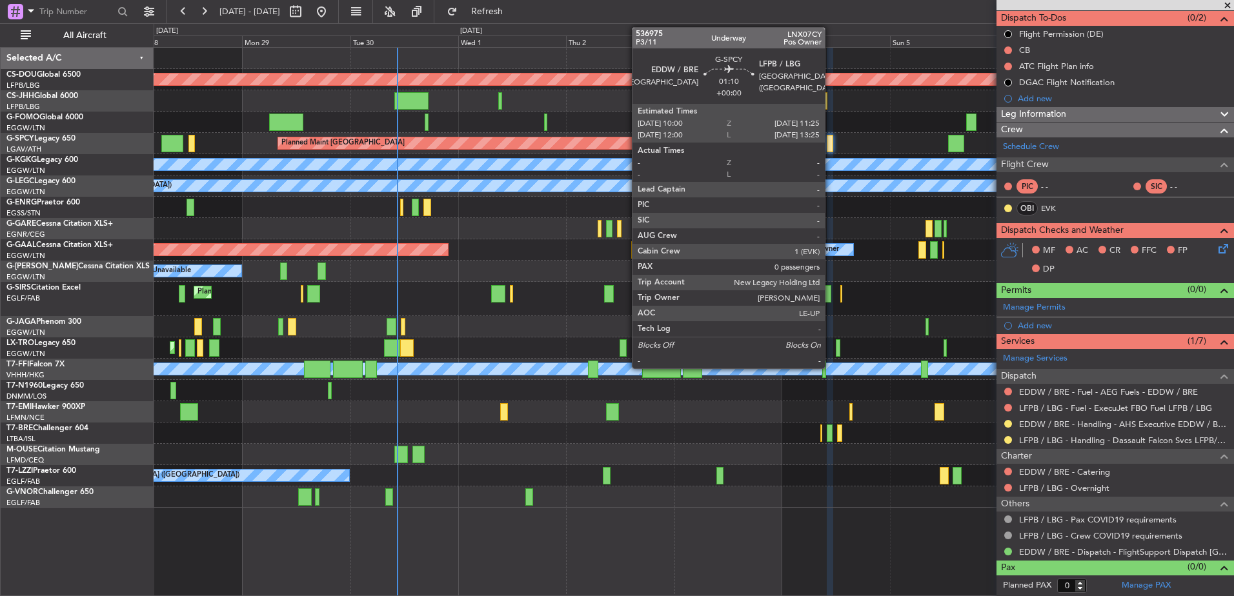
click at [831, 144] on div at bounding box center [830, 143] width 6 height 17
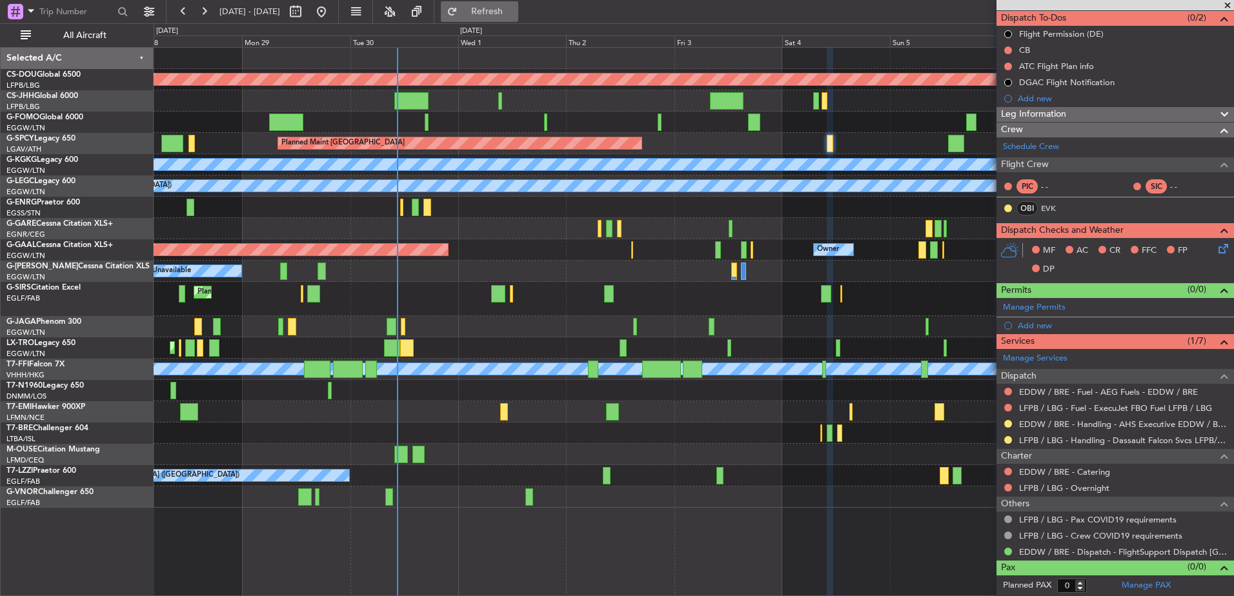
click at [514, 10] on span "Refresh" at bounding box center [487, 11] width 54 height 9
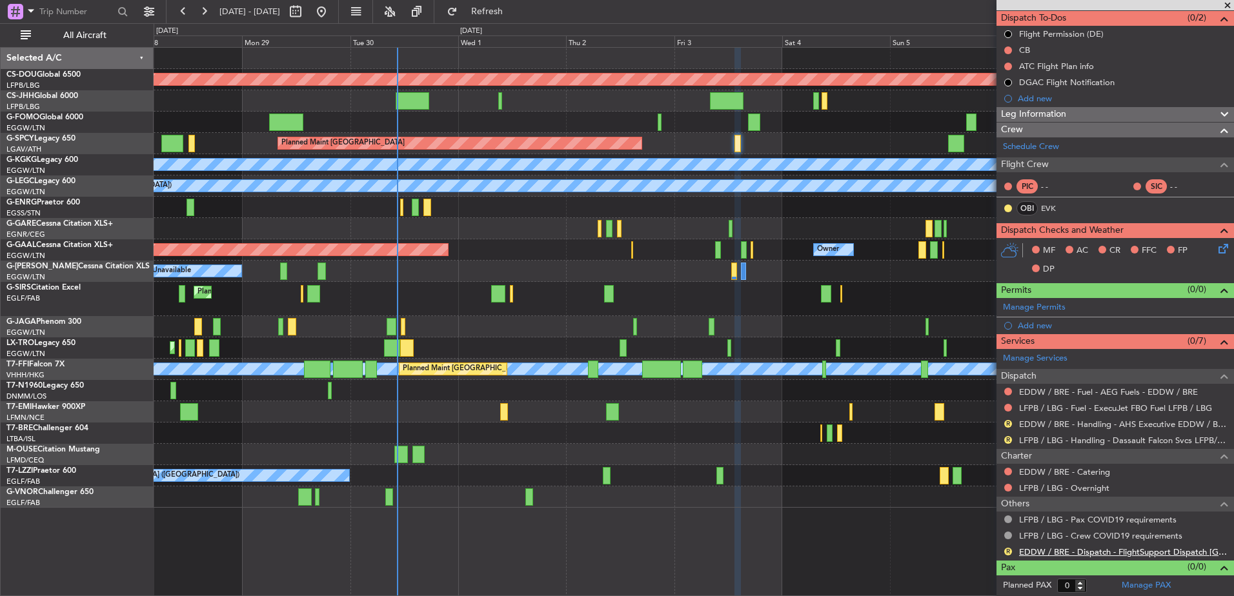
click at [1050, 549] on link "EDDW / BRE - Dispatch - FlightSupport Dispatch UK" at bounding box center [1123, 552] width 208 height 11
click at [691, 252] on div "Planned Maint Dusseldorf Owner Owner" at bounding box center [694, 249] width 1080 height 21
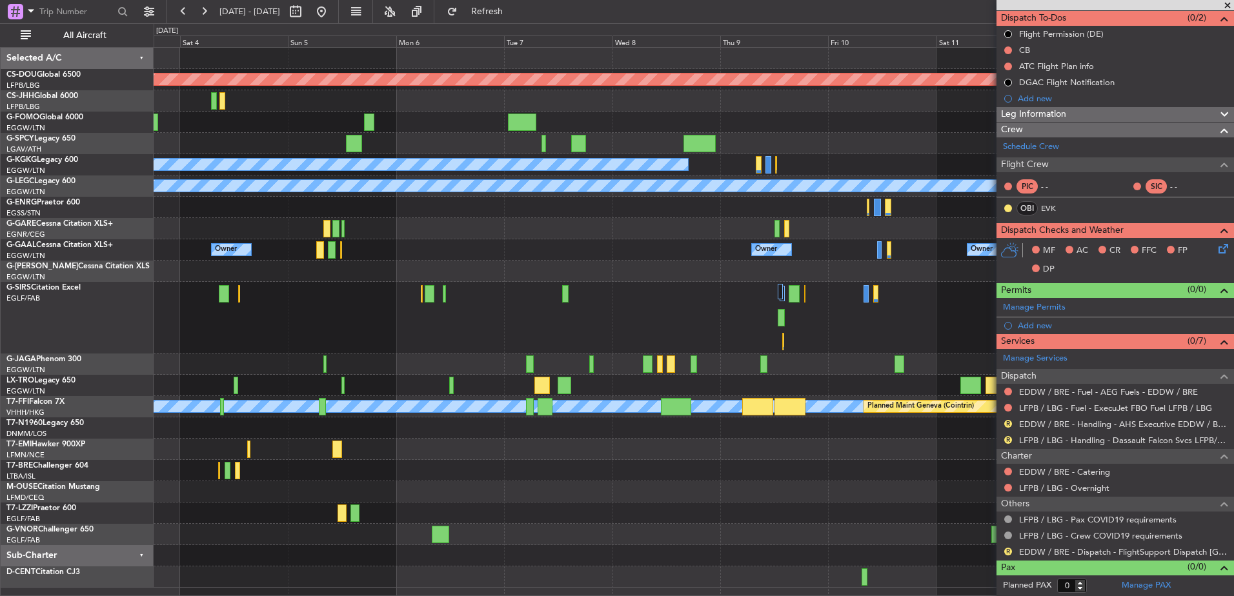
click at [882, 307] on div "Planned Maint London (Biggin Hill) Planned Maint Bremen A/C Unavailable Istanbu…" at bounding box center [694, 318] width 1080 height 540
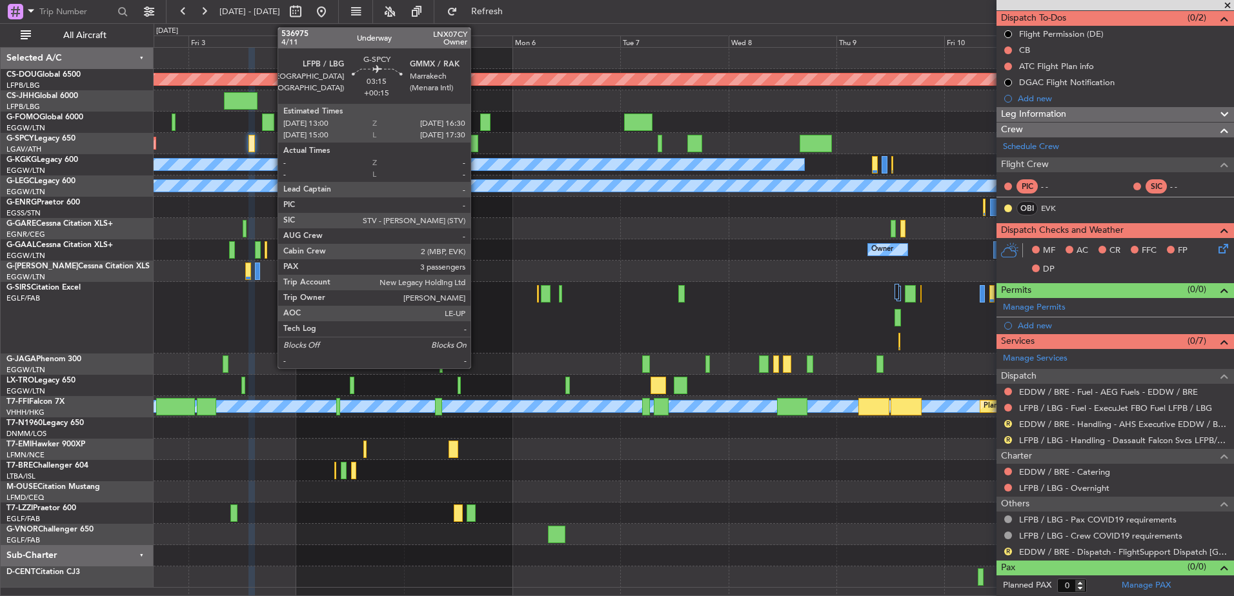
click at [475, 139] on div at bounding box center [470, 143] width 16 height 17
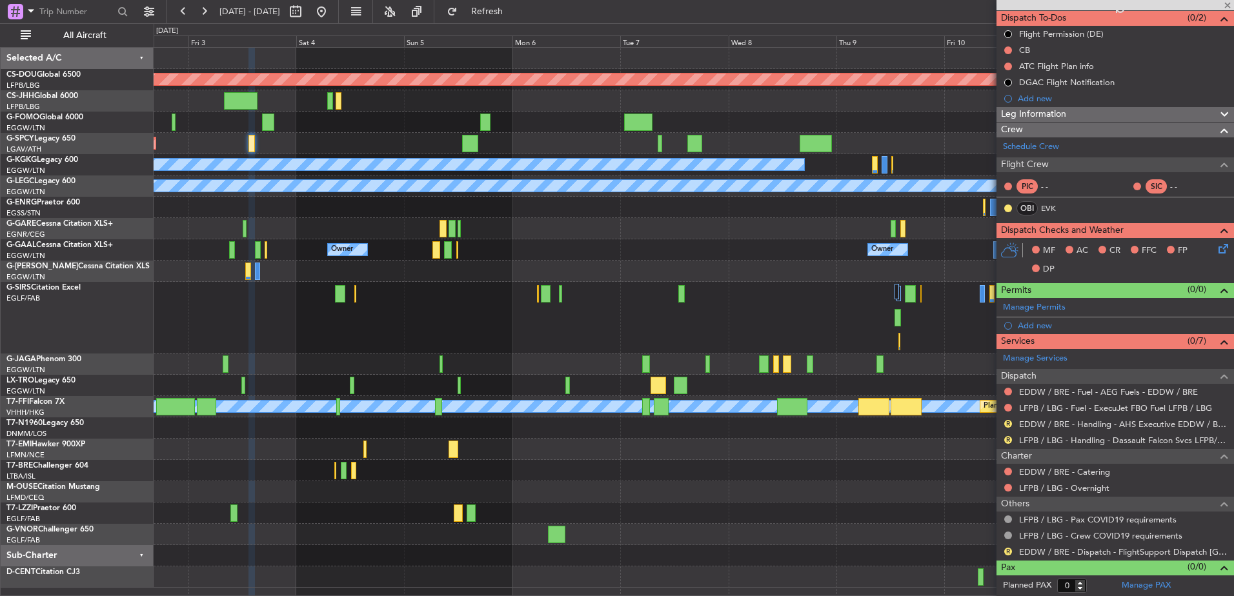
type input "+00:15"
type input "3"
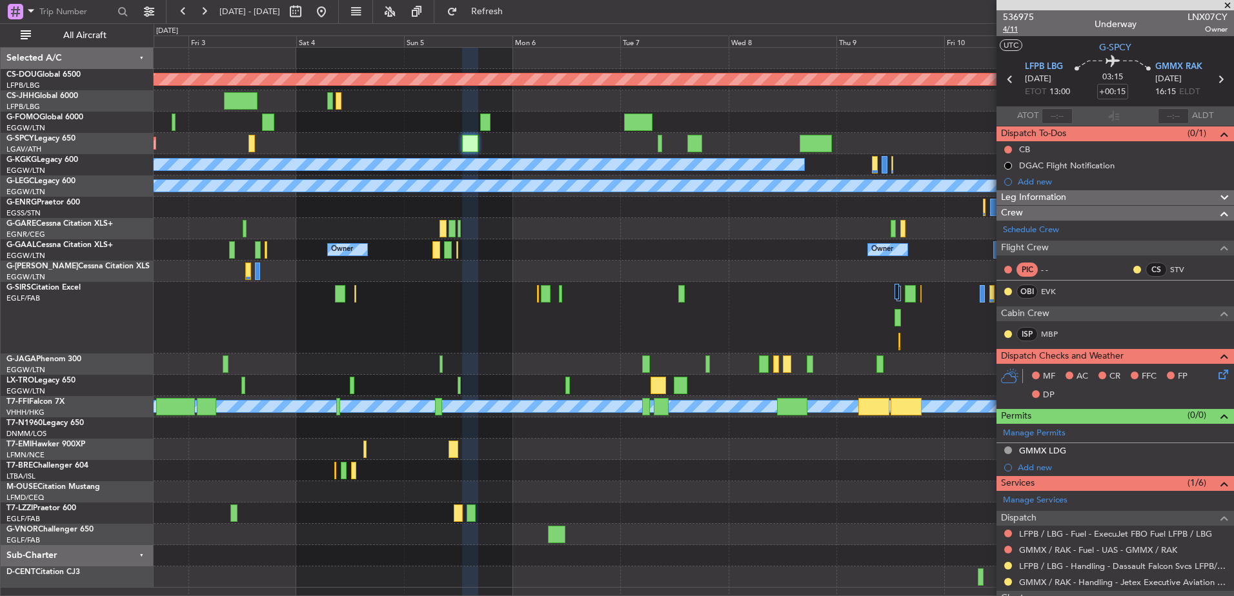
click at [1010, 27] on span "4/11" at bounding box center [1018, 29] width 31 height 11
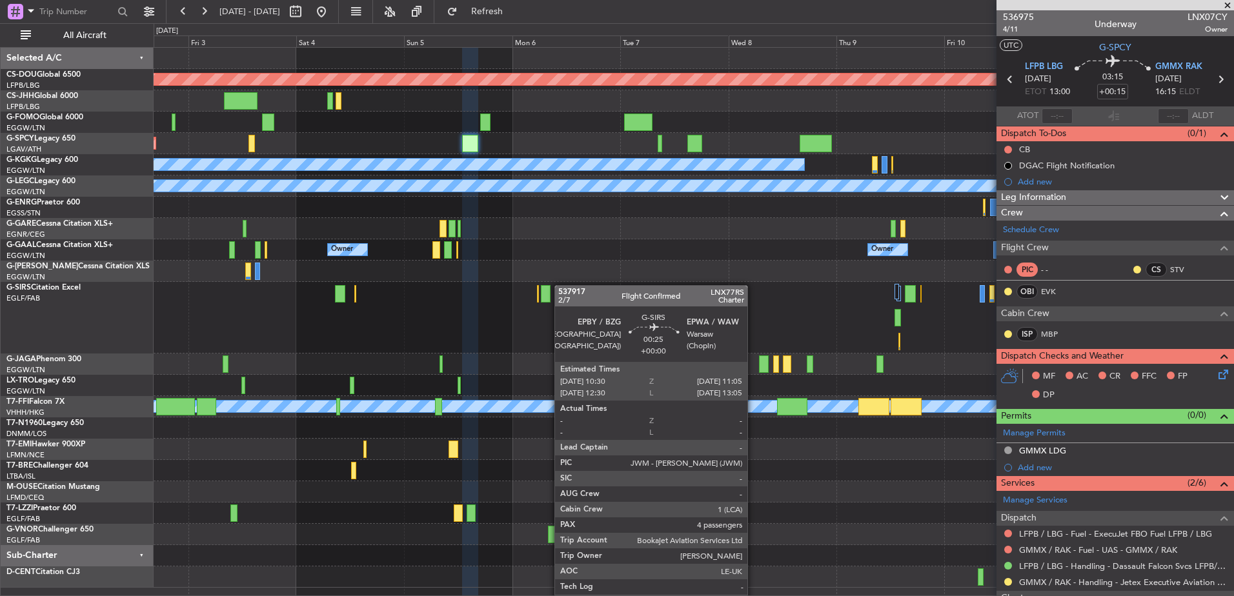
click at [769, 294] on div at bounding box center [694, 318] width 1080 height 72
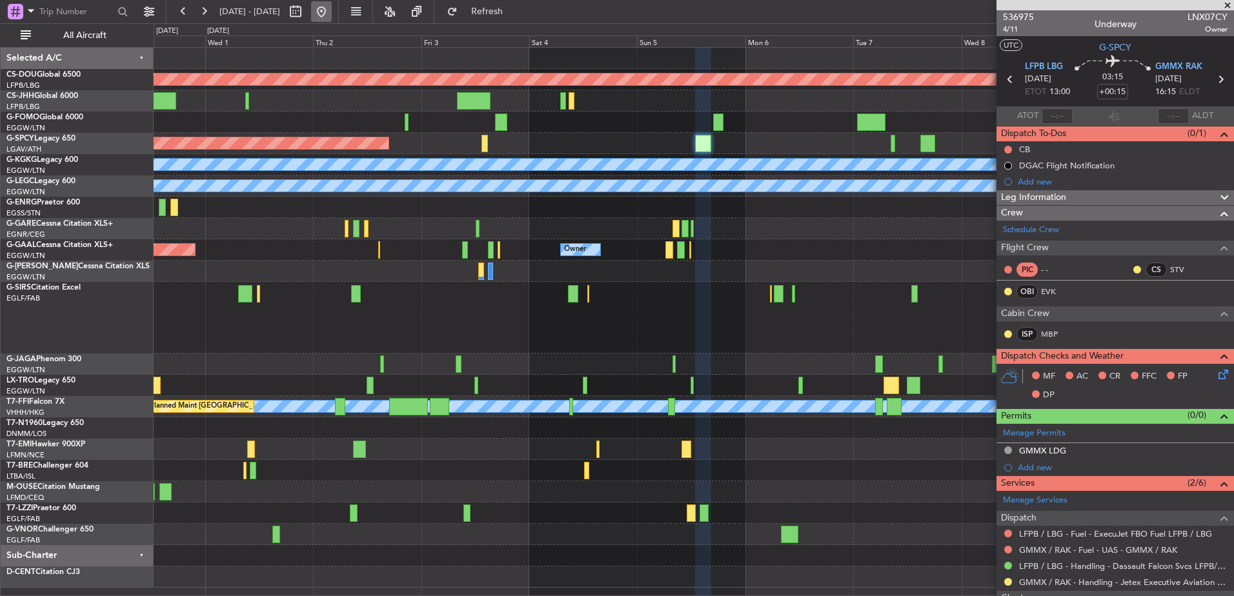
click at [332, 13] on button at bounding box center [321, 11] width 21 height 21
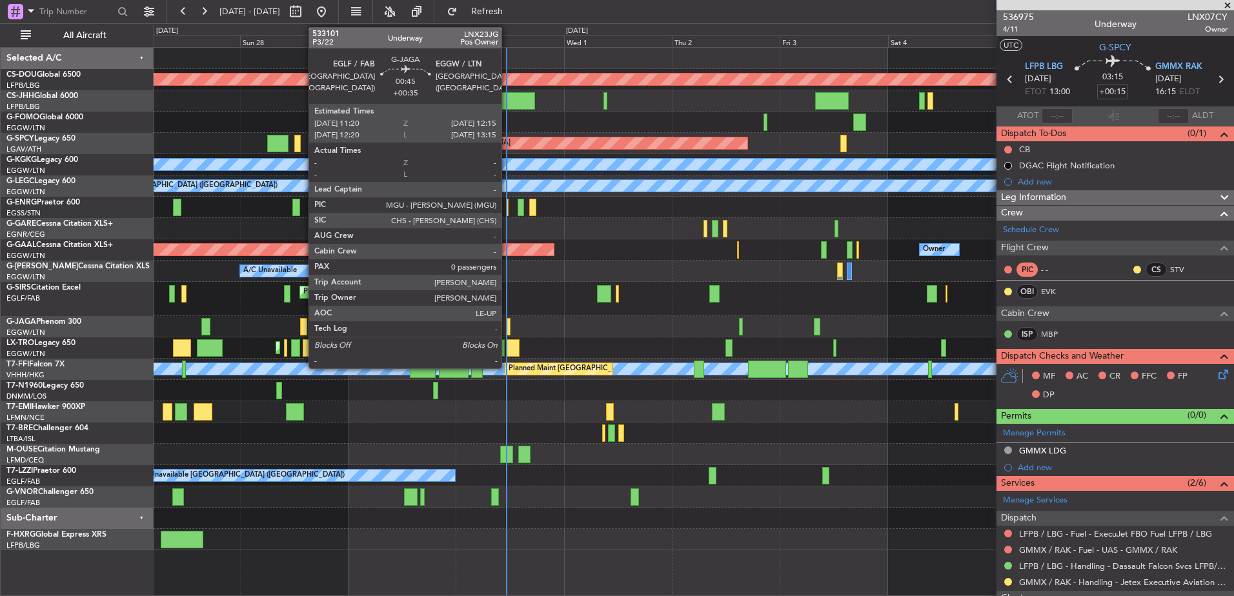
click at [507, 322] on div at bounding box center [508, 326] width 5 height 17
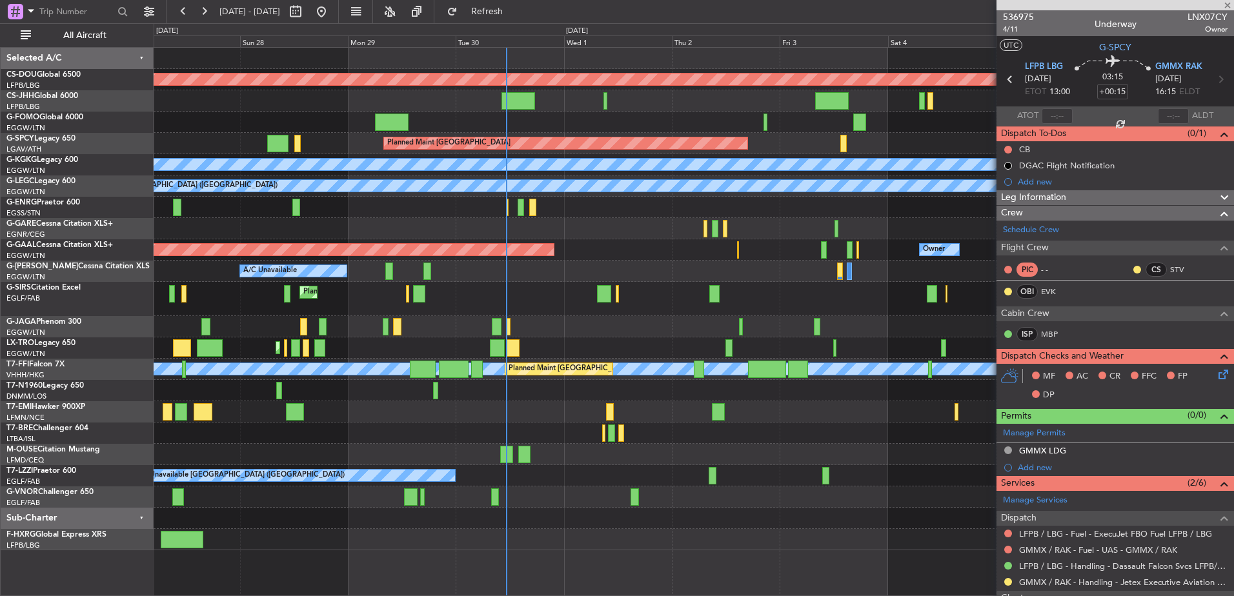
type input "+00:35"
type input "0"
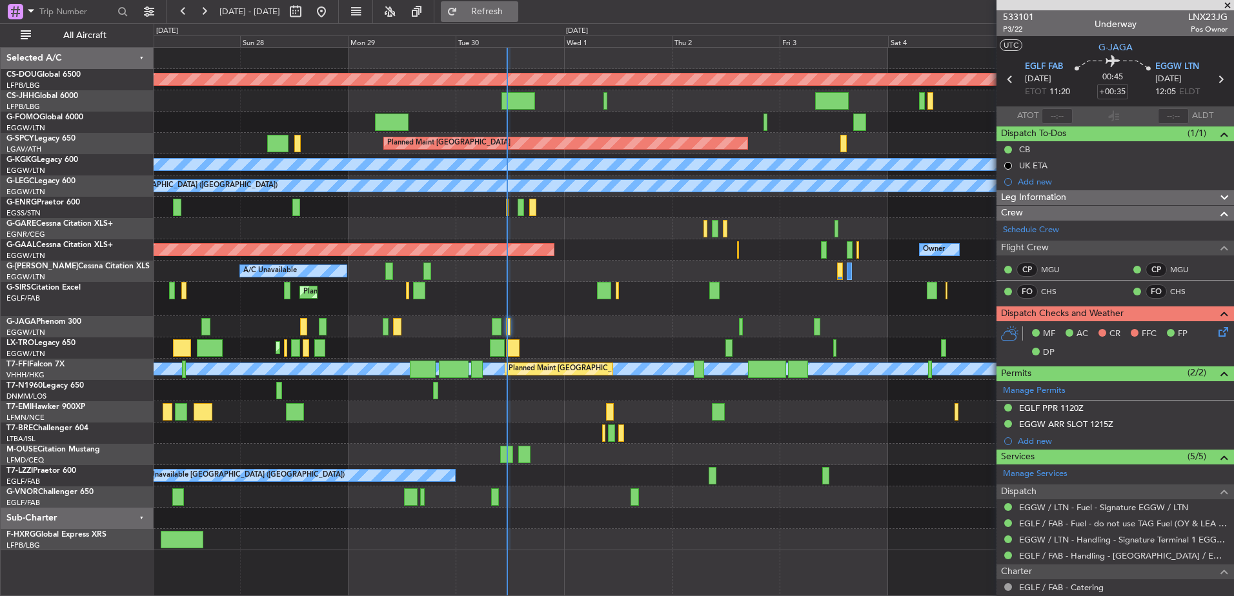
type input "11:13"
